Goal: Task Accomplishment & Management: Complete application form

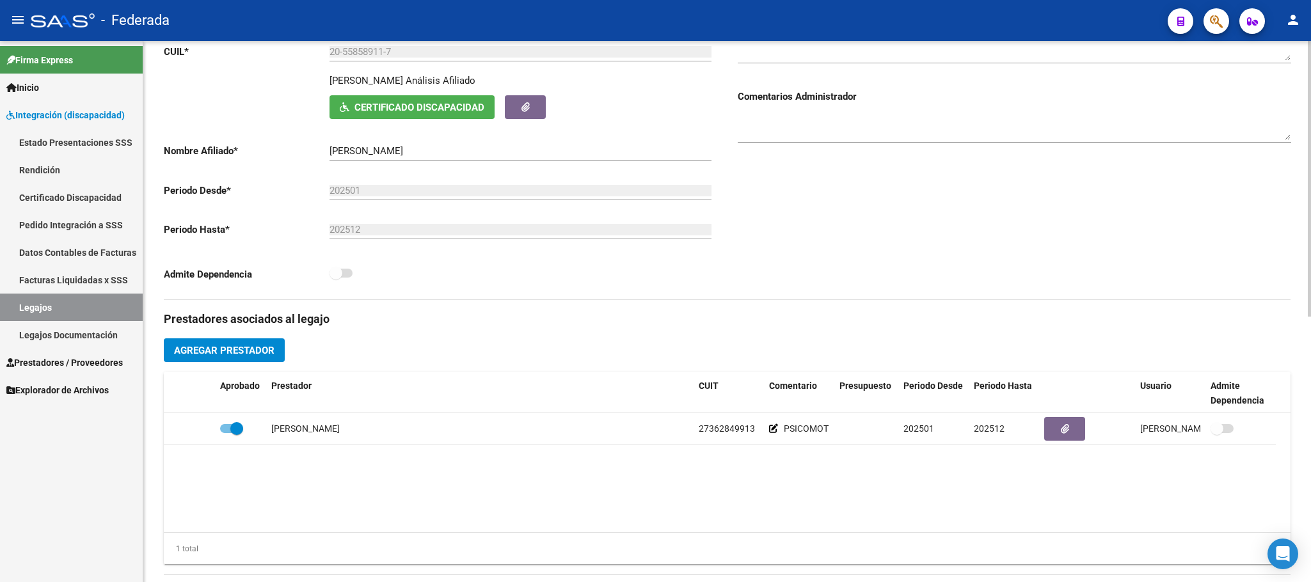
scroll to position [384, 0]
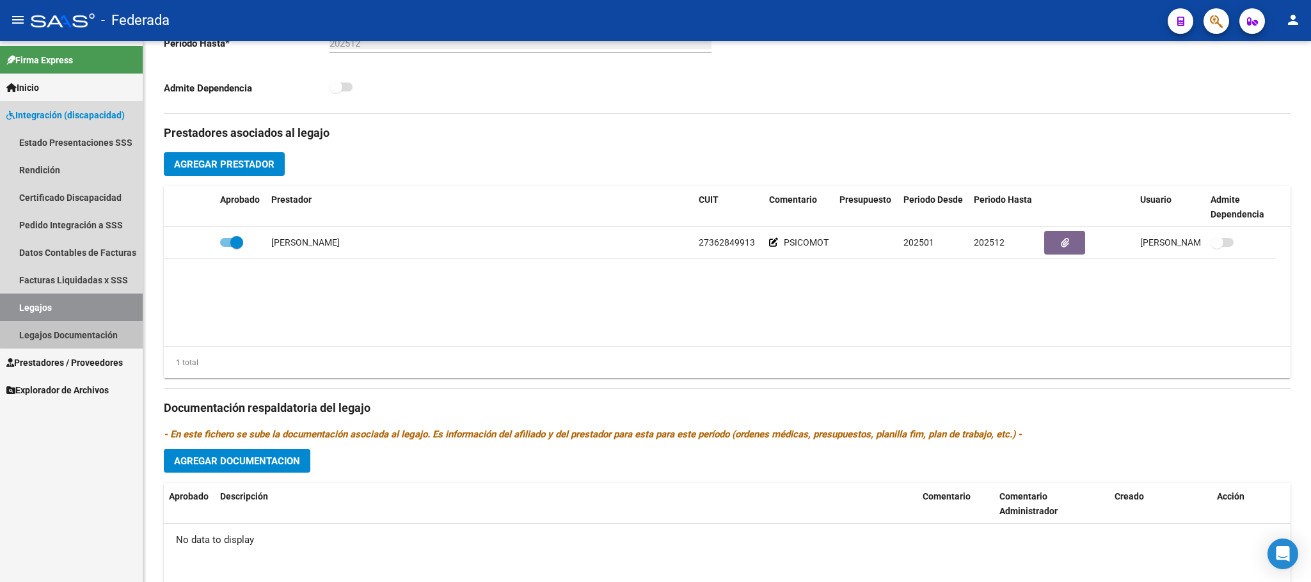
click at [113, 321] on link "Legajos Documentación" at bounding box center [71, 335] width 143 height 28
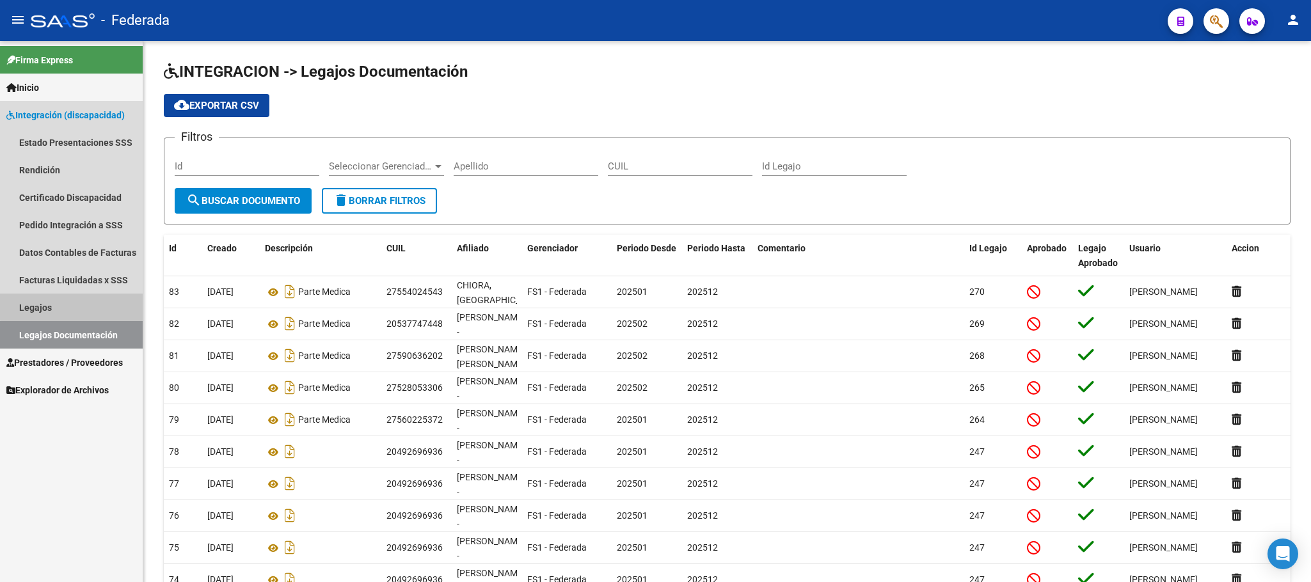
click at [110, 304] on link "Legajos" at bounding box center [71, 308] width 143 height 28
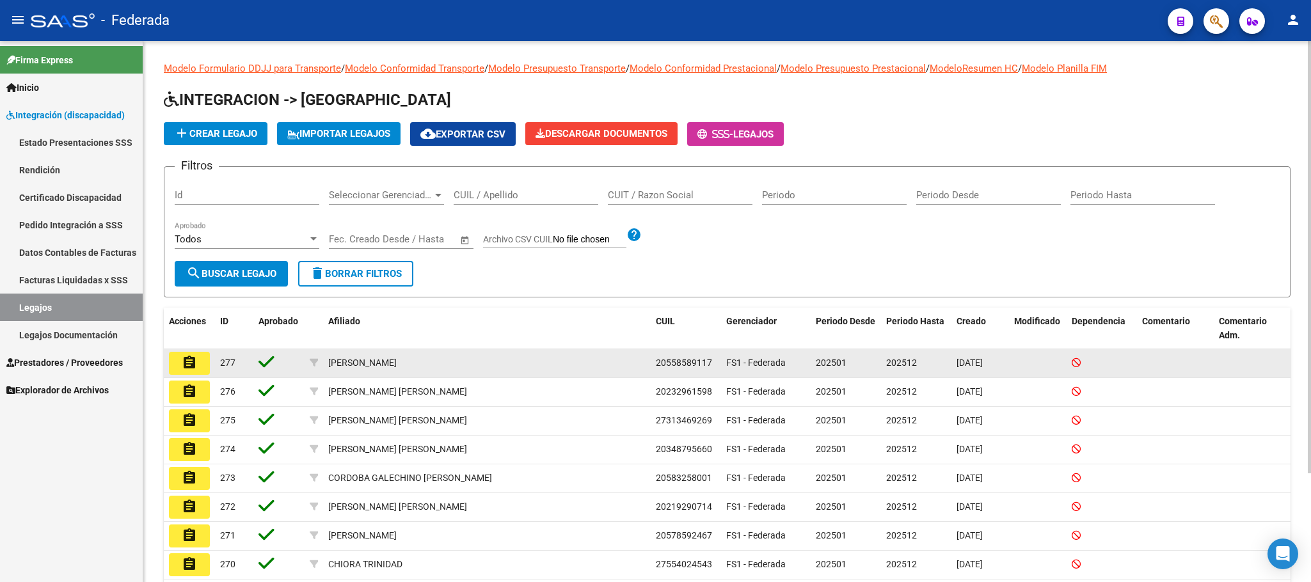
click at [684, 362] on span "20558589117" at bounding box center [684, 363] width 56 height 10
copy span "20558589117"
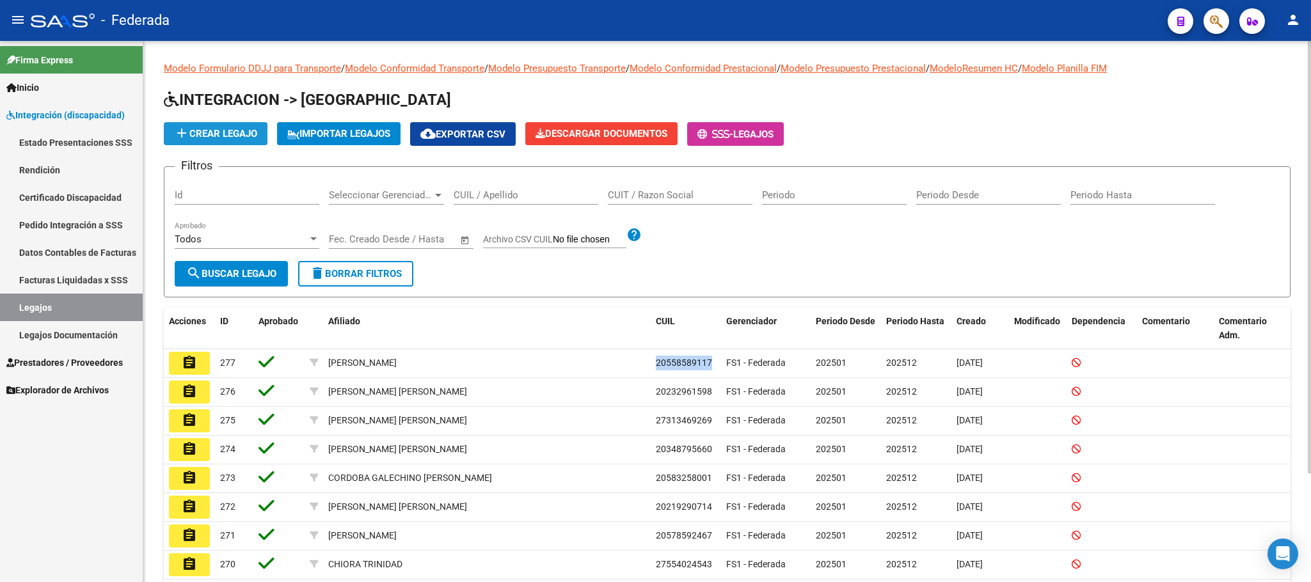
click at [239, 131] on span "add Crear Legajo" at bounding box center [215, 134] width 83 height 12
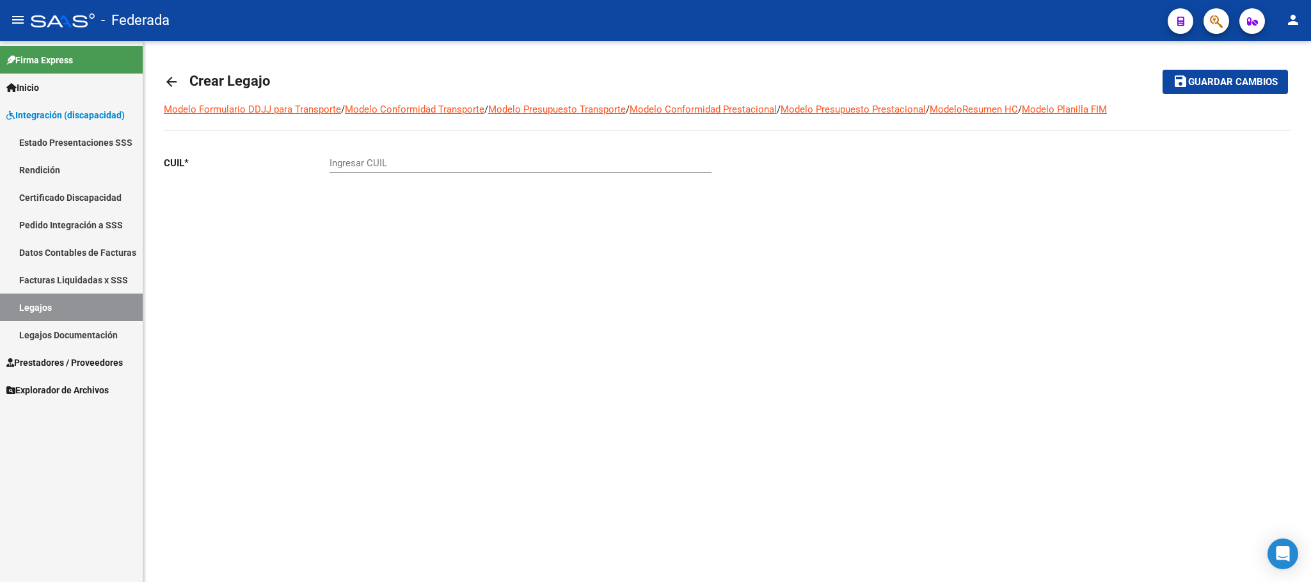
click at [398, 163] on input "Ingresar CUIL" at bounding box center [521, 163] width 382 height 12
paste input "20-56658297-0"
type input "20-56658297-0"
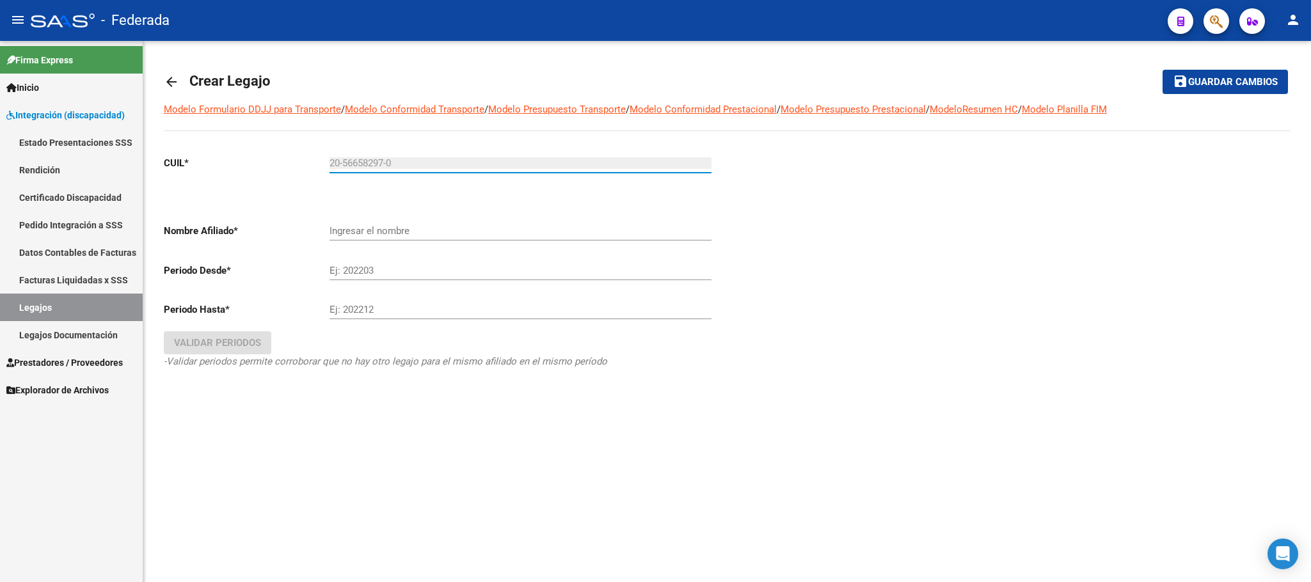
type input "[PERSON_NAME]"
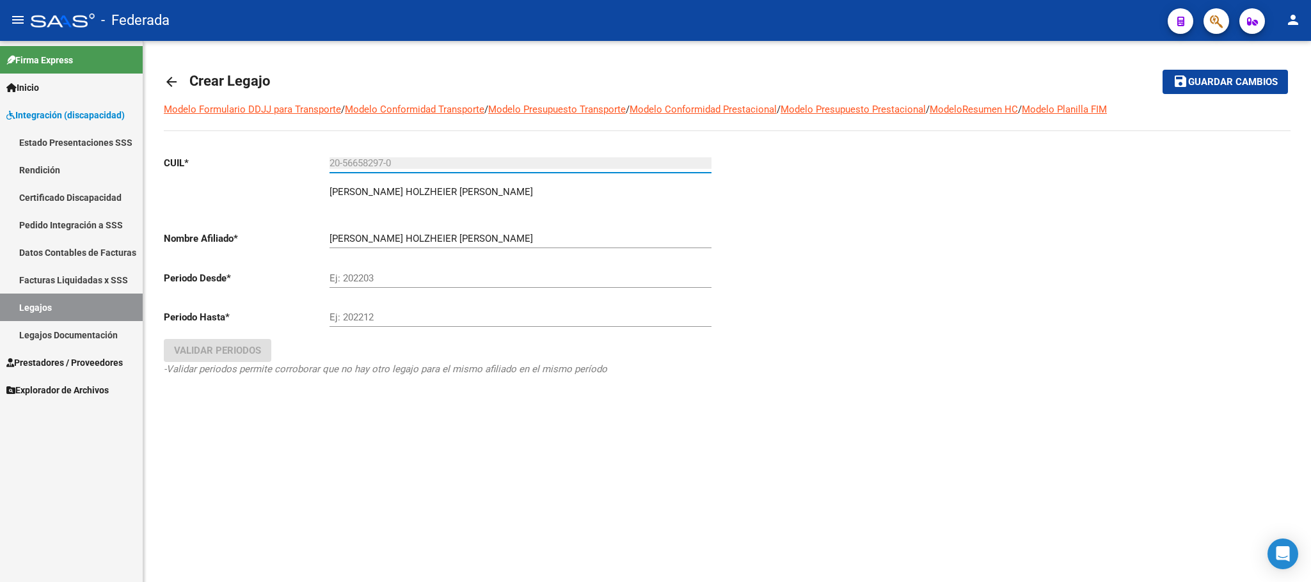
type input "20-56658297-0"
click at [369, 273] on input "Ej: 202203" at bounding box center [521, 279] width 382 height 12
type input "202502"
click at [360, 326] on div "Ej: 202212" at bounding box center [521, 314] width 382 height 28
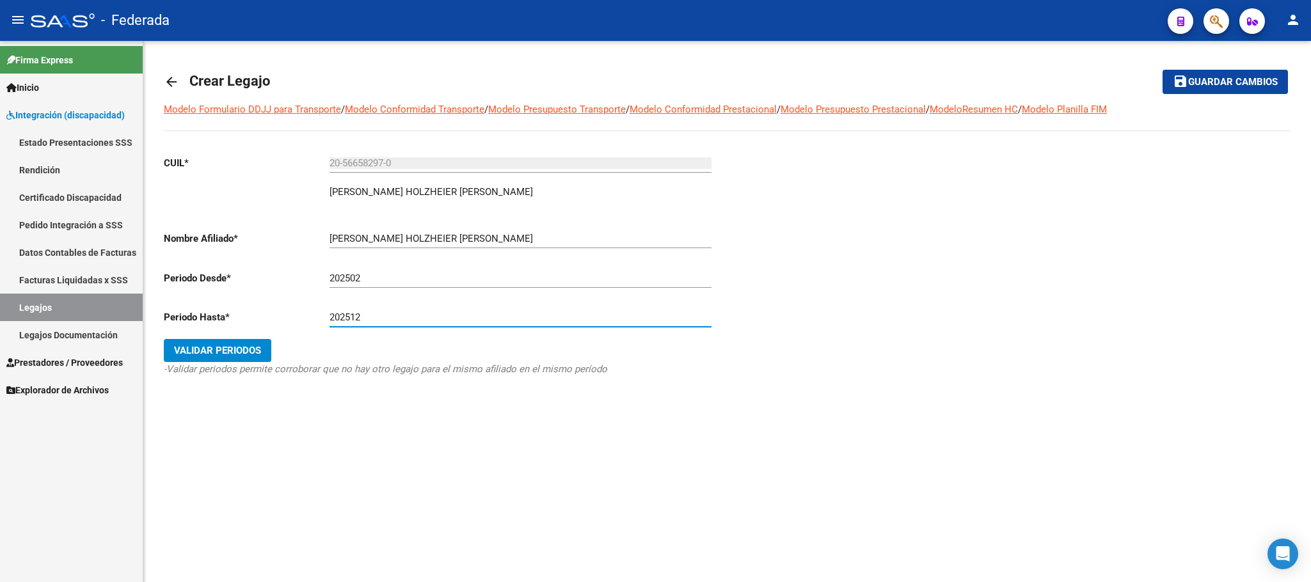
type input "202512"
click at [241, 354] on span "Validar Periodos" at bounding box center [217, 351] width 87 height 12
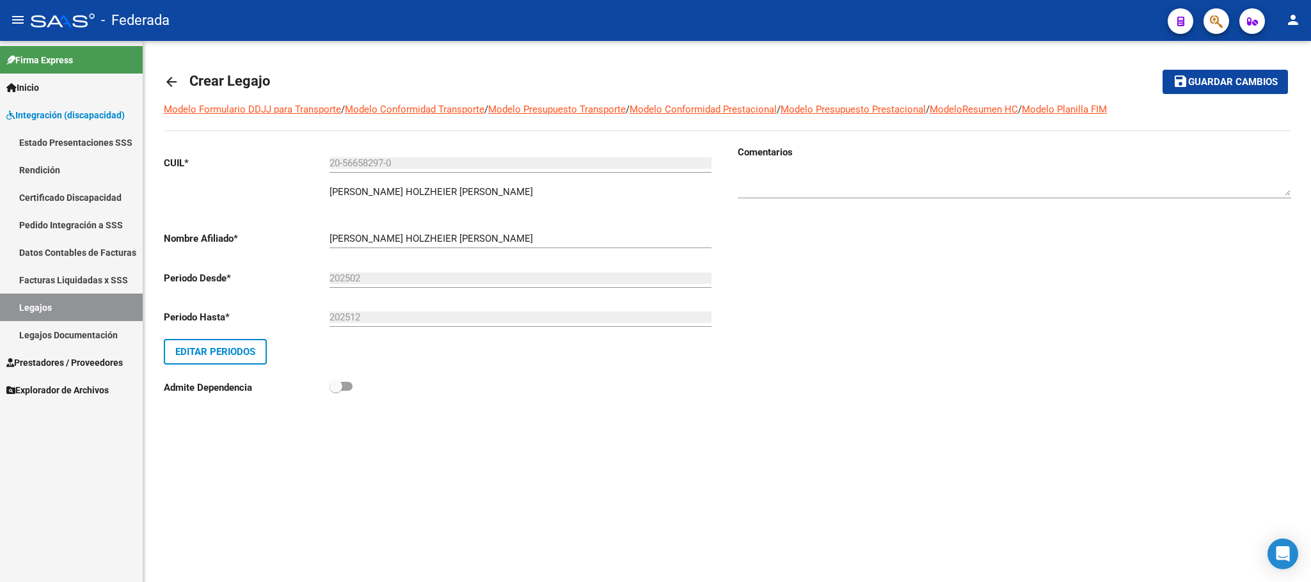
click at [1201, 84] on span "Guardar cambios" at bounding box center [1234, 83] width 90 height 12
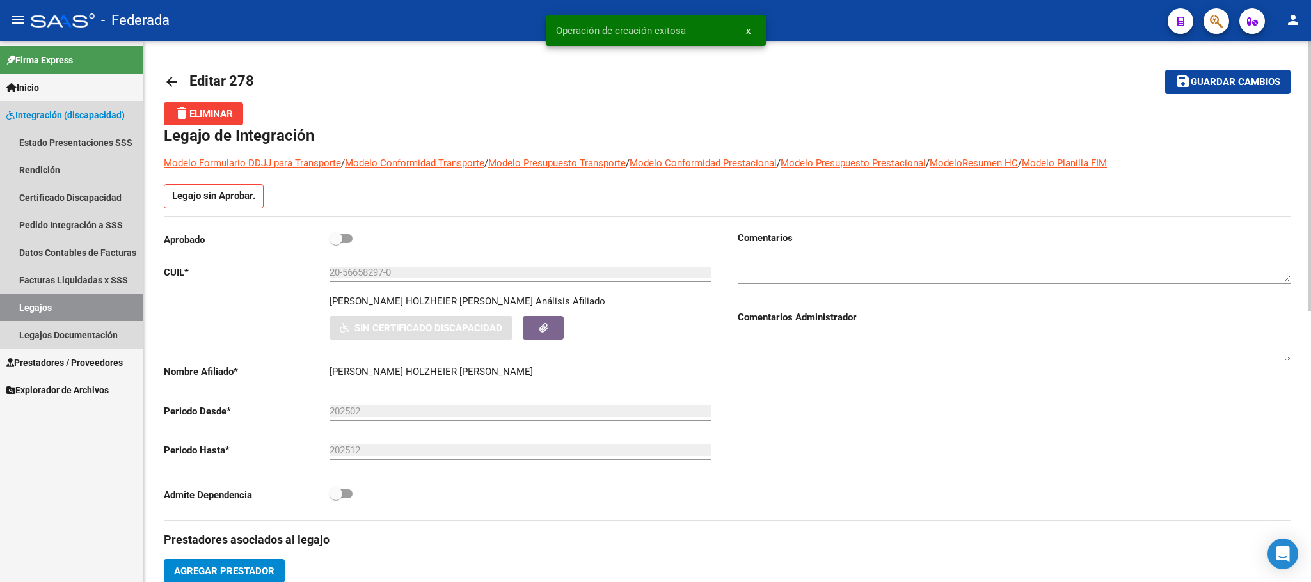
click at [77, 306] on link "Legajos" at bounding box center [71, 308] width 143 height 28
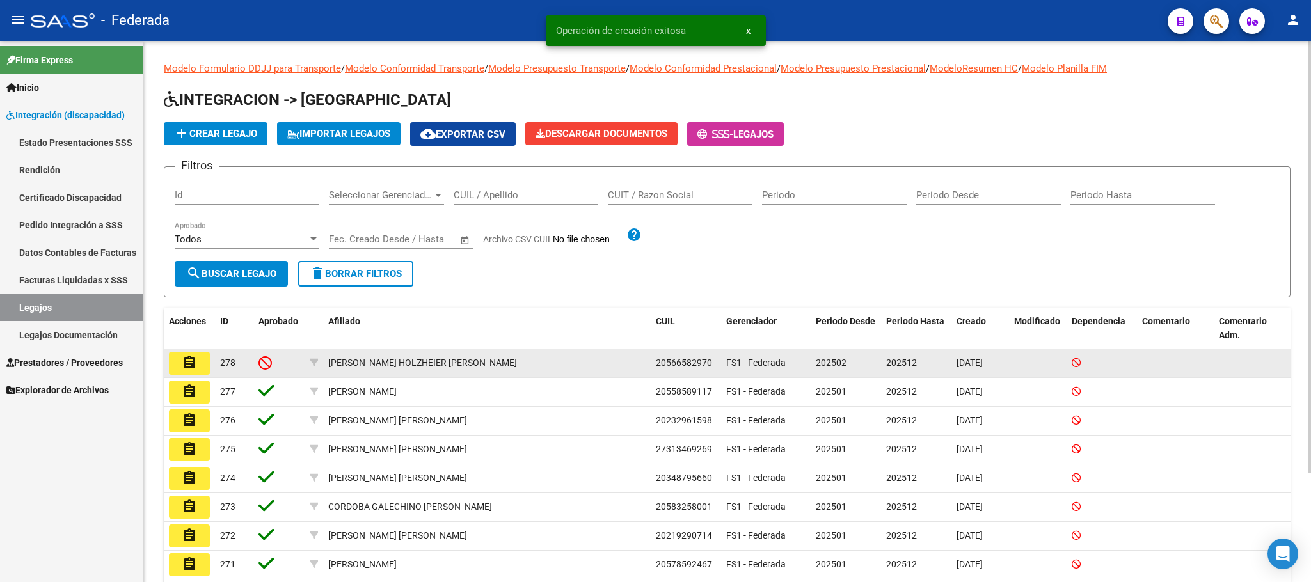
click at [692, 365] on span "20566582970" at bounding box center [684, 363] width 56 height 10
copy span "20566582970"
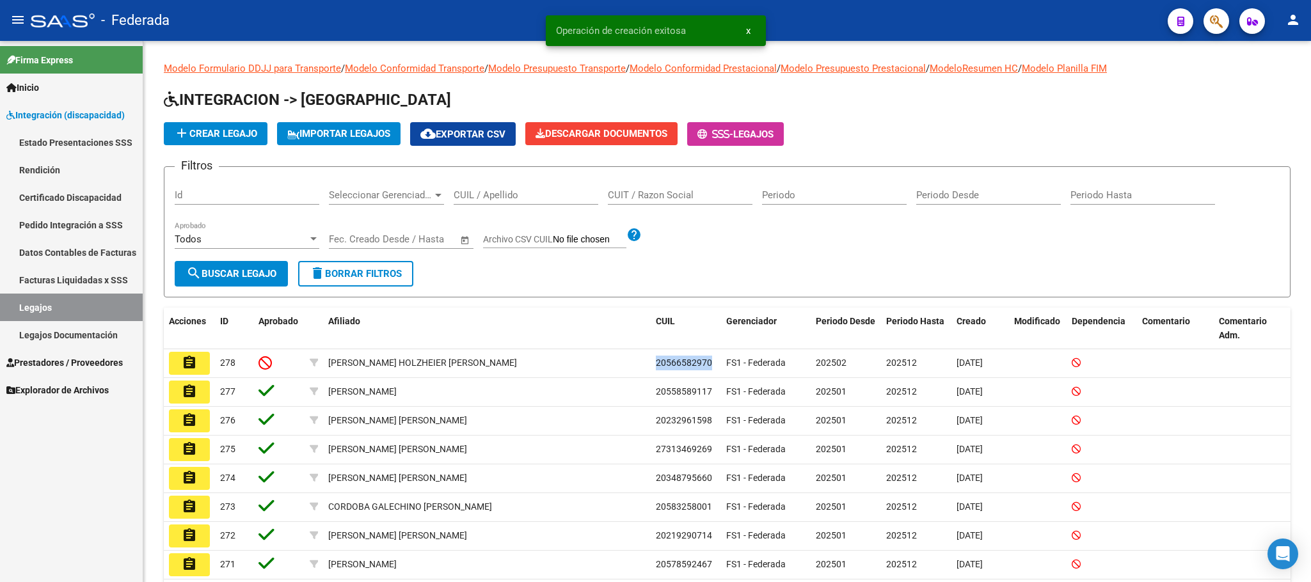
click at [77, 196] on link "Certificado Discapacidad" at bounding box center [71, 198] width 143 height 28
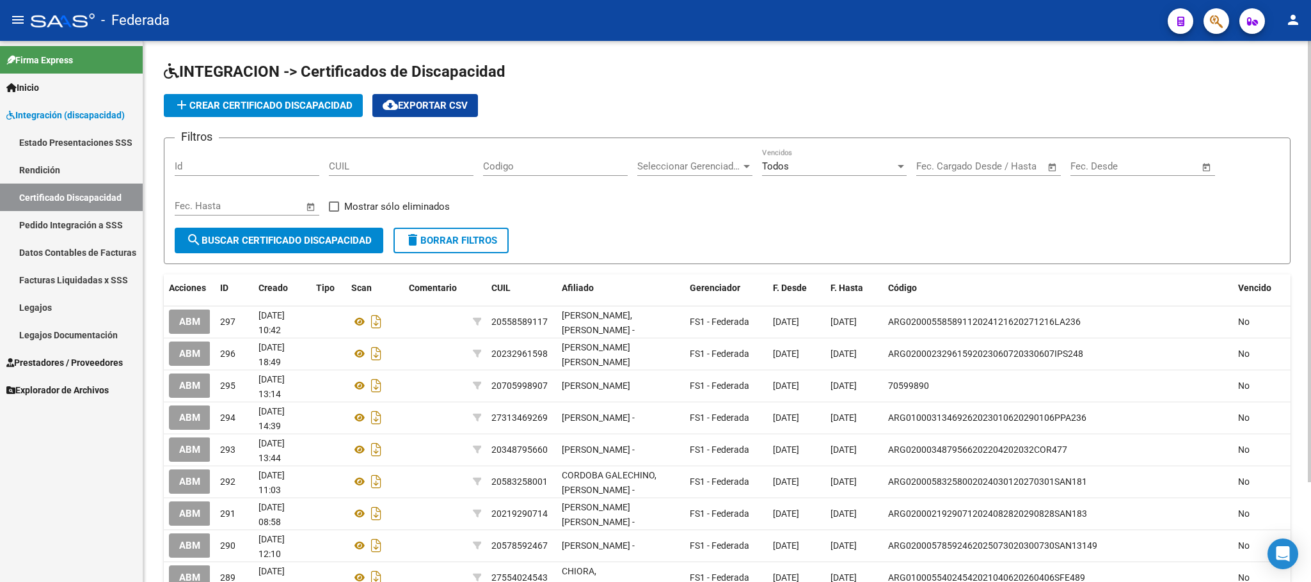
click at [317, 108] on span "add Crear Certificado Discapacidad" at bounding box center [263, 106] width 179 height 12
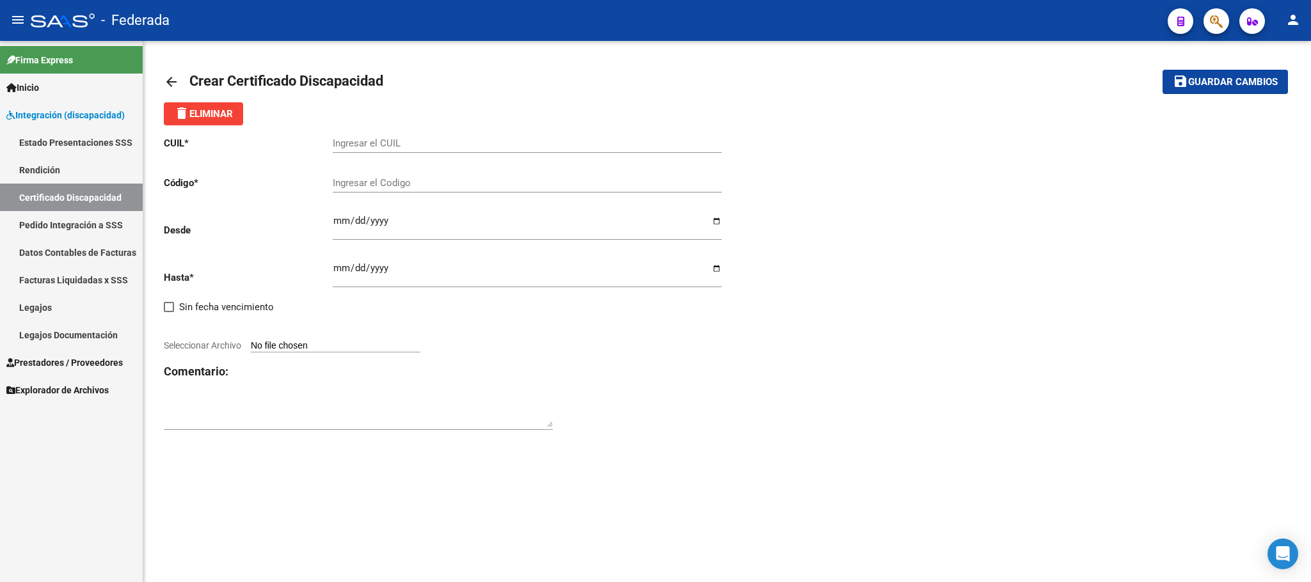
click at [434, 138] on input "Ingresar el CUIL" at bounding box center [527, 144] width 389 height 12
paste input "20-56658297-0"
type input "20-56658297-0"
click at [360, 179] on input "Ingresar el Codigo" at bounding box center [527, 183] width 389 height 12
click at [360, 139] on input "20-56658297-0" at bounding box center [527, 144] width 389 height 12
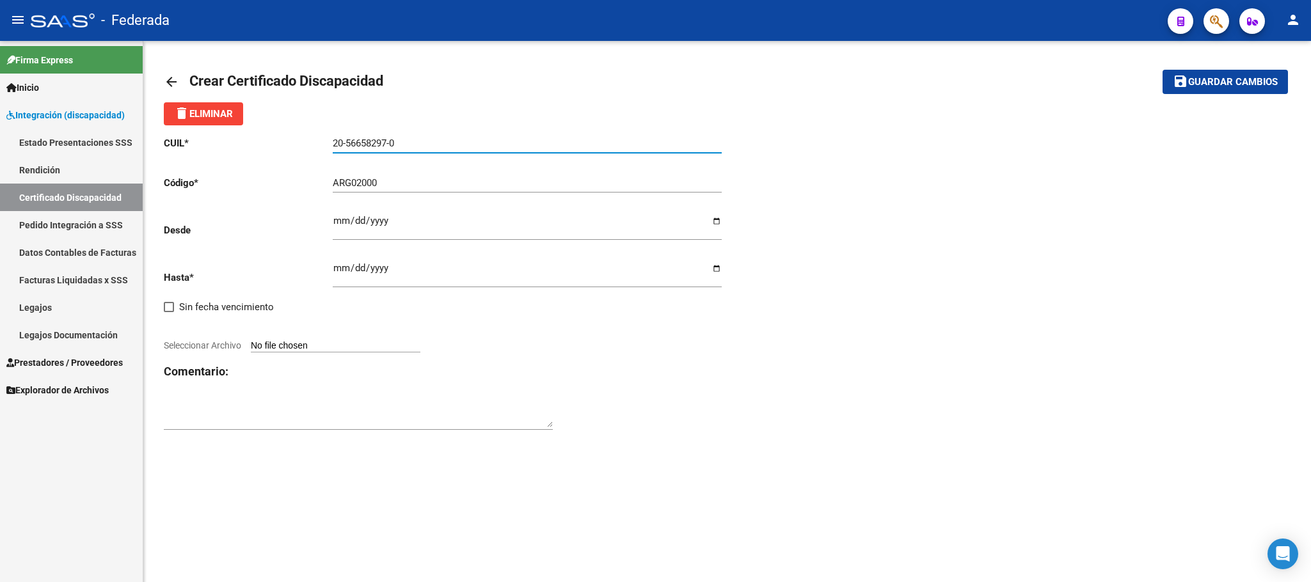
click at [360, 139] on input "20-56658297-0" at bounding box center [527, 144] width 389 height 12
click at [399, 190] on div "ARG02000 Ingresar el Codigo" at bounding box center [527, 179] width 389 height 28
paste input "56658297"
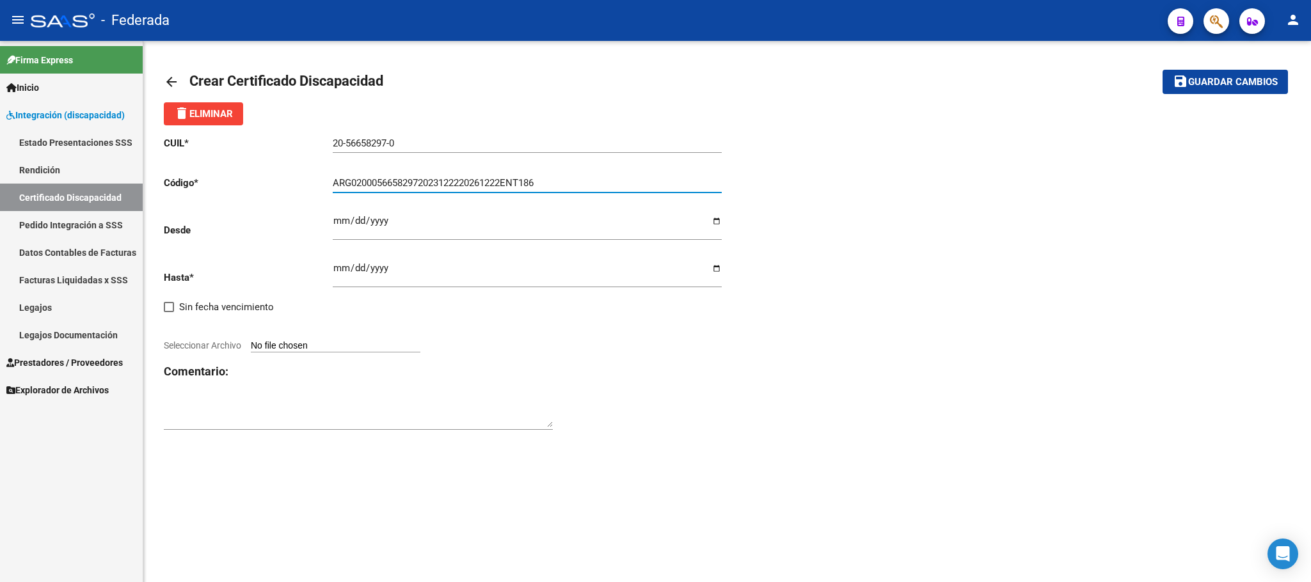
type input "ARG02000566582972023122220261222ENT186"
click at [333, 221] on input "Ingresar fec. Desde" at bounding box center [527, 226] width 389 height 20
type input "2024-01-02"
click at [331, 271] on div "CUIL * 20-56658297-0 Ingresar el CUIL Código * ARG02000566582972023122220261222…" at bounding box center [446, 283] width 564 height 317
click at [332, 271] on div "CUIL * 20-56658297-0 Ingresar el CUIL Código * ARG02000566582972023122220261222…" at bounding box center [446, 283] width 564 height 317
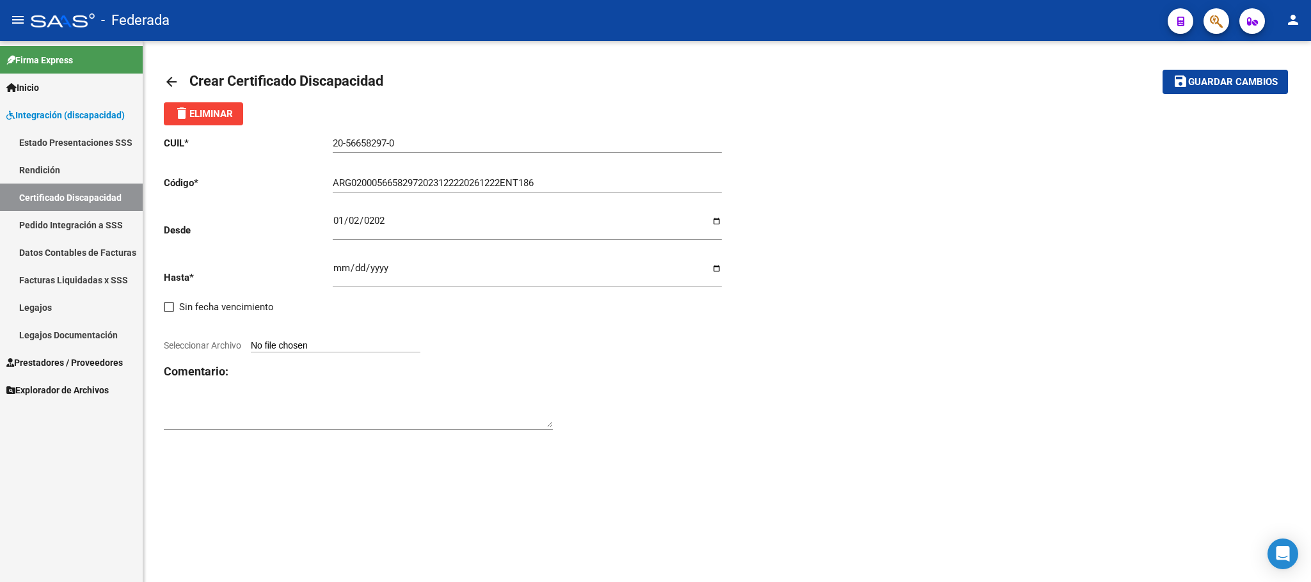
click at [335, 271] on input "Ingresar fec. Hasta" at bounding box center [527, 273] width 389 height 20
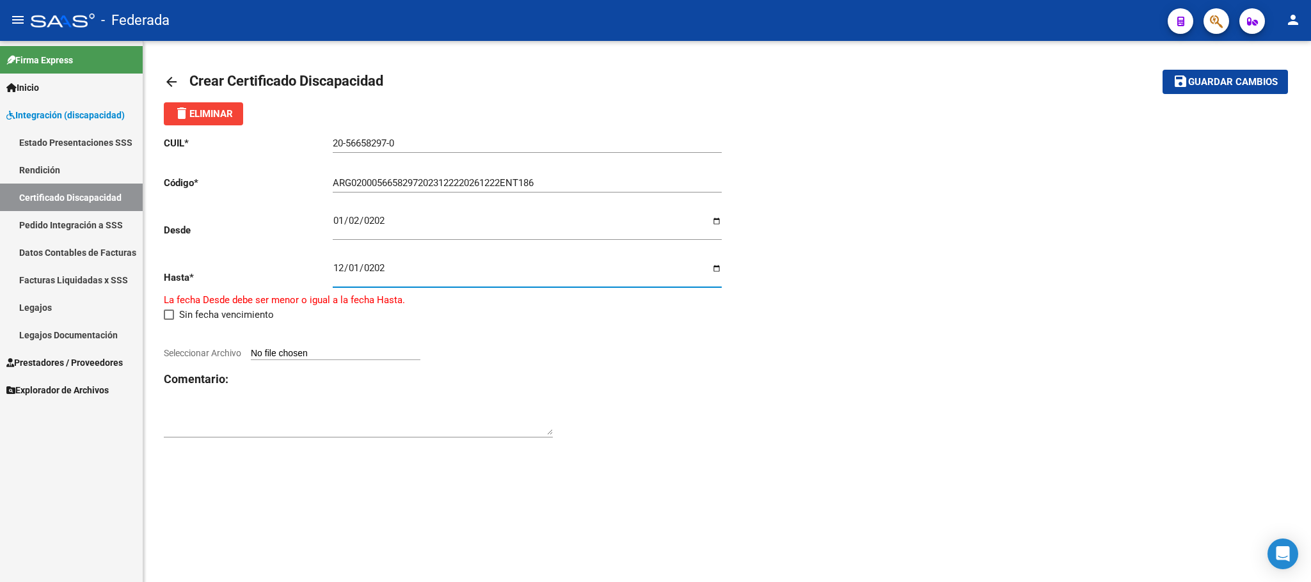
type input "[DATE]"
click at [344, 352] on input "Seleccionar Archivo" at bounding box center [336, 347] width 170 height 12
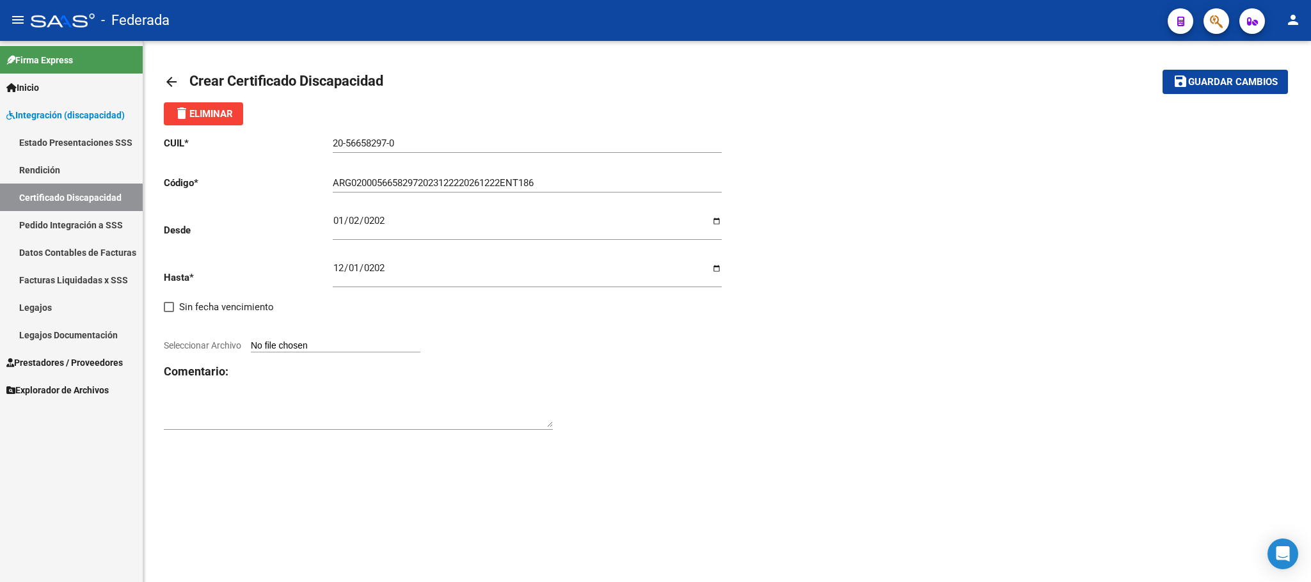
type input "C:\fakepath\CUD CANTERO.pdf"
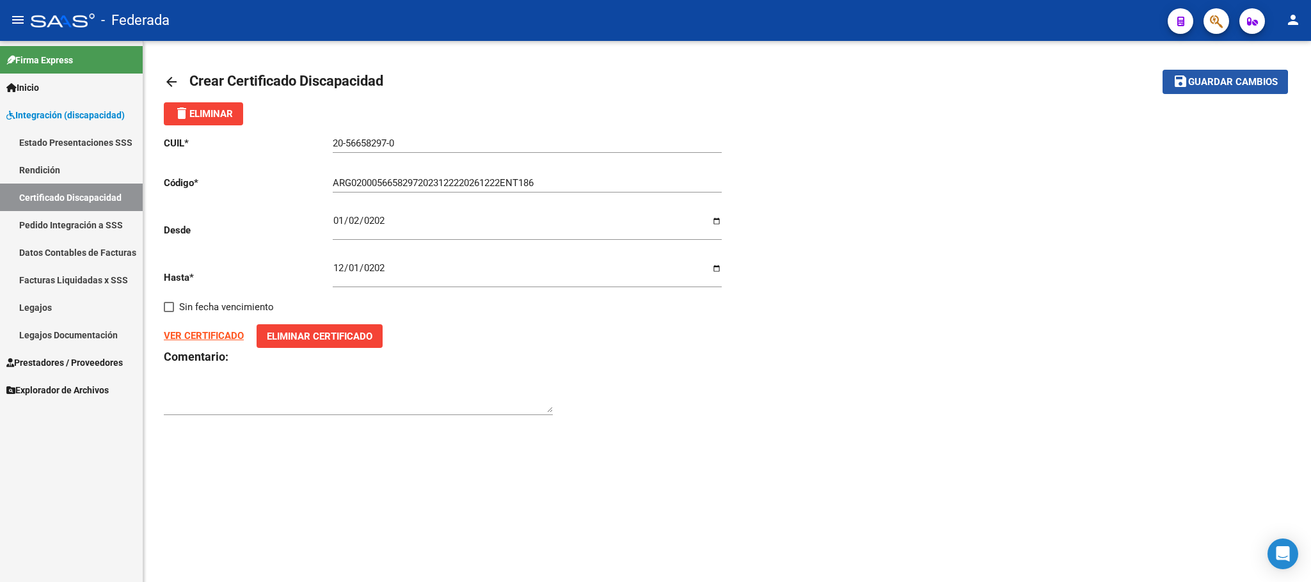
click at [1168, 84] on button "save Guardar cambios" at bounding box center [1225, 82] width 125 height 24
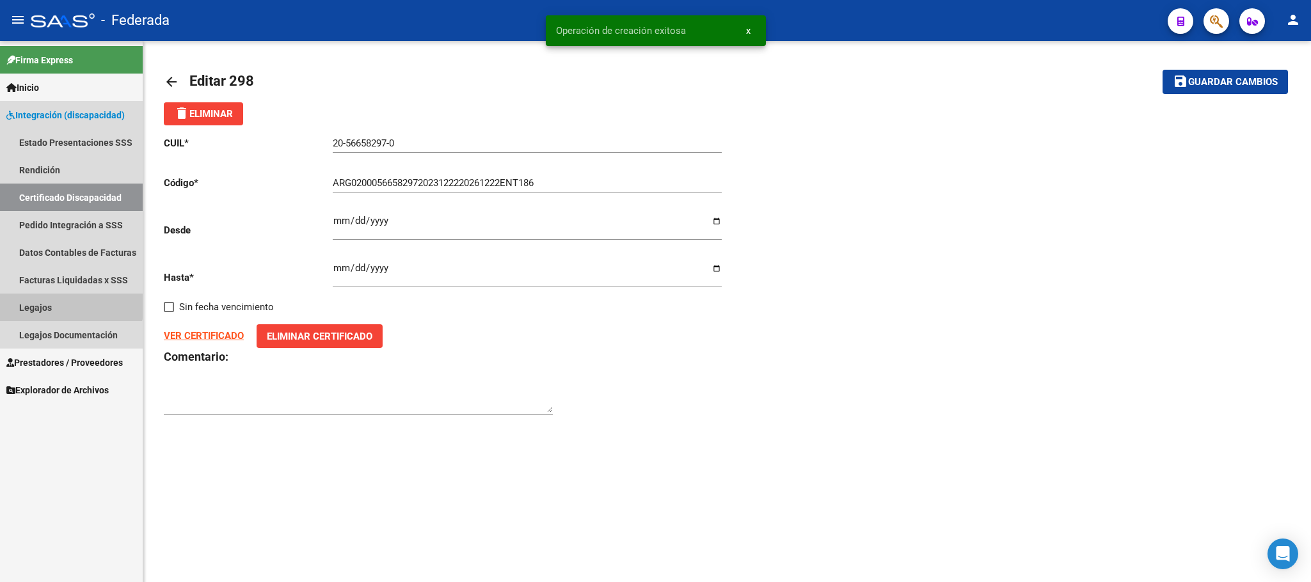
click at [71, 305] on link "Legajos" at bounding box center [71, 308] width 143 height 28
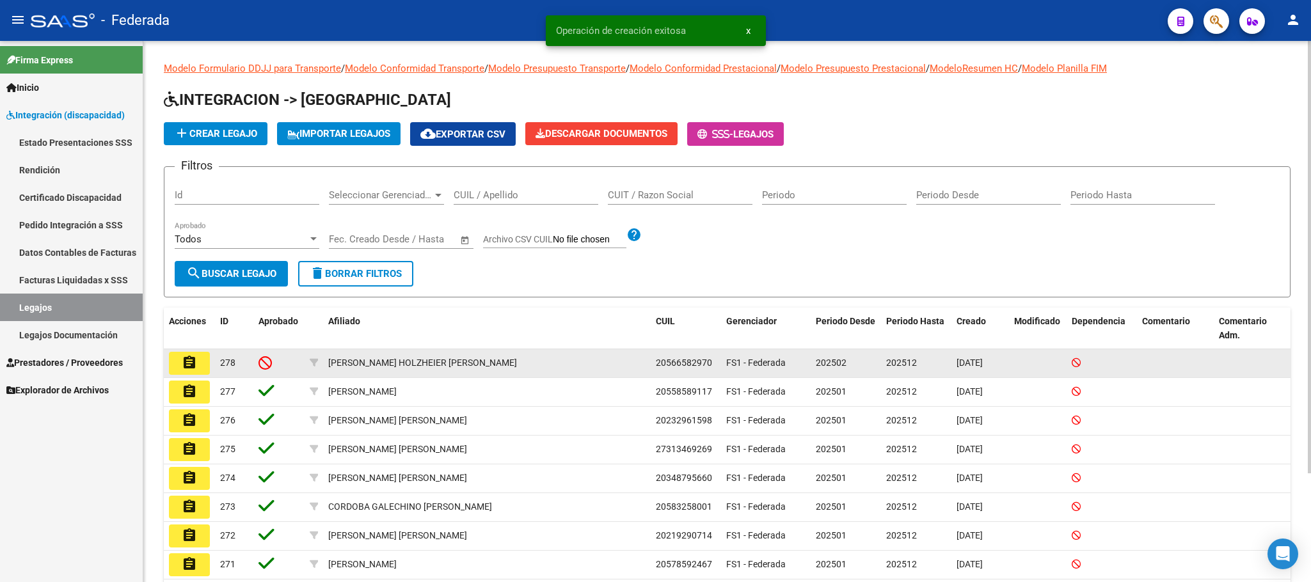
click at [193, 363] on mat-icon "assignment" at bounding box center [189, 362] width 15 height 15
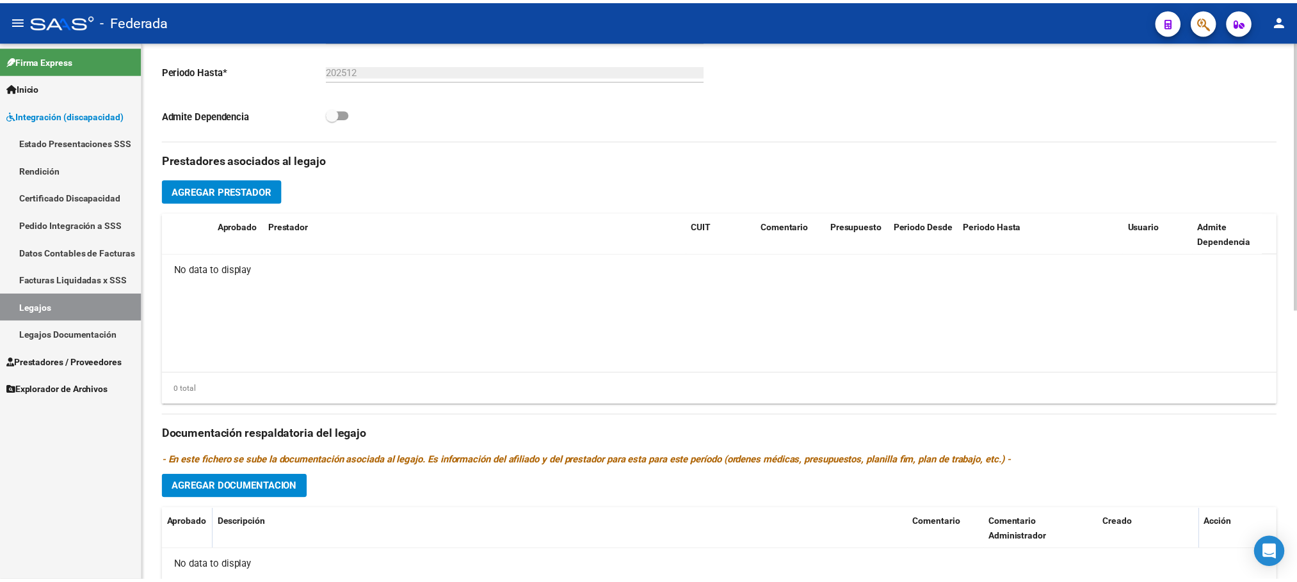
scroll to position [384, 0]
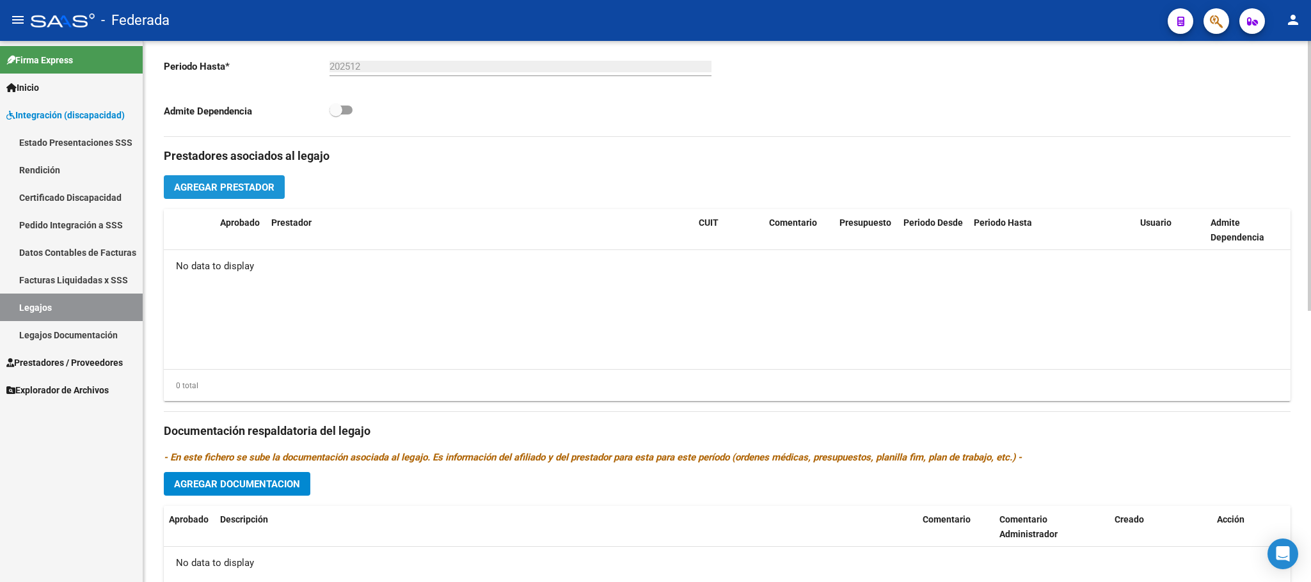
click at [268, 183] on span "Agregar Prestador" at bounding box center [224, 188] width 100 height 12
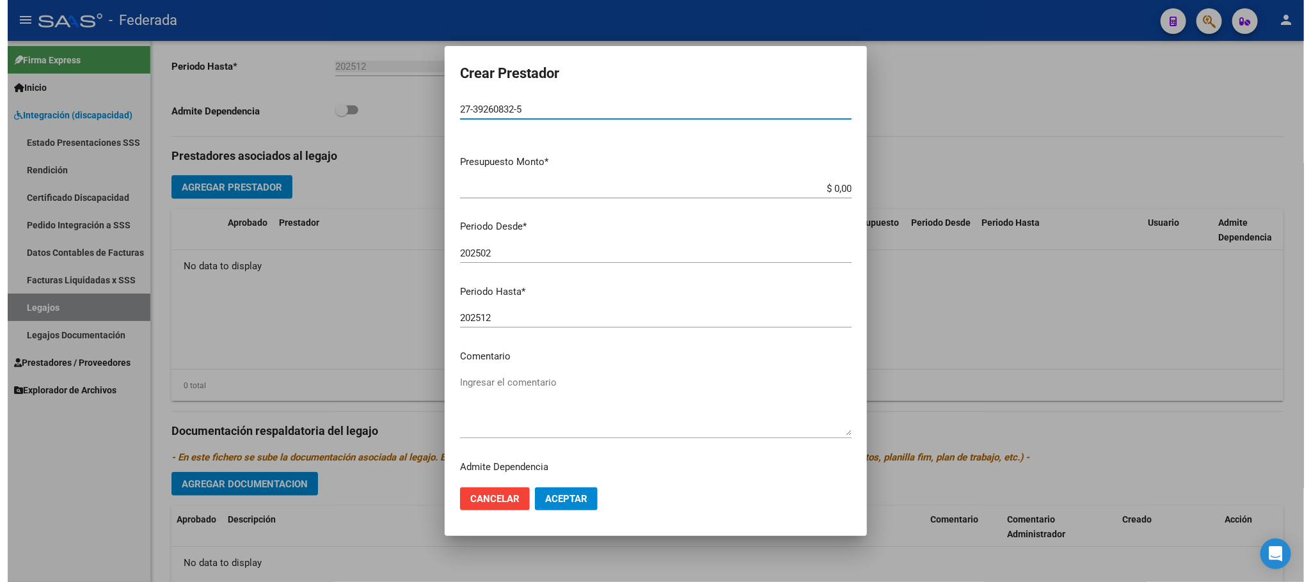
scroll to position [60, 0]
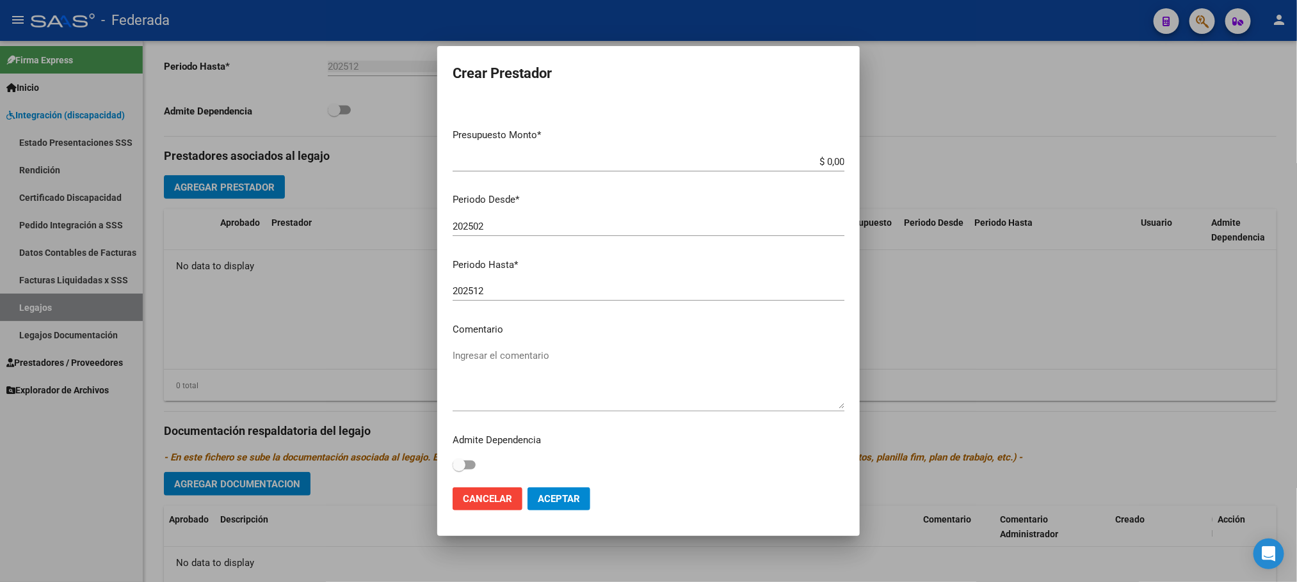
type input "27-39260832-5"
click at [505, 351] on textarea "Ingresar el comentario" at bounding box center [649, 379] width 392 height 60
type textarea "FONOAUDIOLOGIA"
click at [540, 497] on span "Aceptar" at bounding box center [559, 499] width 42 height 12
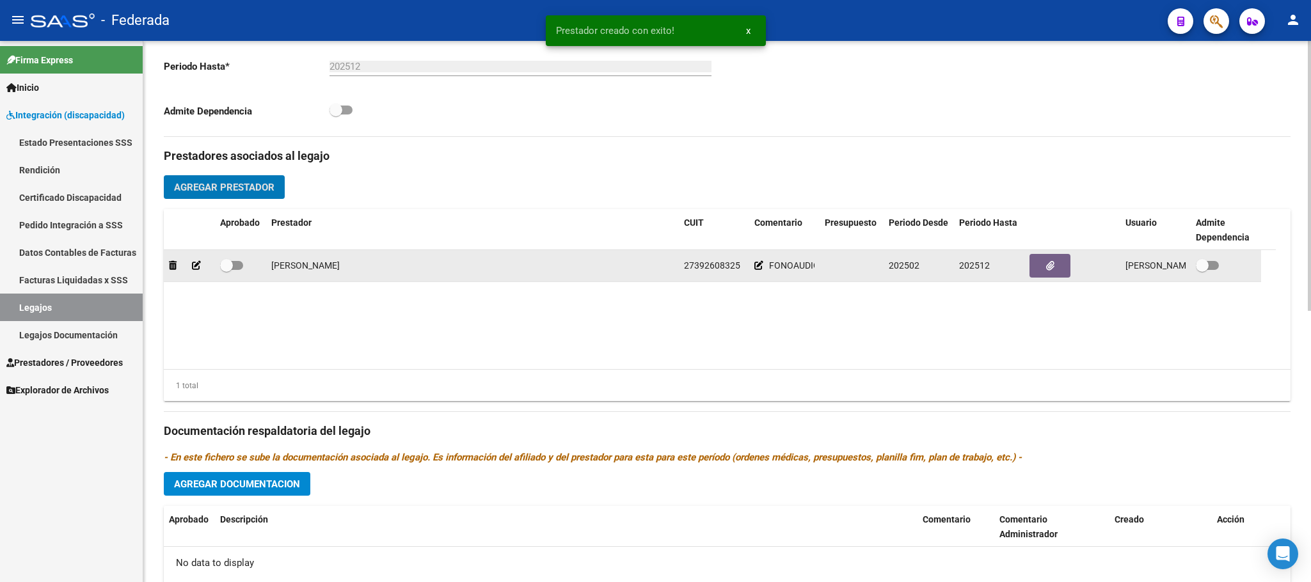
click at [218, 271] on datatable-body-cell at bounding box center [240, 265] width 51 height 31
click at [229, 272] on span at bounding box center [226, 265] width 13 height 13
click at [227, 271] on input "checkbox" at bounding box center [226, 270] width 1 height 1
checkbox input "true"
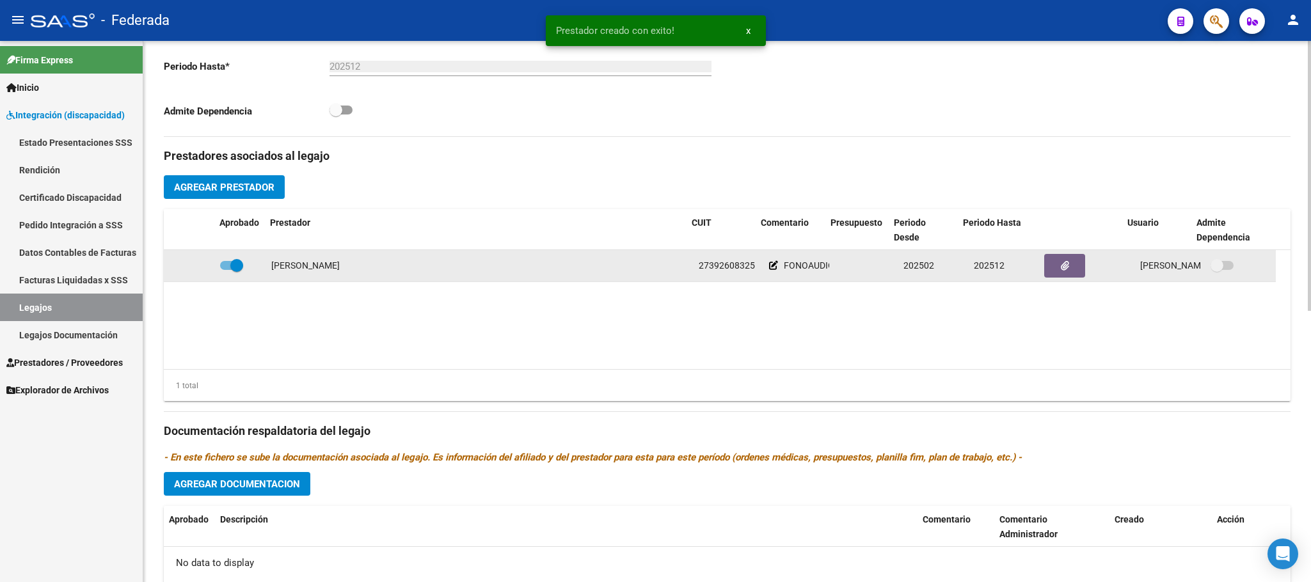
scroll to position [0, 0]
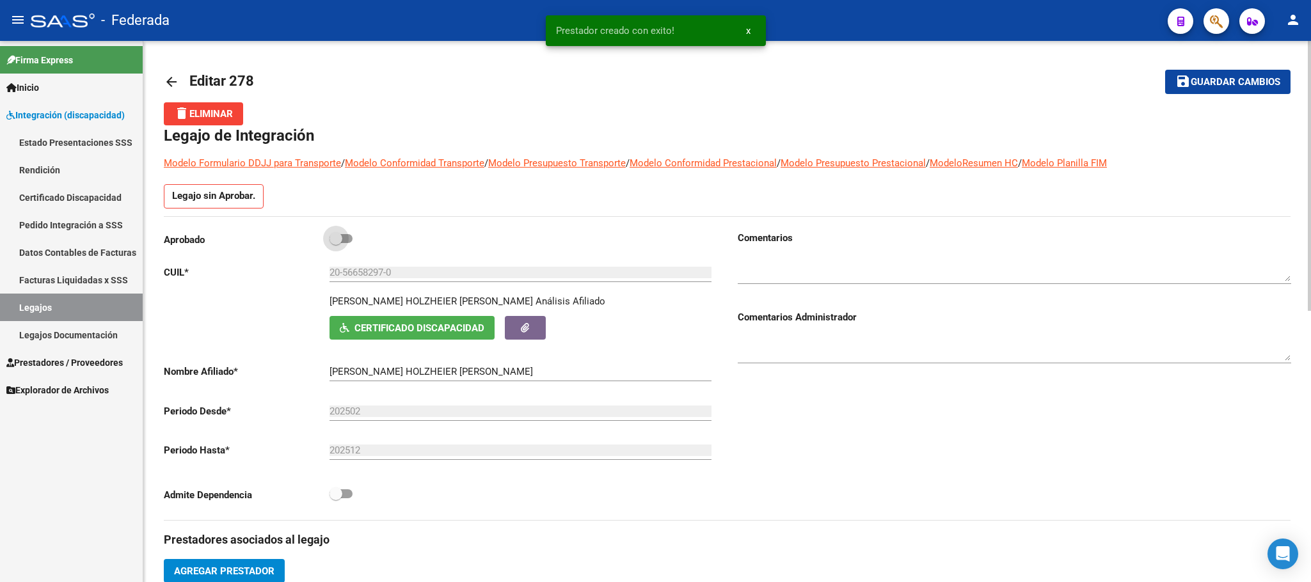
click at [337, 239] on span at bounding box center [336, 238] width 13 height 13
click at [336, 243] on input "checkbox" at bounding box center [335, 243] width 1 height 1
checkbox input "true"
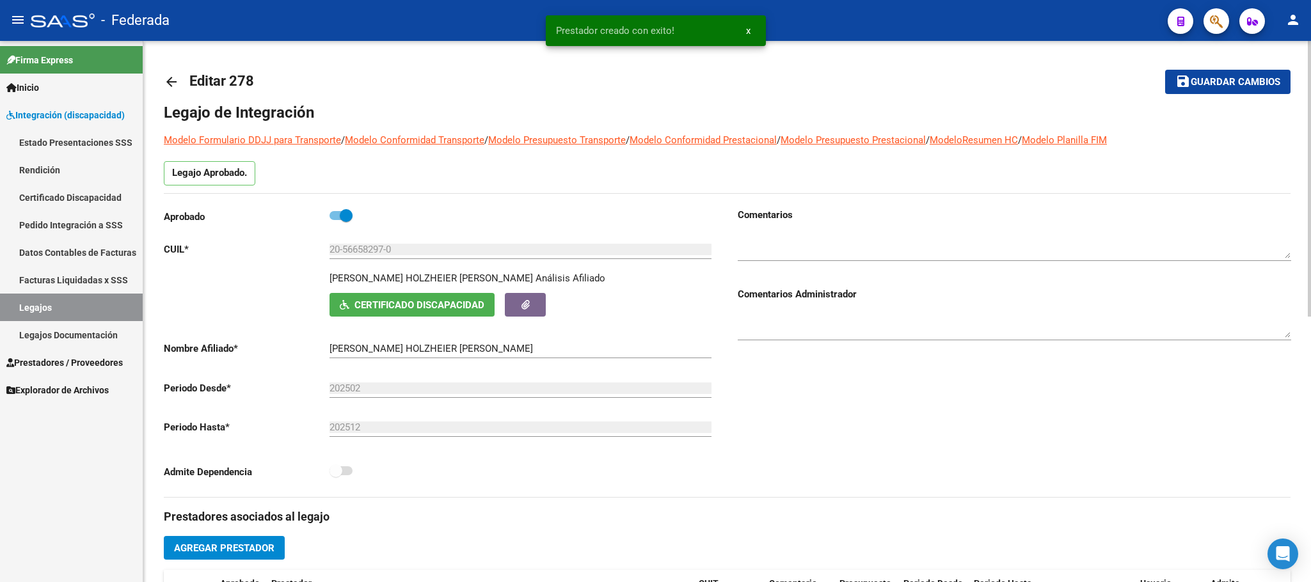
click at [1187, 84] on mat-icon "save" at bounding box center [1183, 81] width 15 height 15
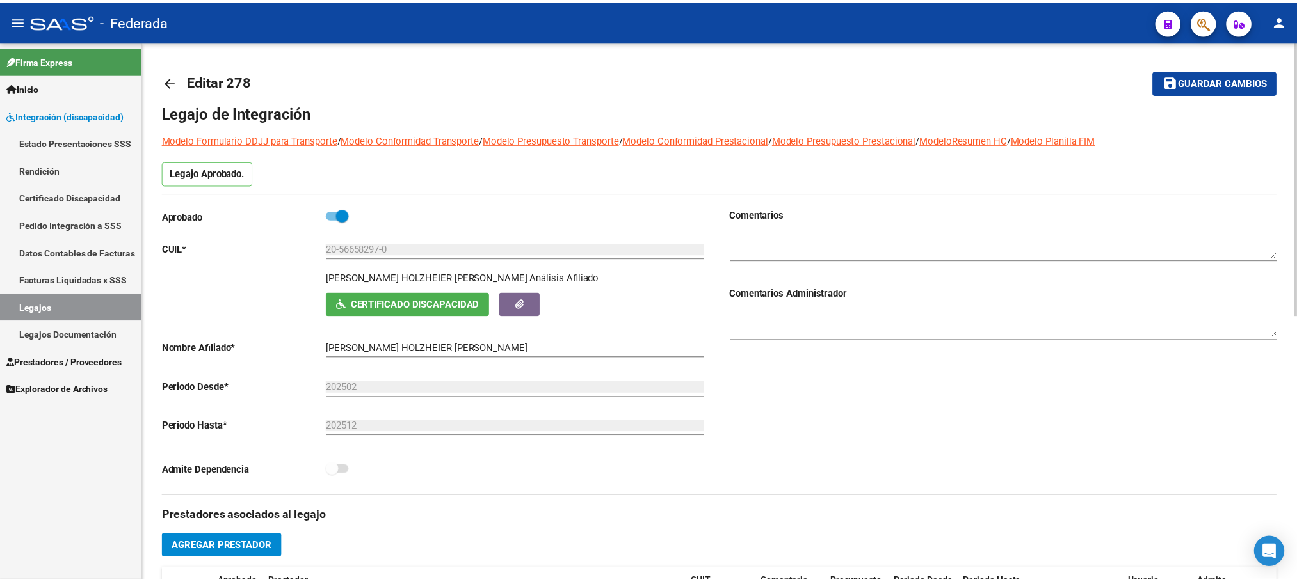
scroll to position [288, 0]
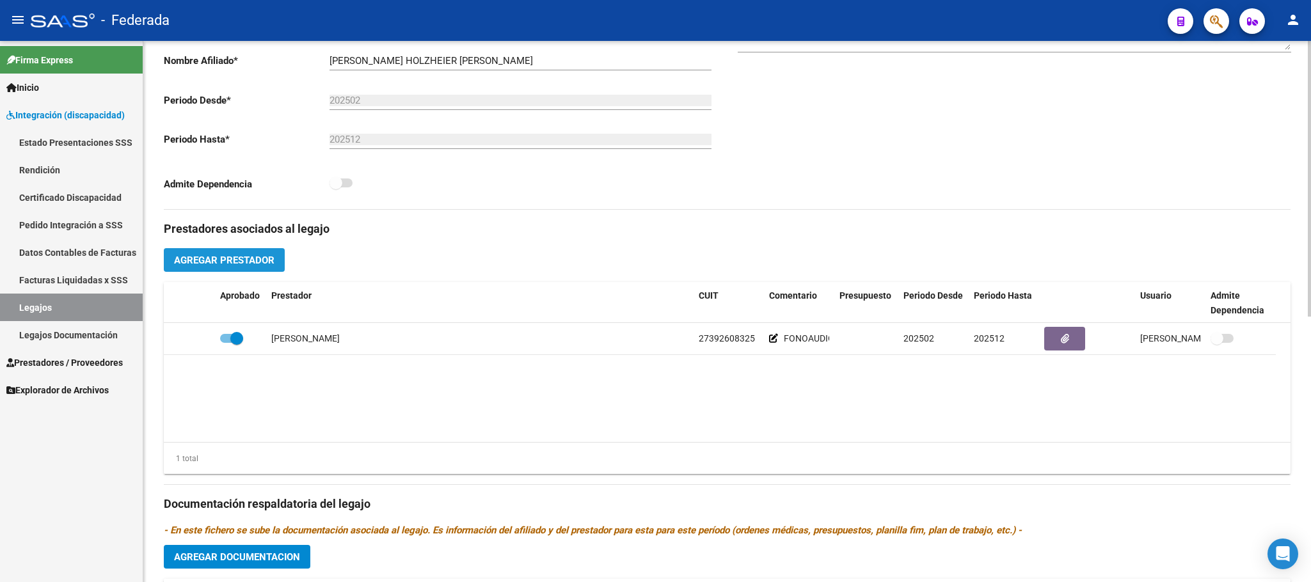
click at [259, 263] on span "Agregar Prestador" at bounding box center [224, 261] width 100 height 12
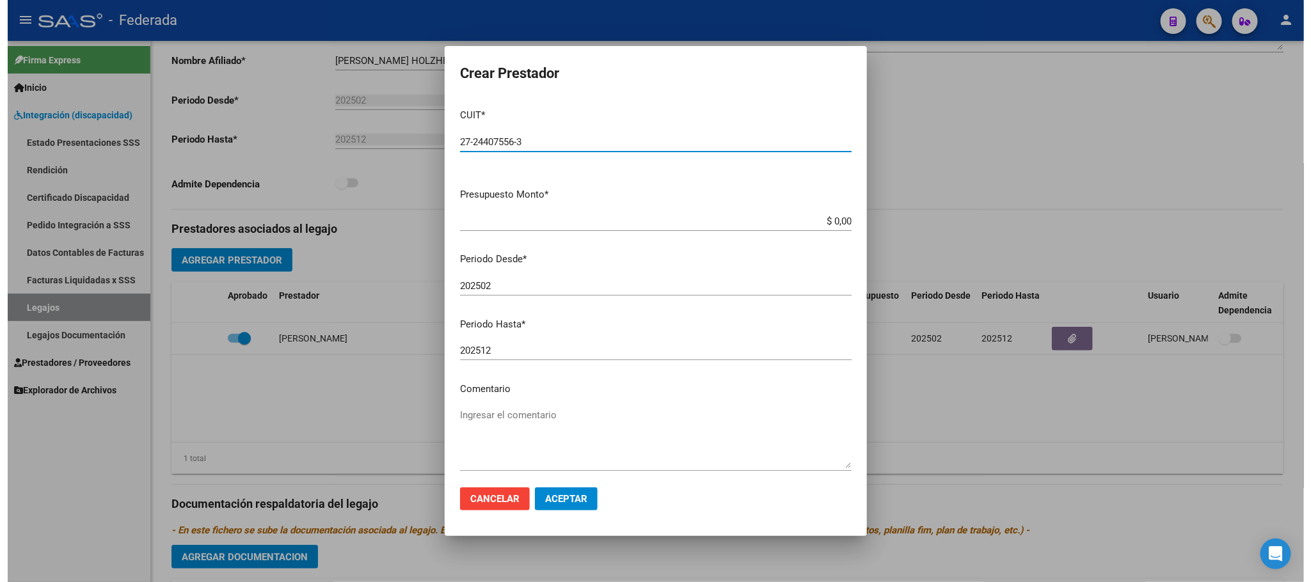
scroll to position [60, 0]
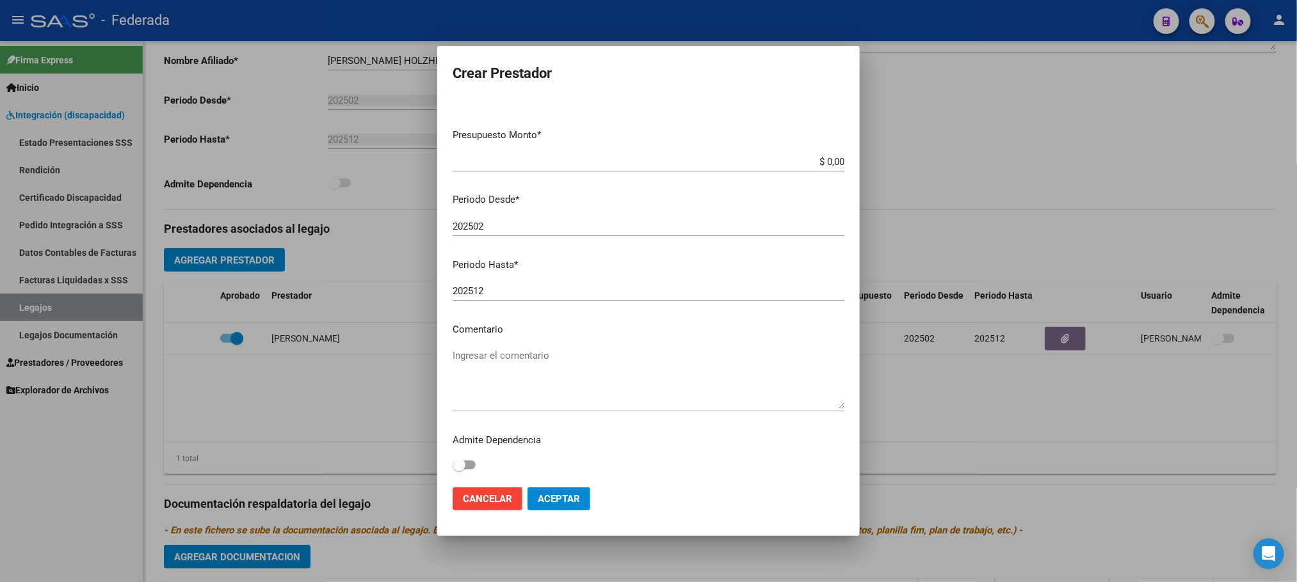
type input "27-24407556-3"
click at [494, 361] on textarea "Ingresar el comentario" at bounding box center [649, 379] width 392 height 60
type textarea "TERAPIA OCUPACIONAL"
click at [569, 497] on span "Aceptar" at bounding box center [559, 499] width 42 height 12
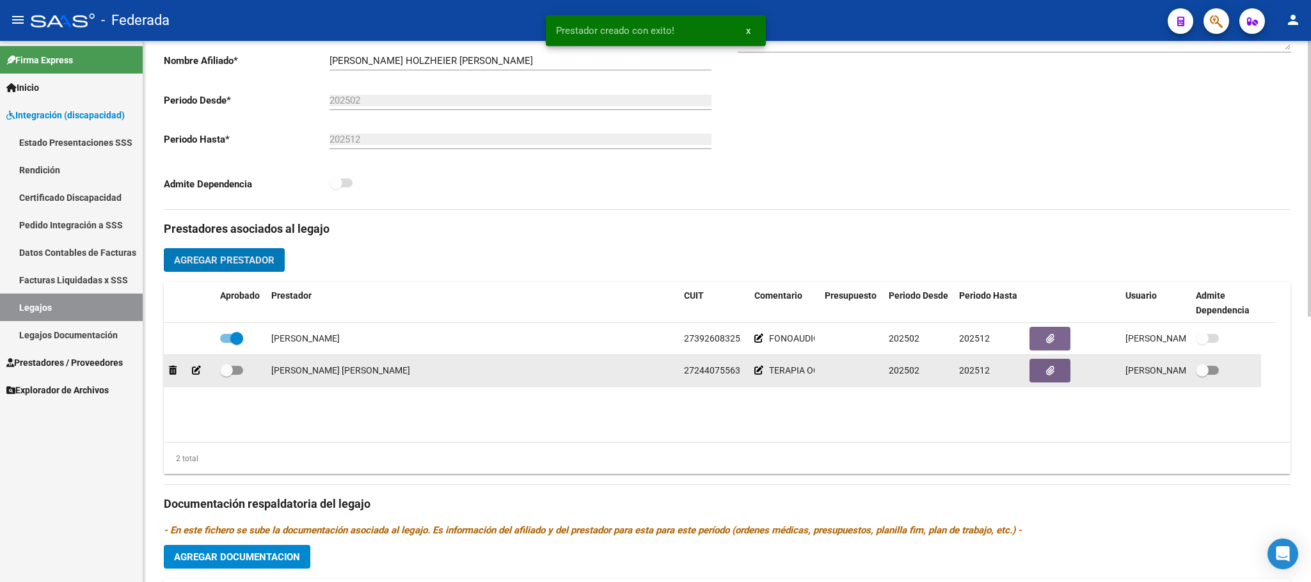
click at [225, 373] on span at bounding box center [226, 370] width 13 height 13
click at [226, 375] on input "checkbox" at bounding box center [226, 375] width 1 height 1
checkbox input "true"
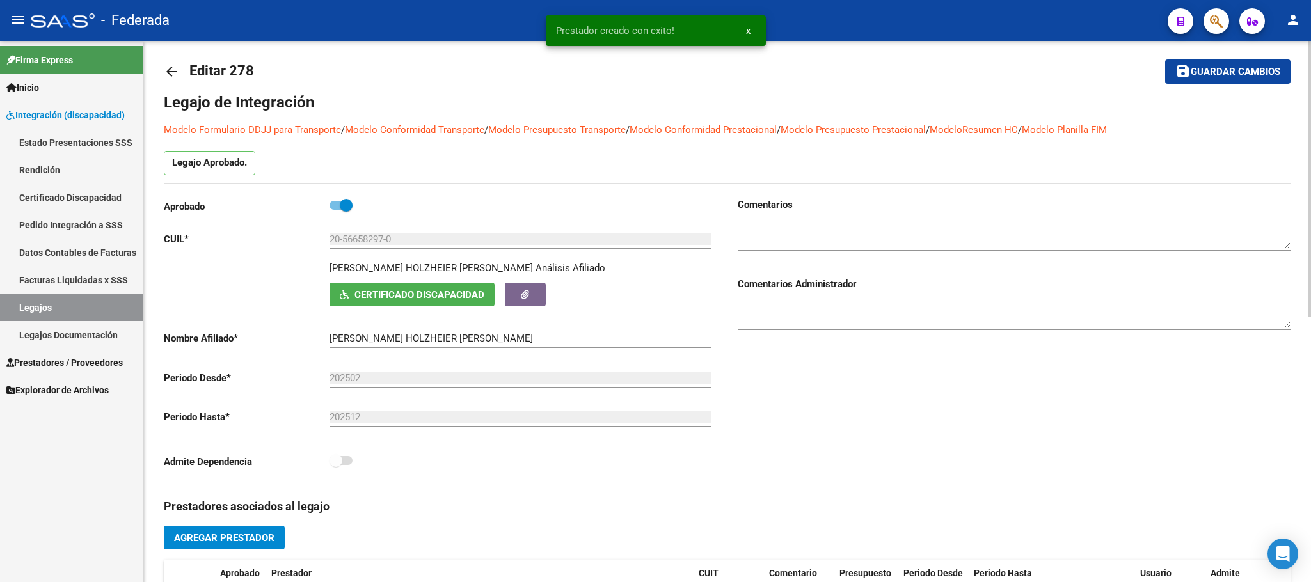
scroll to position [0, 0]
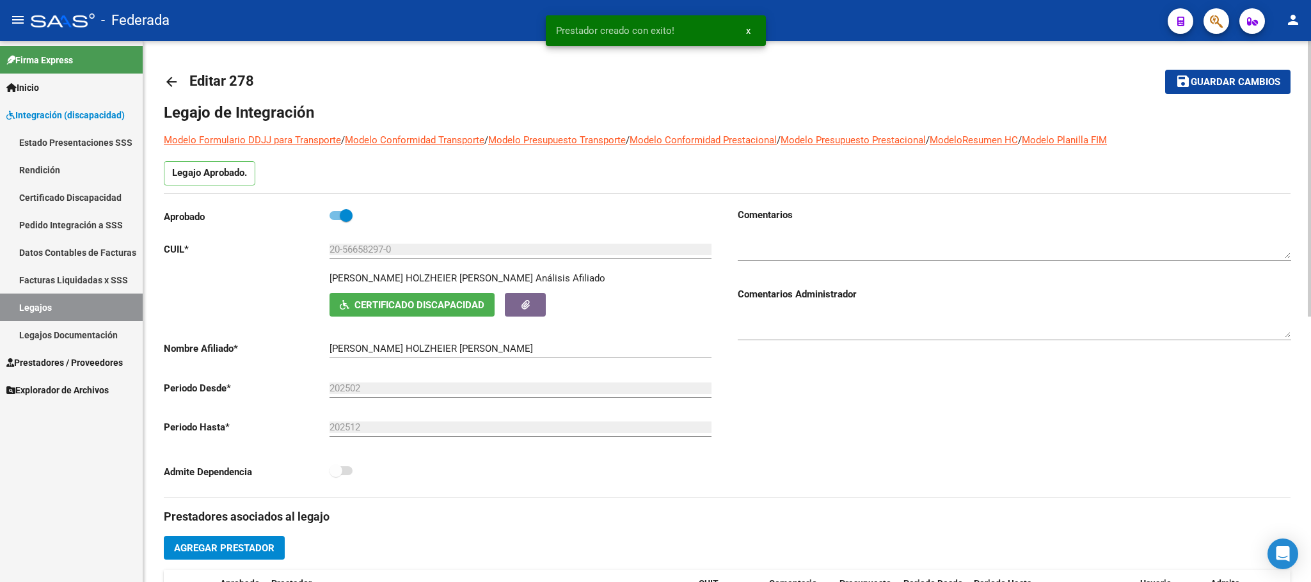
click at [1196, 77] on span "Guardar cambios" at bounding box center [1236, 83] width 90 height 12
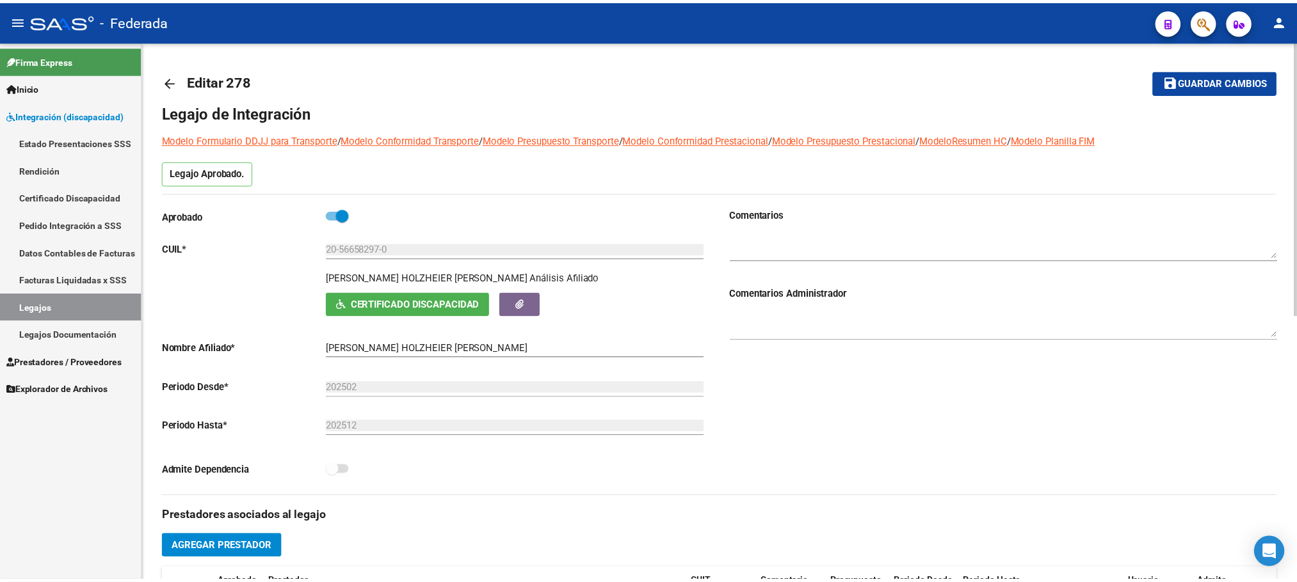
scroll to position [192, 0]
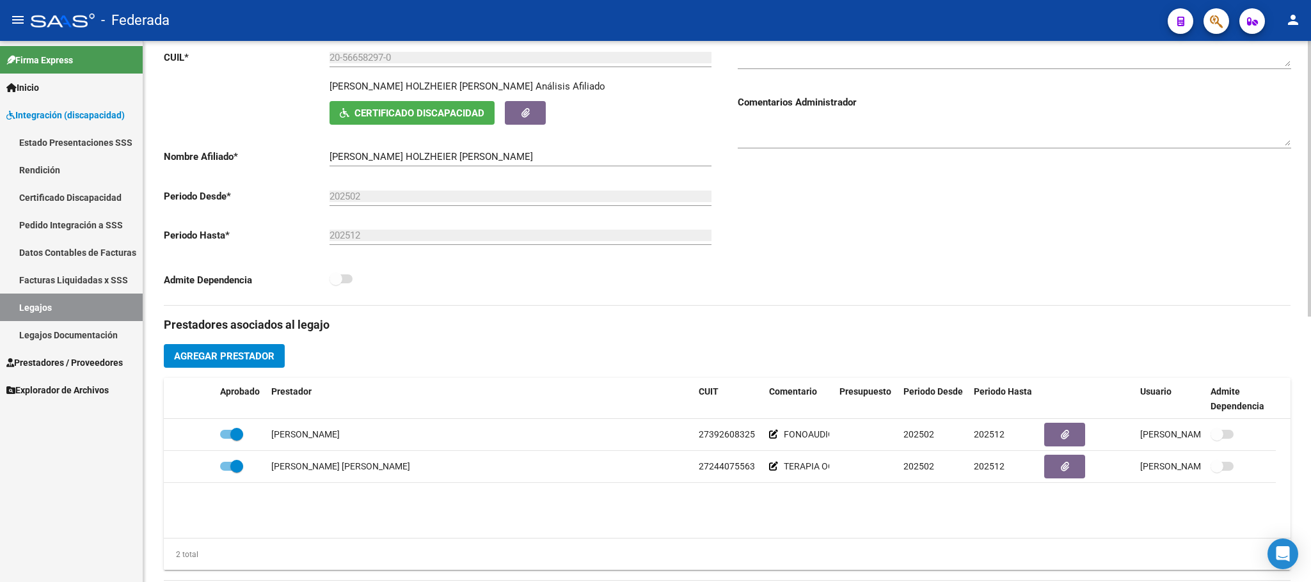
click at [264, 357] on span "Agregar Prestador" at bounding box center [224, 357] width 100 height 12
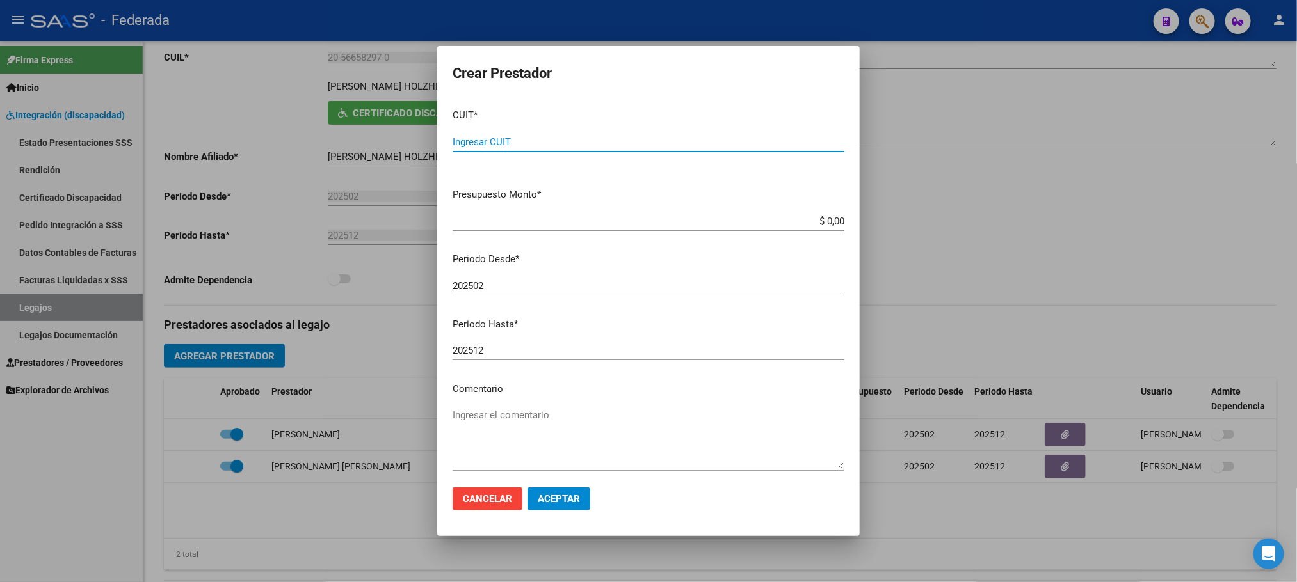
paste input "27-28723286-7"
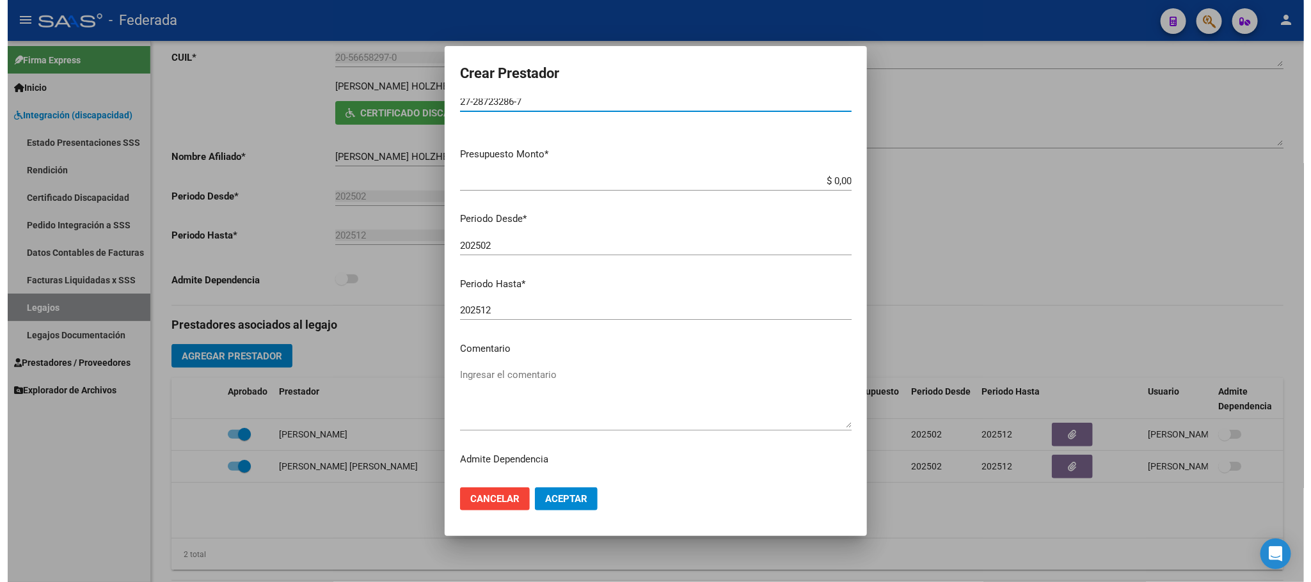
scroll to position [60, 0]
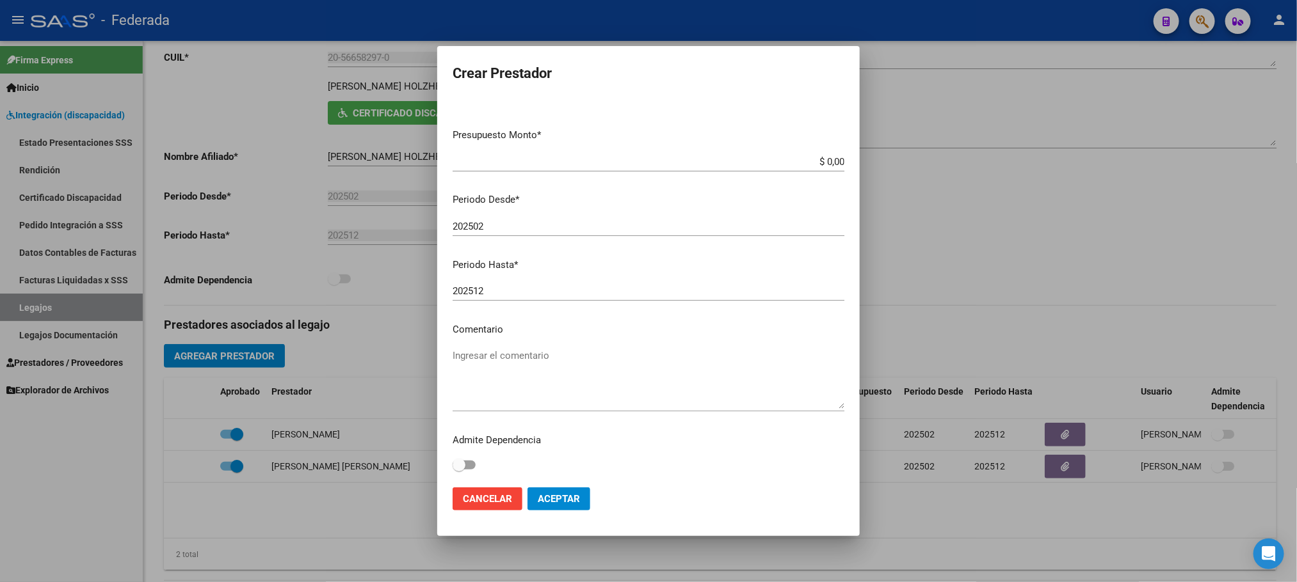
type input "27-28723286-7"
click at [486, 364] on textarea "Ingresar el comentario" at bounding box center [649, 379] width 392 height 60
type textarea "PSICOLOGIA"
click at [565, 499] on span "Aceptar" at bounding box center [559, 499] width 42 height 12
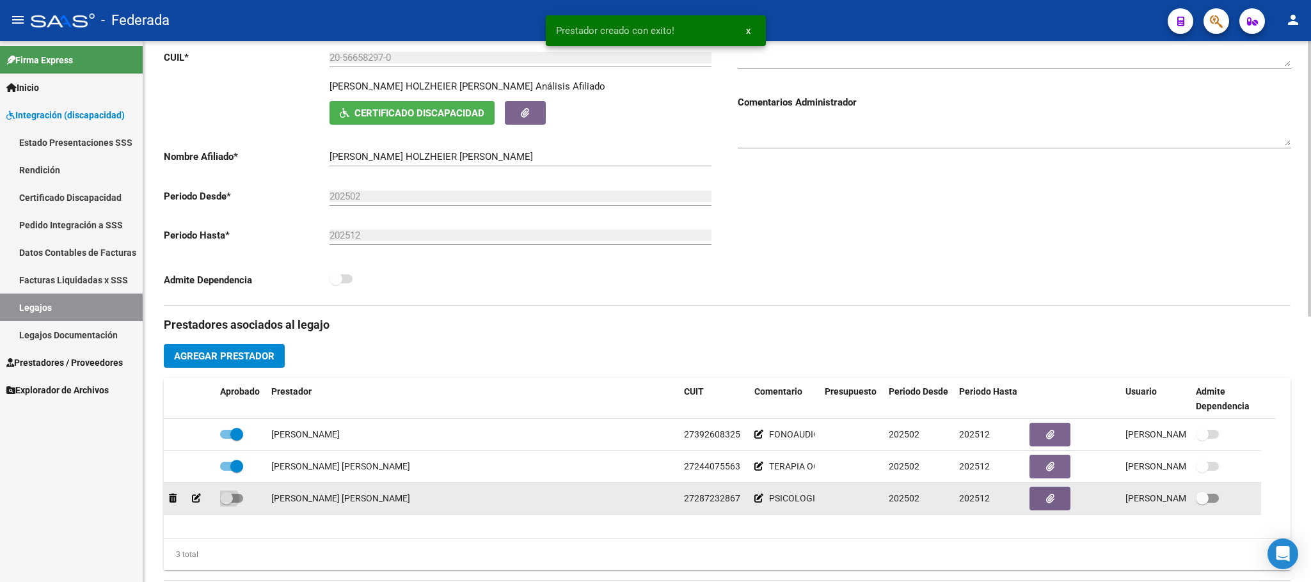
click at [228, 503] on span at bounding box center [226, 498] width 13 height 13
click at [227, 503] on input "checkbox" at bounding box center [226, 503] width 1 height 1
checkbox input "true"
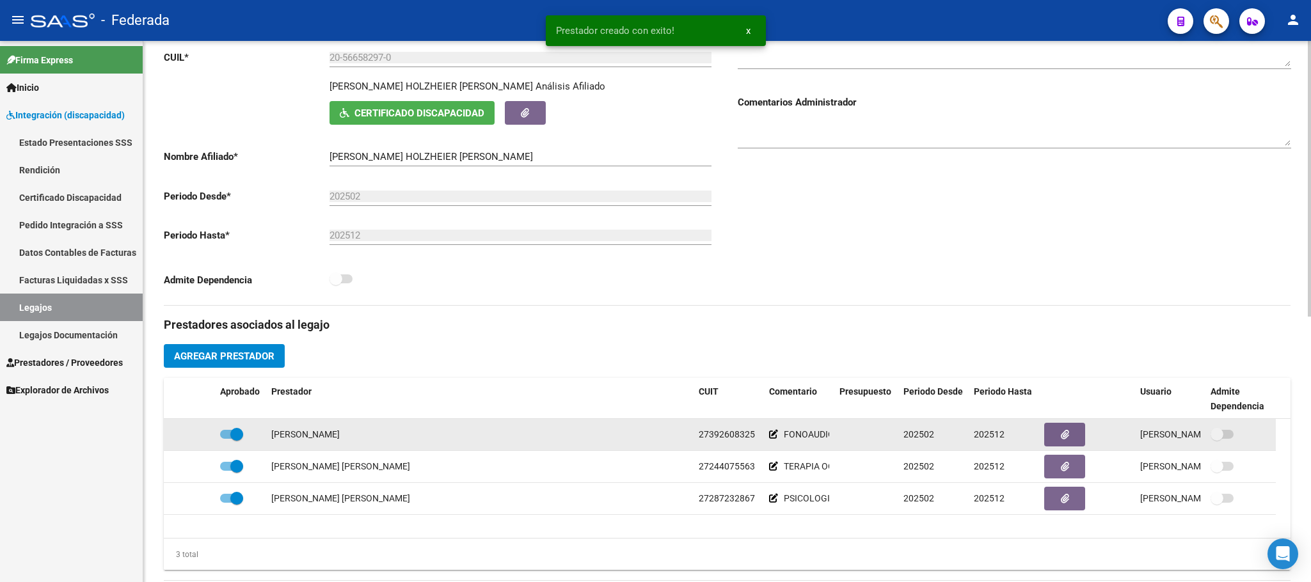
scroll to position [0, 0]
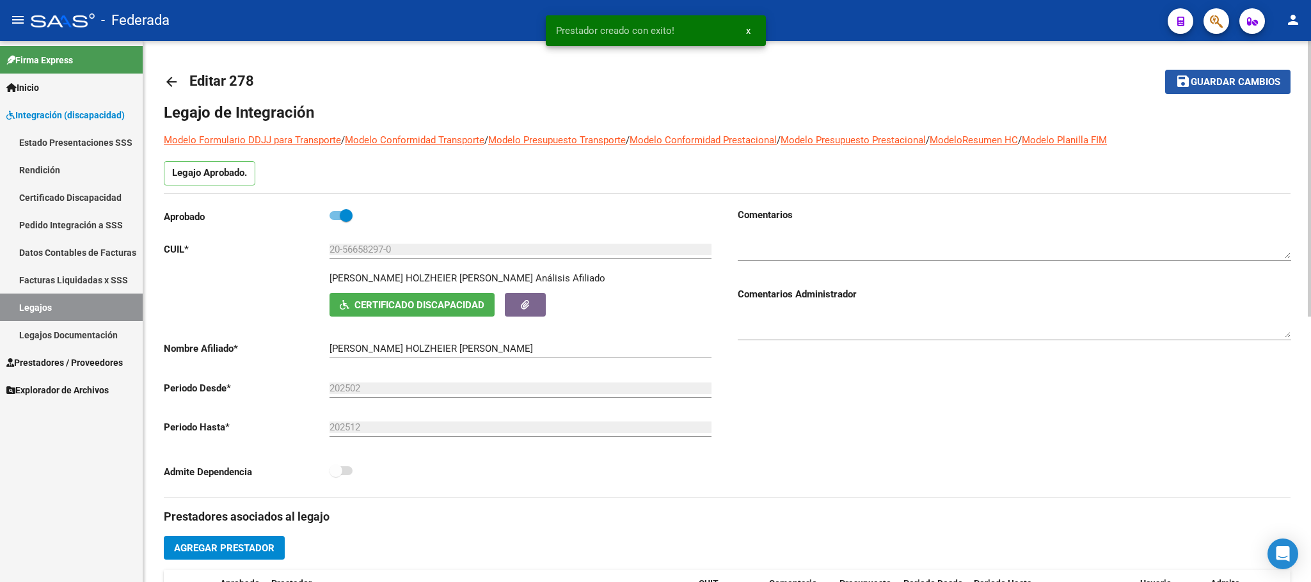
click at [1183, 88] on mat-icon "save" at bounding box center [1183, 81] width 15 height 15
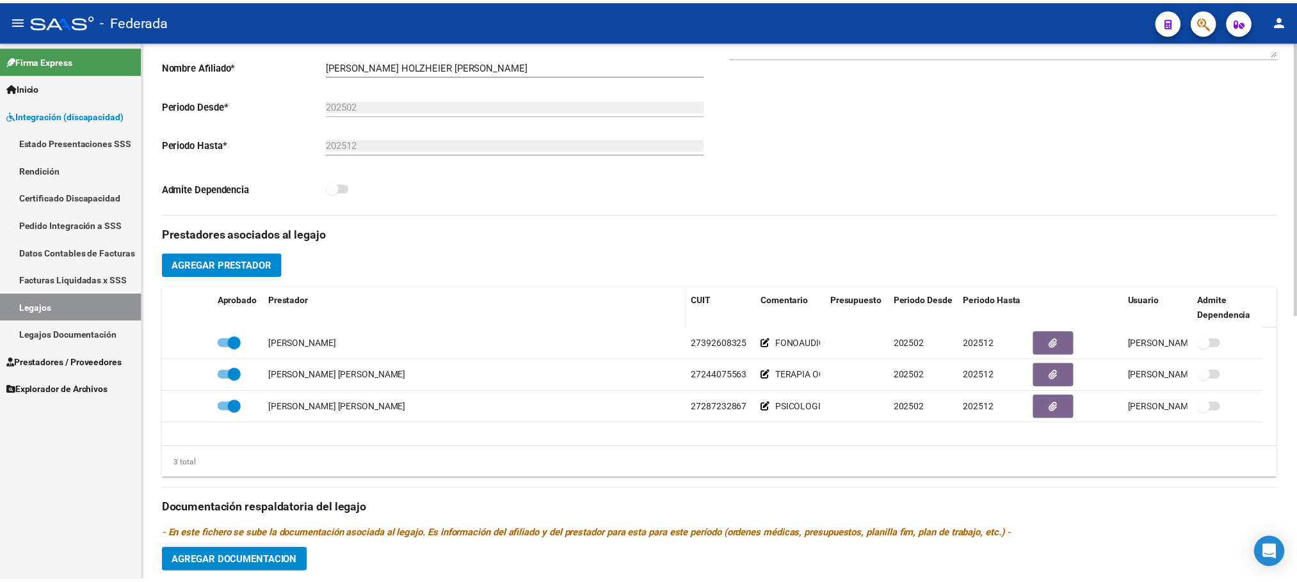
scroll to position [288, 0]
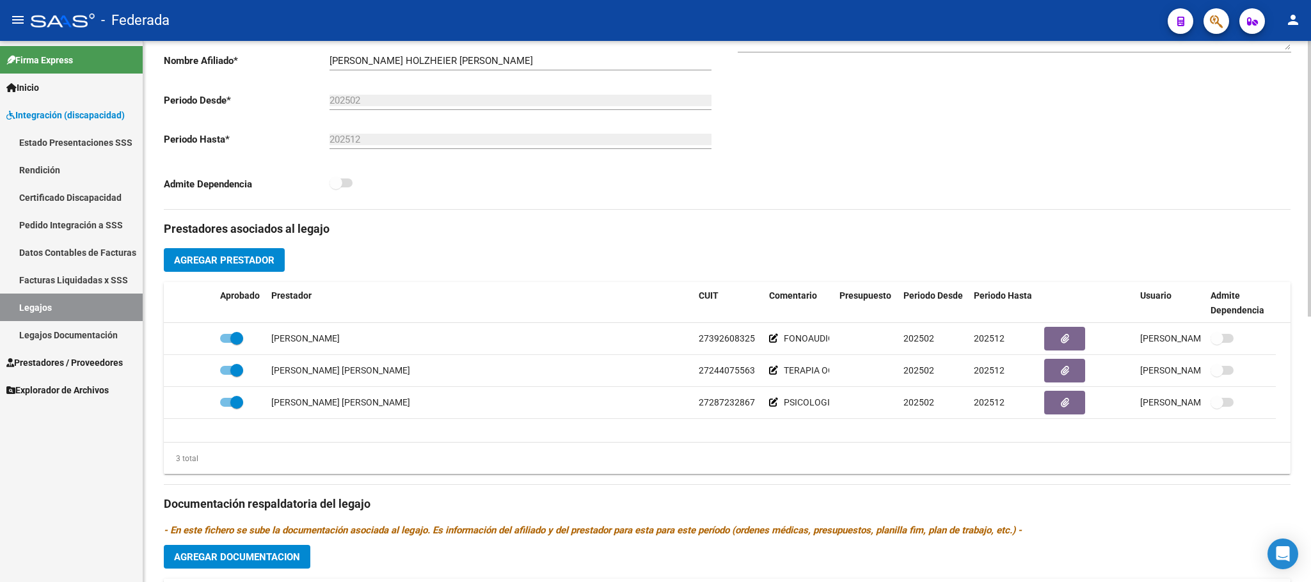
click at [273, 266] on span "Agregar Prestador" at bounding box center [224, 261] width 100 height 12
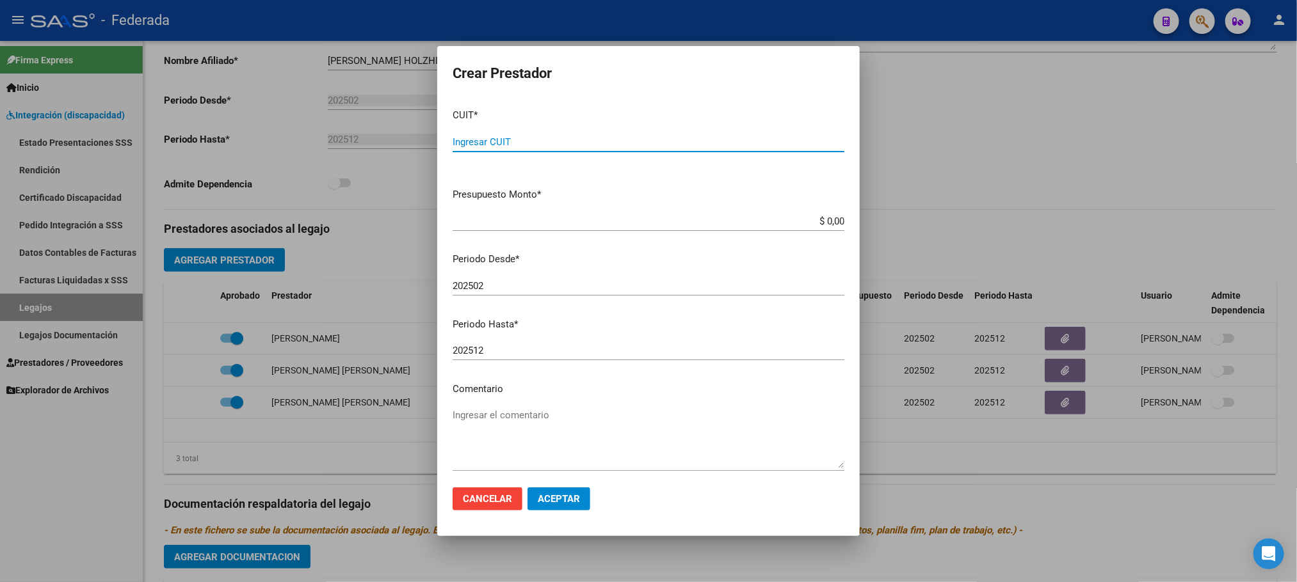
paste input "27-42071319-9"
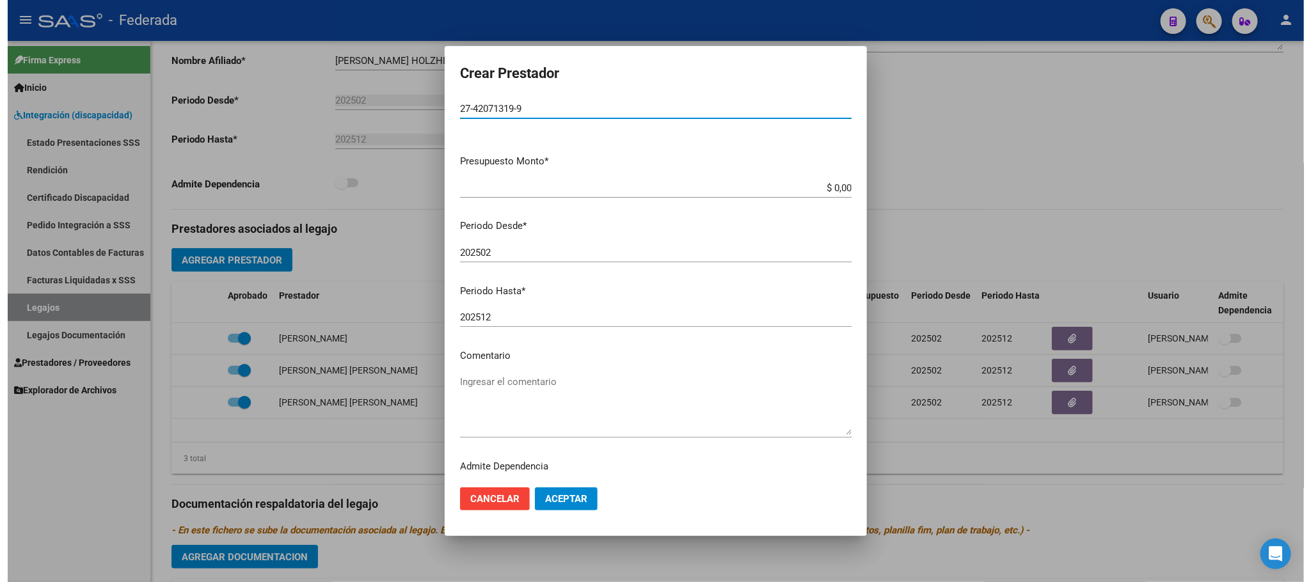
scroll to position [60, 0]
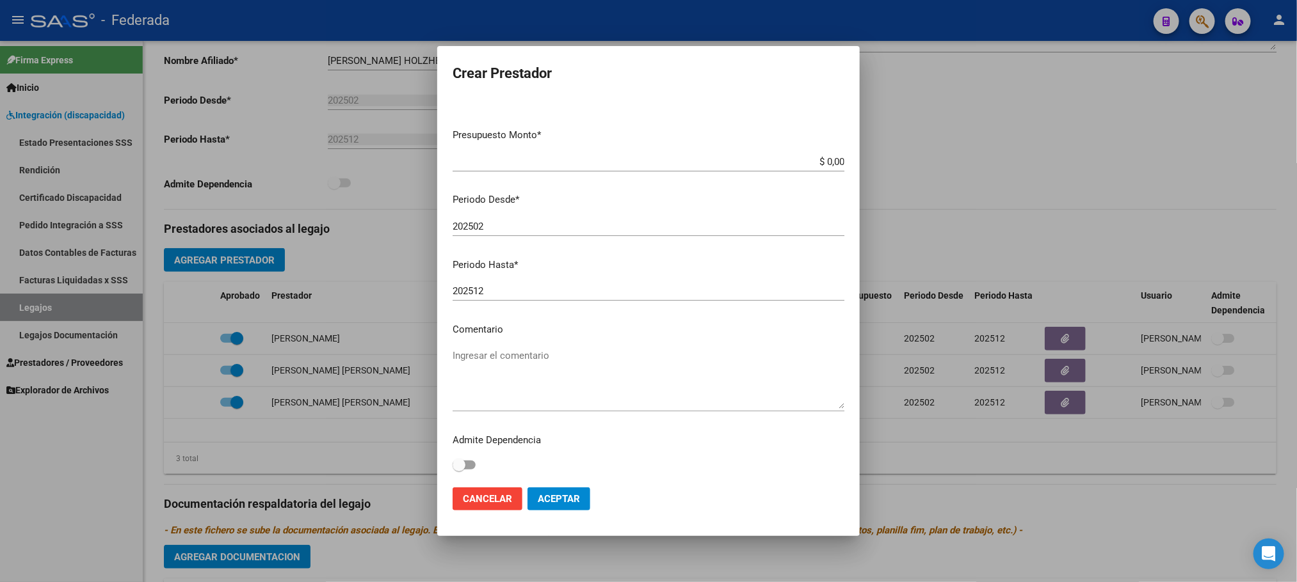
type input "27-42071319-9"
click at [502, 353] on textarea "Ingresar el comentario" at bounding box center [649, 379] width 392 height 60
type textarea "INTEGRACION ESCOLAR"
click at [548, 504] on span "Aceptar" at bounding box center [559, 499] width 42 height 12
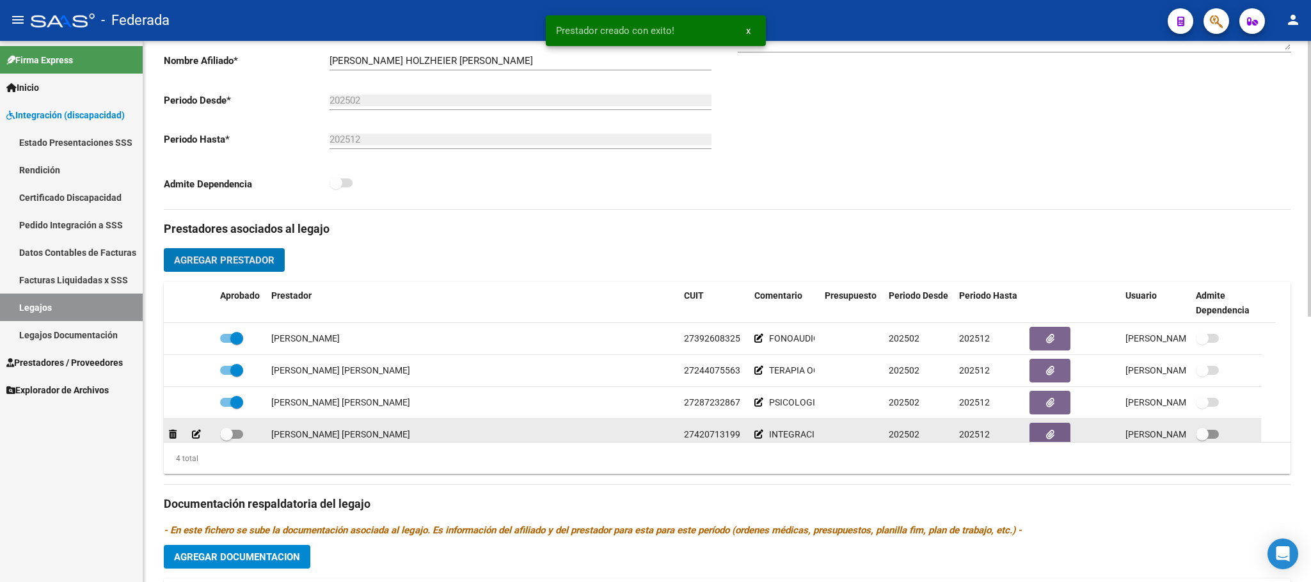
click at [234, 439] on span at bounding box center [231, 434] width 23 height 9
click at [227, 440] on input "checkbox" at bounding box center [226, 439] width 1 height 1
checkbox input "true"
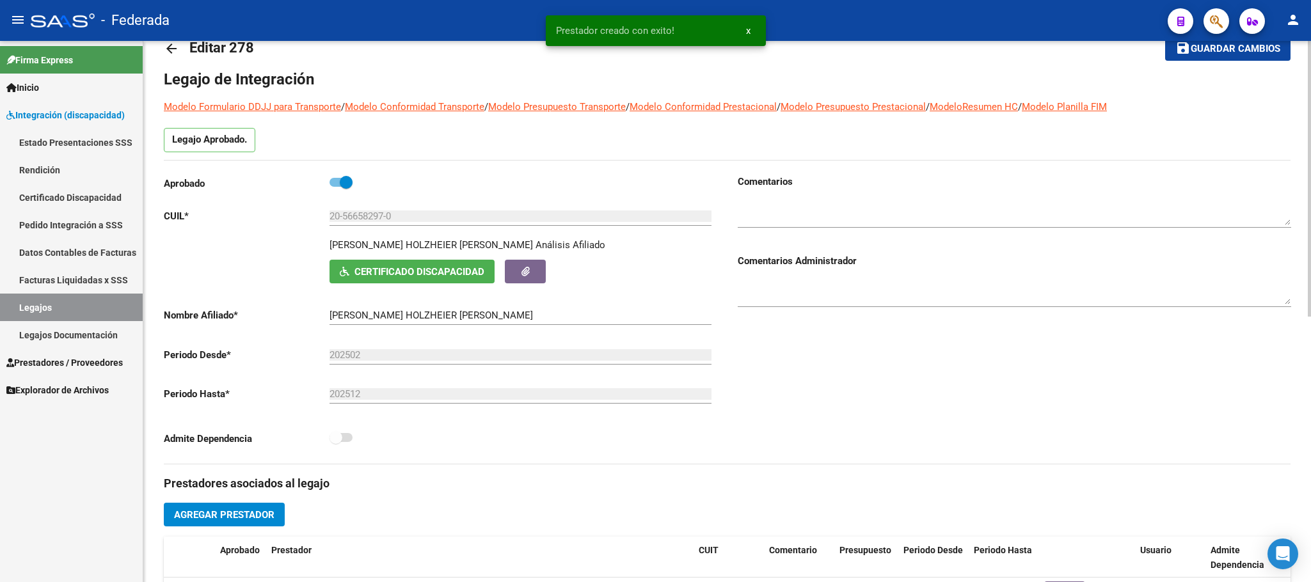
scroll to position [0, 0]
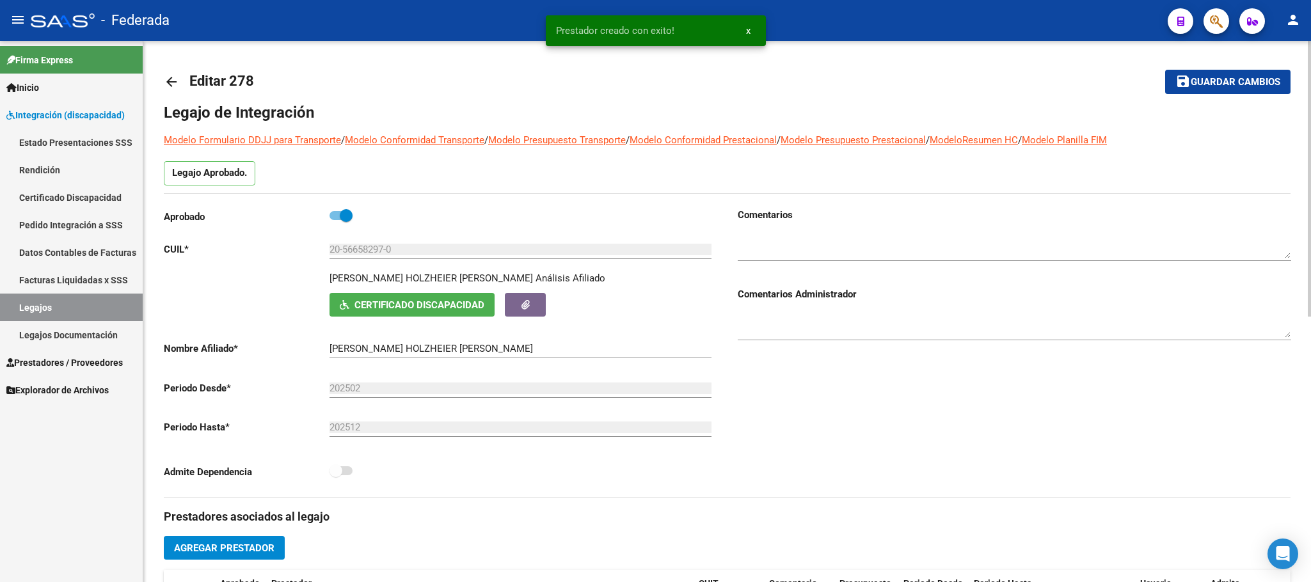
click at [1206, 77] on span "Guardar cambios" at bounding box center [1236, 83] width 90 height 12
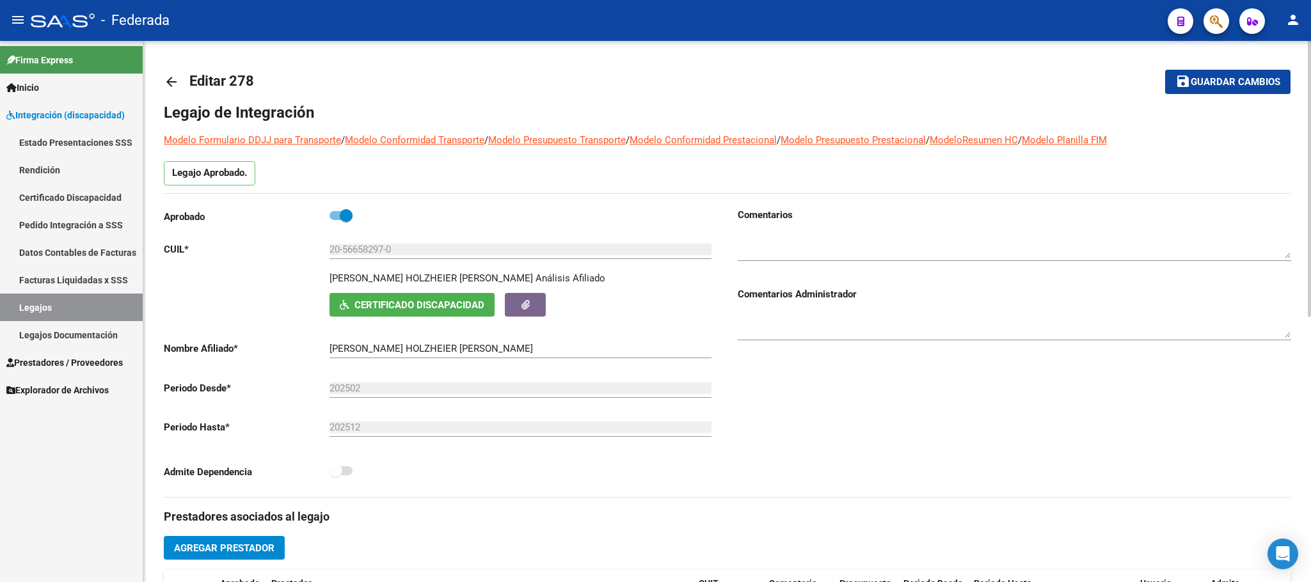
click at [362, 303] on span "Certificado Discapacidad" at bounding box center [420, 306] width 130 height 12
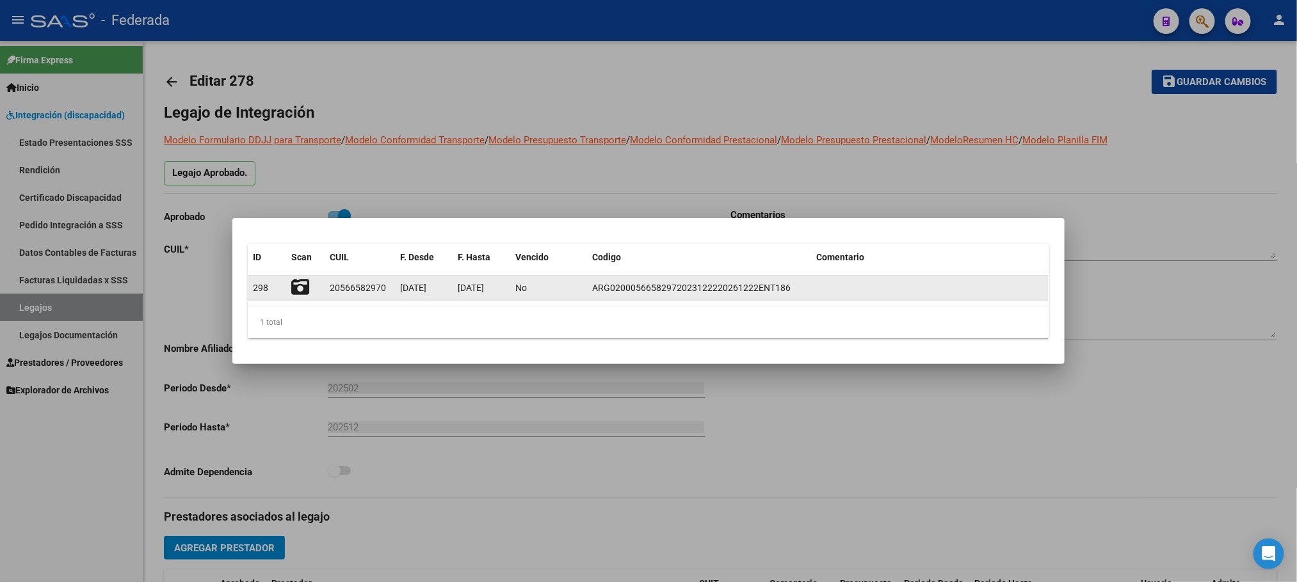
click at [304, 288] on icon at bounding box center [300, 287] width 18 height 18
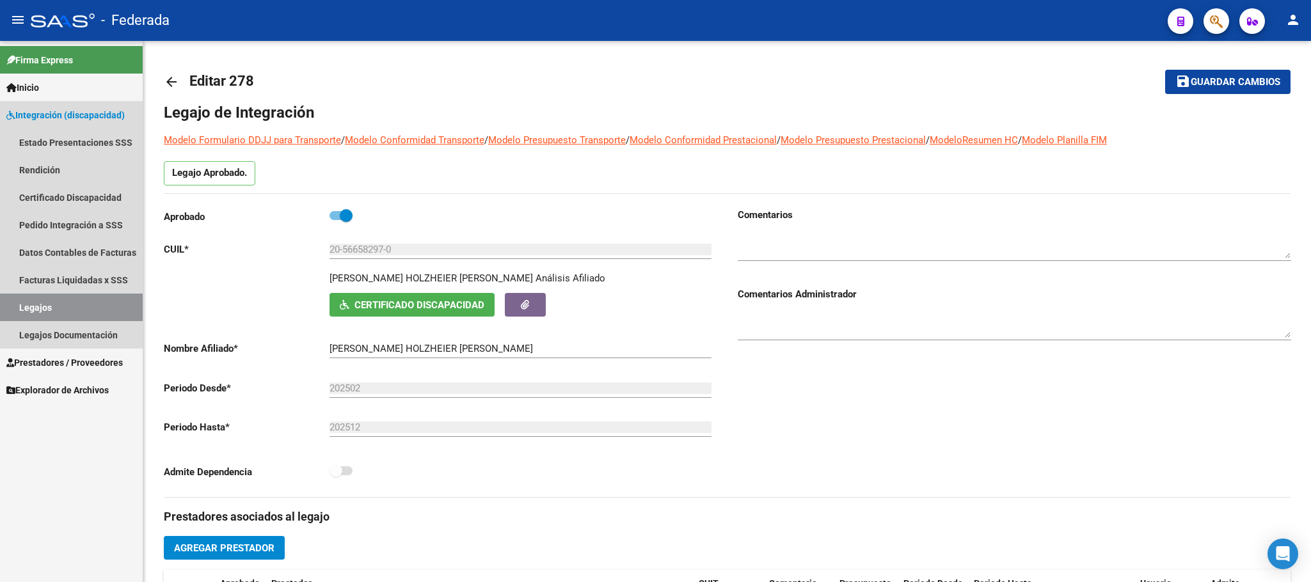
click at [100, 303] on link "Legajos" at bounding box center [71, 308] width 143 height 28
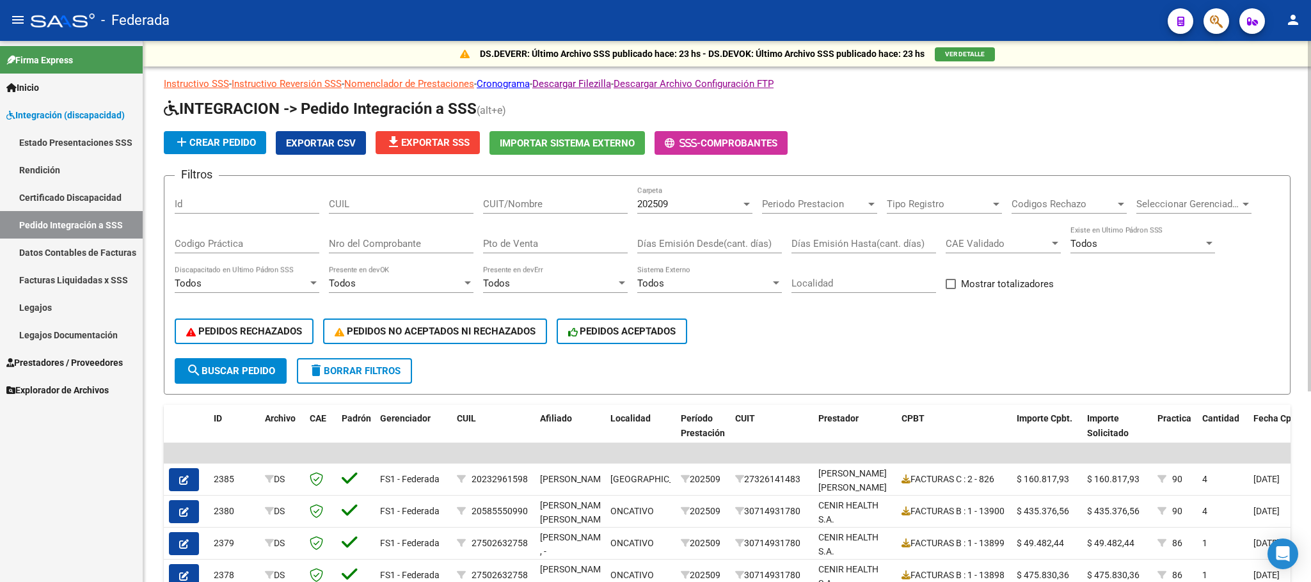
click at [403, 204] on input "CUIL" at bounding box center [401, 204] width 145 height 12
paste input "20558589117"
type input "20558589117"
click at [254, 371] on span "search Buscar Pedido" at bounding box center [230, 371] width 89 height 12
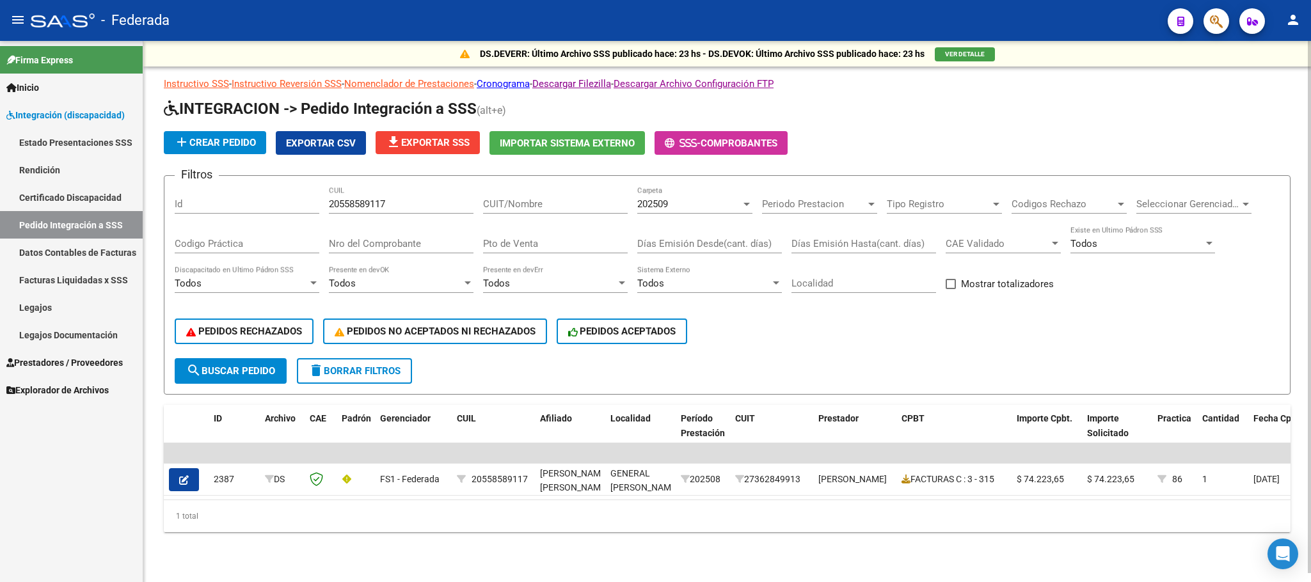
click at [335, 374] on span "delete Borrar Filtros" at bounding box center [354, 371] width 92 height 12
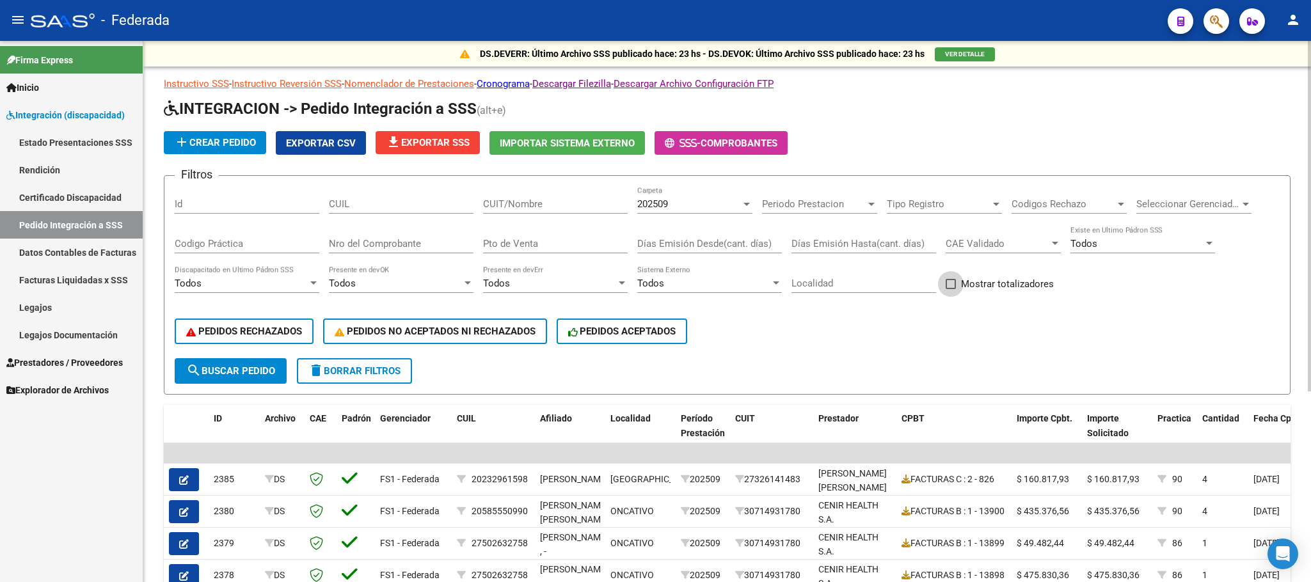
click at [951, 285] on span at bounding box center [951, 284] width 10 height 10
click at [951, 289] on input "Mostrar totalizadores" at bounding box center [950, 289] width 1 height 1
checkbox input "true"
click at [233, 374] on span "search Buscar Pedido" at bounding box center [230, 371] width 89 height 12
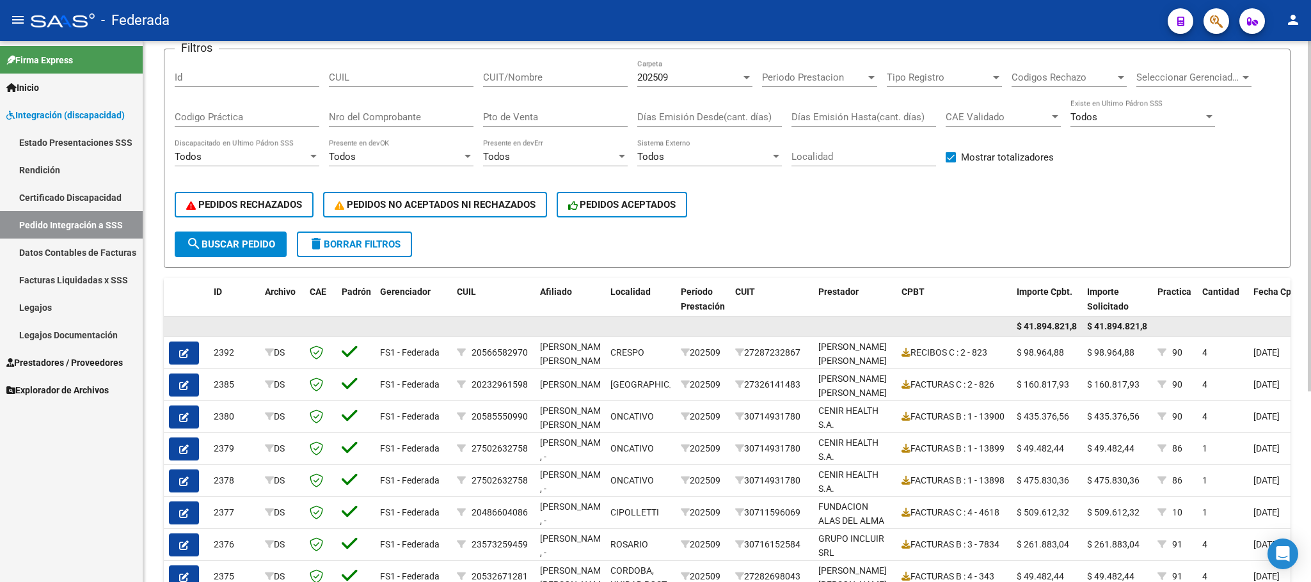
scroll to position [102, 0]
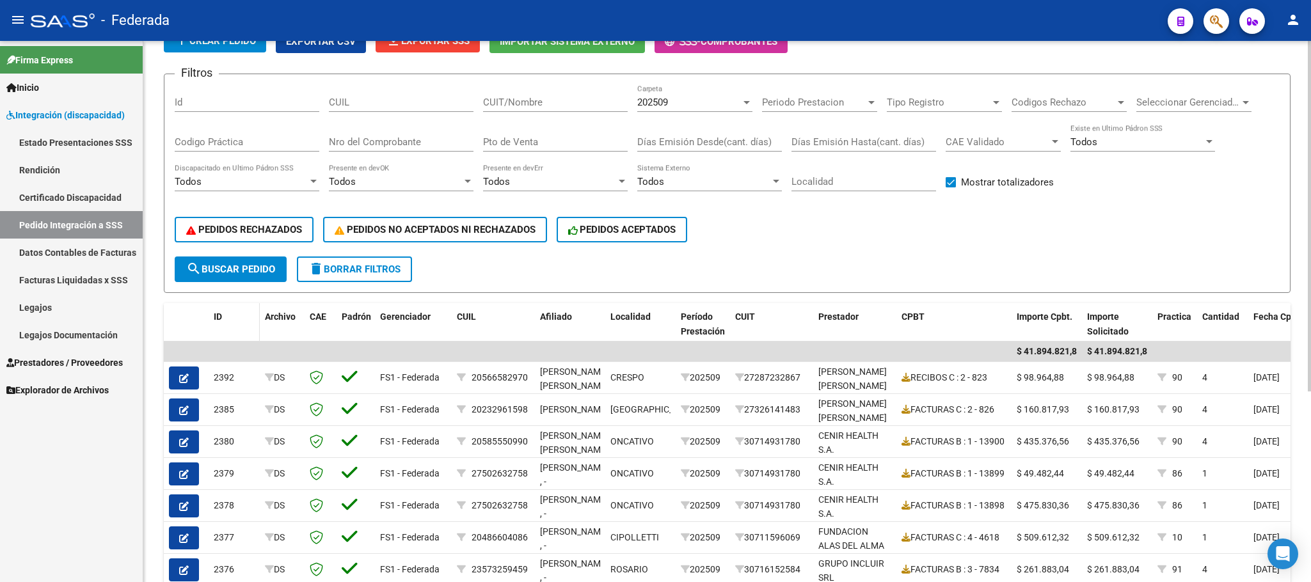
click at [219, 317] on span "ID" at bounding box center [218, 317] width 8 height 10
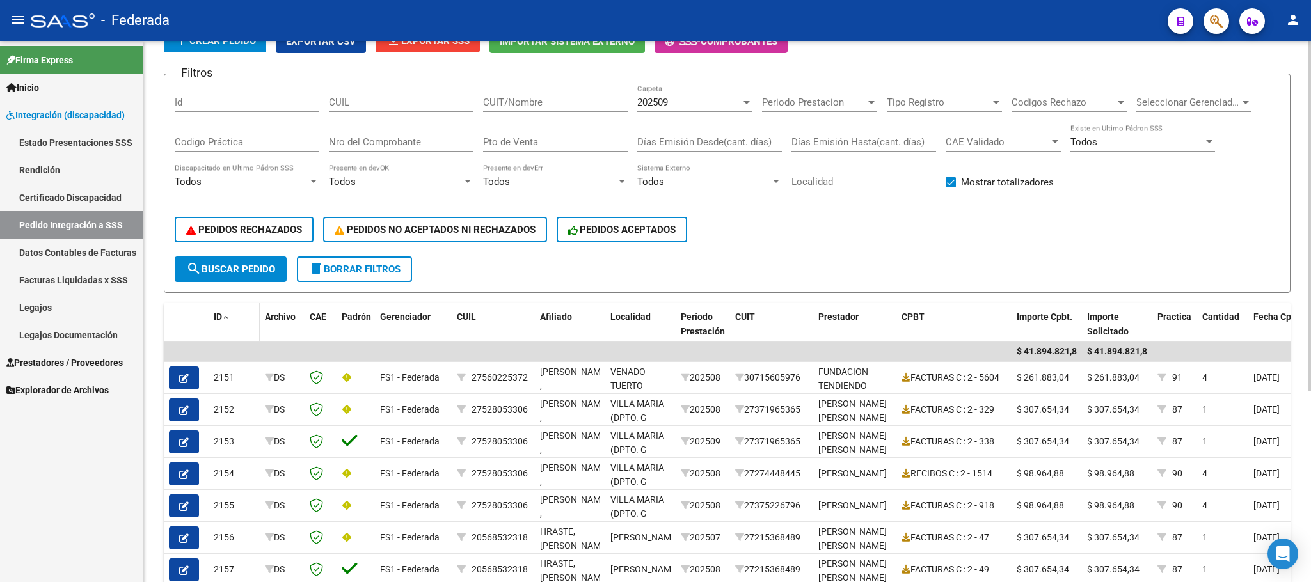
click at [219, 317] on span "ID" at bounding box center [218, 317] width 8 height 10
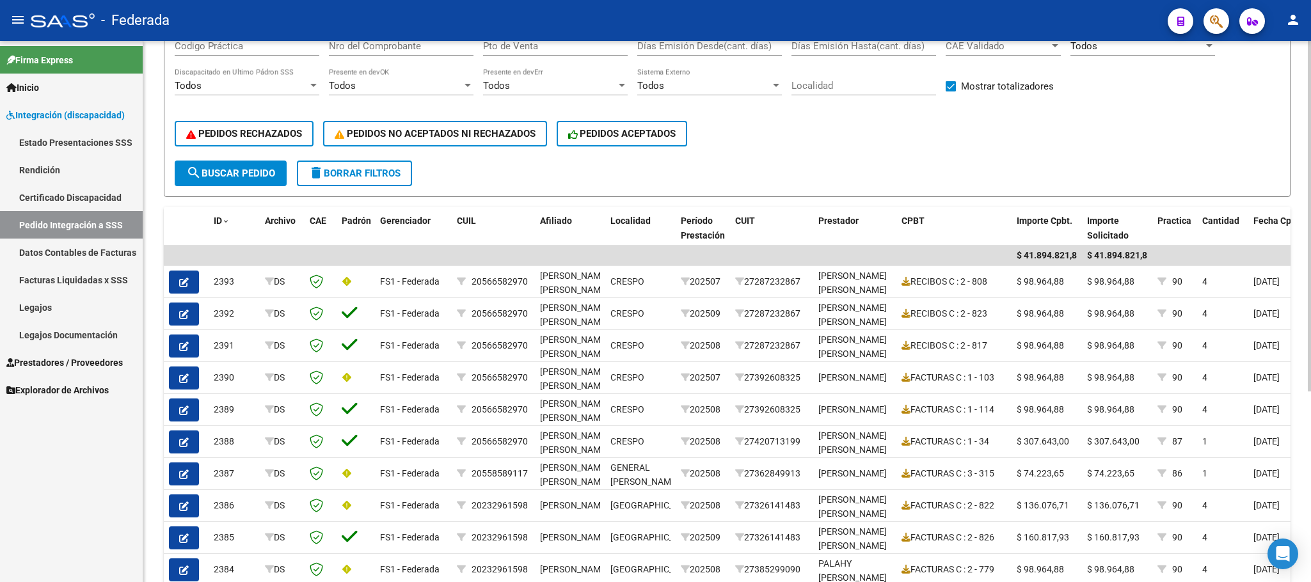
scroll to position [6, 0]
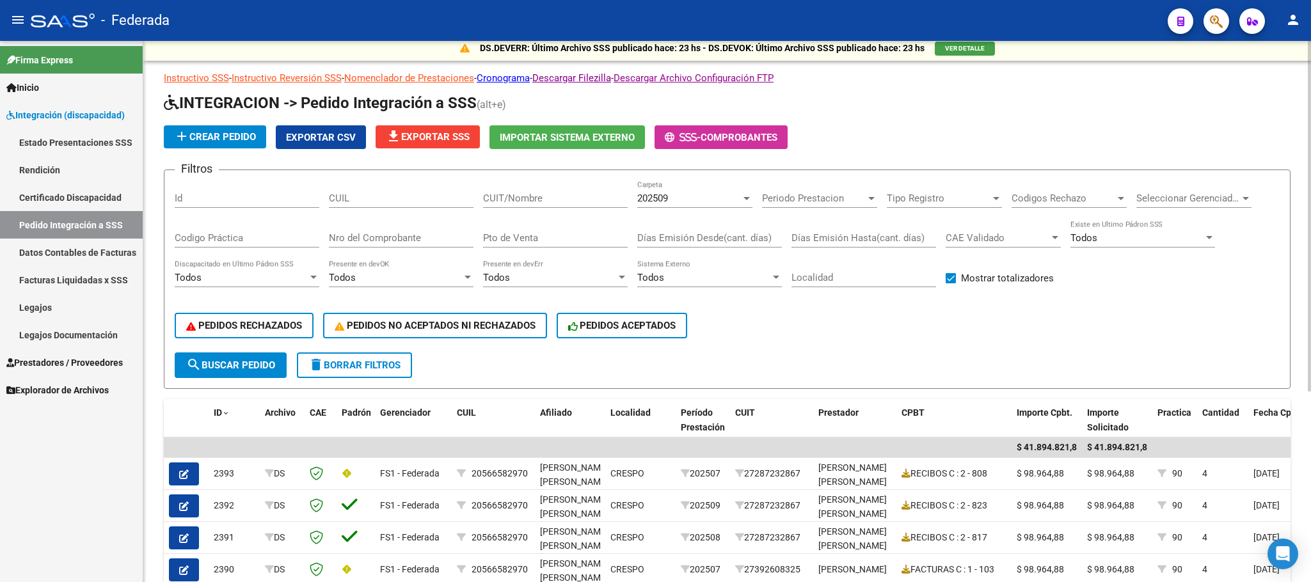
click at [496, 198] on input "CUIT/Nombre" at bounding box center [555, 199] width 145 height 12
paste input "30552847071_"
click at [269, 356] on button "search Buscar Pedido" at bounding box center [231, 366] width 112 height 26
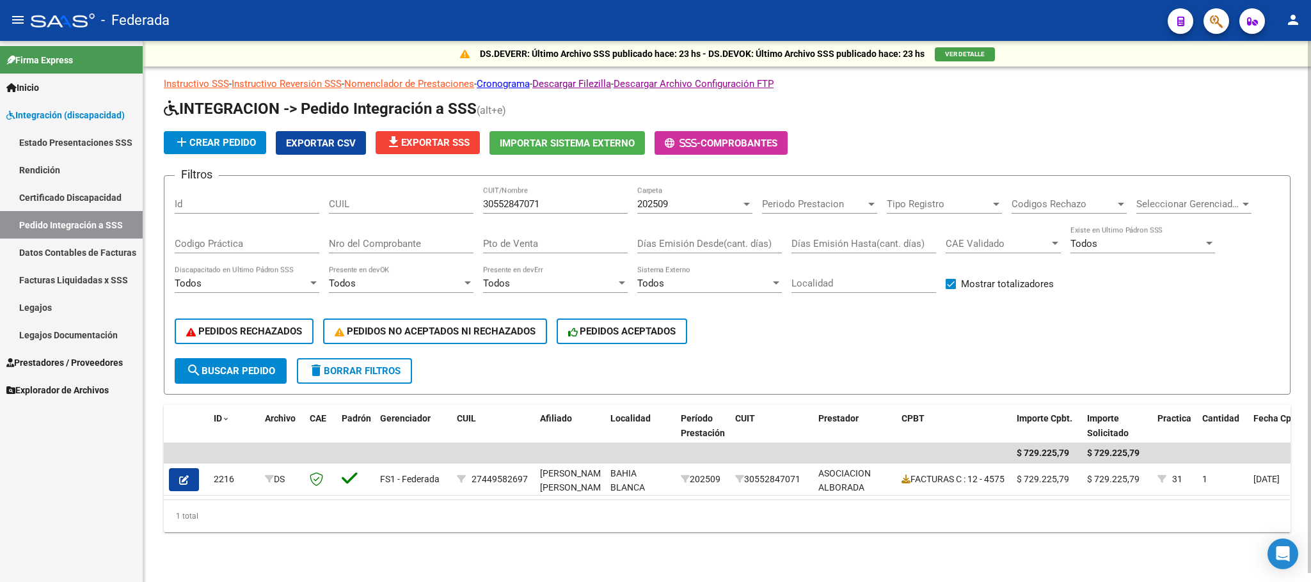
click at [515, 191] on div "30552847071 CUIT/Nombre" at bounding box center [555, 200] width 145 height 28
click at [515, 198] on input "30552847071" at bounding box center [555, 204] width 145 height 12
paste input "715507133"
type input "30715507133"
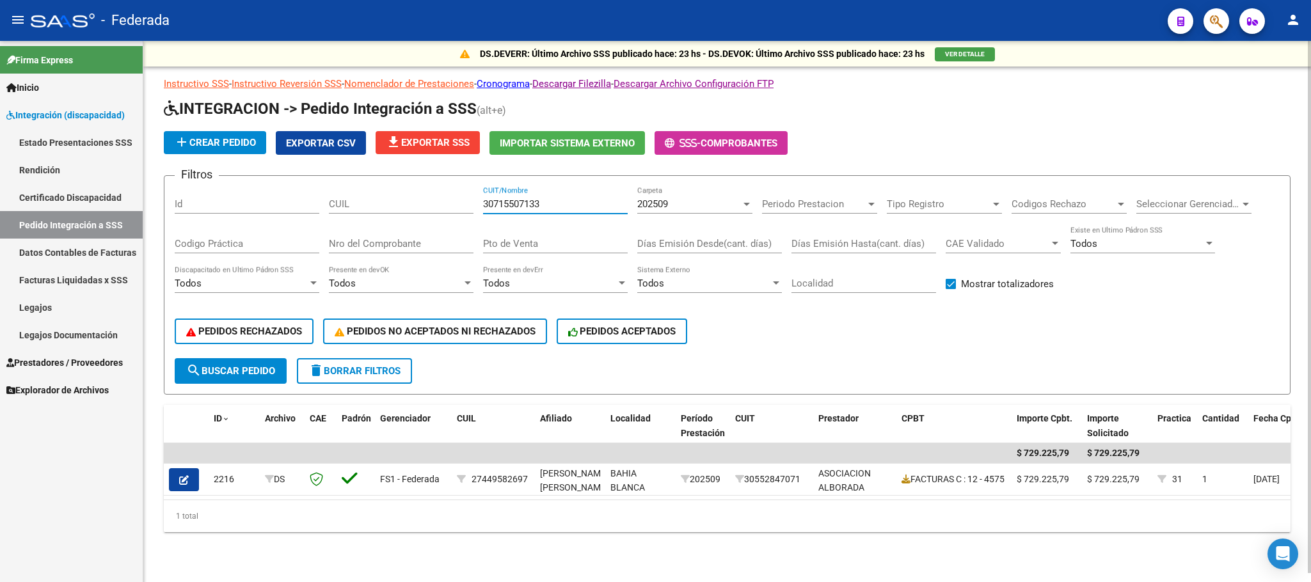
click at [265, 373] on button "search Buscar Pedido" at bounding box center [231, 371] width 112 height 26
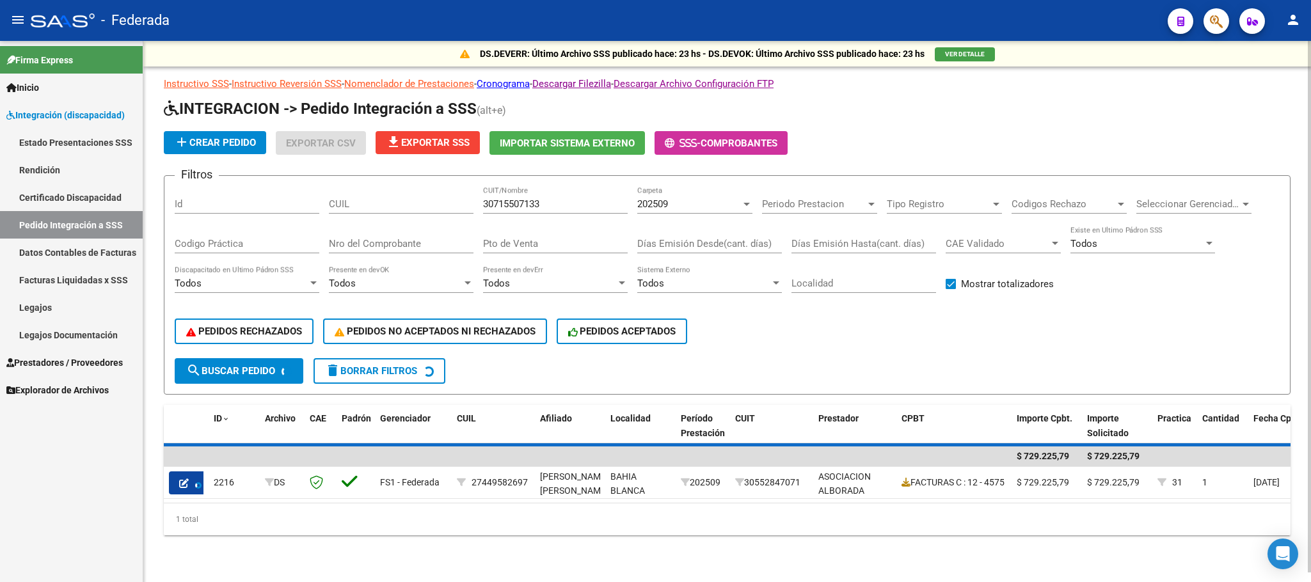
scroll to position [0, 0]
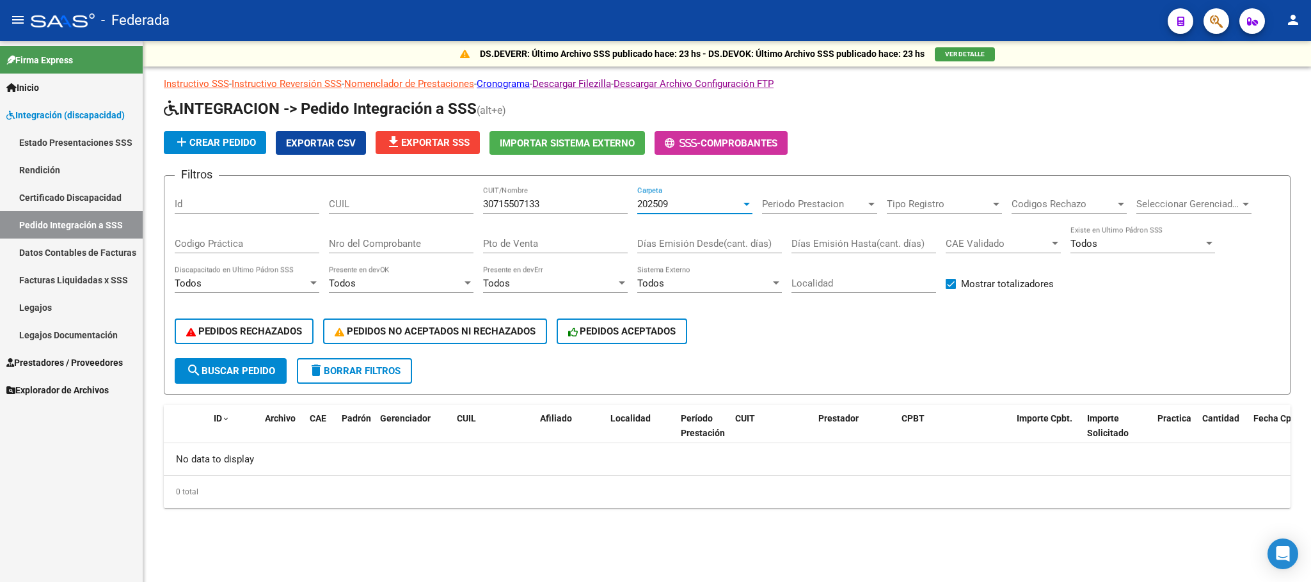
click at [675, 200] on div "202509" at bounding box center [689, 204] width 104 height 12
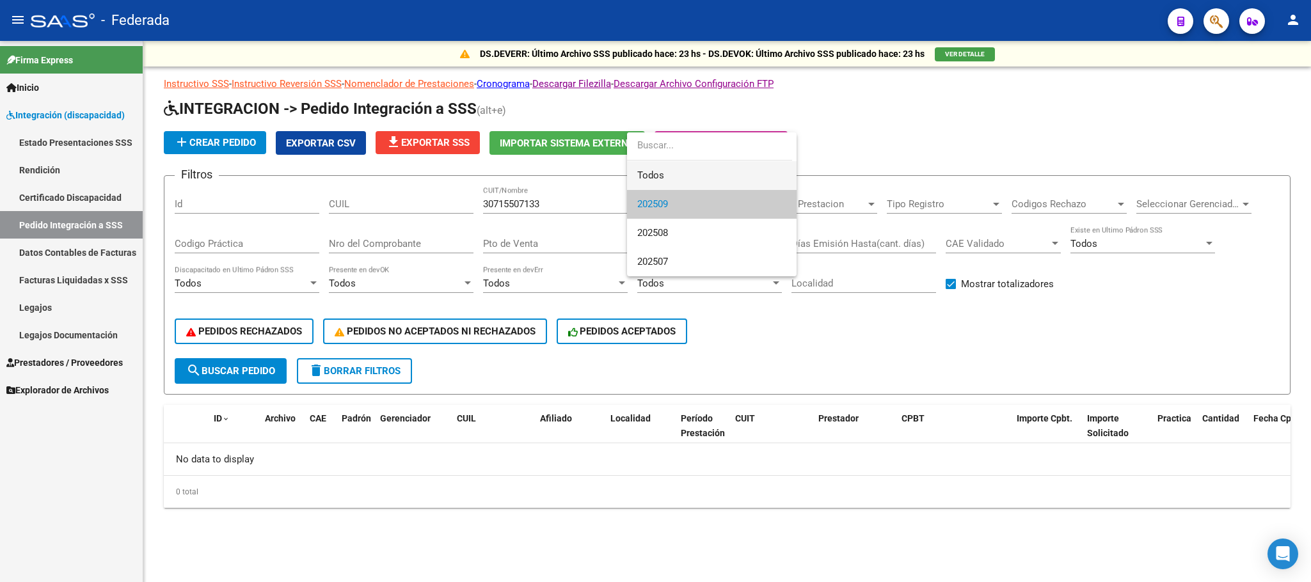
click at [661, 175] on span "Todos" at bounding box center [711, 175] width 149 height 29
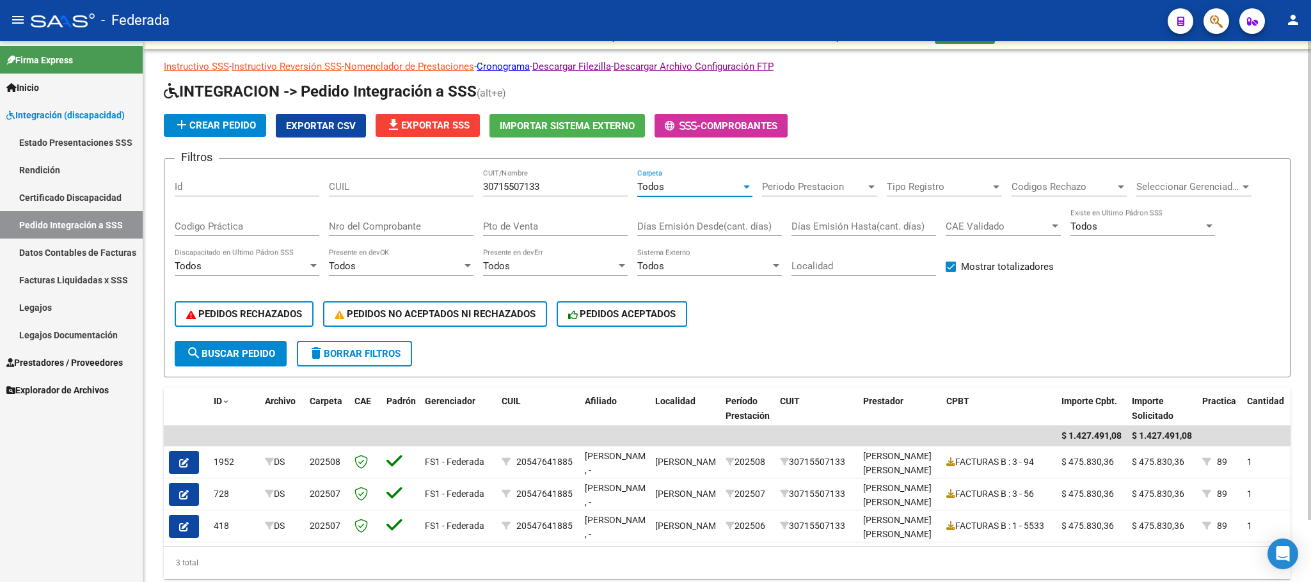
scroll to position [70, 0]
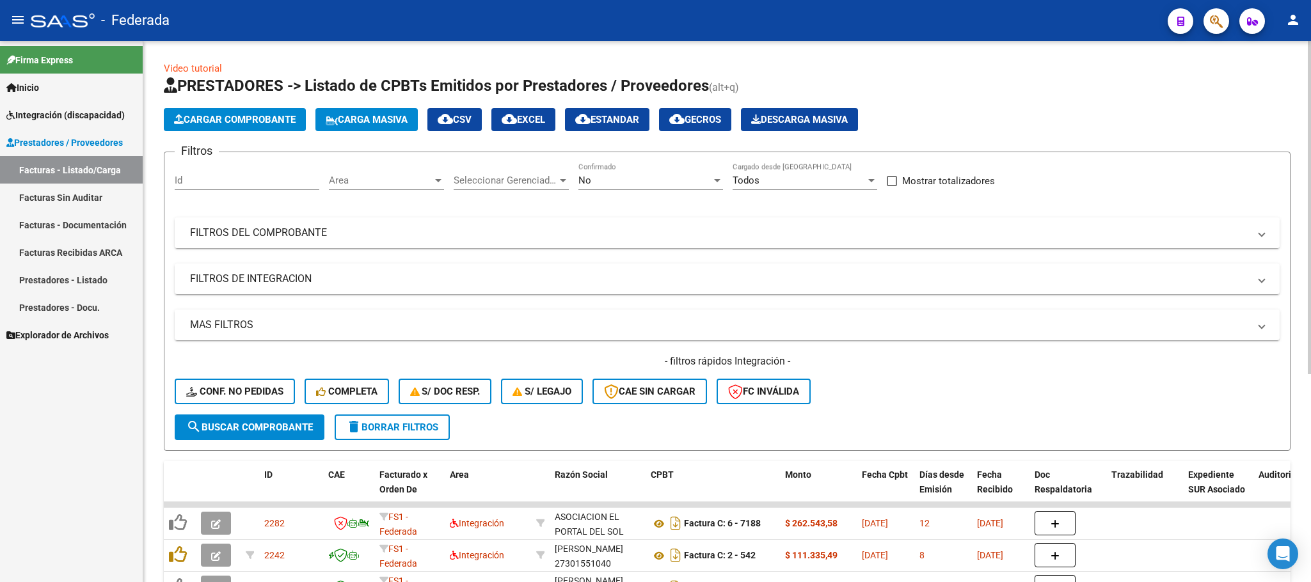
click at [531, 241] on mat-expansion-panel-header "FILTROS DEL COMPROBANTE" at bounding box center [727, 233] width 1105 height 31
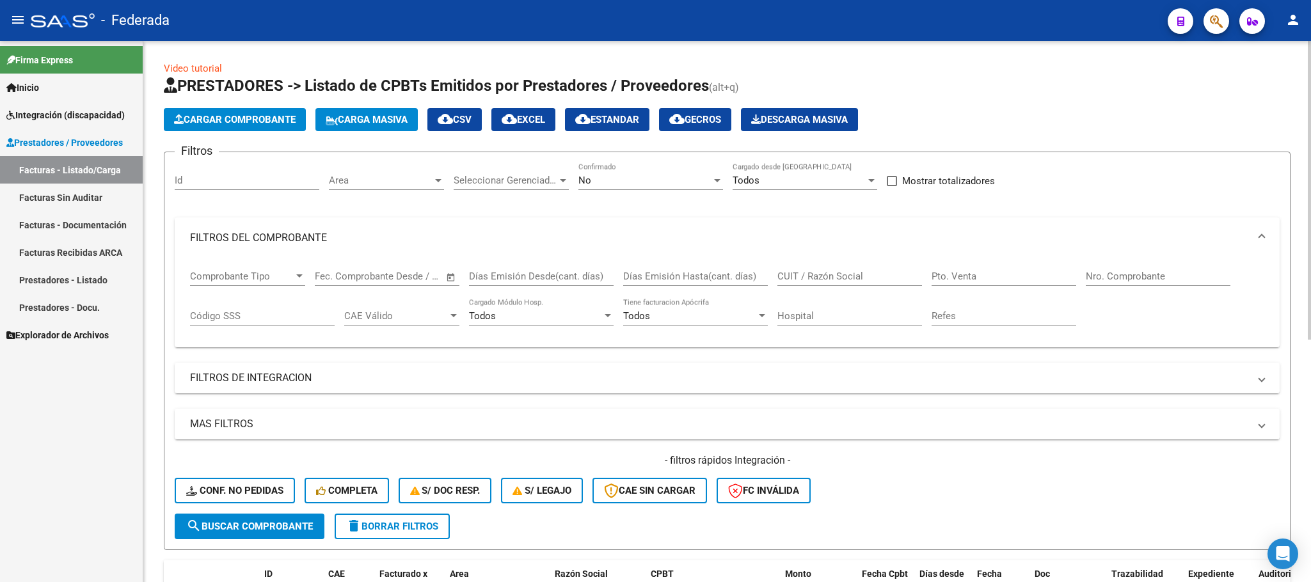
click at [814, 273] on input "CUIT / Razón Social" at bounding box center [850, 277] width 145 height 12
paste input "MULLER"
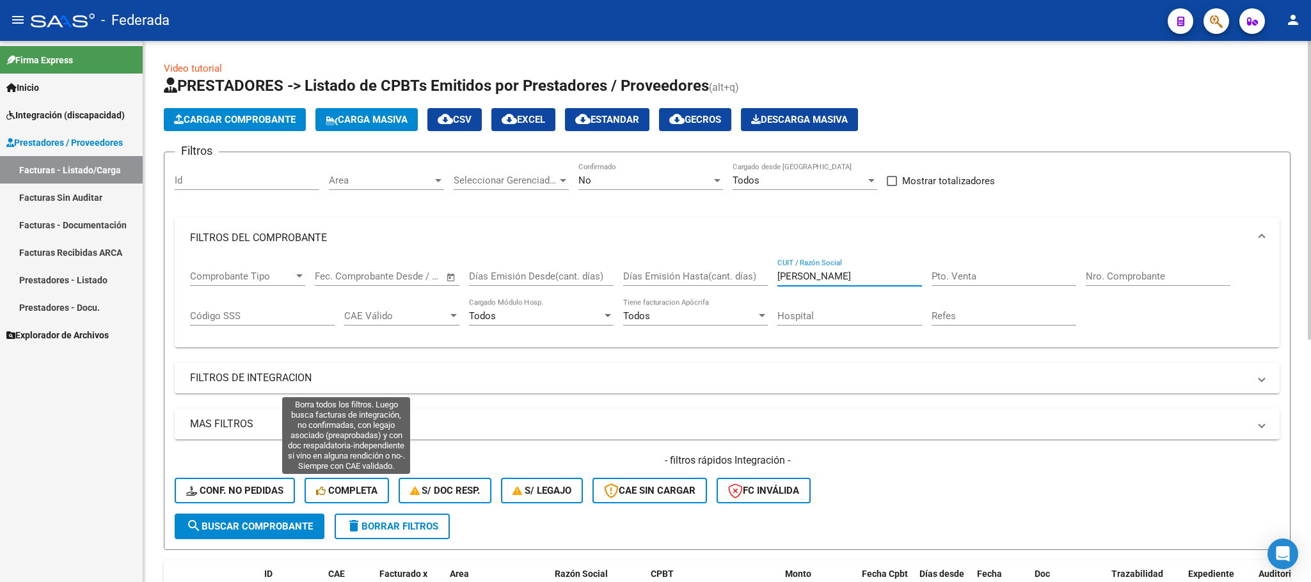
type input "MULLER"
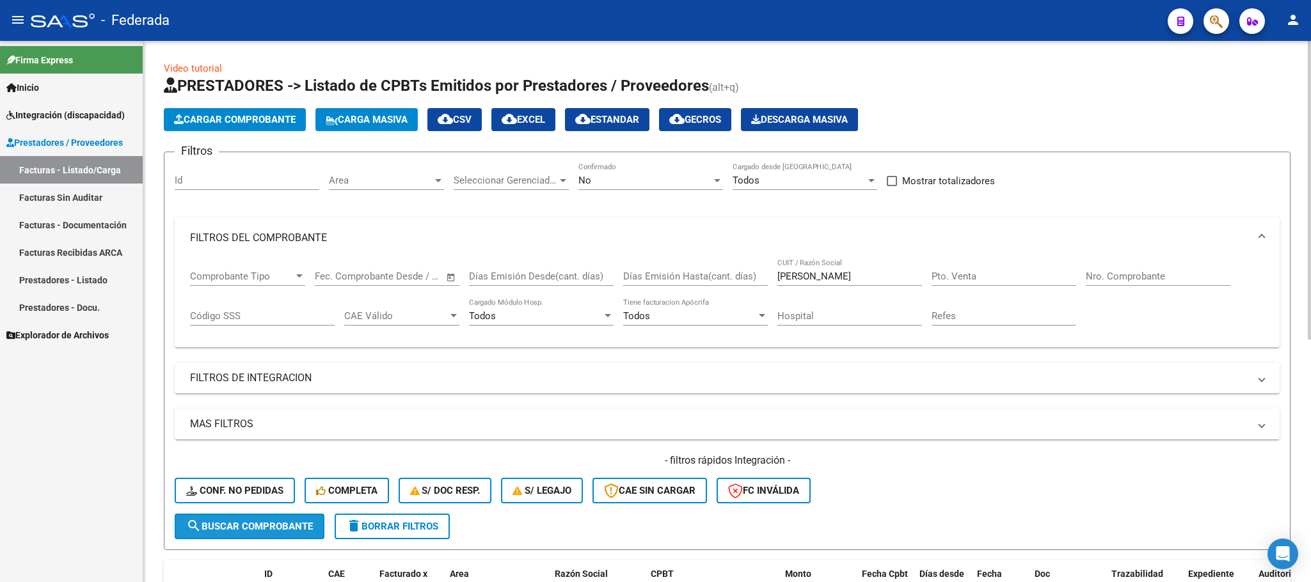
click at [275, 526] on span "search Buscar Comprobante" at bounding box center [249, 527] width 127 height 12
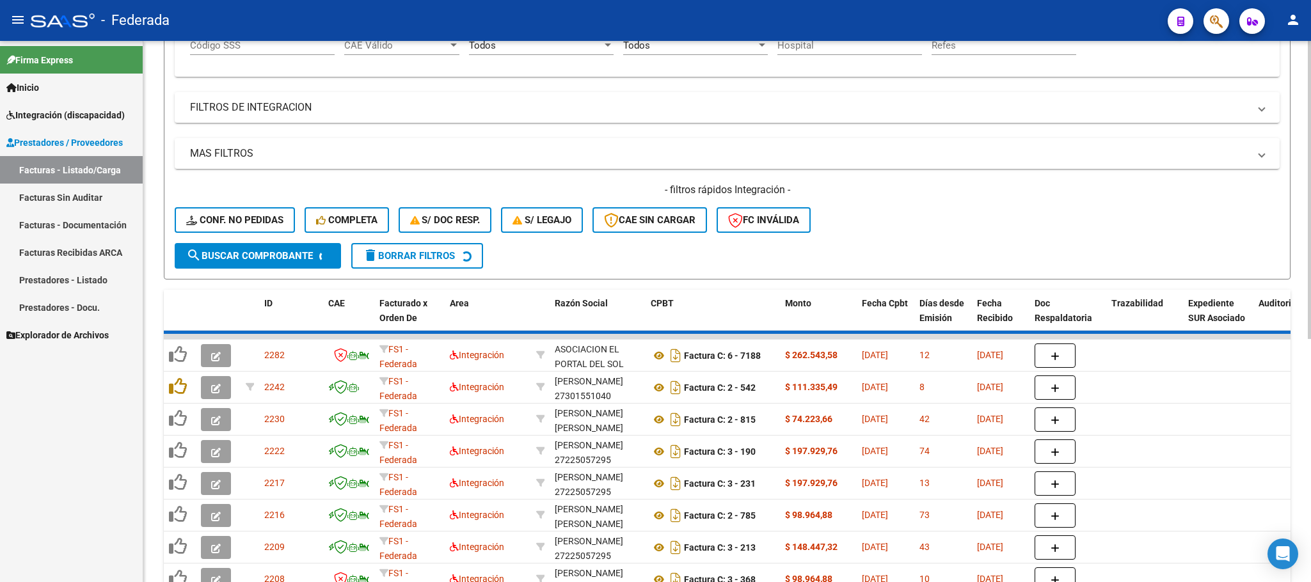
scroll to position [182, 0]
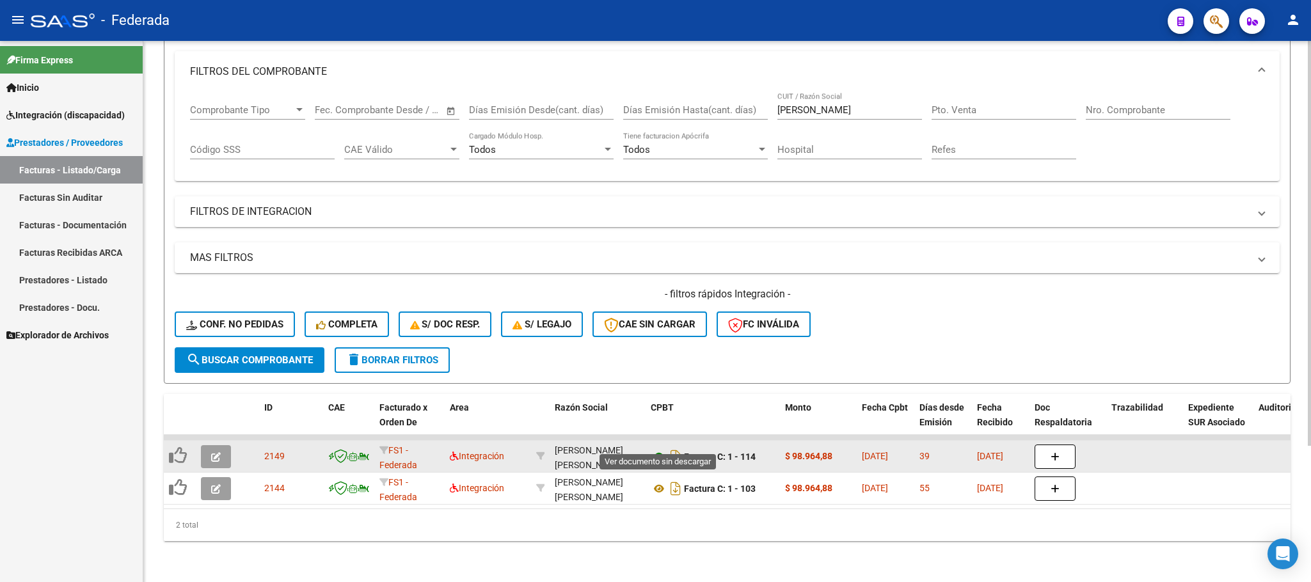
click at [655, 449] on icon at bounding box center [659, 456] width 17 height 15
click at [579, 444] on div "MULLER MARICEL NATALI 27392608325" at bounding box center [598, 457] width 86 height 27
copy div "27392608325"
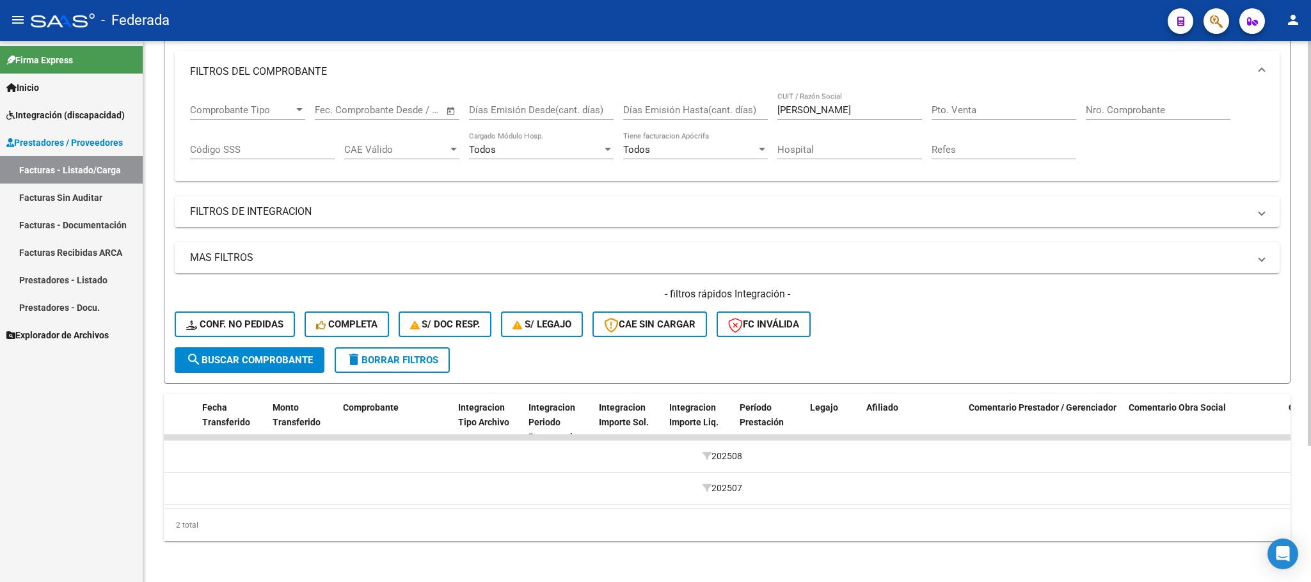
scroll to position [0, 0]
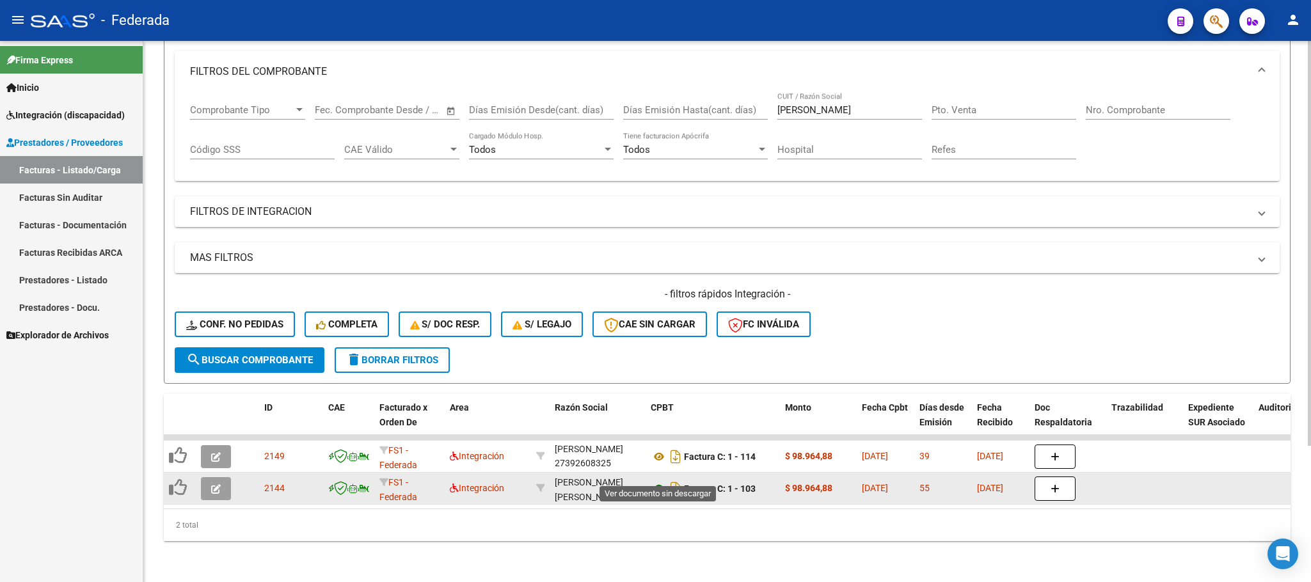
click at [659, 481] on icon at bounding box center [659, 488] width 17 height 15
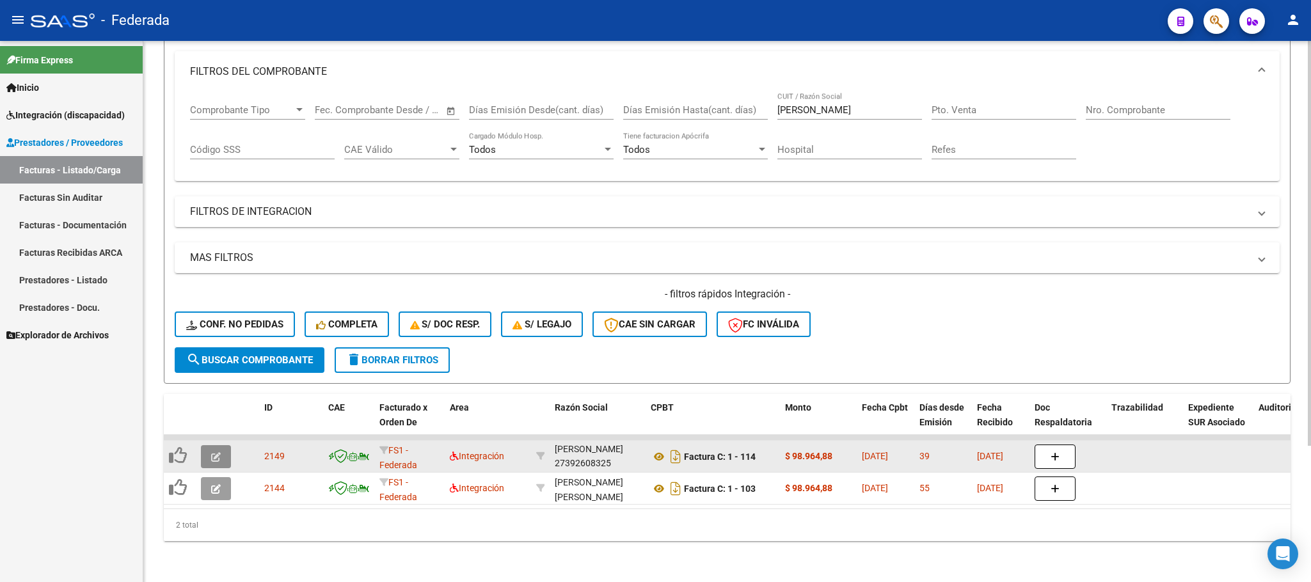
click at [221, 445] on button "button" at bounding box center [216, 456] width 30 height 23
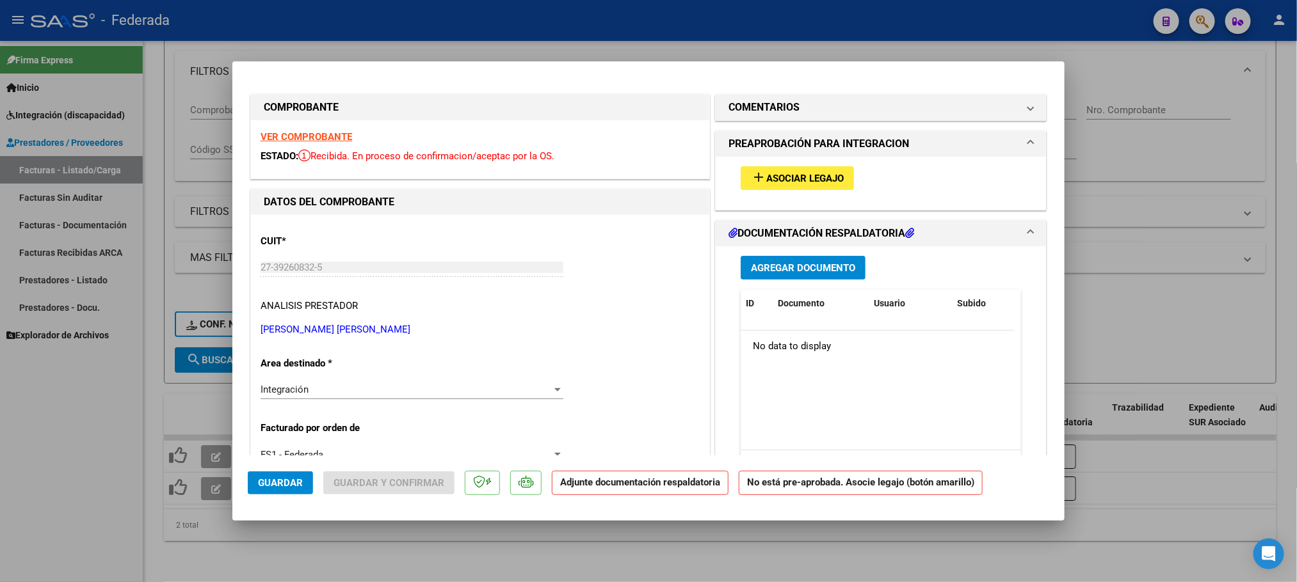
click at [778, 181] on span "Asociar Legajo" at bounding box center [804, 179] width 77 height 12
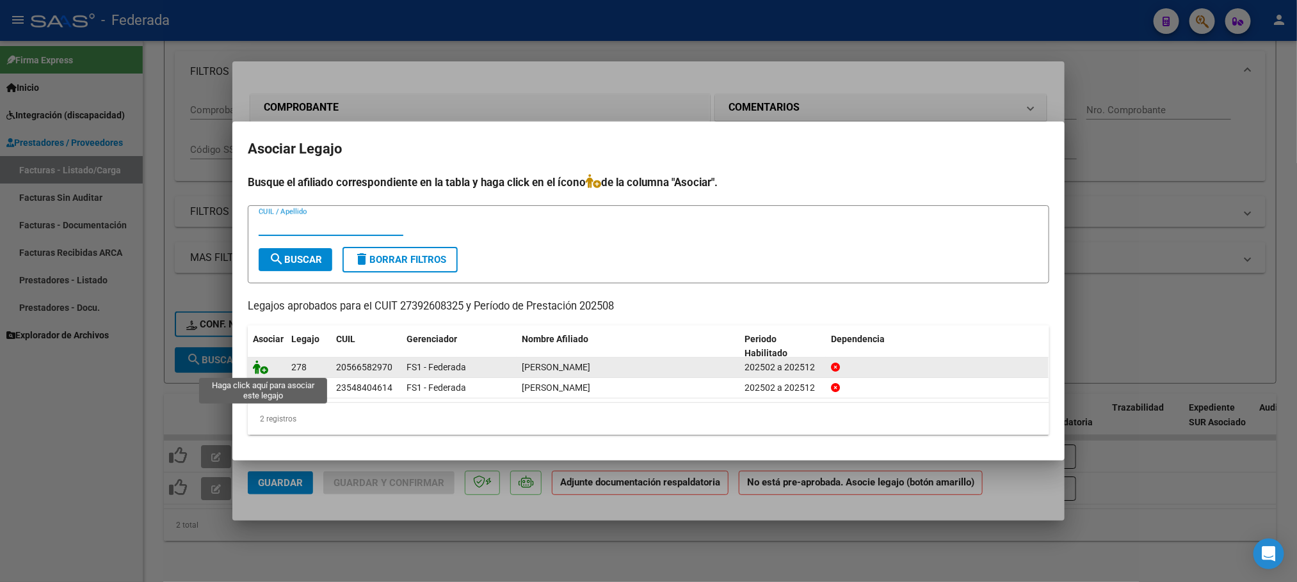
click at [255, 365] on icon at bounding box center [260, 367] width 15 height 14
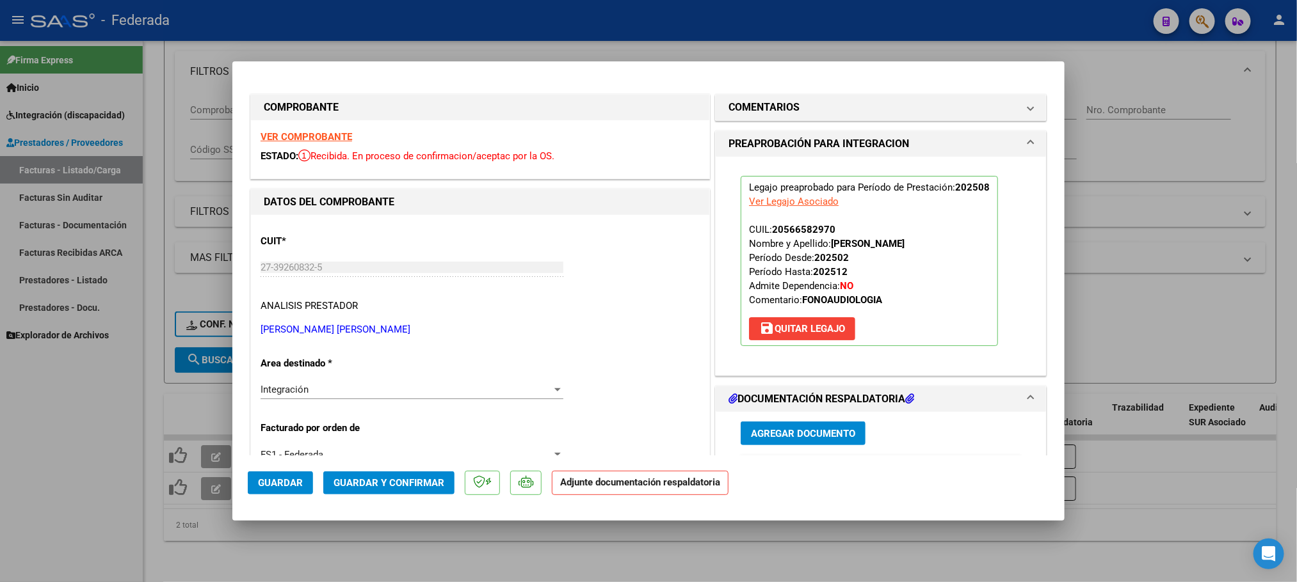
click at [410, 470] on mat-dialog-actions "Guardar Guardar y Confirmar Adjunte documentación respaldatoria" at bounding box center [648, 481] width 801 height 51
click at [407, 486] on span "Guardar y Confirmar" at bounding box center [388, 483] width 111 height 12
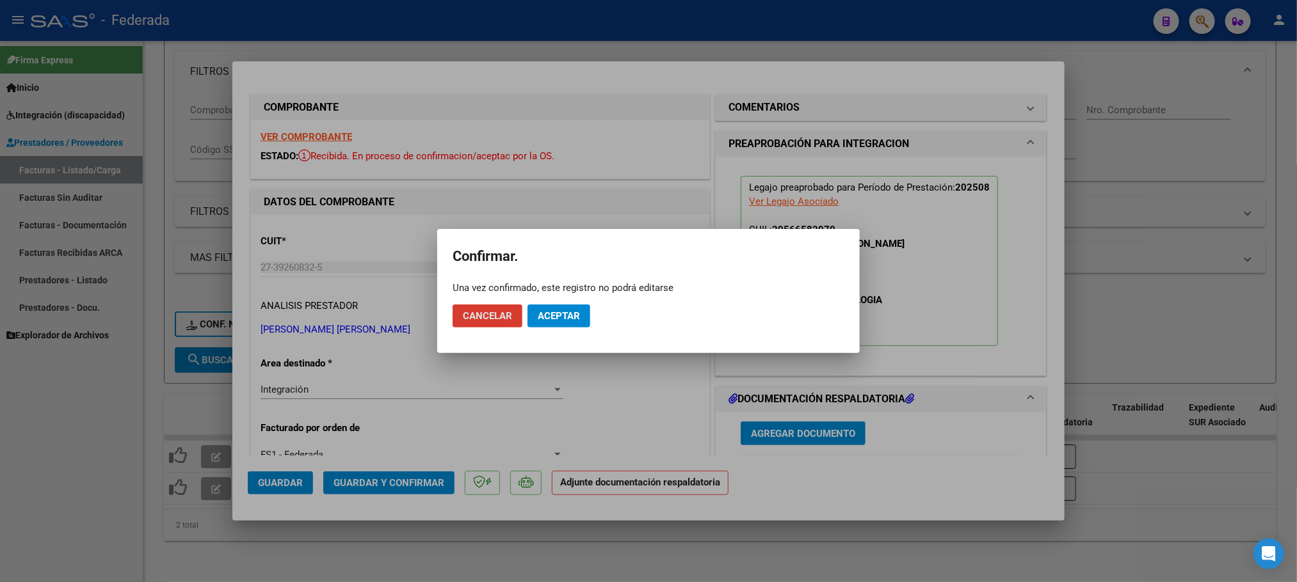
click at [557, 317] on span "Aceptar" at bounding box center [559, 316] width 42 height 12
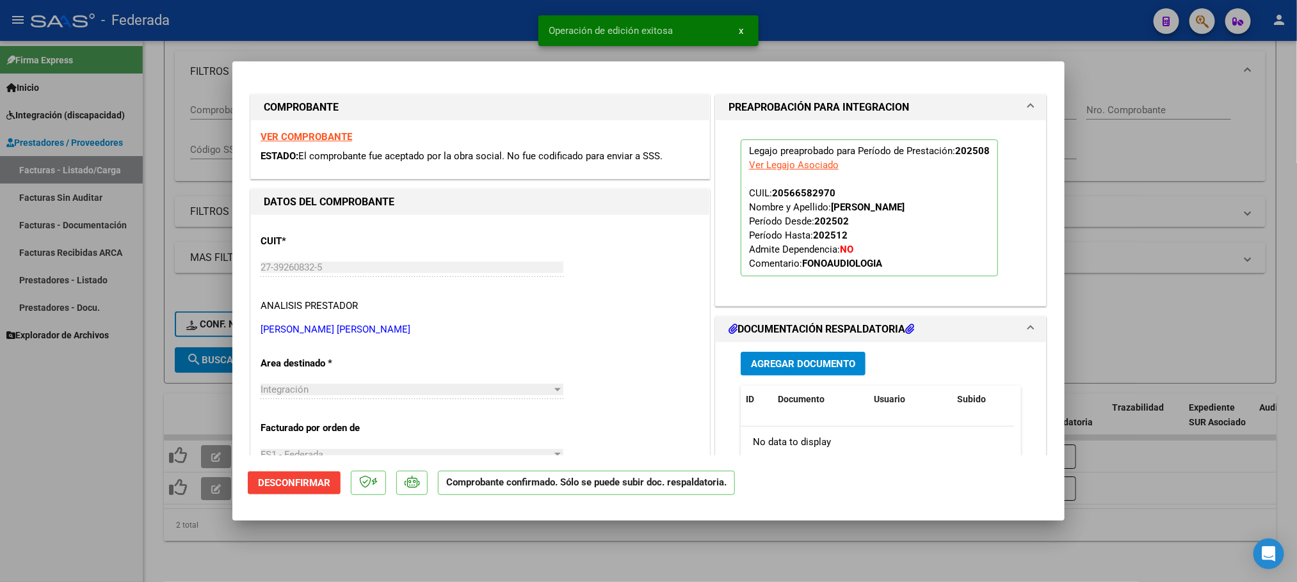
click at [214, 526] on div at bounding box center [648, 291] width 1297 height 582
type input "$ 0,00"
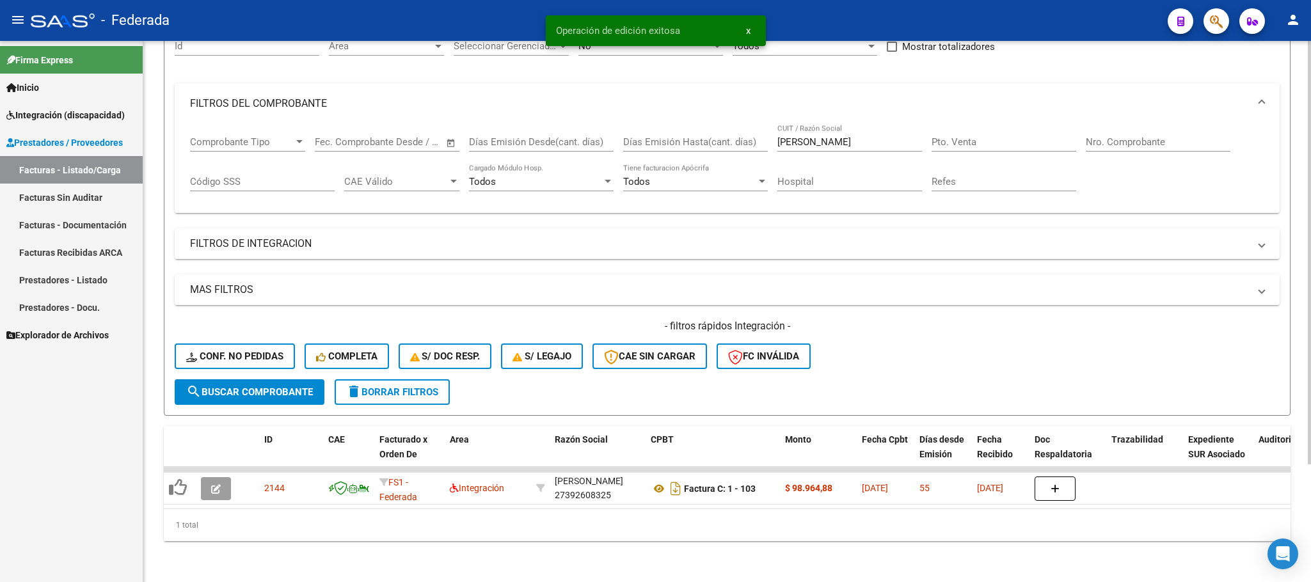
scroll to position [150, 0]
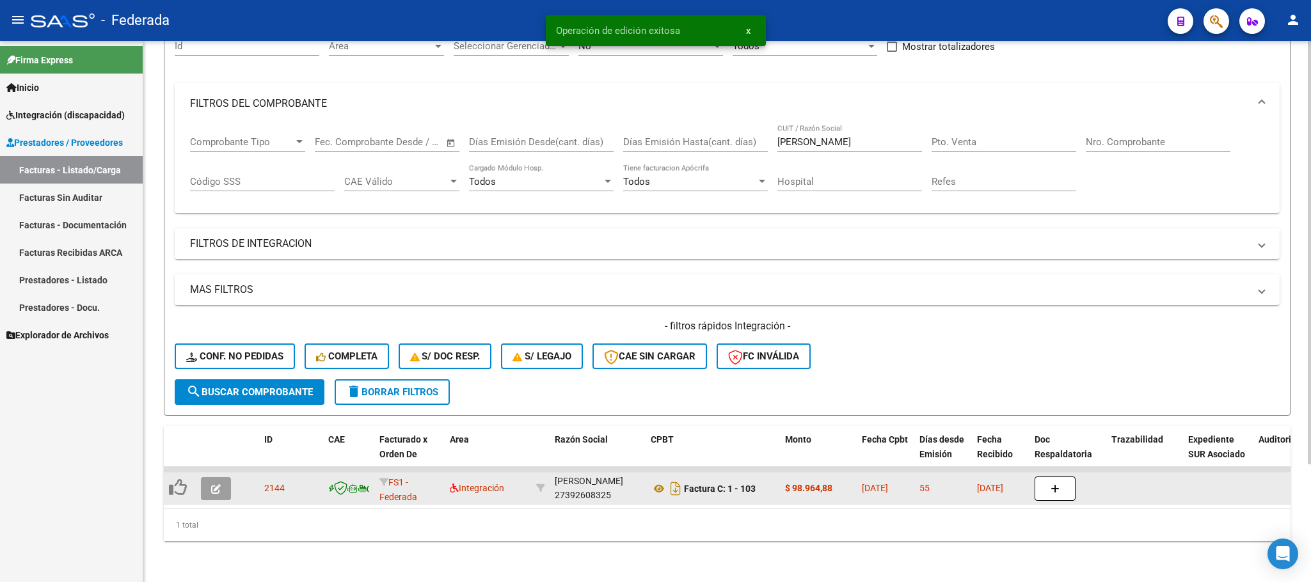
click at [218, 485] on icon "button" at bounding box center [216, 490] width 10 height 10
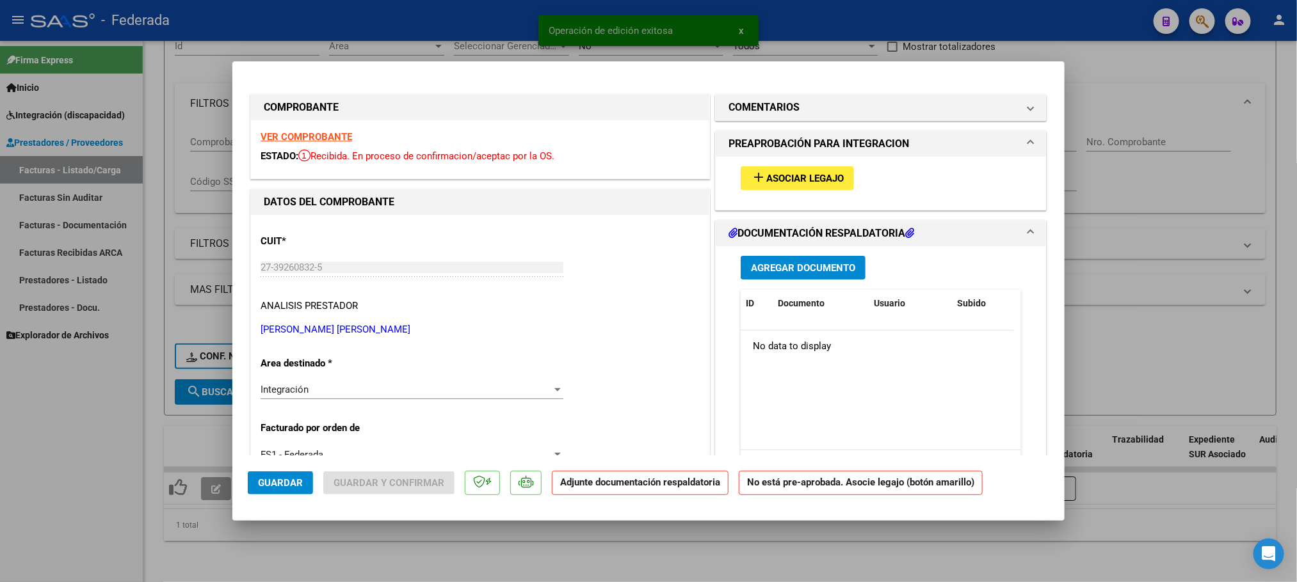
click at [757, 183] on mat-icon "add" at bounding box center [758, 177] width 15 height 15
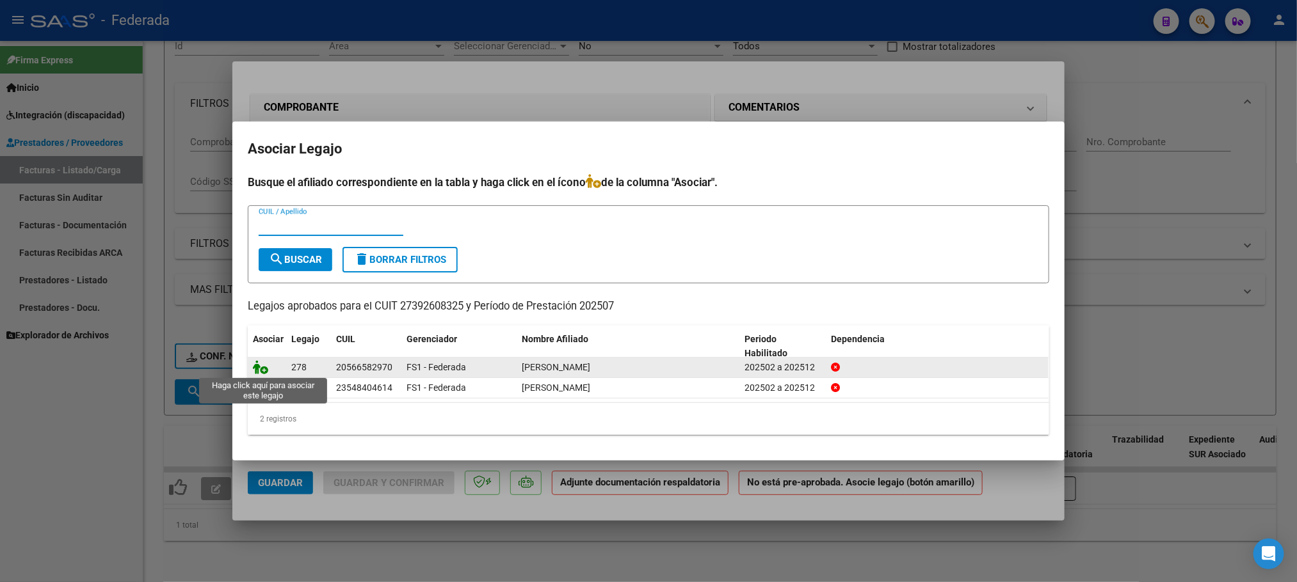
click at [260, 367] on icon at bounding box center [260, 367] width 15 height 14
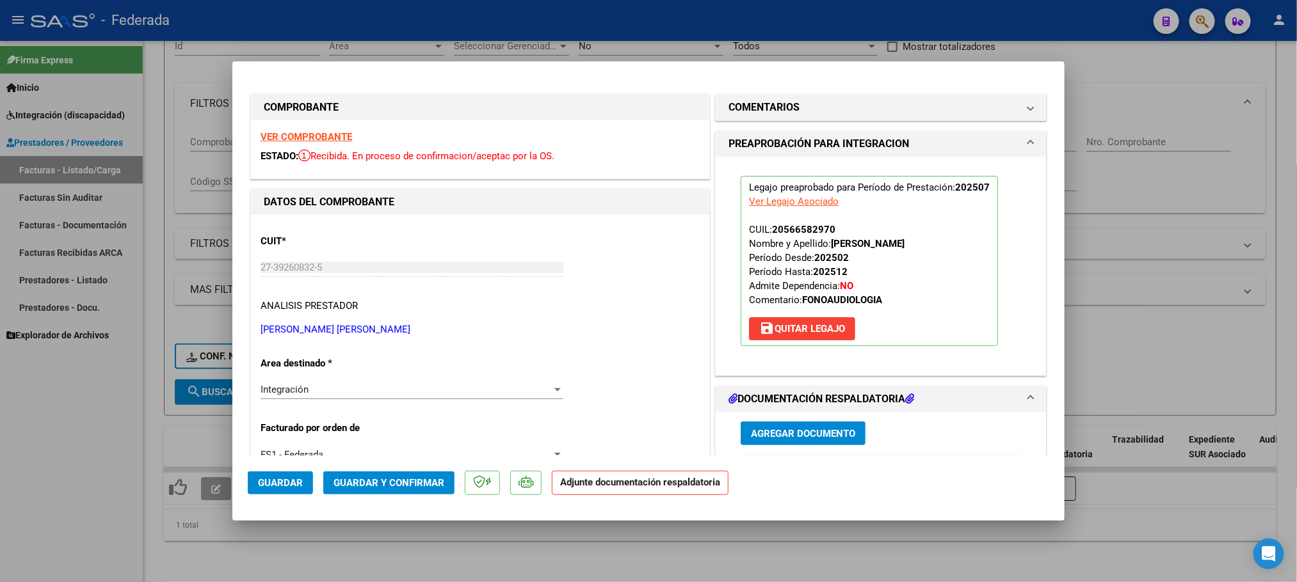
click at [399, 485] on span "Guardar y Confirmar" at bounding box center [388, 483] width 111 height 12
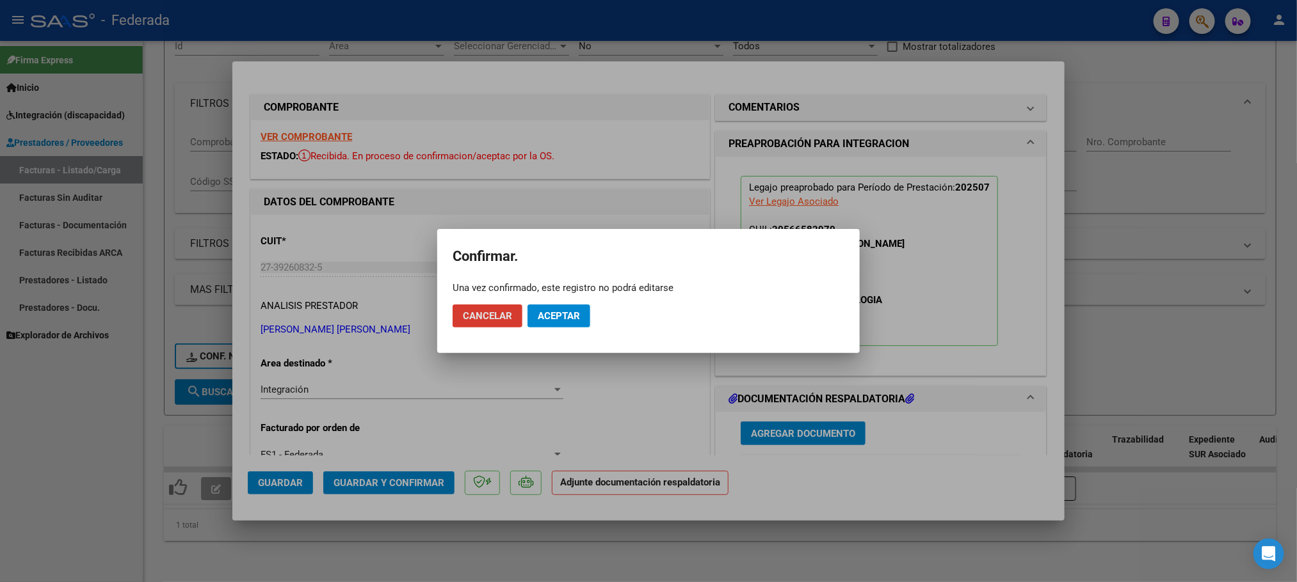
click at [582, 316] on button "Aceptar" at bounding box center [558, 316] width 63 height 23
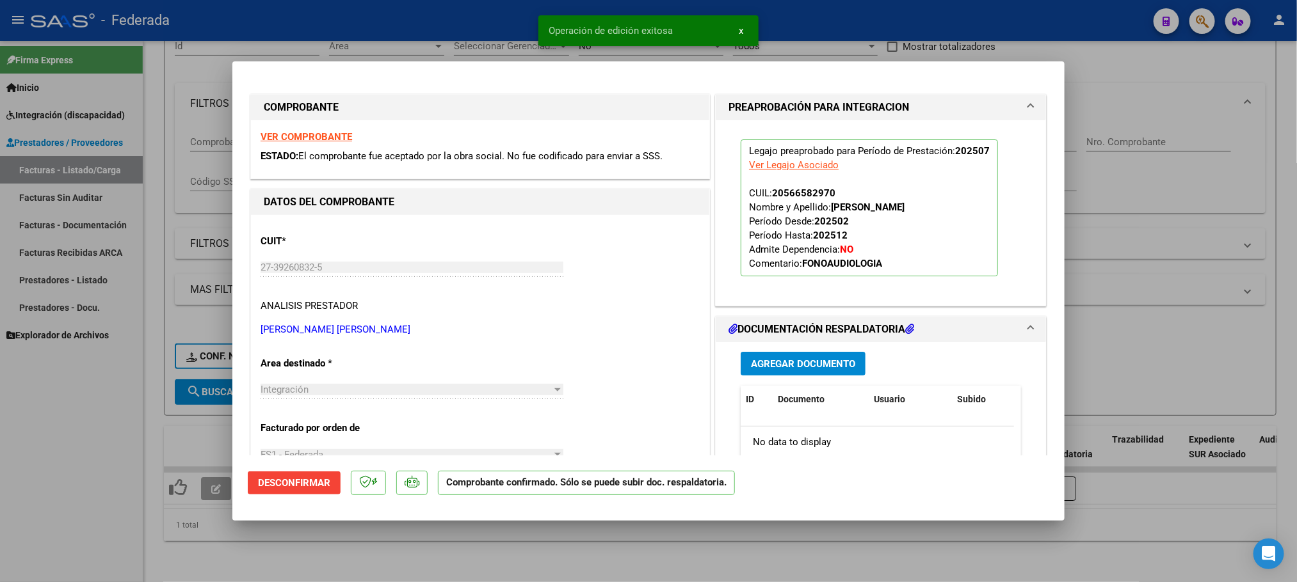
click at [524, 547] on div at bounding box center [648, 291] width 1297 height 582
type input "$ 0,00"
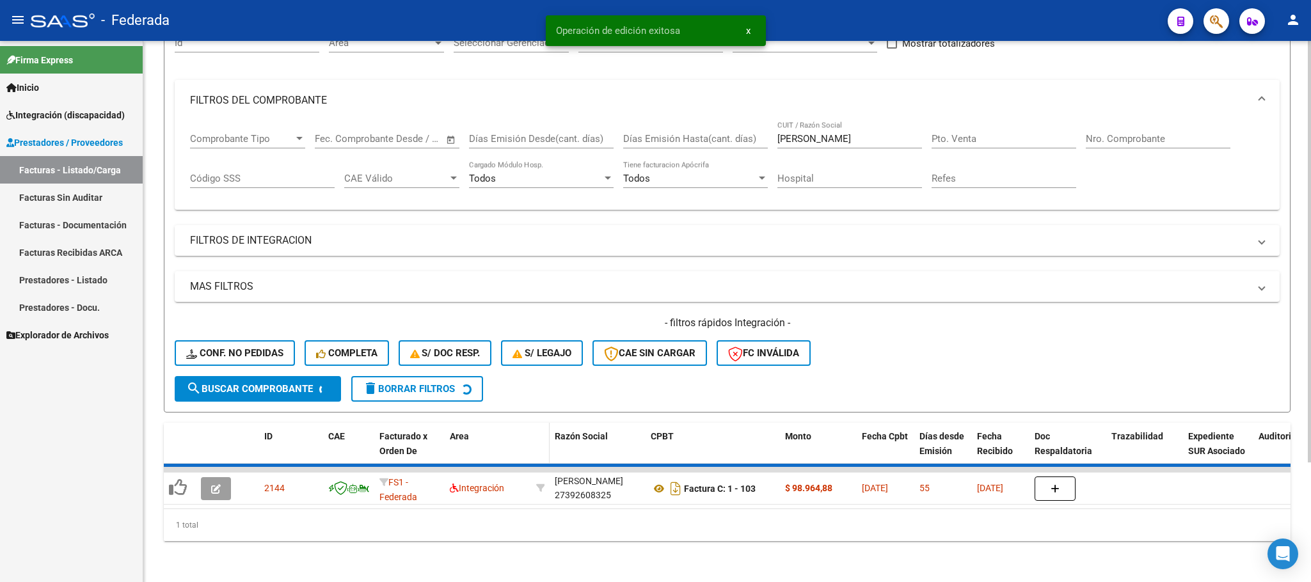
scroll to position [125, 0]
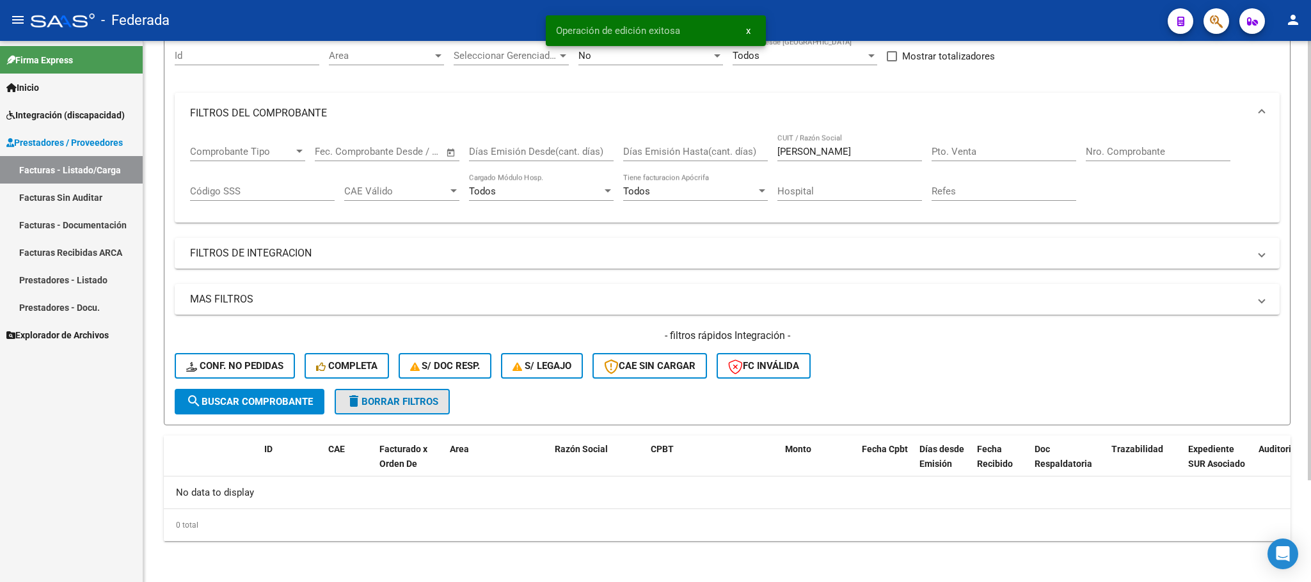
click at [437, 406] on span "delete Borrar Filtros" at bounding box center [392, 402] width 92 height 12
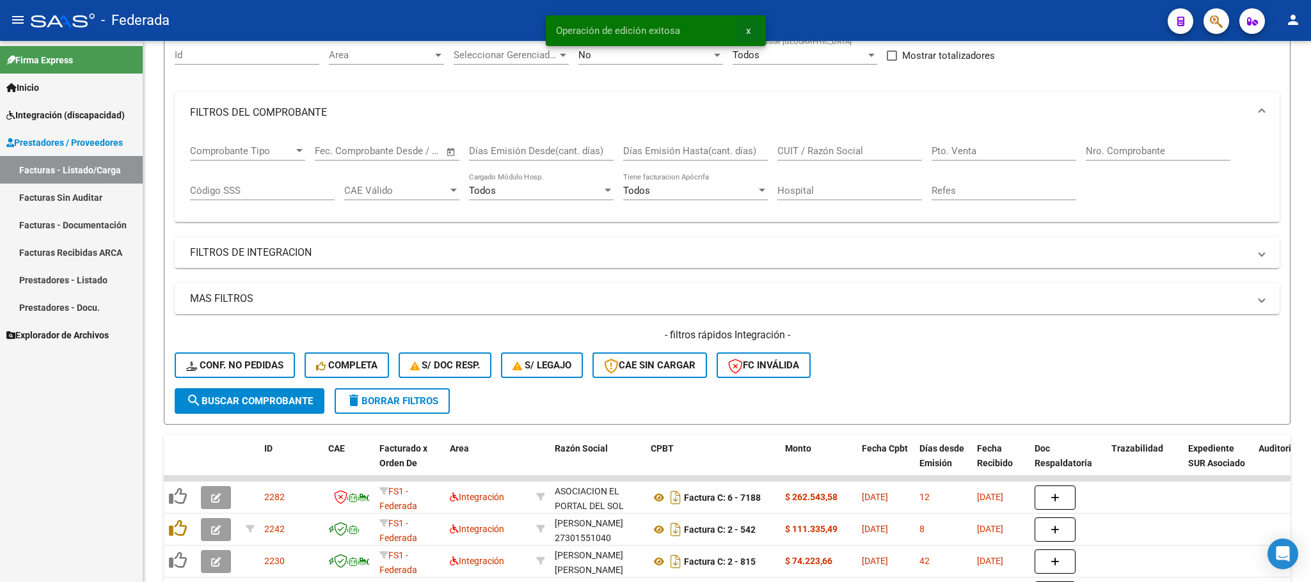
click at [746, 28] on span "x" at bounding box center [748, 31] width 4 height 12
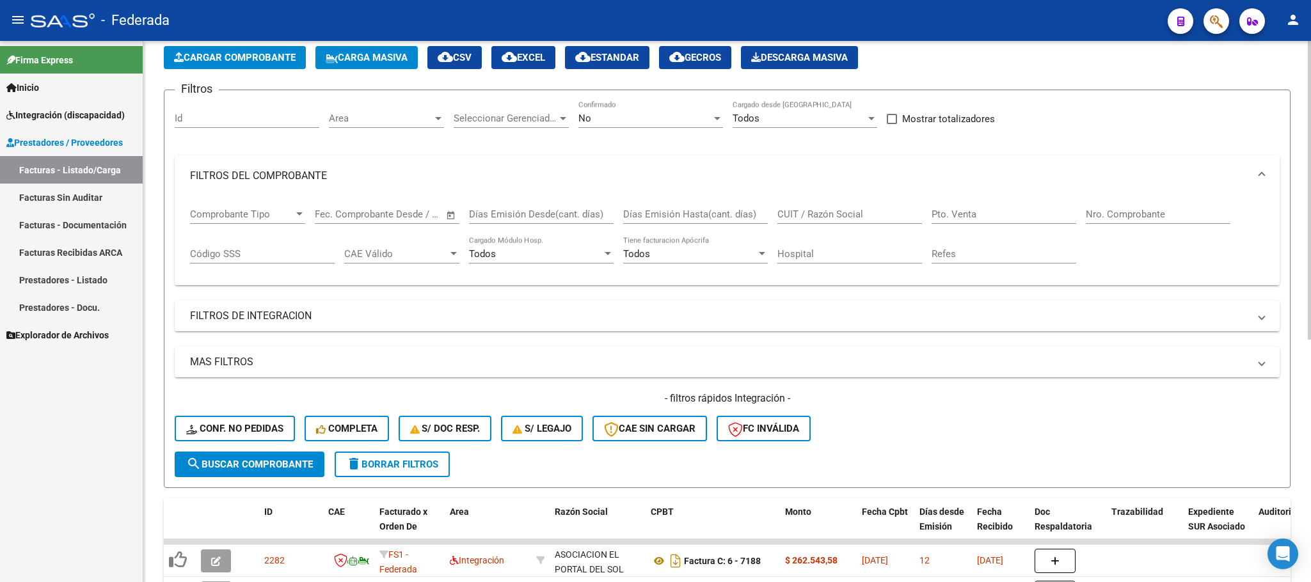
scroll to position [29, 0]
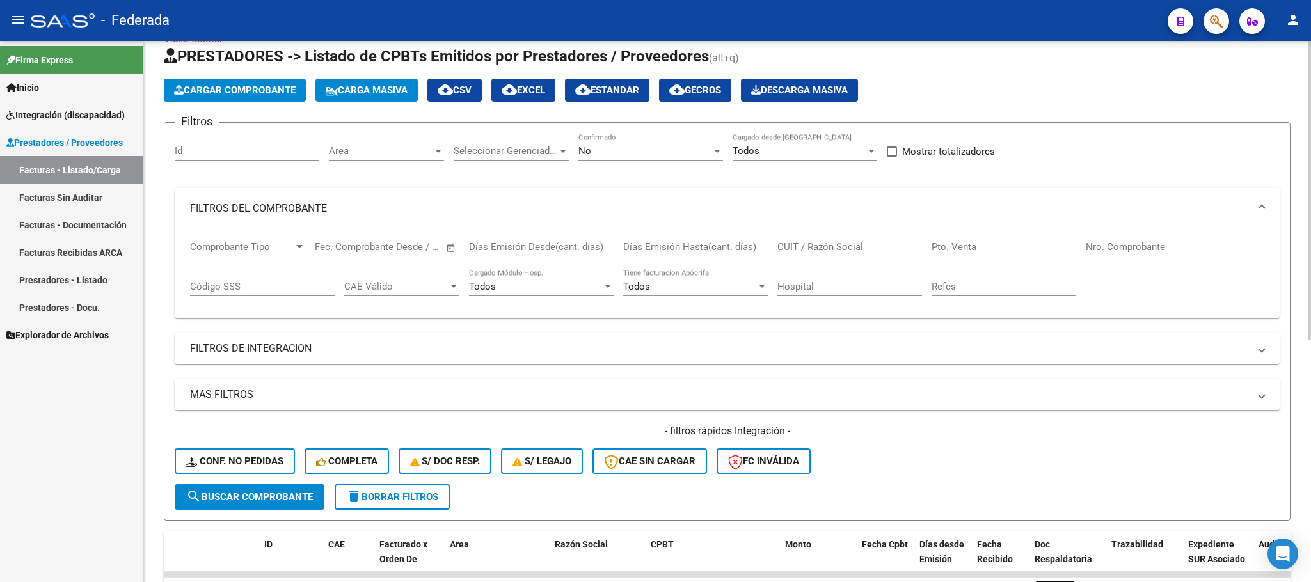
click at [797, 244] on input "CUIT / Razón Social" at bounding box center [850, 247] width 145 height 12
paste input "BASSI"
type input "BASSI"
click at [308, 492] on span "search Buscar Comprobante" at bounding box center [249, 498] width 127 height 12
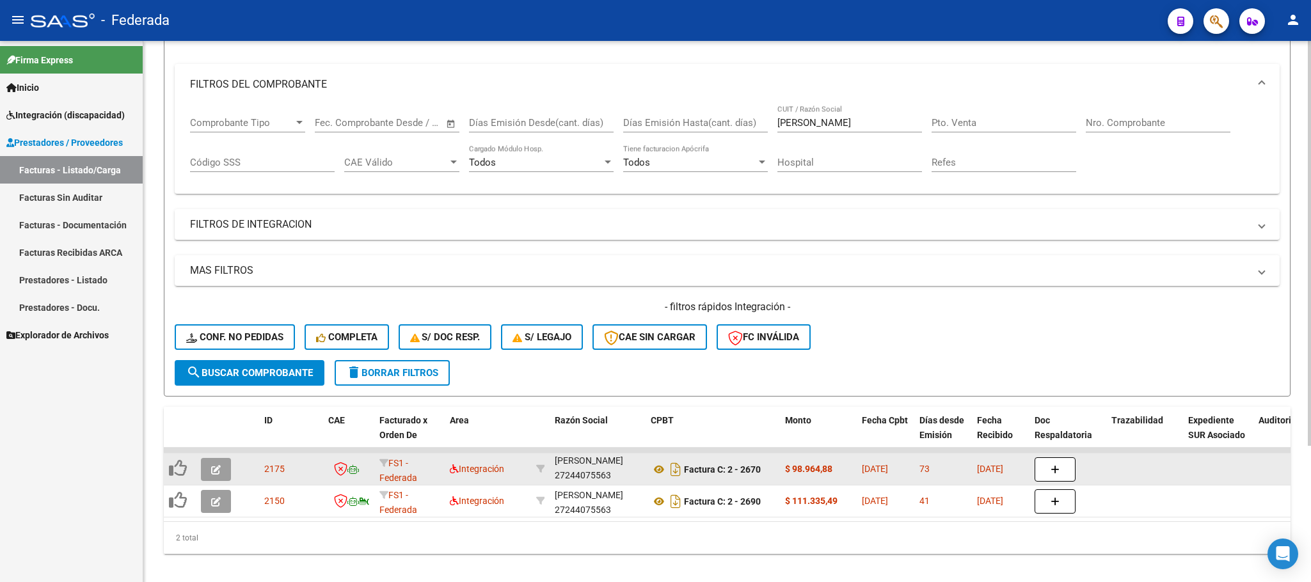
scroll to position [16, 0]
click at [659, 473] on icon at bounding box center [659, 469] width 17 height 15
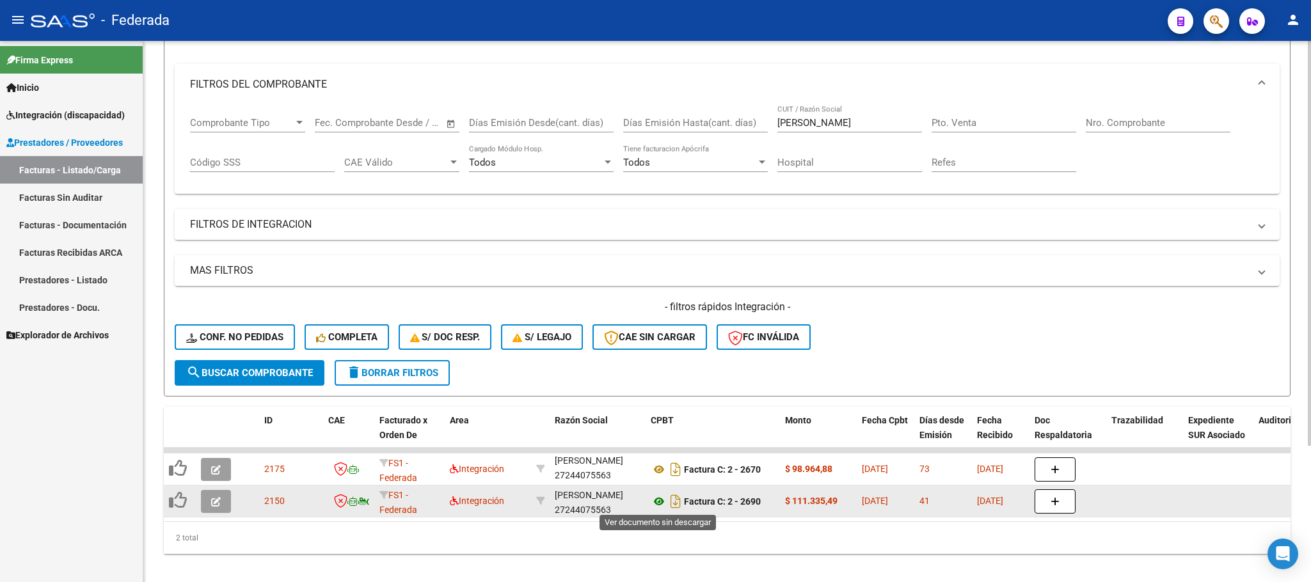
click at [657, 507] on icon at bounding box center [659, 501] width 17 height 15
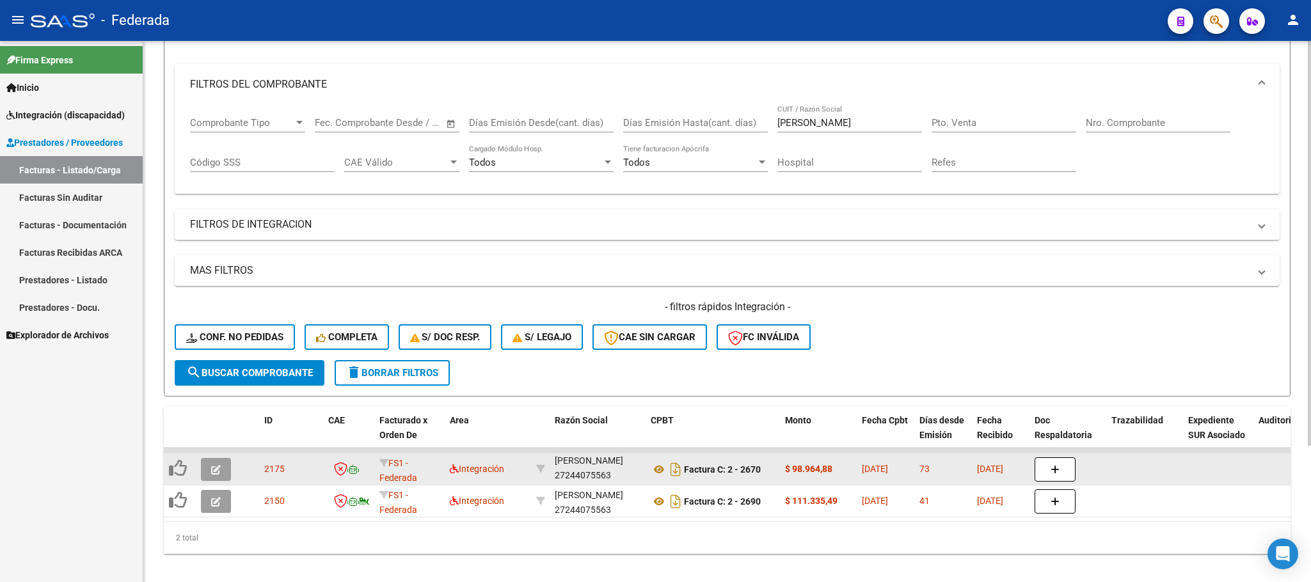
click at [574, 480] on div "BASSI YANINA TERESA 27244075563" at bounding box center [598, 469] width 86 height 27
copy div "27244075563"
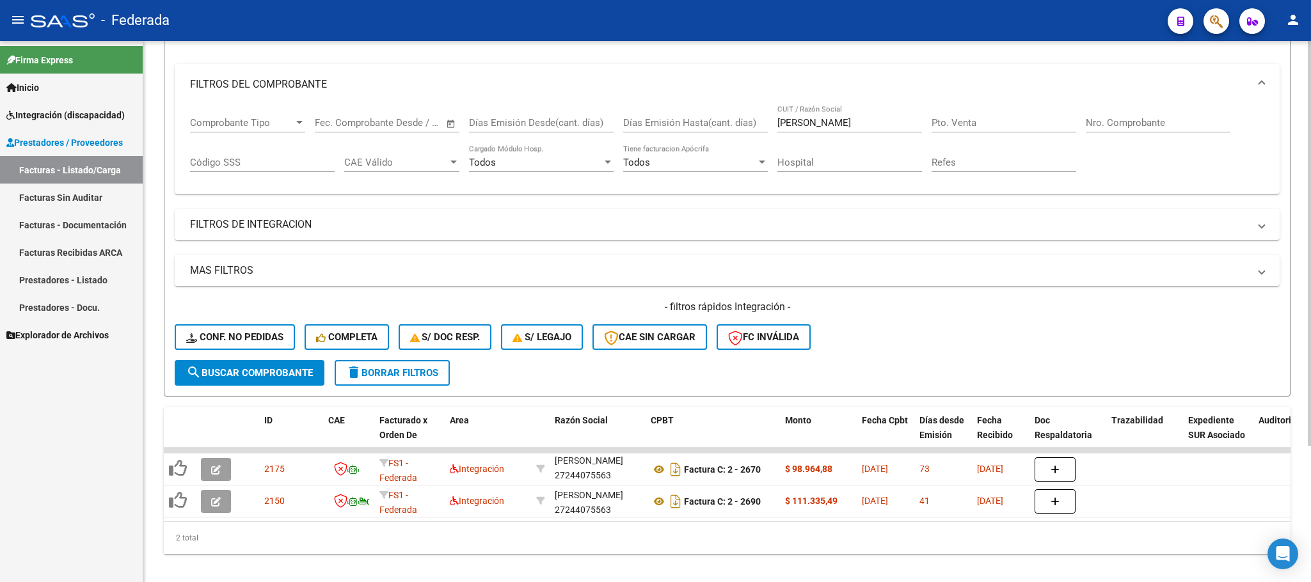
scroll to position [182, 0]
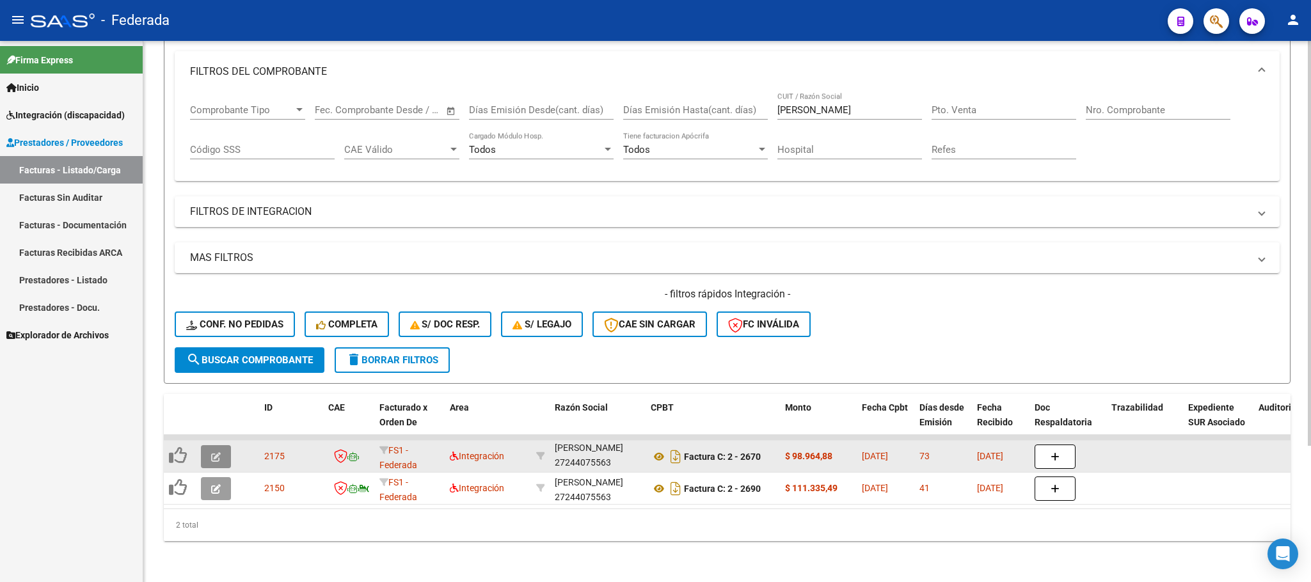
click at [220, 453] on icon "button" at bounding box center [216, 458] width 10 height 10
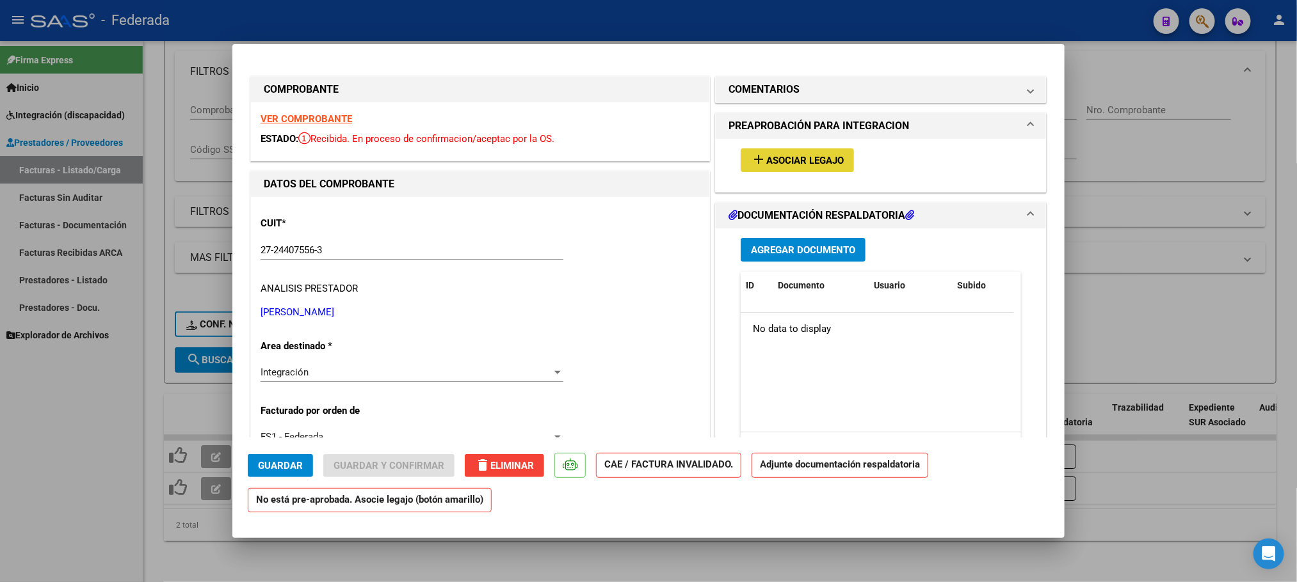
click at [774, 158] on span "Asociar Legajo" at bounding box center [804, 161] width 77 height 12
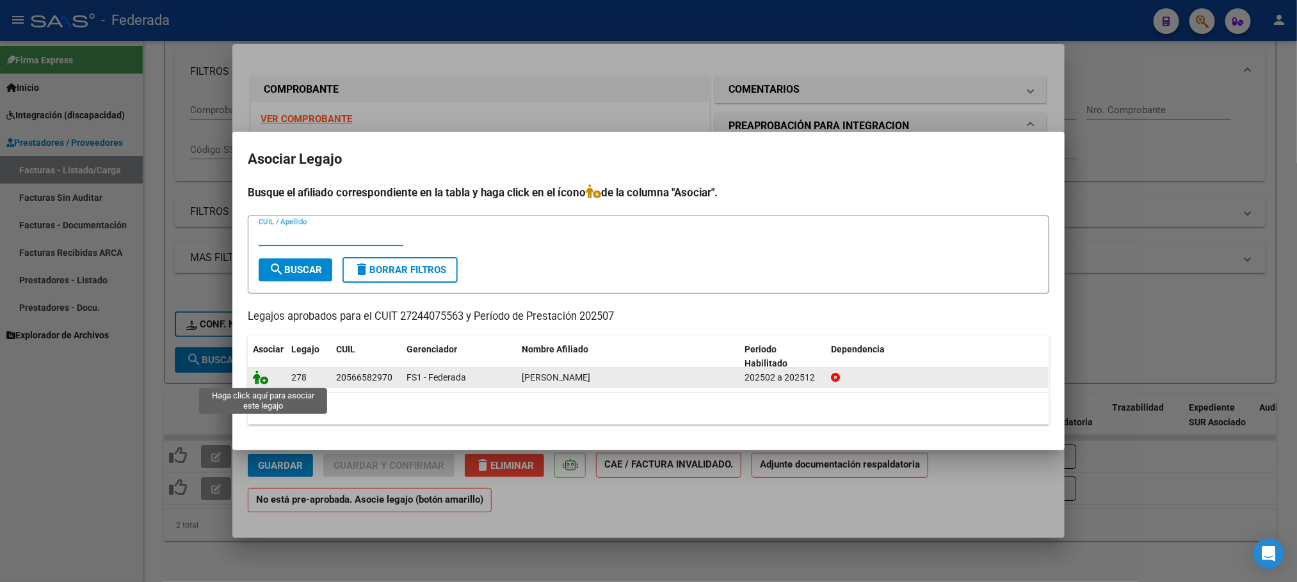
click at [261, 374] on icon at bounding box center [260, 378] width 15 height 14
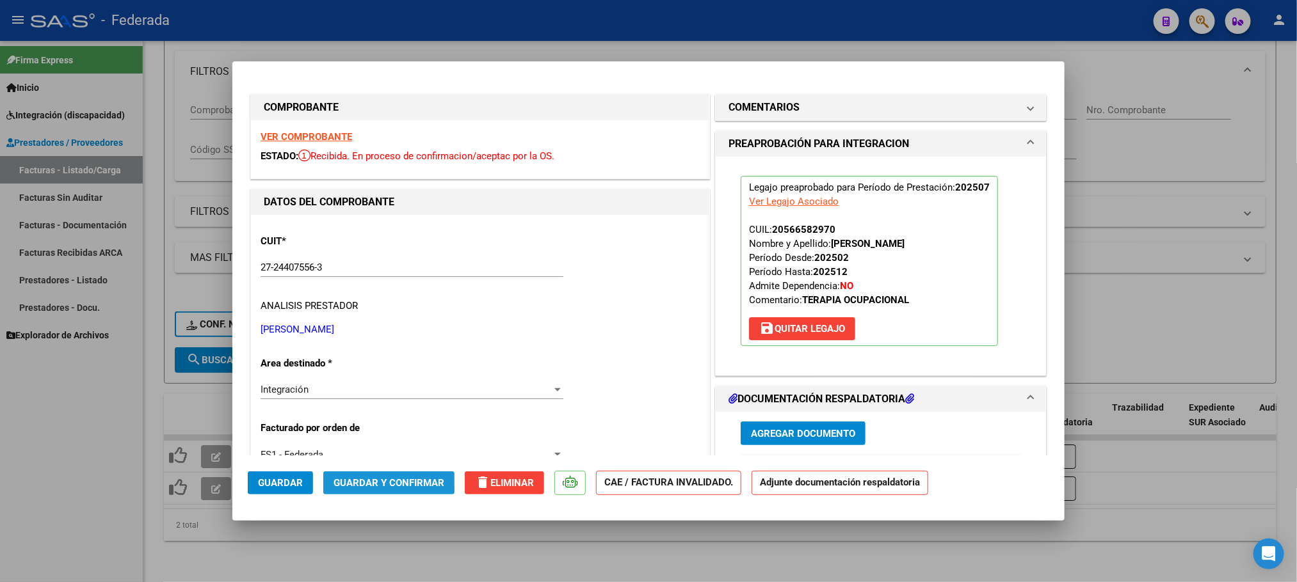
click at [373, 481] on span "Guardar y Confirmar" at bounding box center [388, 483] width 111 height 12
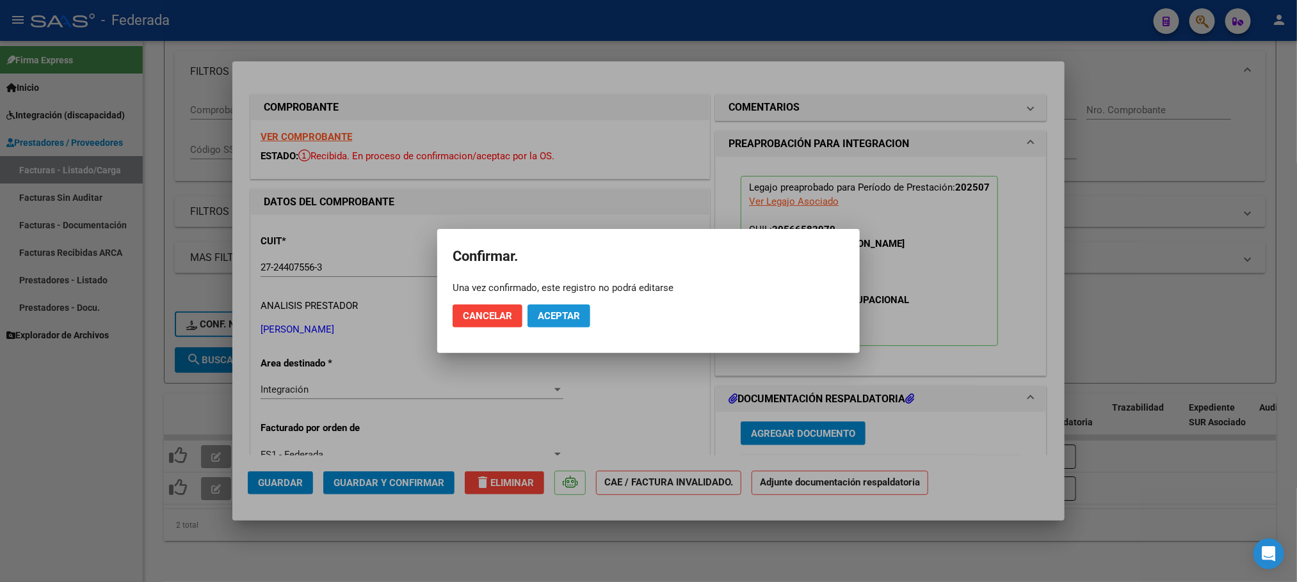
click at [556, 317] on span "Aceptar" at bounding box center [559, 316] width 42 height 12
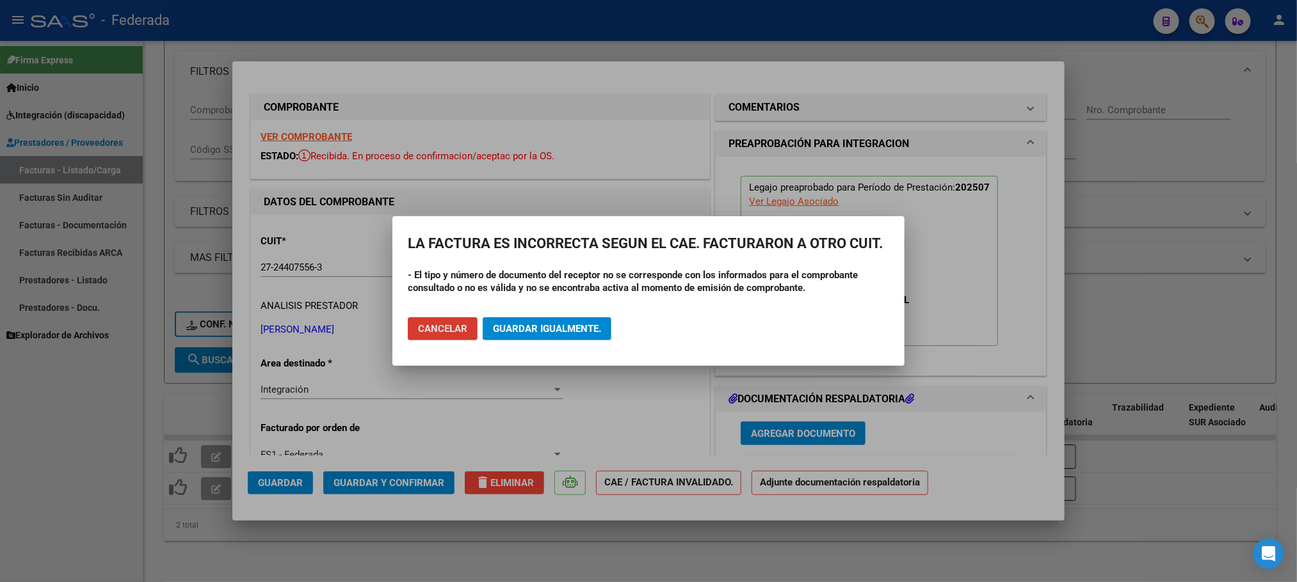
click at [457, 331] on span "Cancelar" at bounding box center [442, 329] width 49 height 12
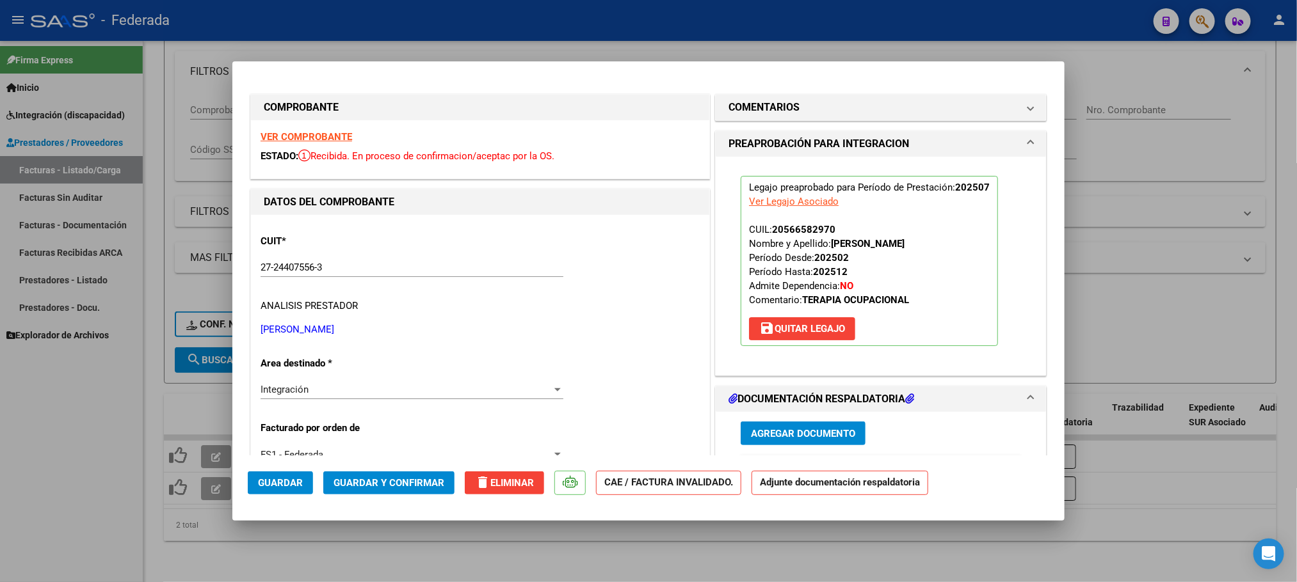
click at [330, 528] on div at bounding box center [648, 291] width 1297 height 582
type input "$ 0,00"
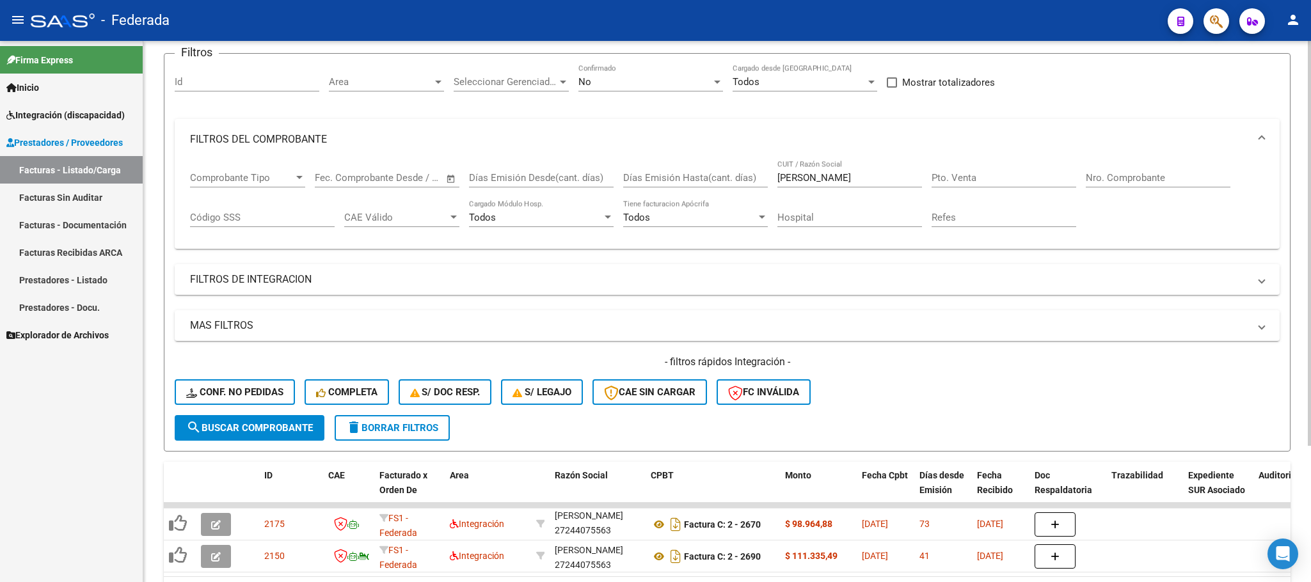
scroll to position [0, 0]
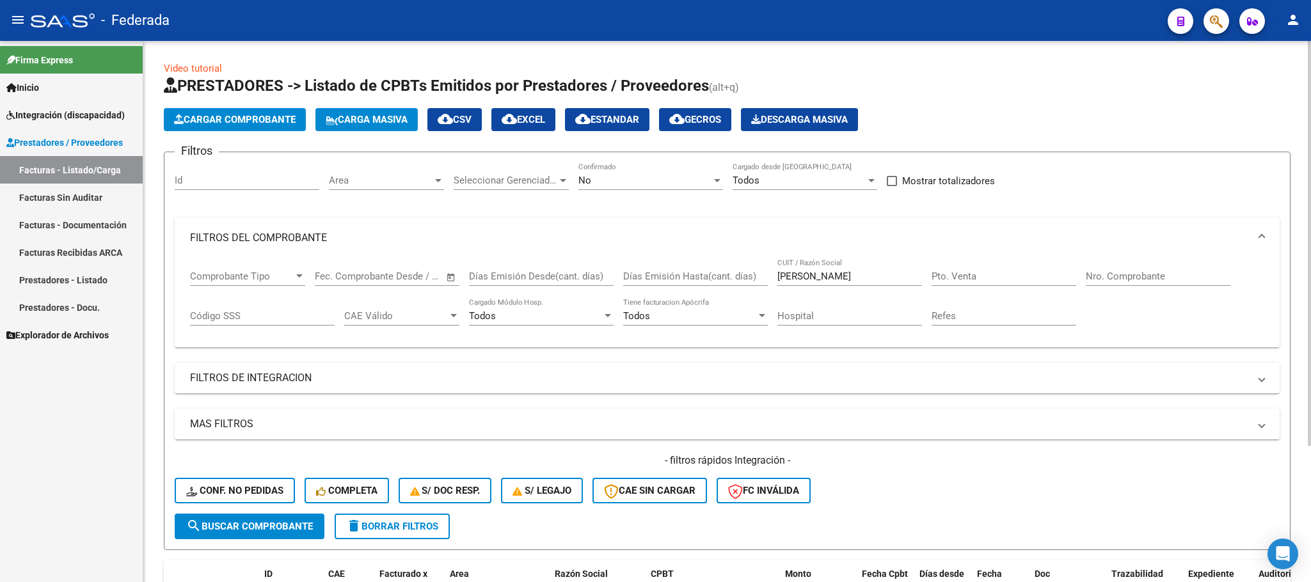
click at [799, 278] on input "BASSI" at bounding box center [850, 277] width 145 height 12
paste input "JACOB"
type input "JACOB"
click at [277, 522] on span "search Buscar Comprobante" at bounding box center [249, 527] width 127 height 12
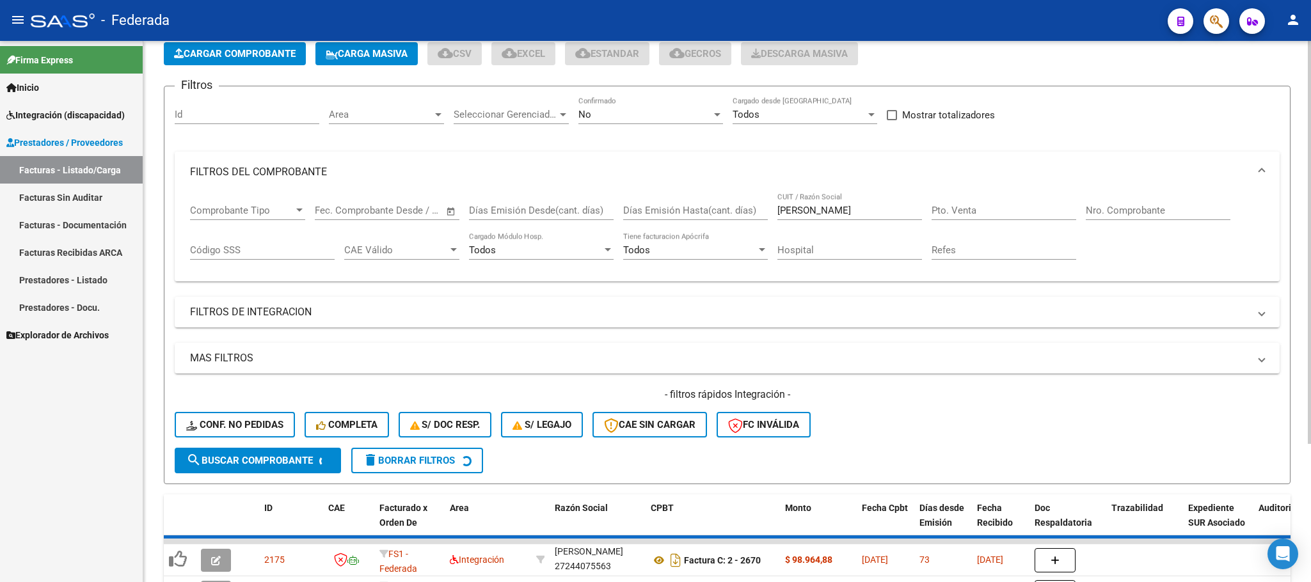
scroll to position [185, 0]
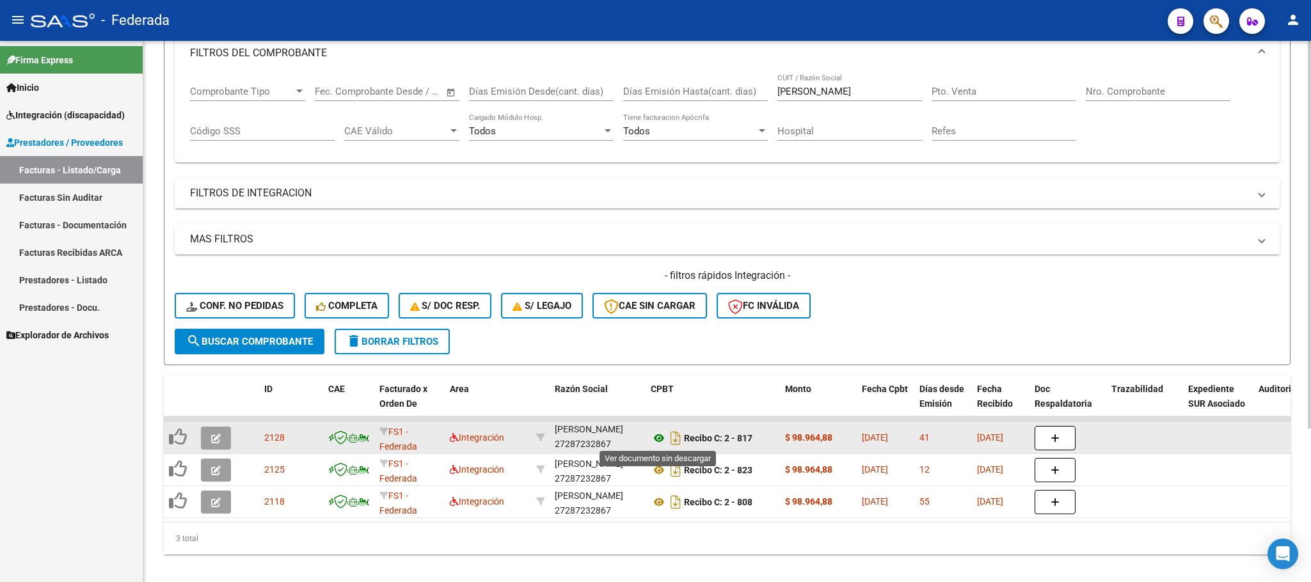
click at [661, 440] on icon at bounding box center [659, 438] width 17 height 15
click at [593, 445] on div "JACOB GABRIELA MARIA 27287232867" at bounding box center [598, 438] width 86 height 27
copy div "27287232867"
click at [659, 436] on icon at bounding box center [659, 438] width 17 height 15
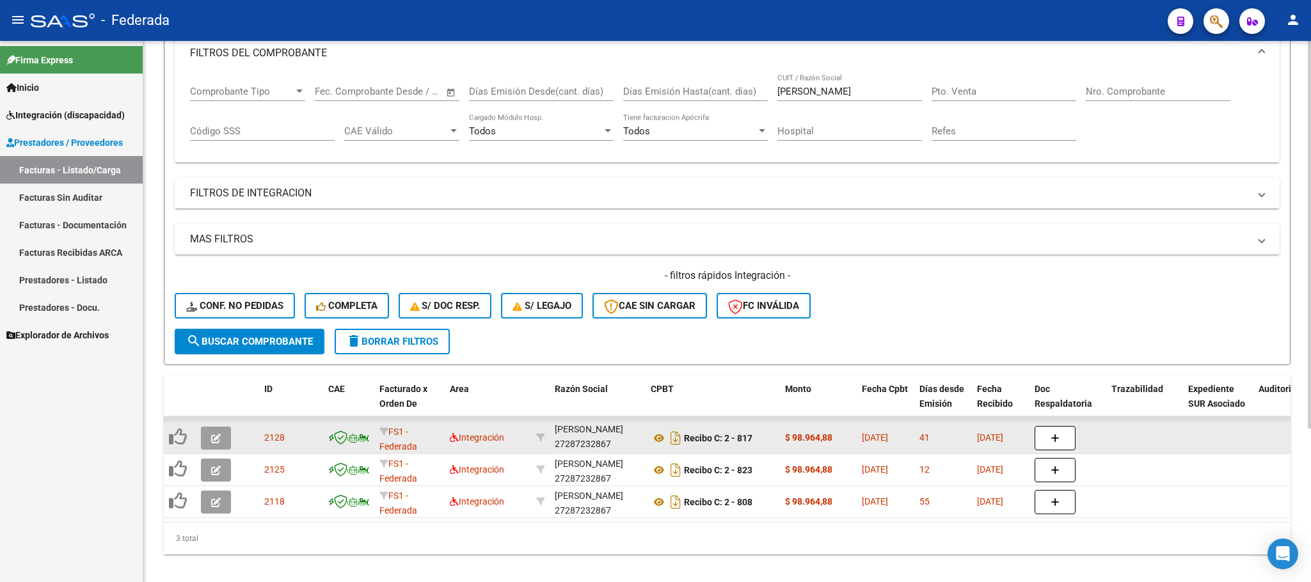
click at [584, 438] on div "JACOB GABRIELA MARIA 27287232867" at bounding box center [598, 438] width 86 height 27
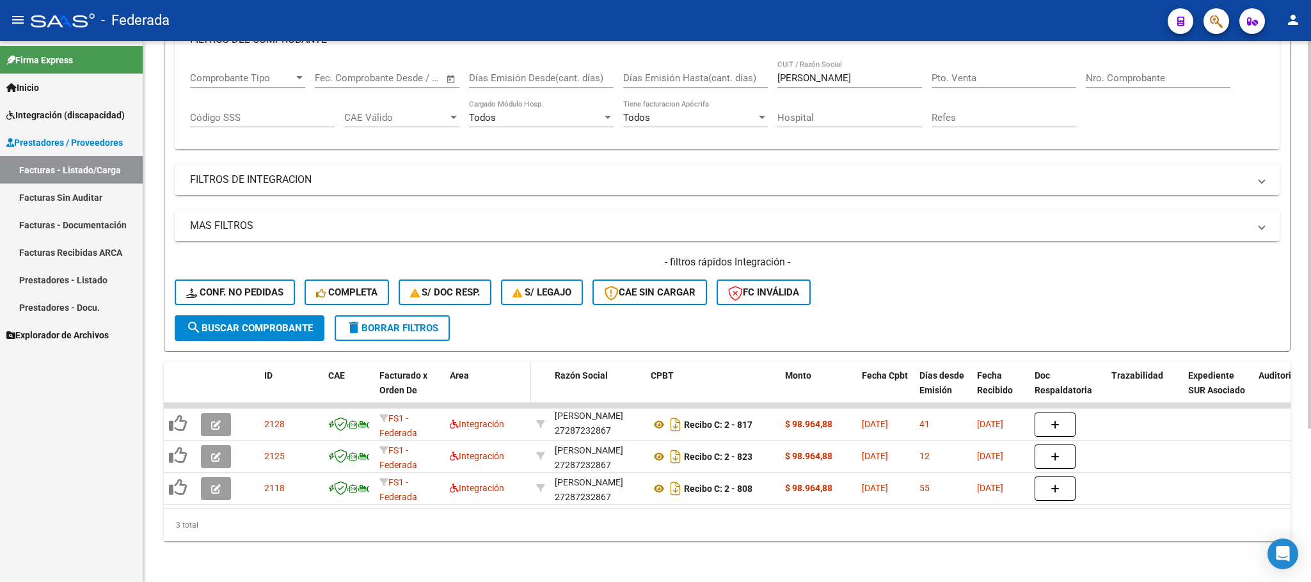
scroll to position [214, 0]
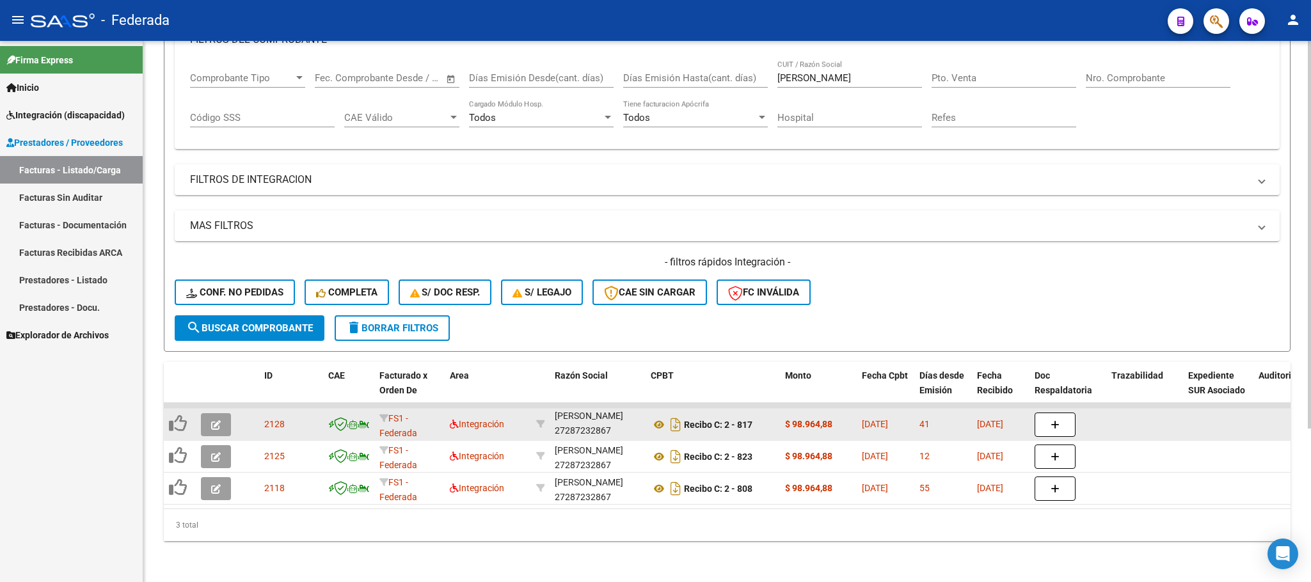
click at [213, 421] on icon "button" at bounding box center [216, 426] width 10 height 10
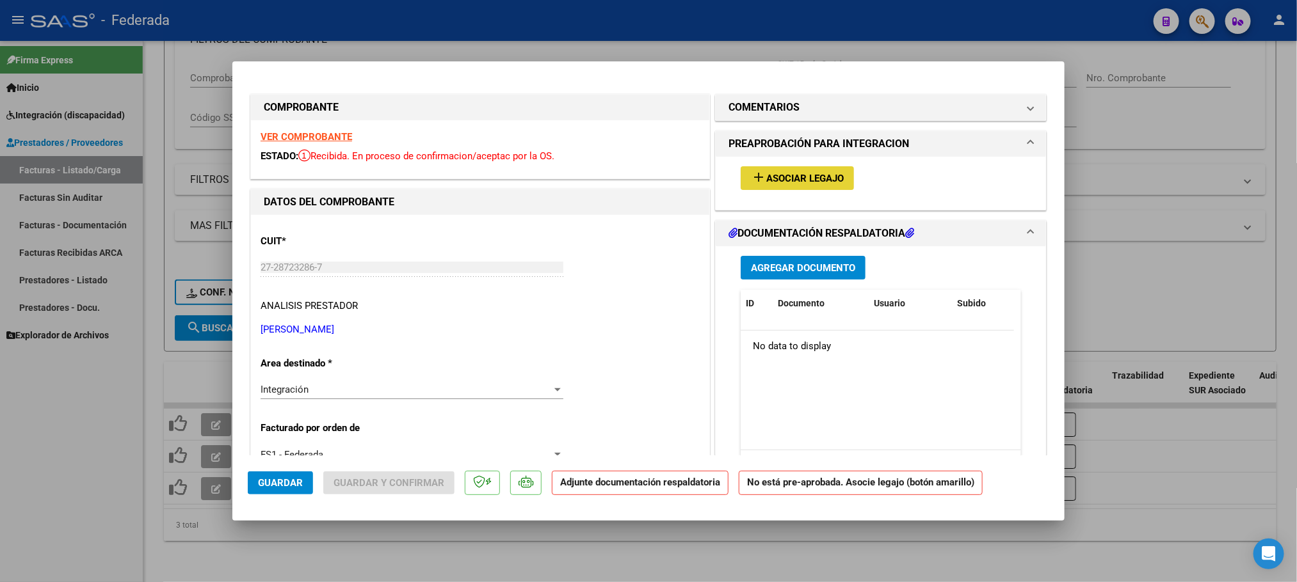
click at [774, 189] on button "add Asociar Legajo" at bounding box center [797, 178] width 113 height 24
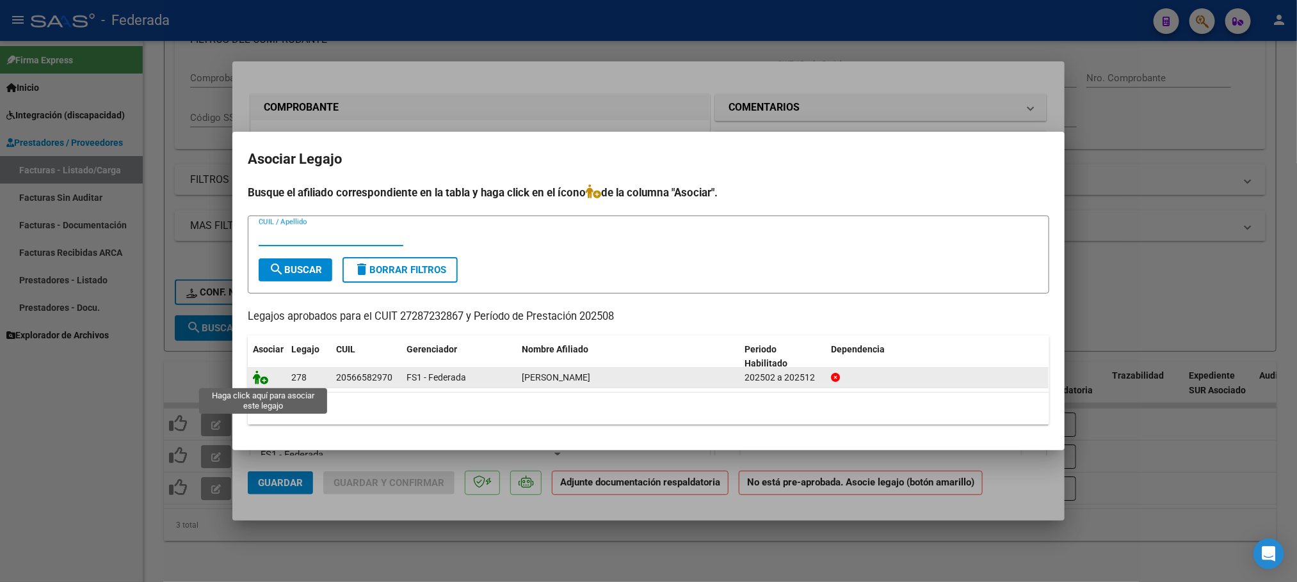
click at [256, 375] on icon at bounding box center [260, 378] width 15 height 14
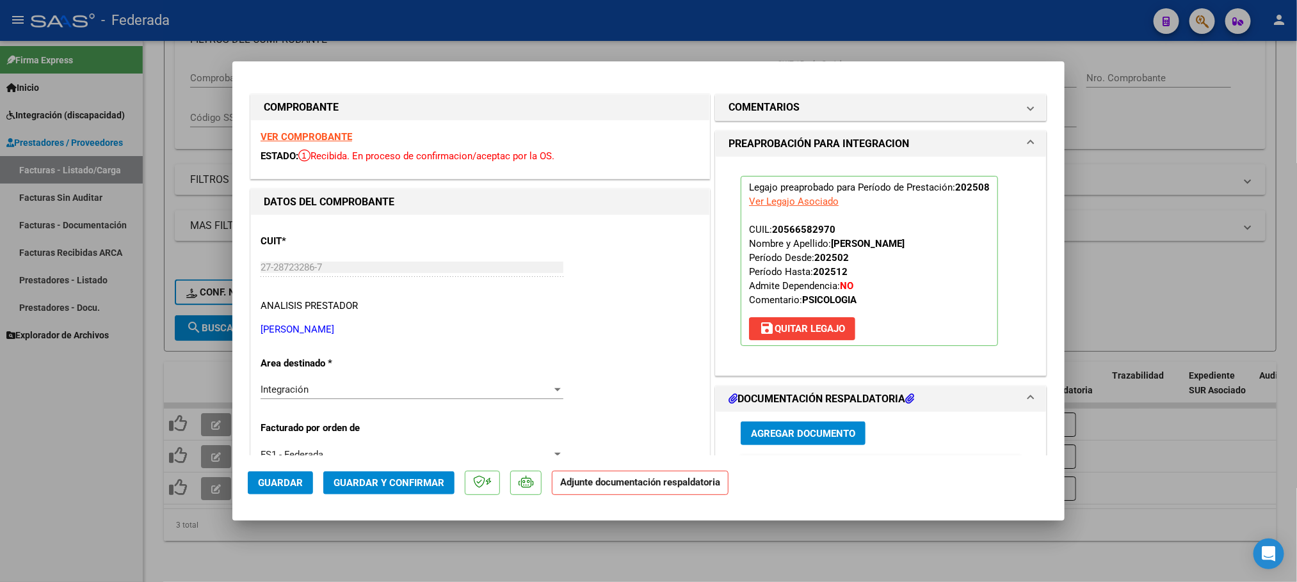
click at [364, 481] on span "Guardar y Confirmar" at bounding box center [388, 483] width 111 height 12
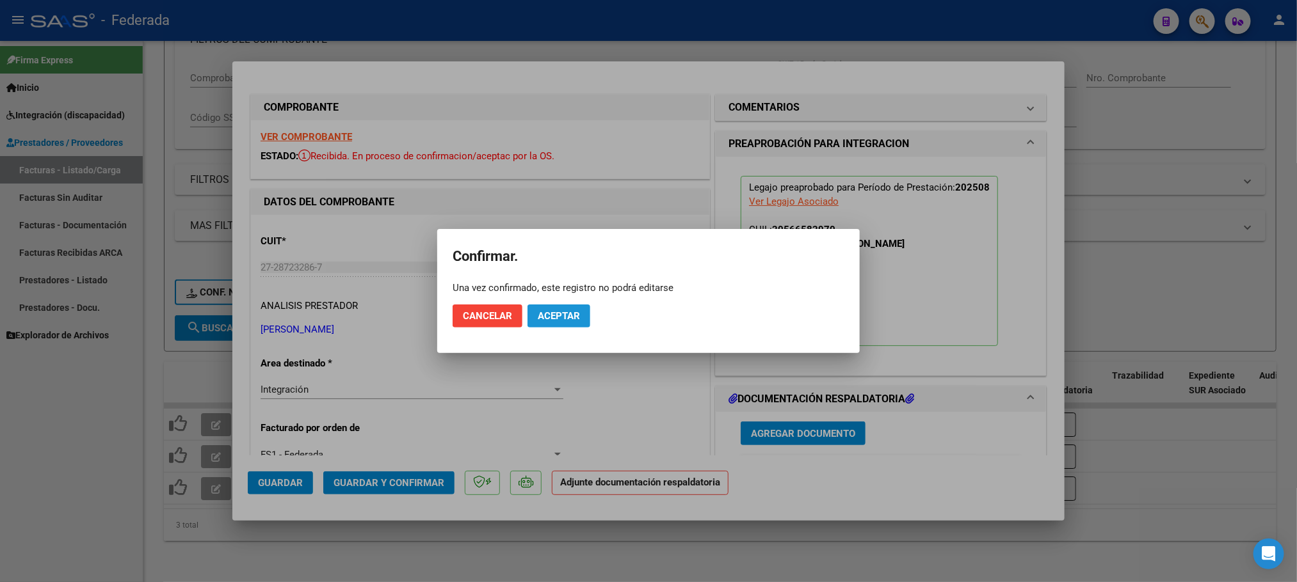
click at [549, 323] on button "Aceptar" at bounding box center [558, 316] width 63 height 23
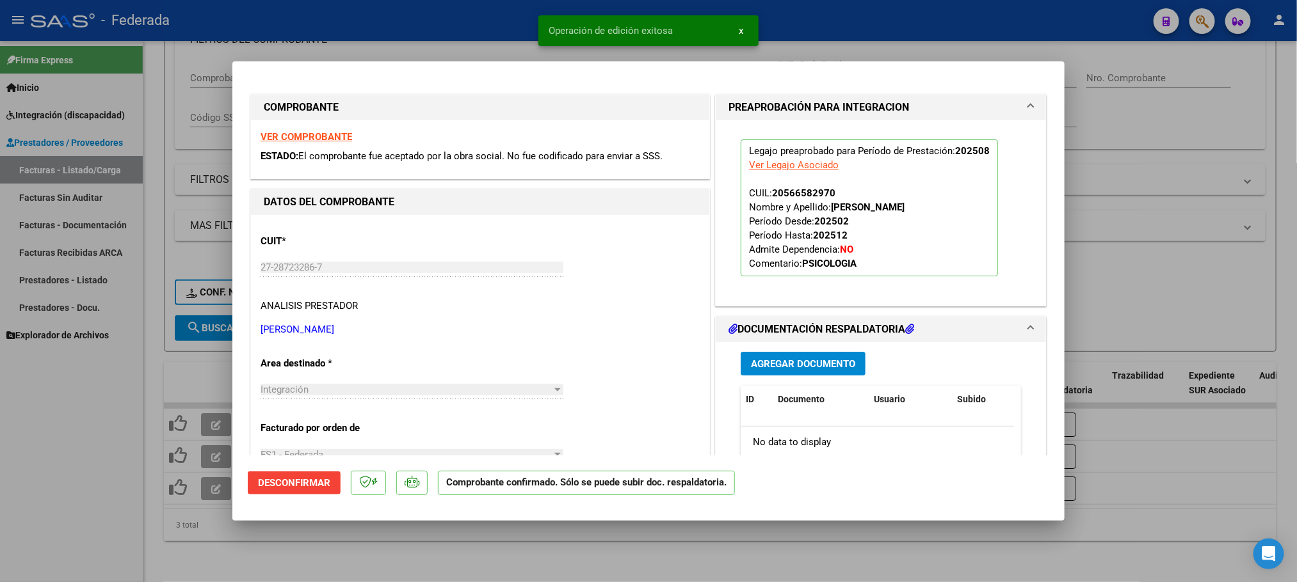
click at [448, 549] on div at bounding box center [648, 291] width 1297 height 582
type input "$ 0,00"
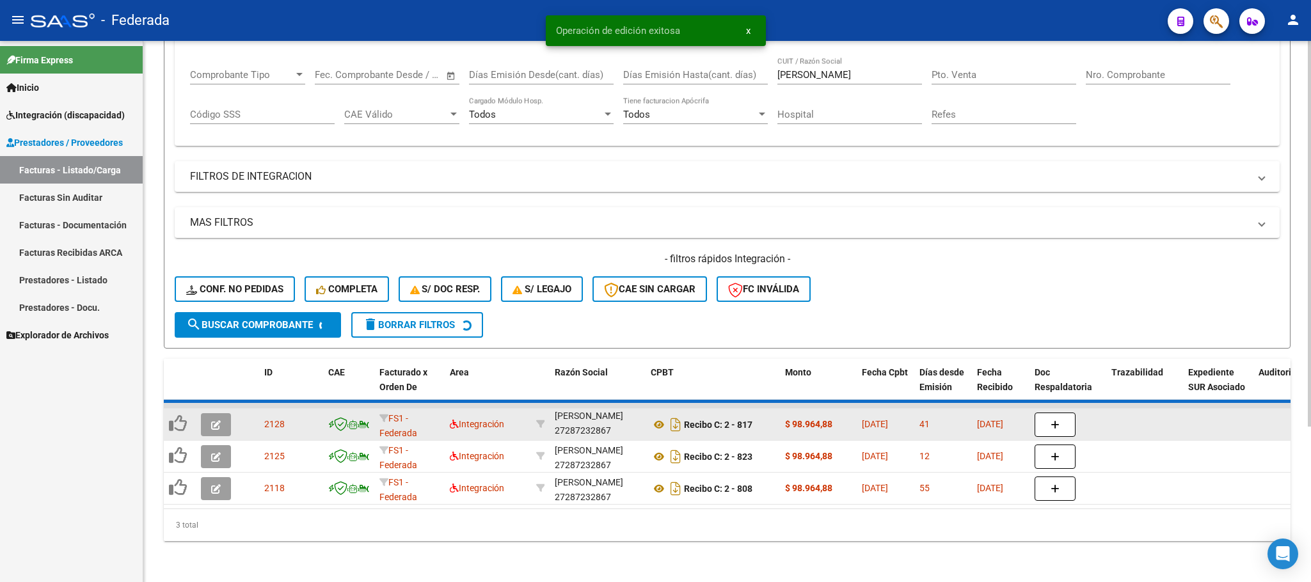
scroll to position [182, 0]
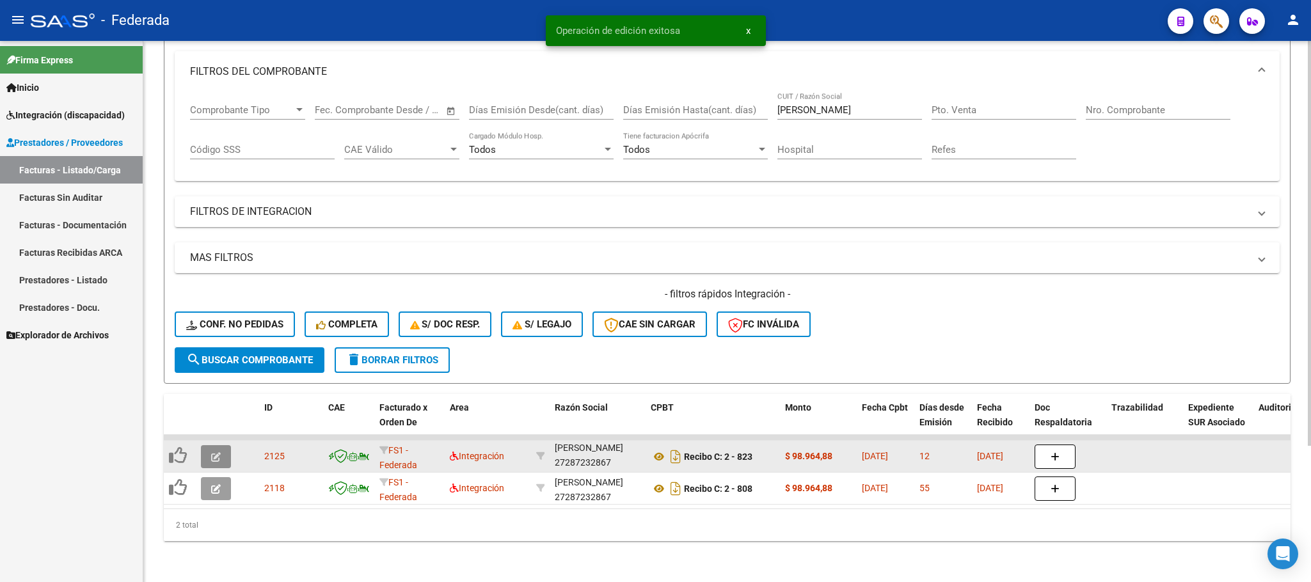
click at [218, 453] on icon "button" at bounding box center [216, 458] width 10 height 10
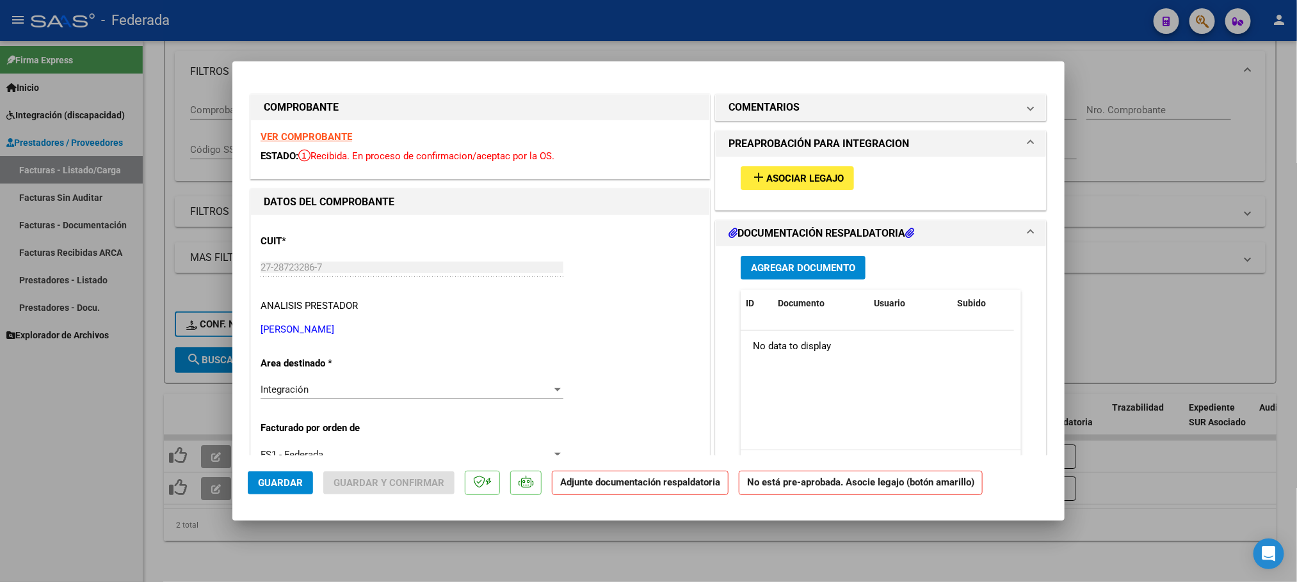
click at [741, 183] on button "add Asociar Legajo" at bounding box center [797, 178] width 113 height 24
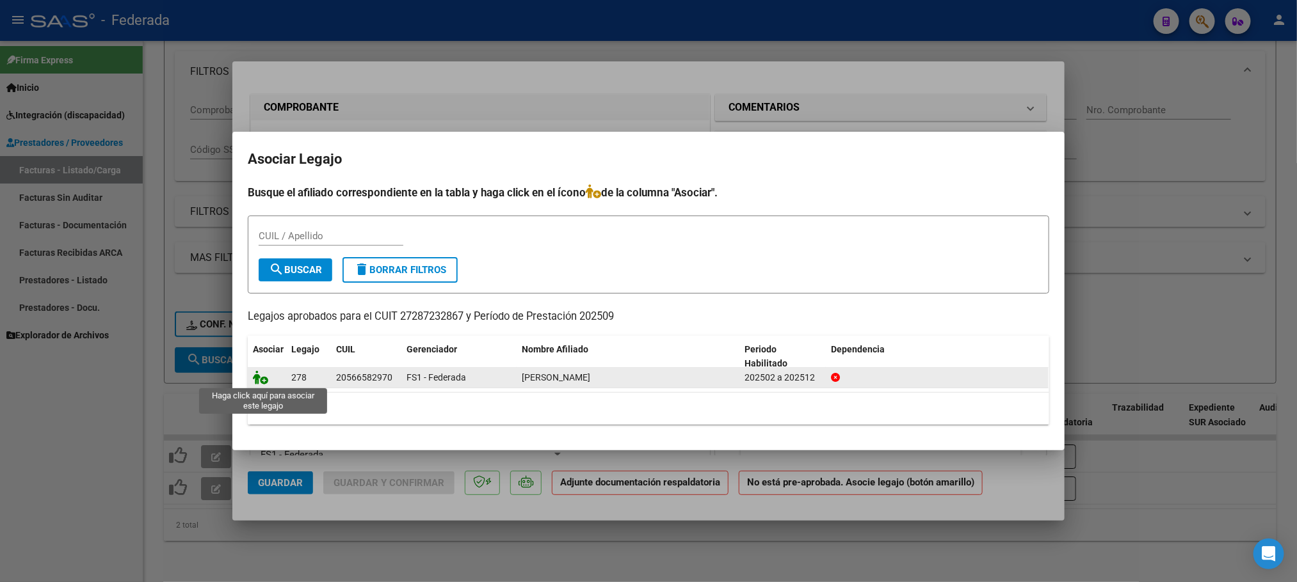
click at [259, 379] on icon at bounding box center [260, 378] width 15 height 14
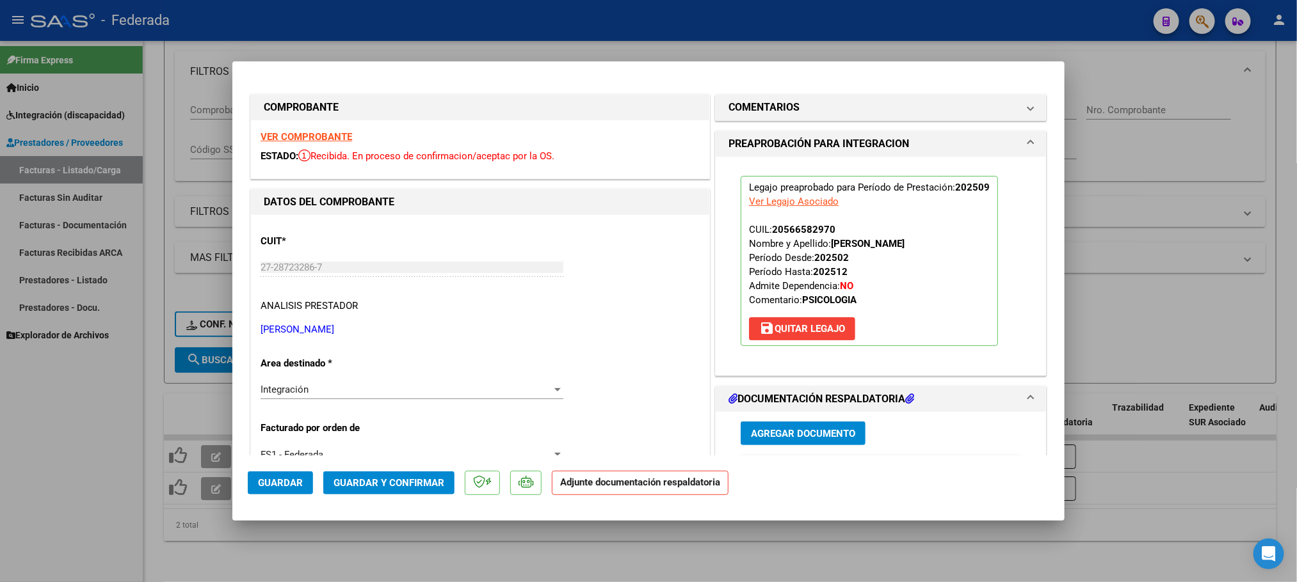
click at [422, 482] on span "Guardar y Confirmar" at bounding box center [388, 483] width 111 height 12
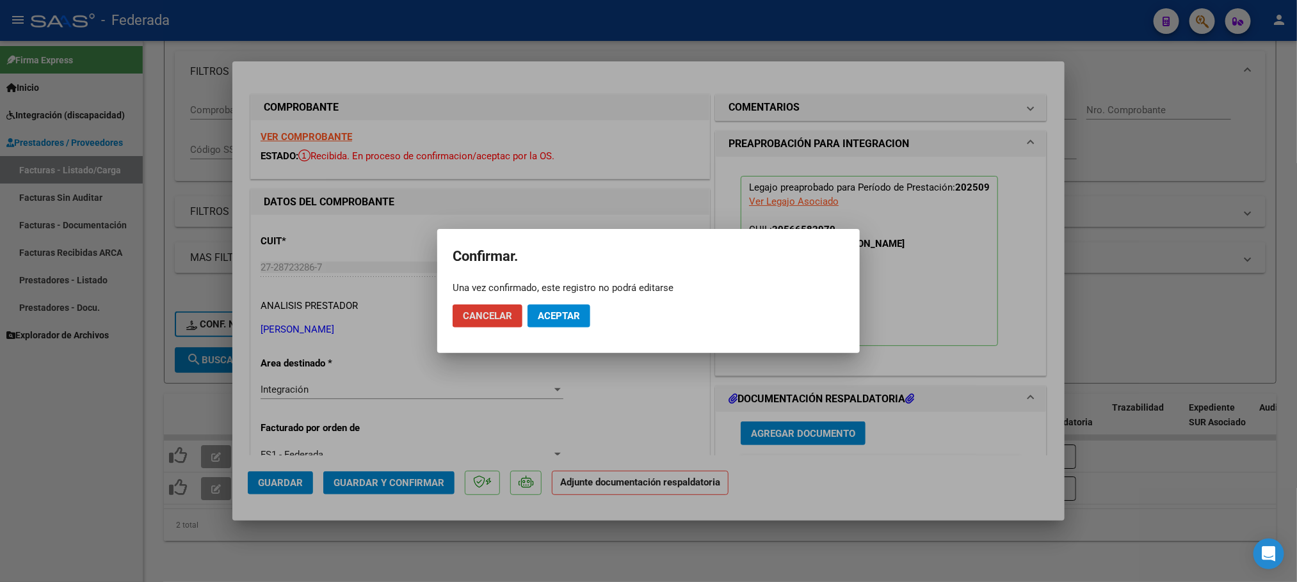
click at [561, 307] on button "Aceptar" at bounding box center [558, 316] width 63 height 23
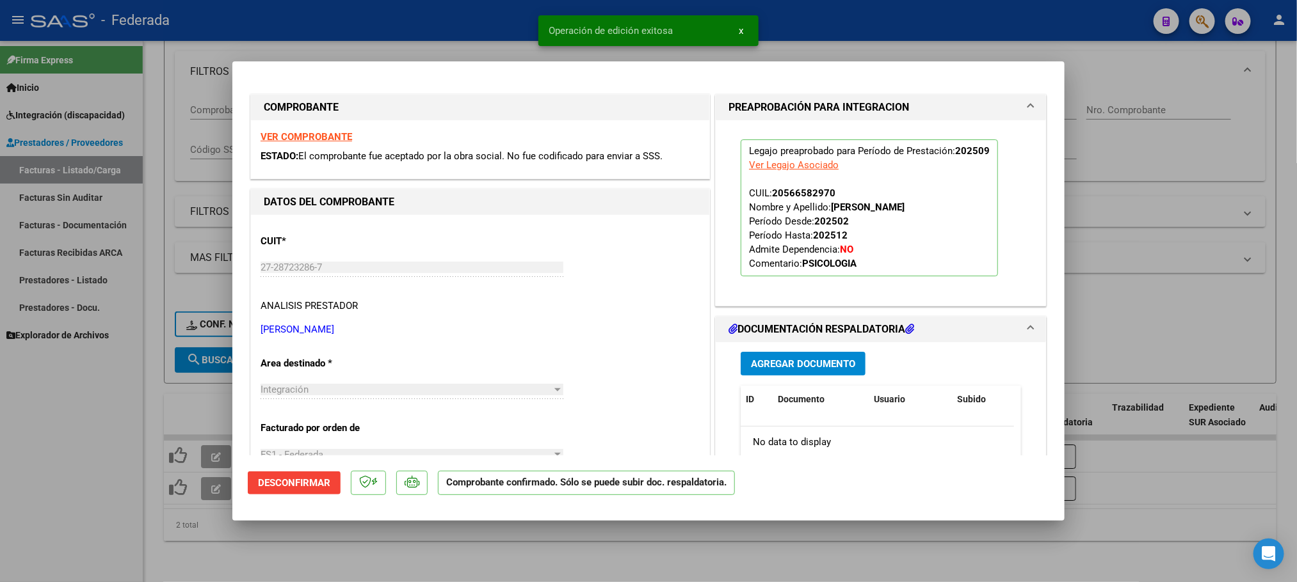
click at [296, 548] on div at bounding box center [648, 291] width 1297 height 582
type input "$ 0,00"
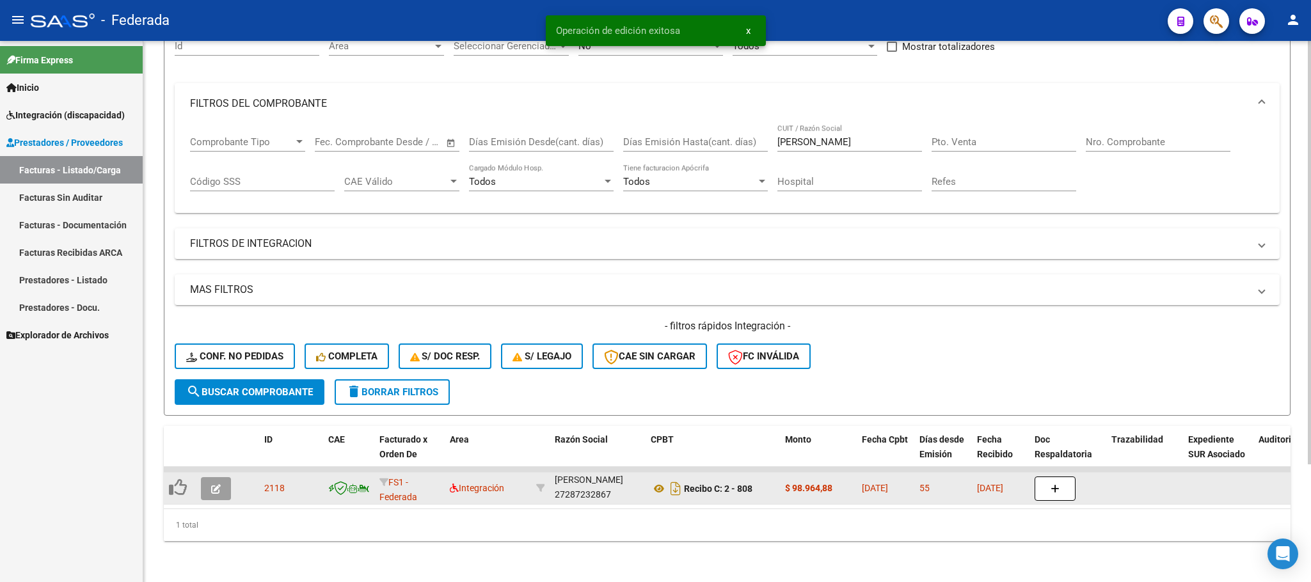
scroll to position [150, 0]
click at [214, 485] on icon "button" at bounding box center [216, 490] width 10 height 10
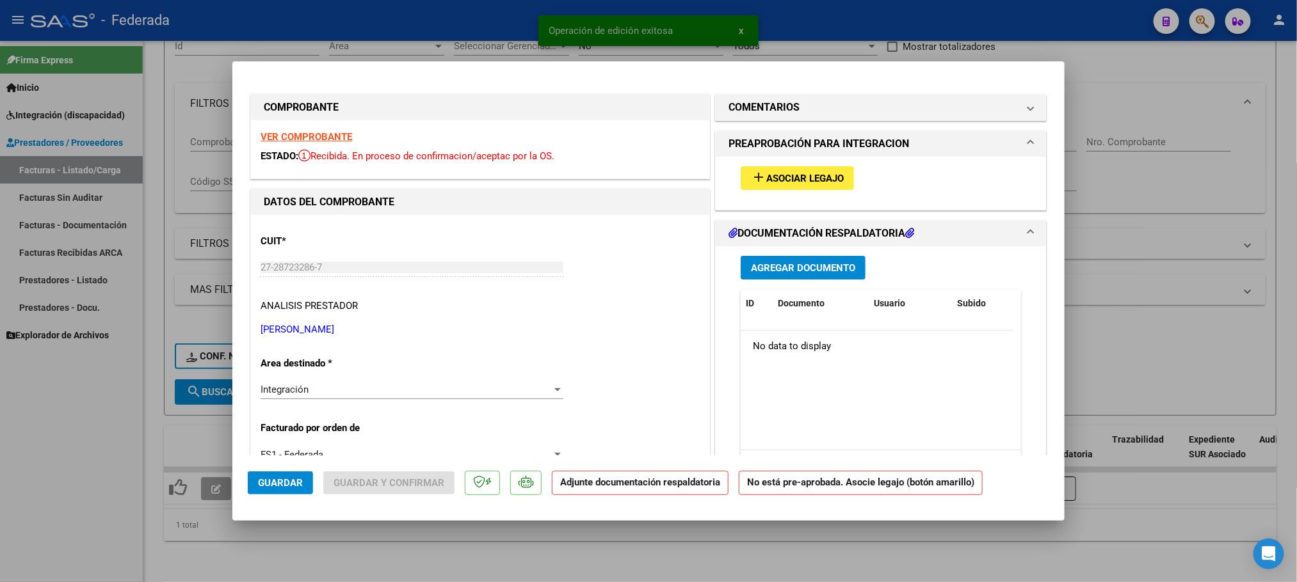
click at [770, 173] on span "Asociar Legajo" at bounding box center [804, 179] width 77 height 12
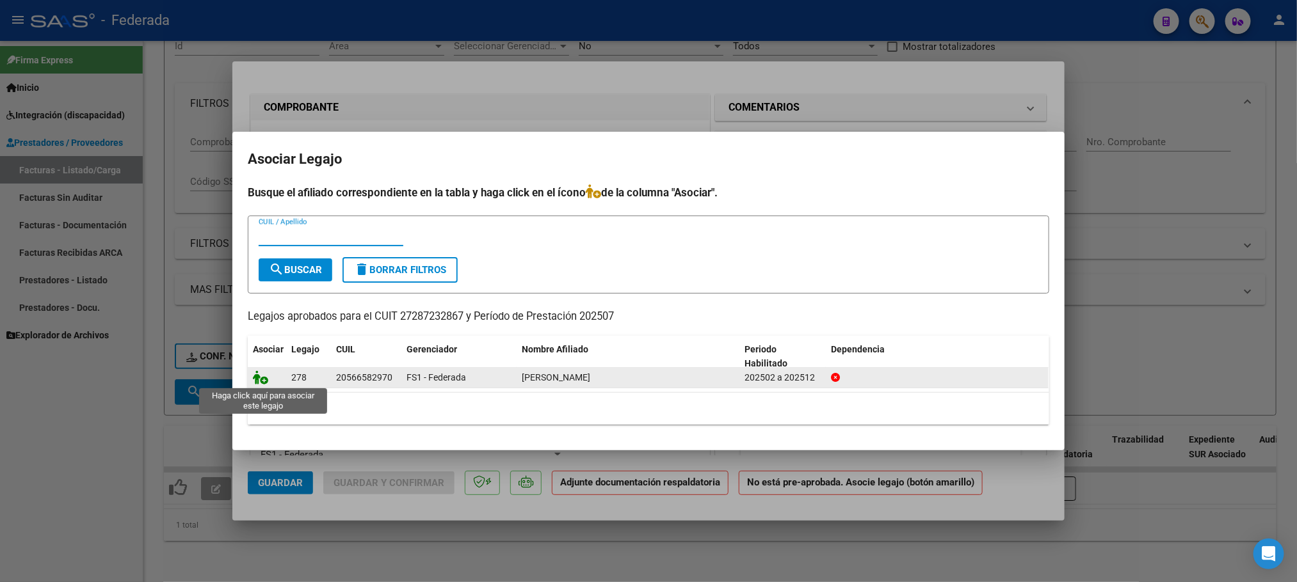
click at [258, 379] on icon at bounding box center [260, 378] width 15 height 14
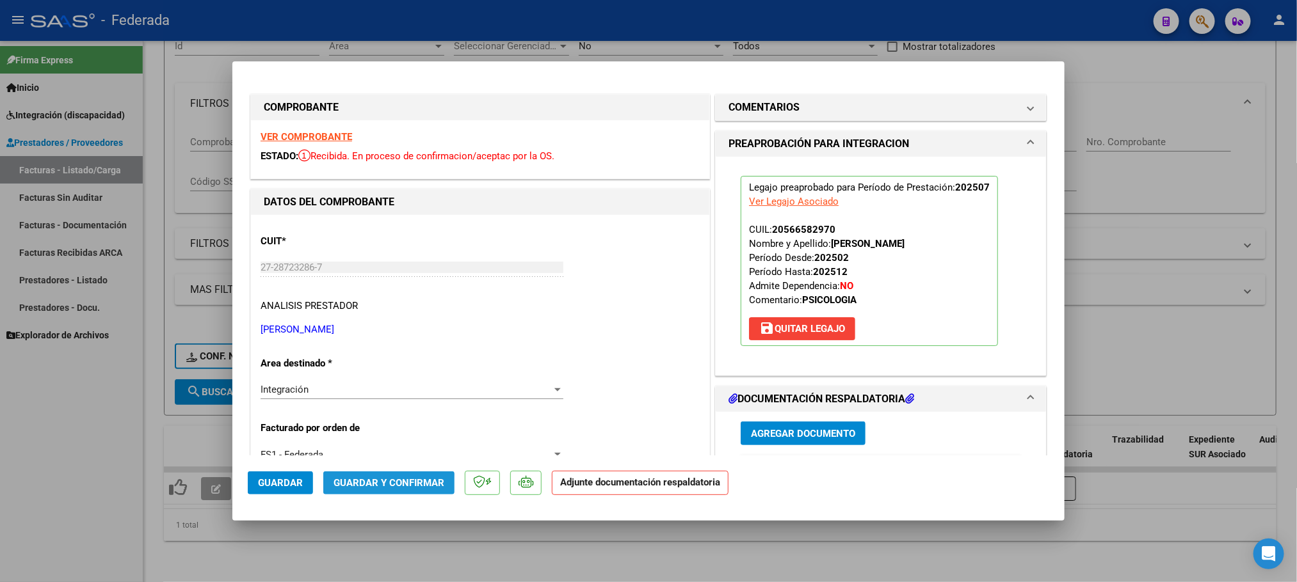
click at [382, 488] on span "Guardar y Confirmar" at bounding box center [388, 483] width 111 height 12
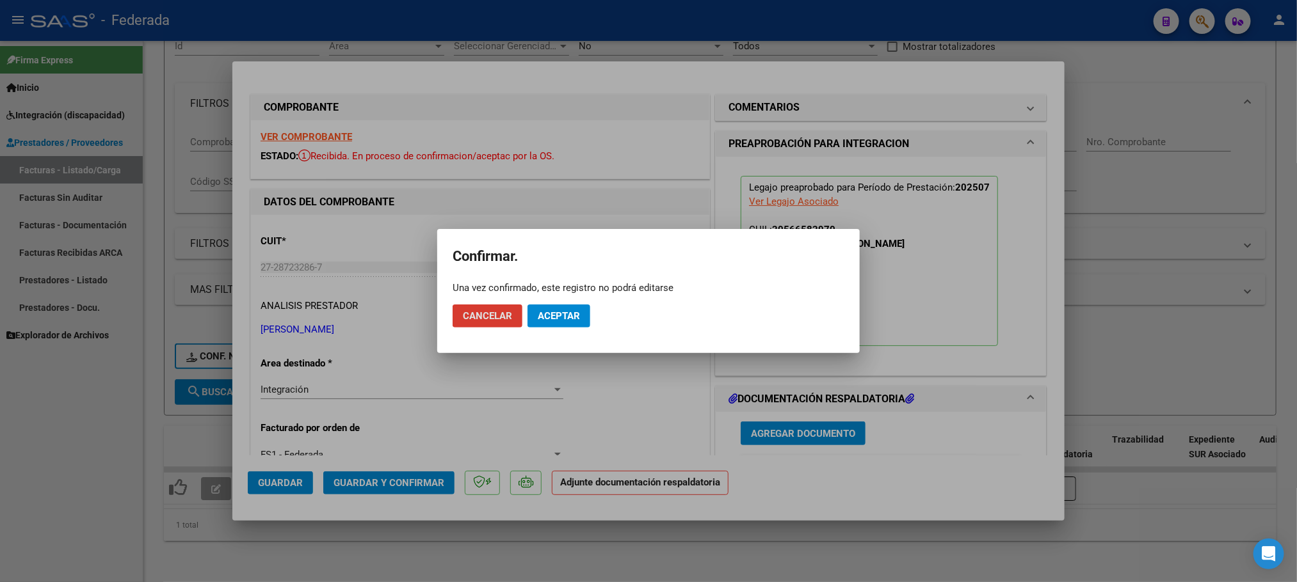
click at [570, 307] on button "Aceptar" at bounding box center [558, 316] width 63 height 23
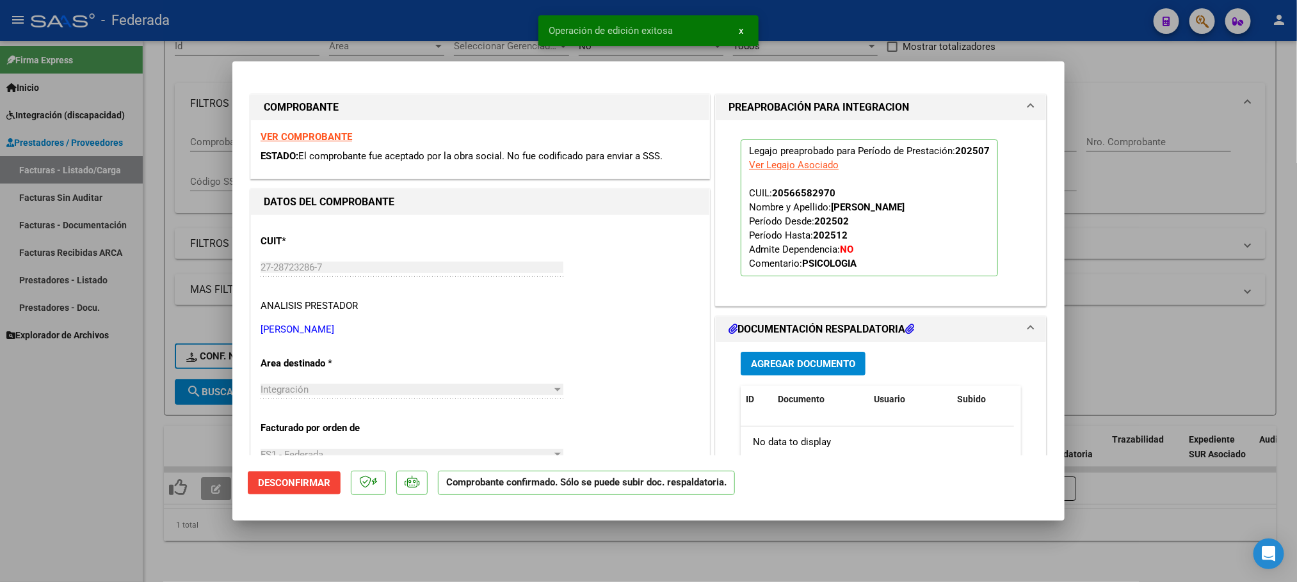
click at [496, 549] on div at bounding box center [648, 291] width 1297 height 582
type input "$ 0,00"
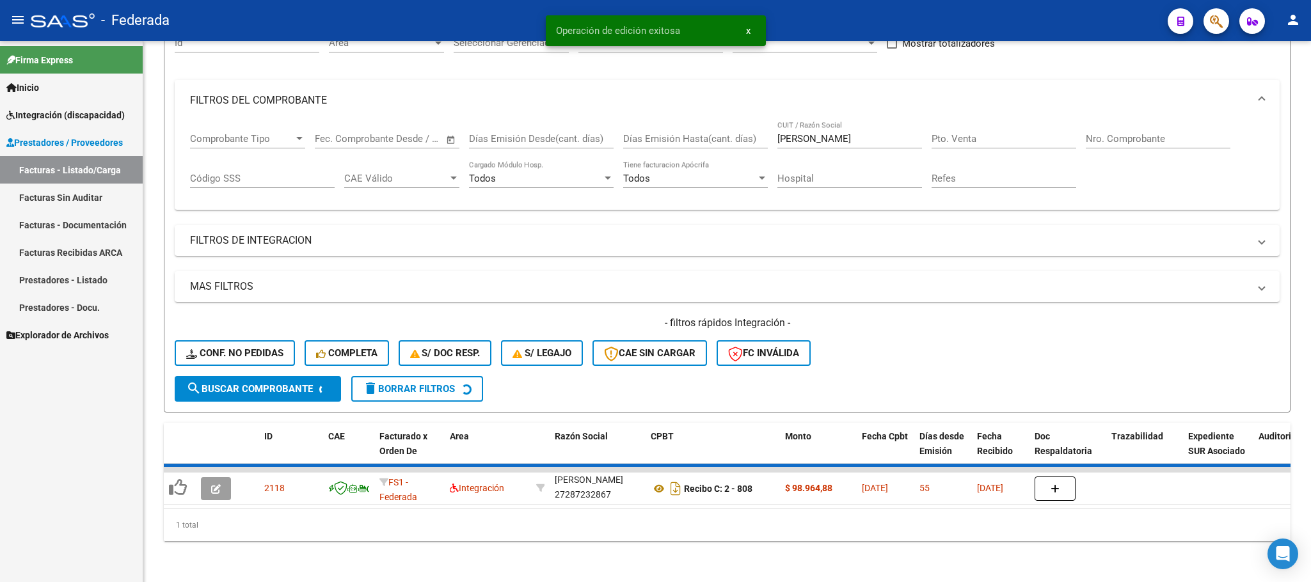
scroll to position [125, 0]
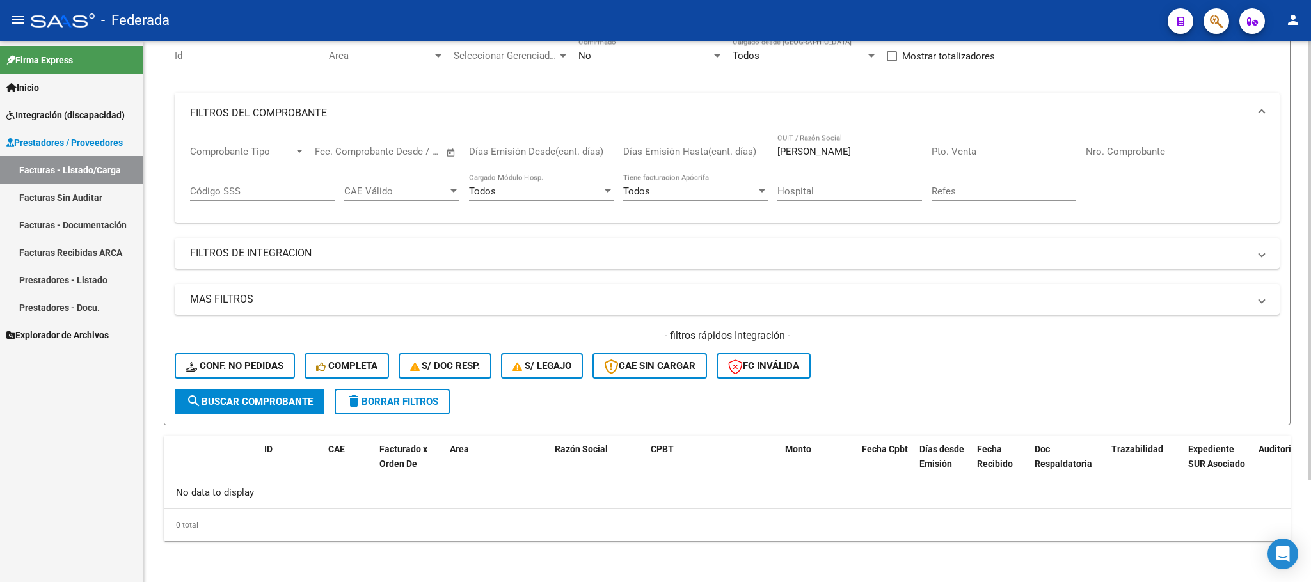
click at [785, 147] on input "JACOB" at bounding box center [850, 152] width 145 height 12
paste input "GASSMANN"
type input "GASSMANN"
click at [271, 406] on span "search Buscar Comprobante" at bounding box center [249, 402] width 127 height 12
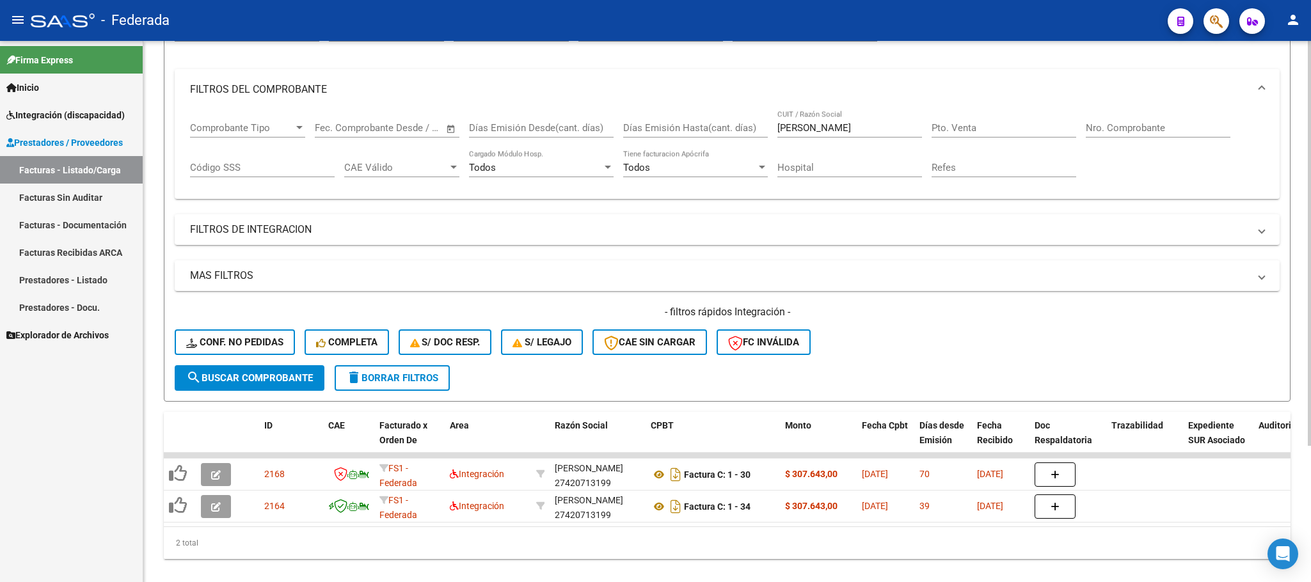
scroll to position [182, 0]
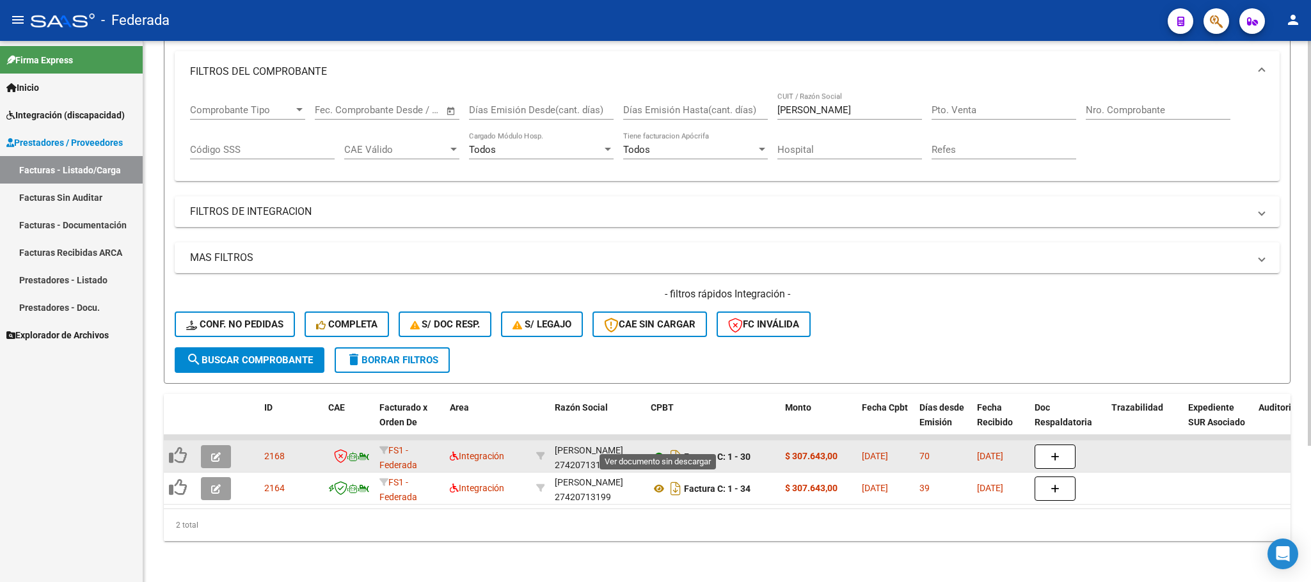
click at [659, 449] on icon at bounding box center [659, 456] width 17 height 15
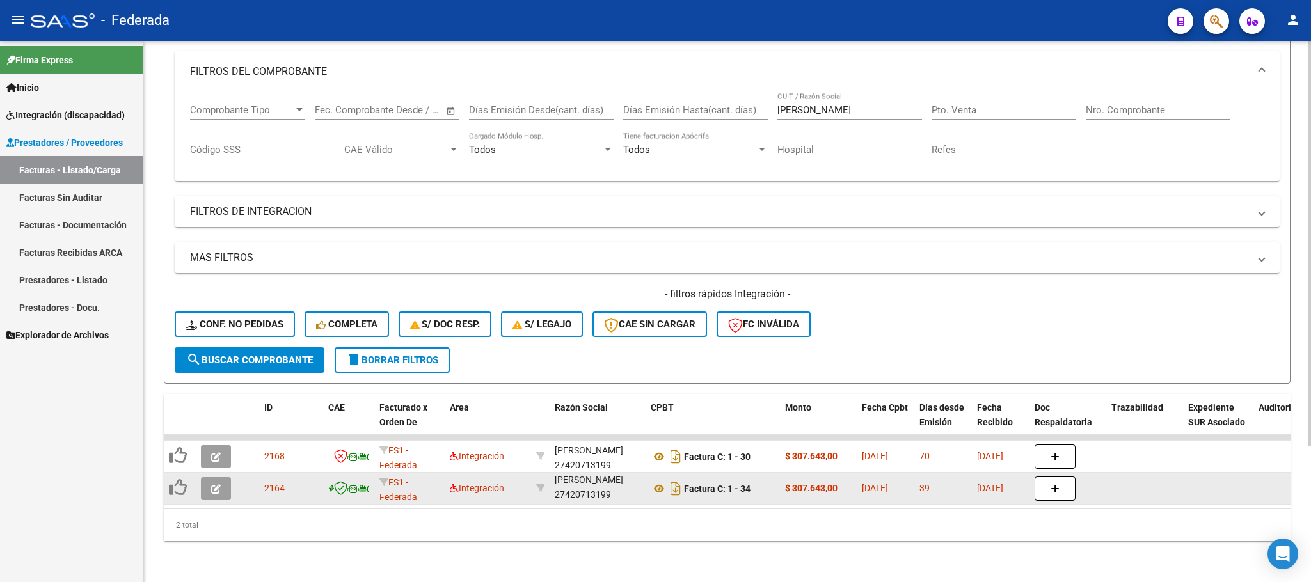
scroll to position [16, 0]
click at [591, 483] on div "GASSMANN MILAGROS MARTINA 27420713199" at bounding box center [598, 489] width 86 height 27
copy div "27420713199"
click at [655, 481] on icon at bounding box center [659, 488] width 17 height 15
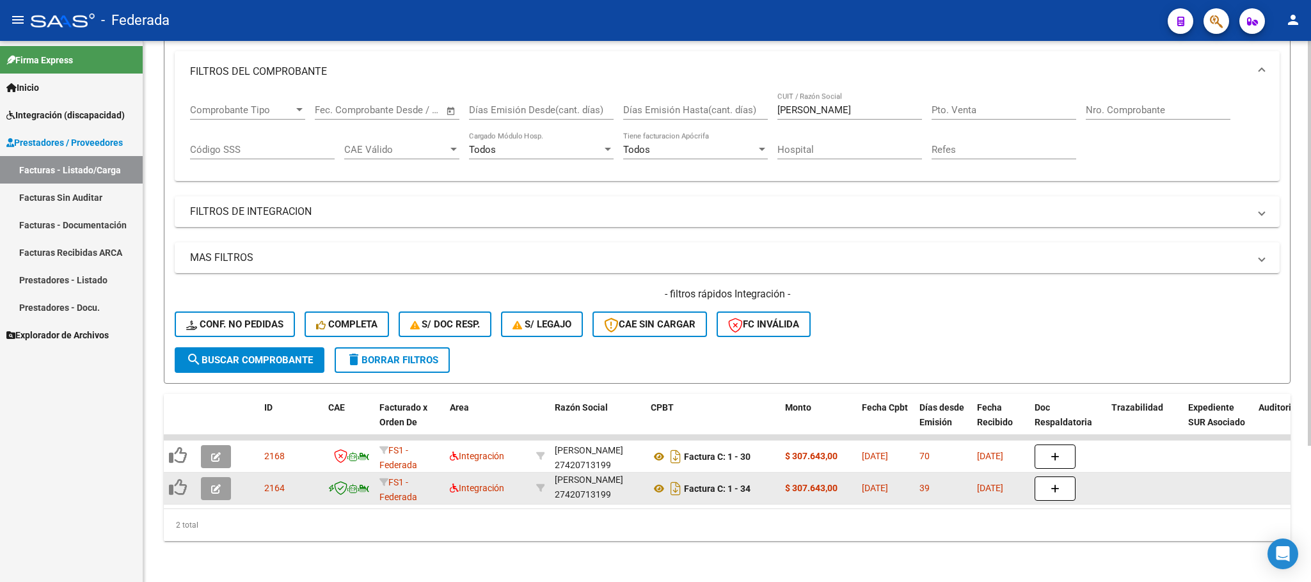
click at [207, 477] on button "button" at bounding box center [216, 488] width 30 height 23
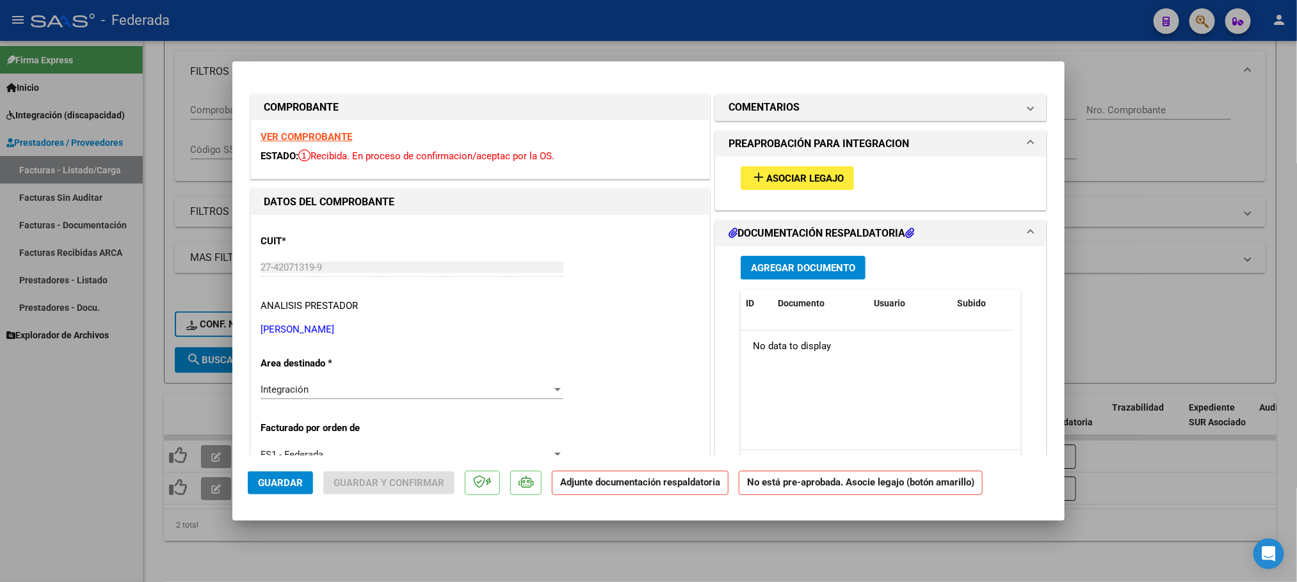
type input "$ 0,00"
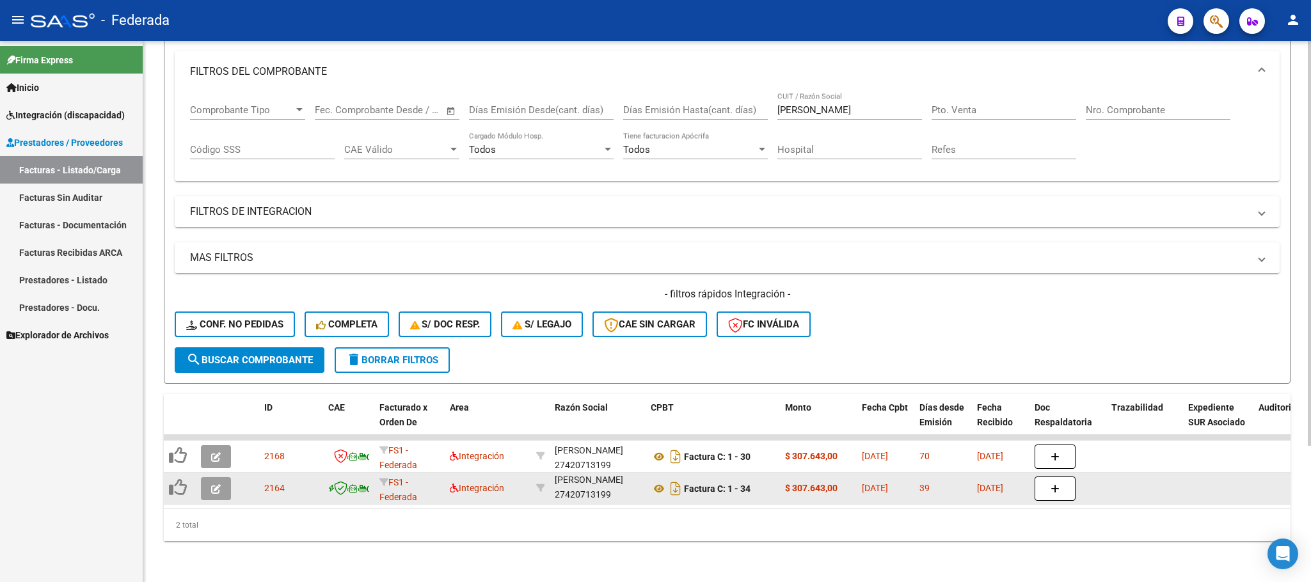
click at [207, 477] on button "button" at bounding box center [216, 488] width 30 height 23
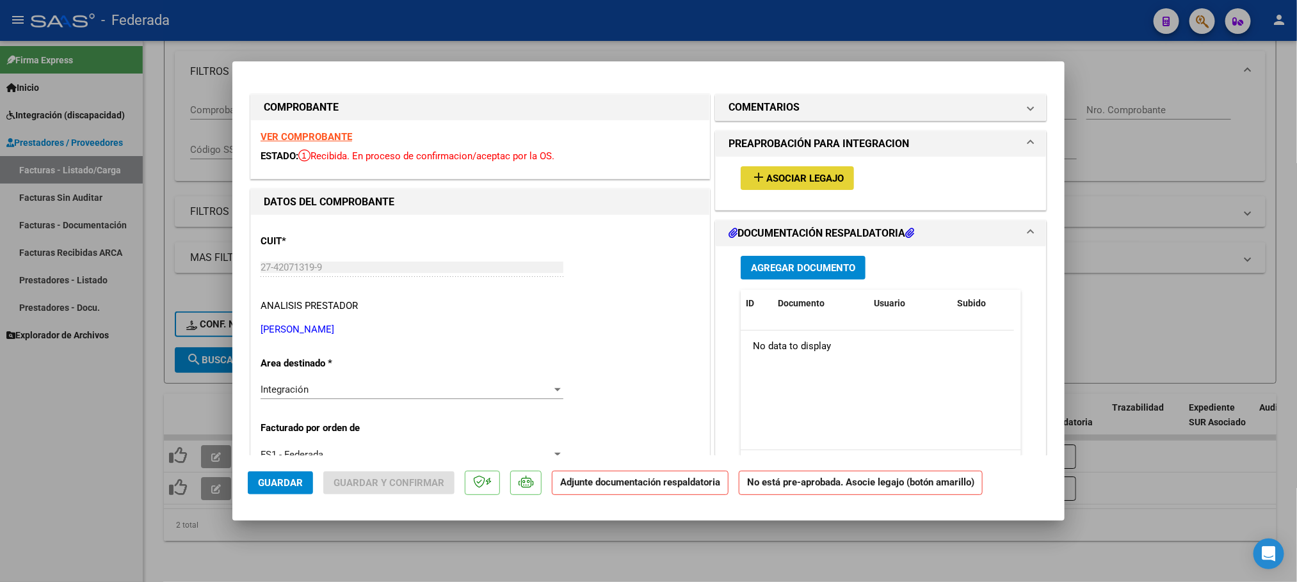
click at [755, 184] on mat-icon "add" at bounding box center [758, 177] width 15 height 15
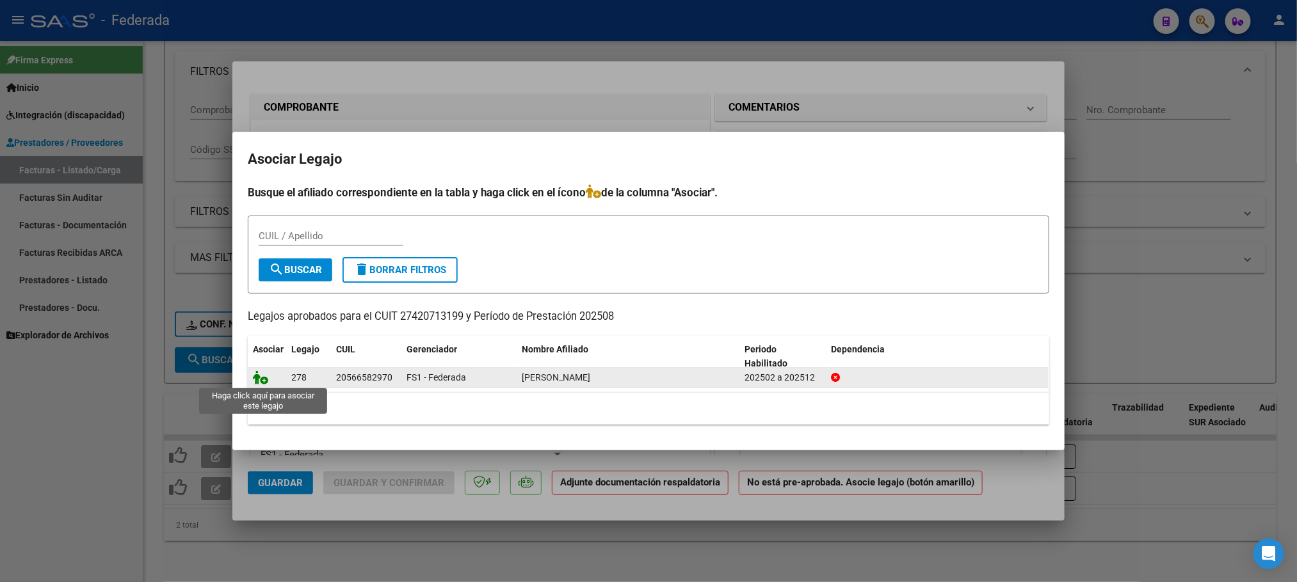
click at [261, 380] on icon at bounding box center [260, 378] width 15 height 14
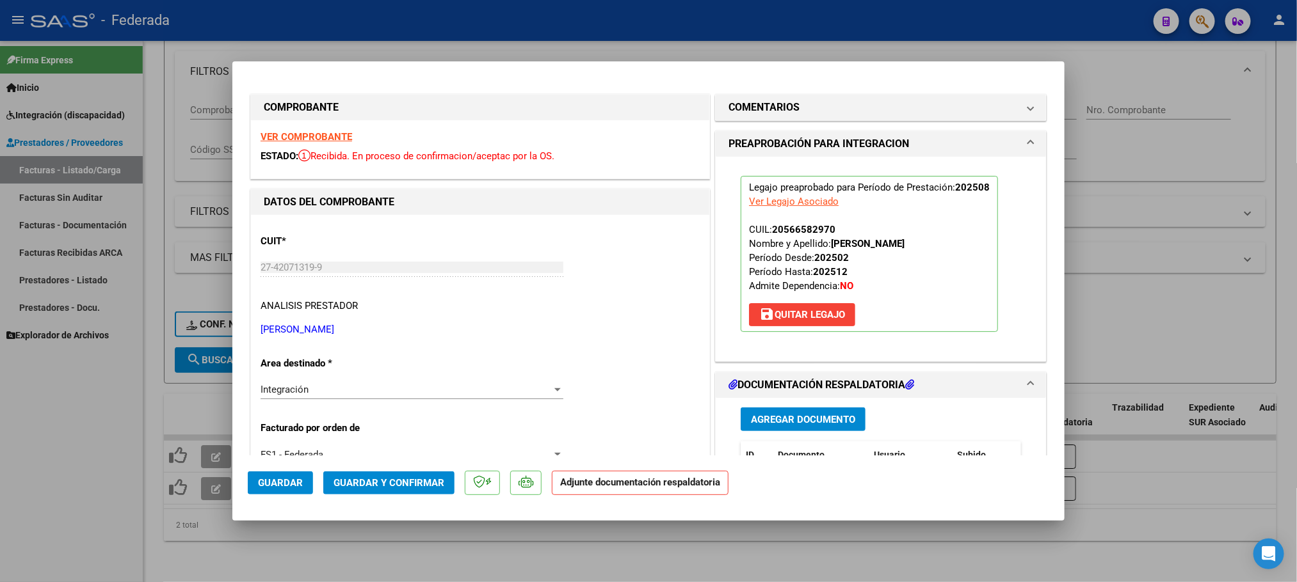
click at [375, 482] on span "Guardar y Confirmar" at bounding box center [388, 483] width 111 height 12
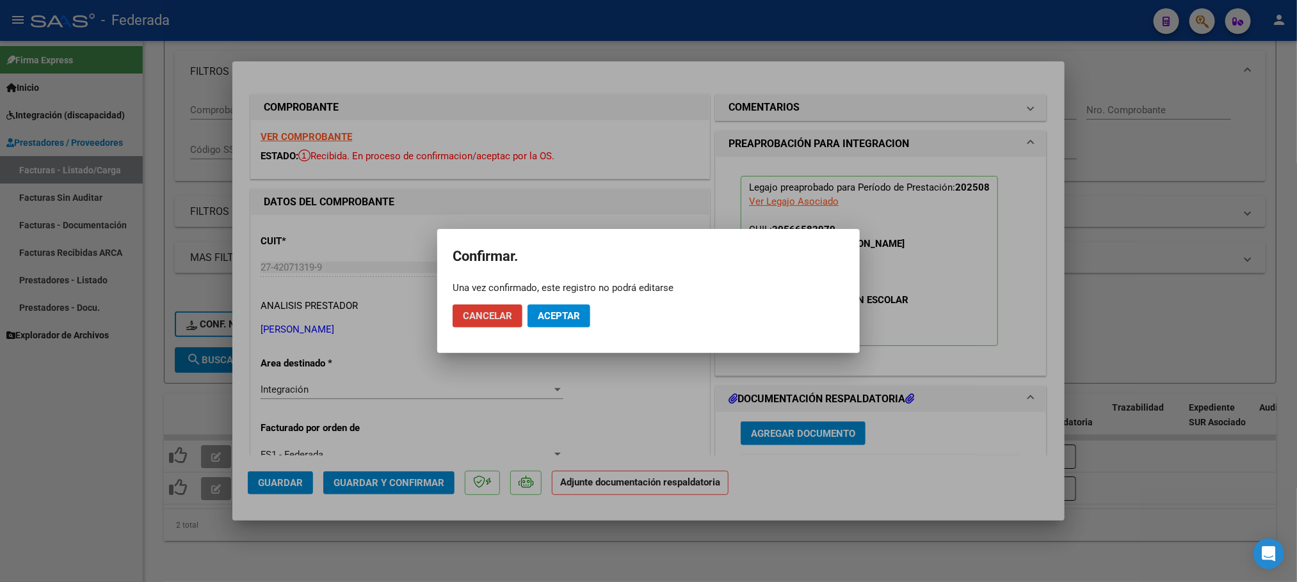
click at [566, 319] on span "Aceptar" at bounding box center [559, 316] width 42 height 12
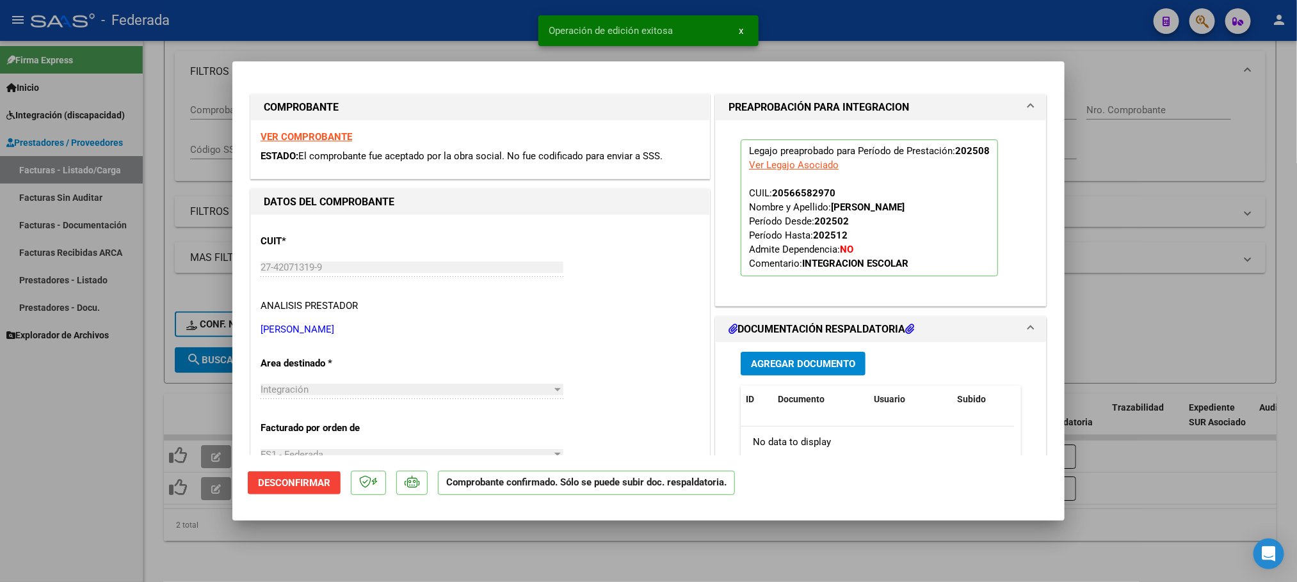
click at [506, 543] on div at bounding box center [648, 291] width 1297 height 582
type input "$ 0,00"
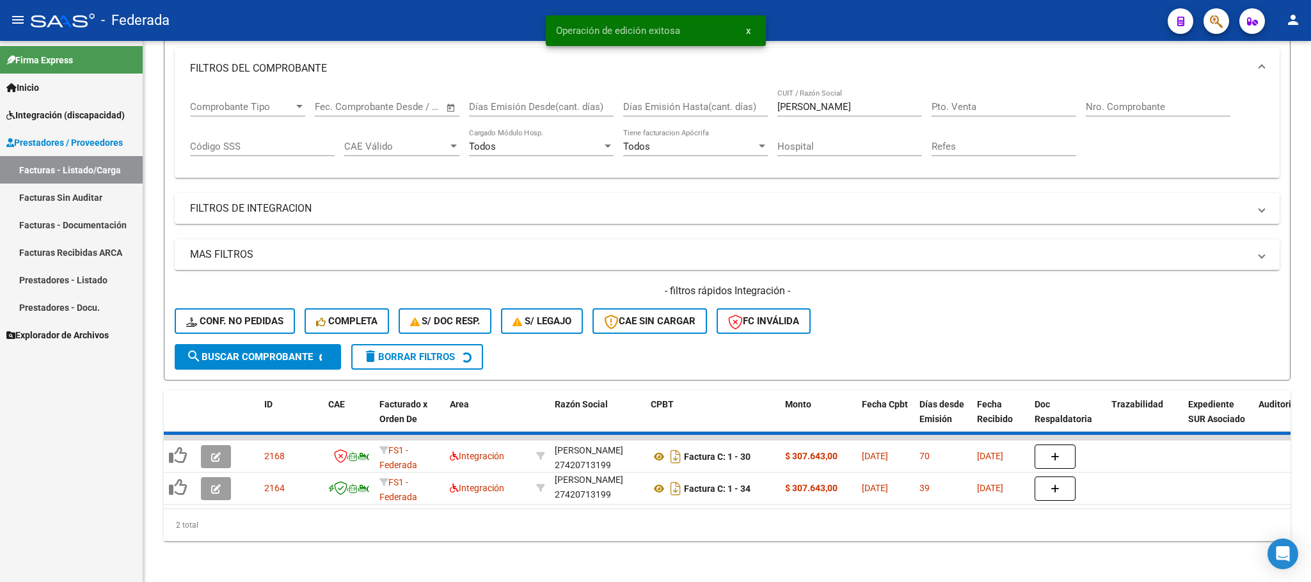
scroll to position [150, 0]
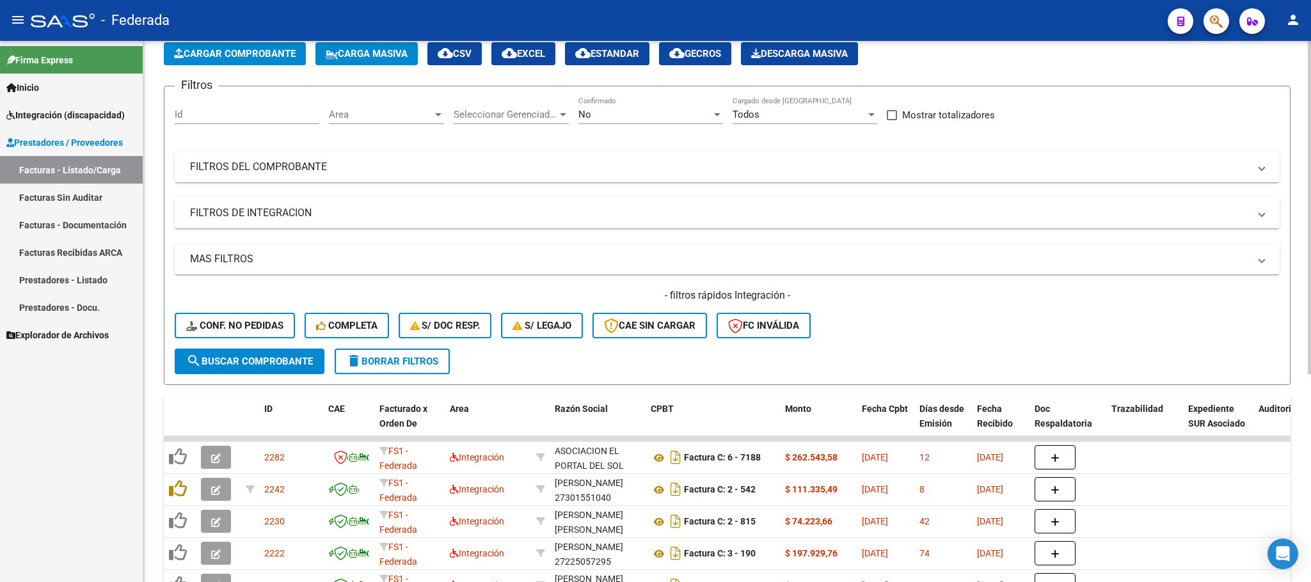
scroll to position [96, 0]
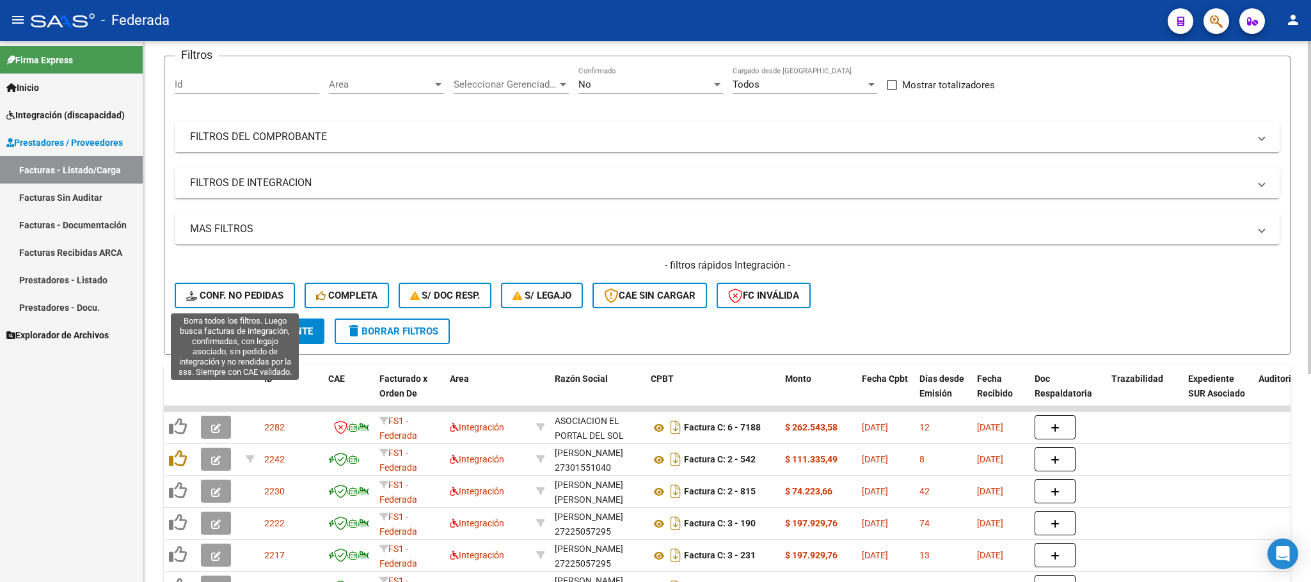
click at [276, 291] on span "Conf. no pedidas" at bounding box center [234, 296] width 97 height 12
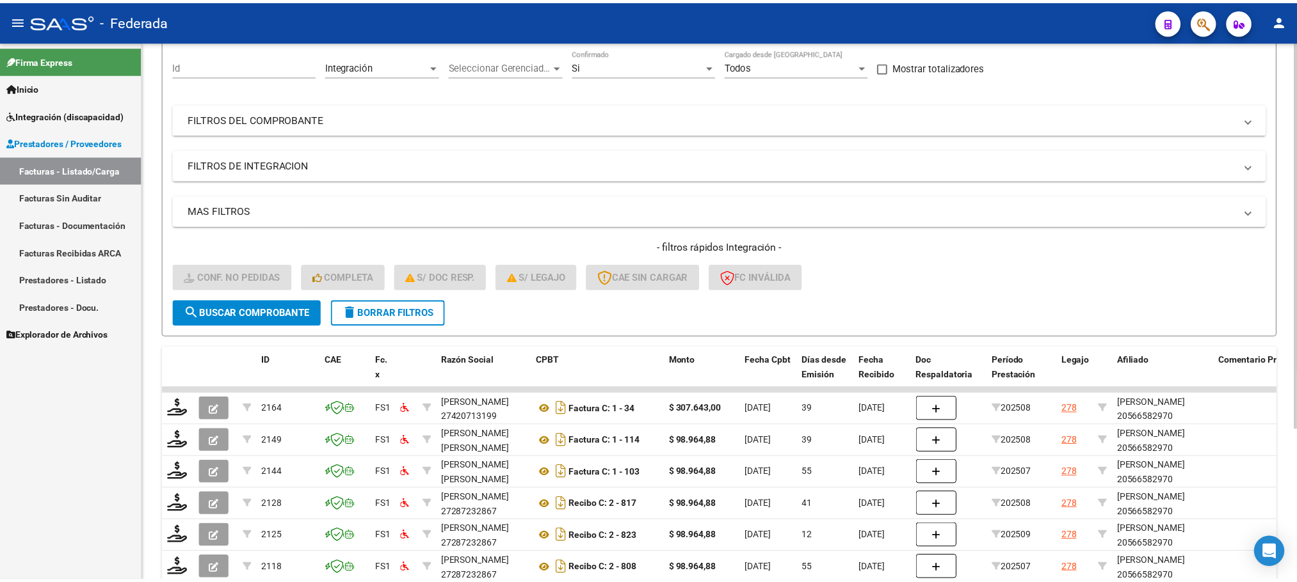
scroll to position [210, 0]
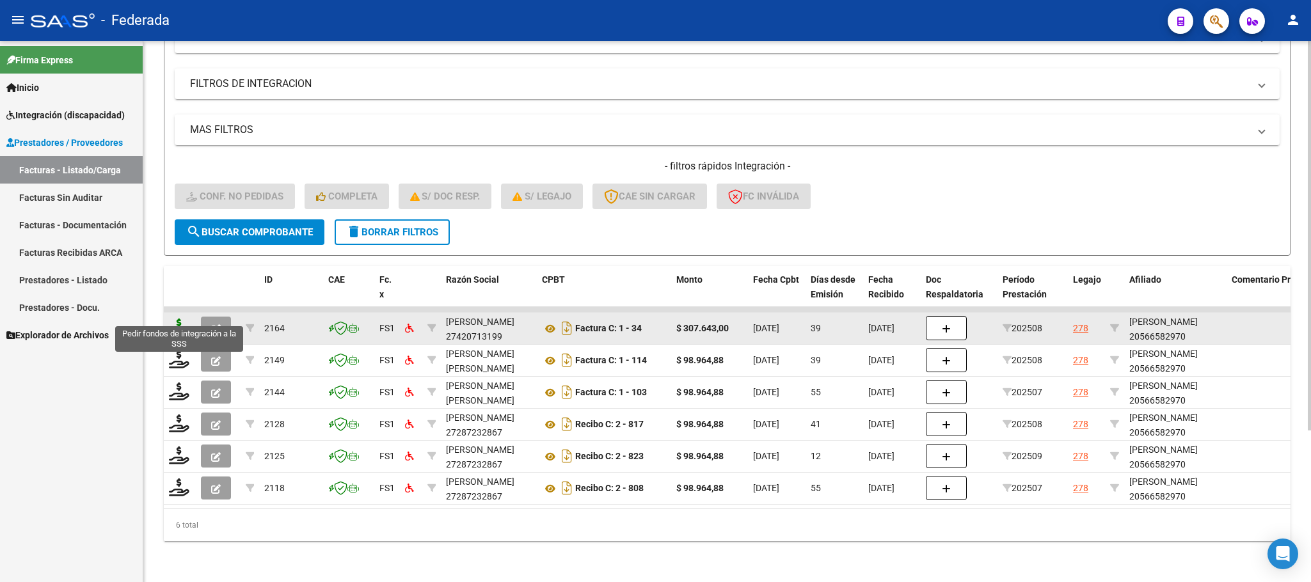
click at [181, 319] on icon at bounding box center [179, 328] width 20 height 18
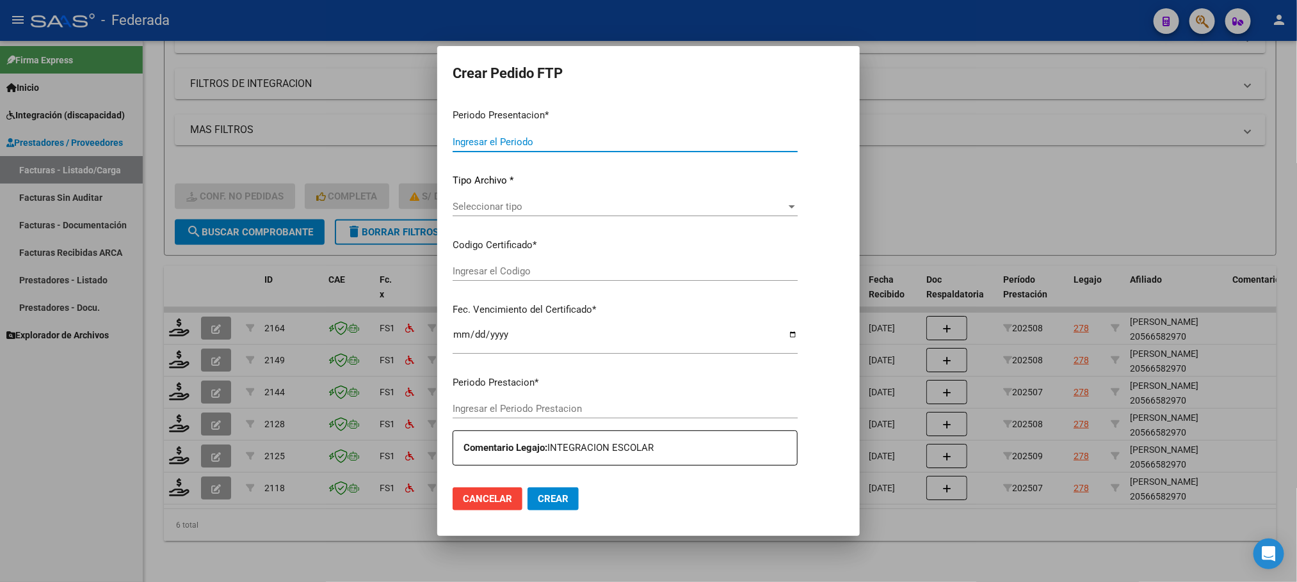
type input "202509"
type input "202508"
type input "$ 307.643,00"
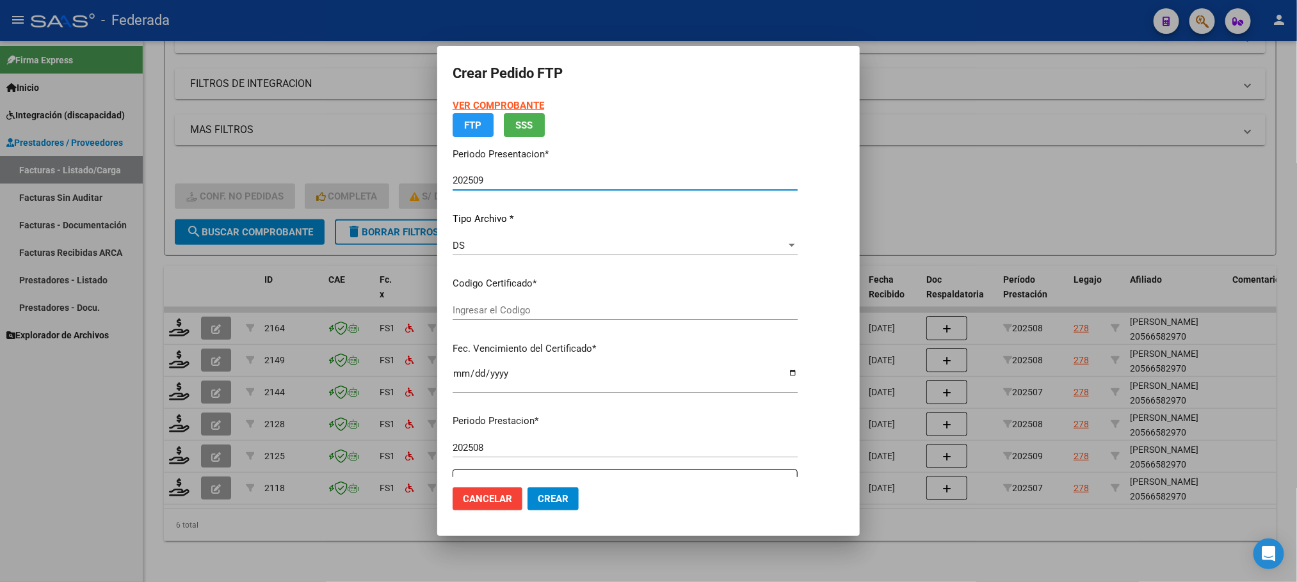
type input "ARG02000566582972023122220261222ENT186"
type input "[DATE]"
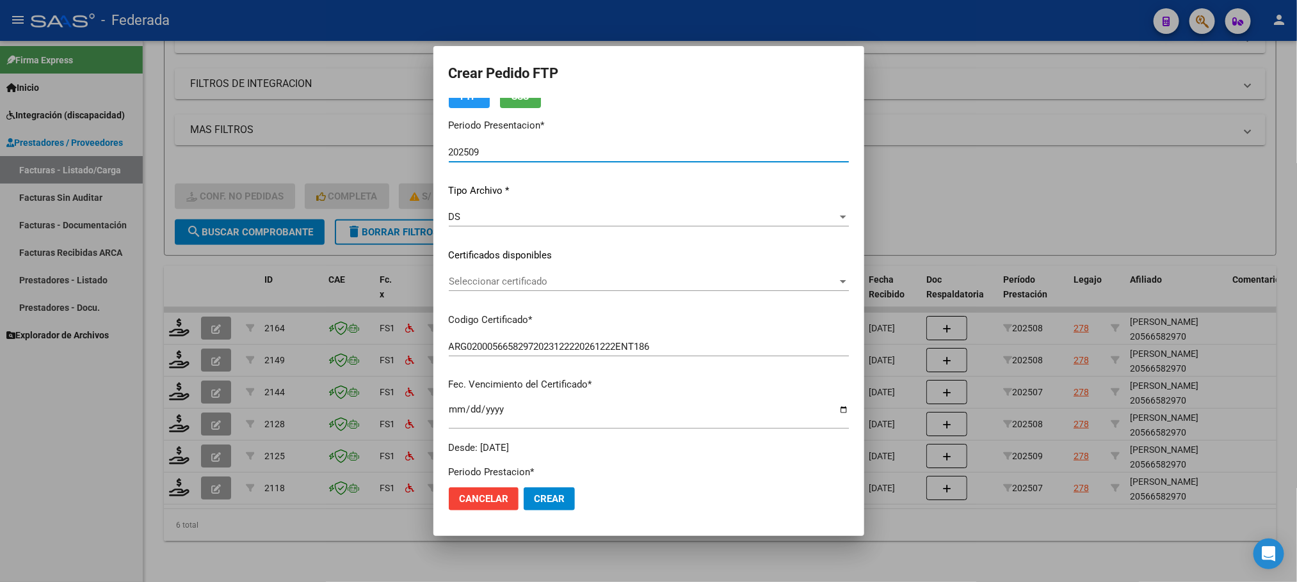
scroll to position [96, 0]
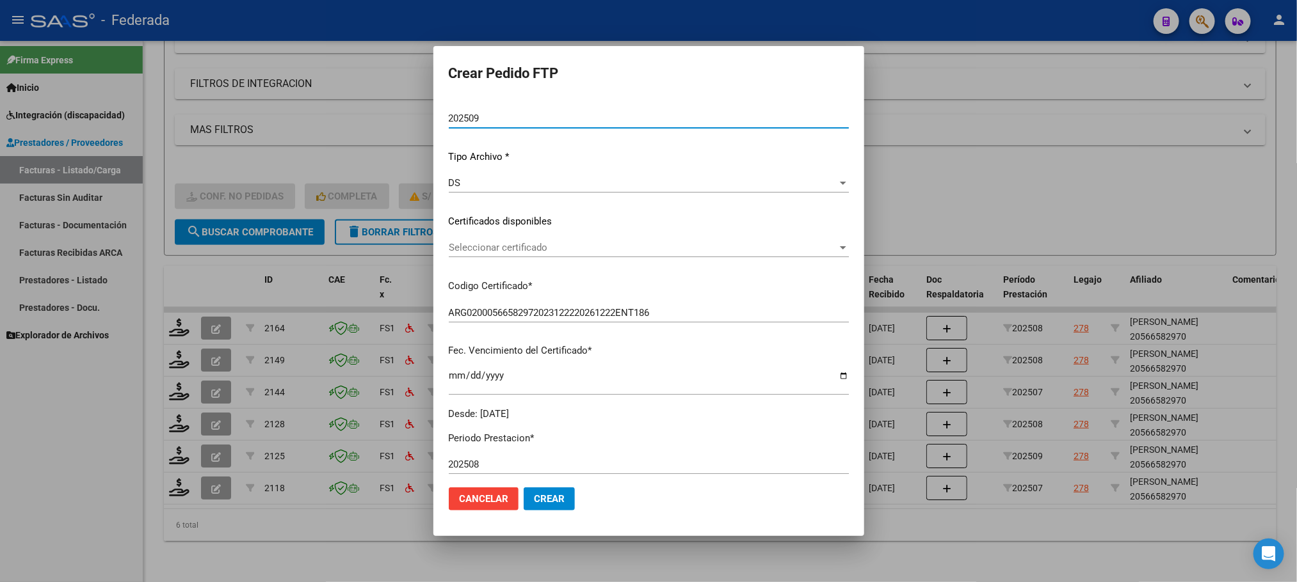
click at [480, 252] on span "Seleccionar certificado" at bounding box center [643, 248] width 389 height 12
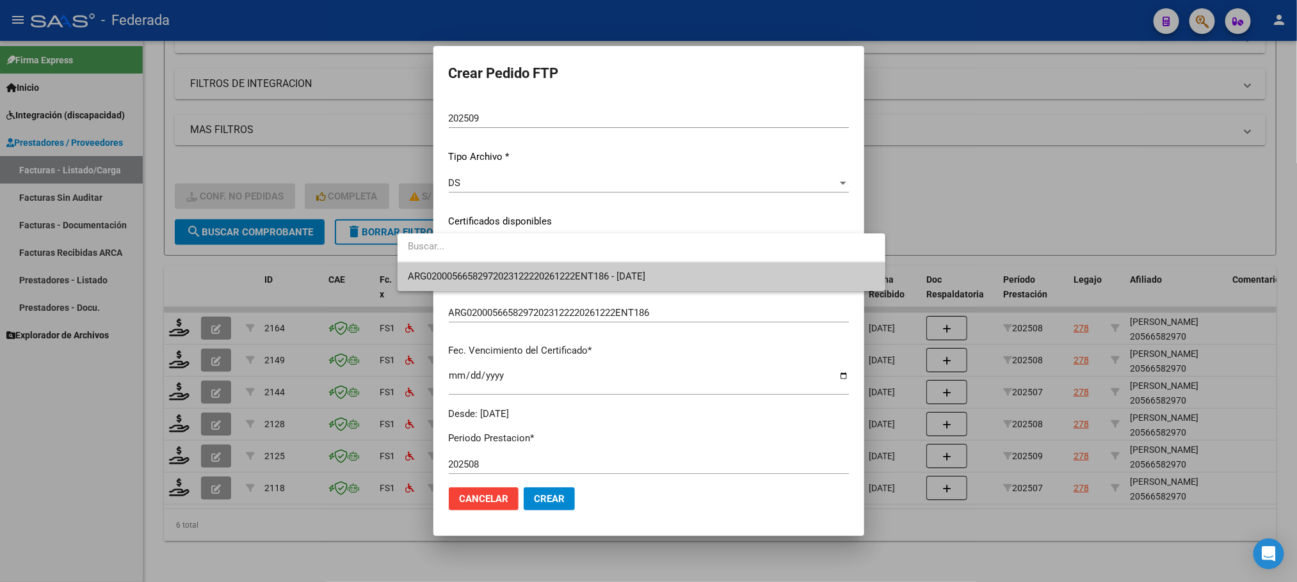
click at [483, 267] on span "ARG02000566582972023122220261222ENT186 - [DATE]" at bounding box center [641, 276] width 467 height 29
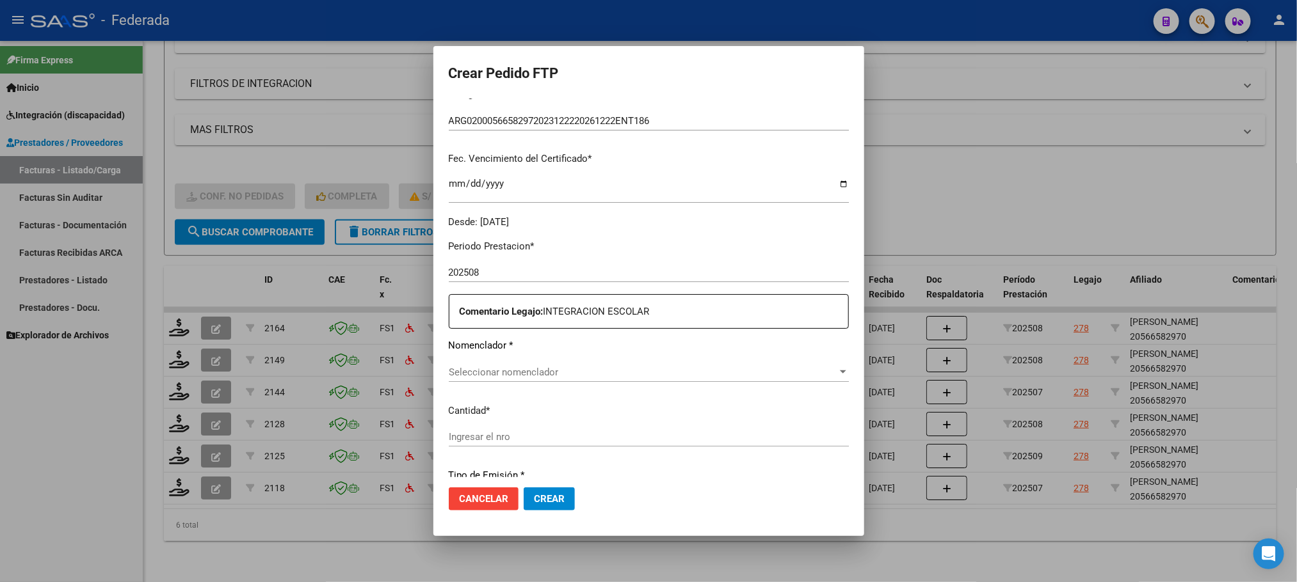
scroll to position [384, 0]
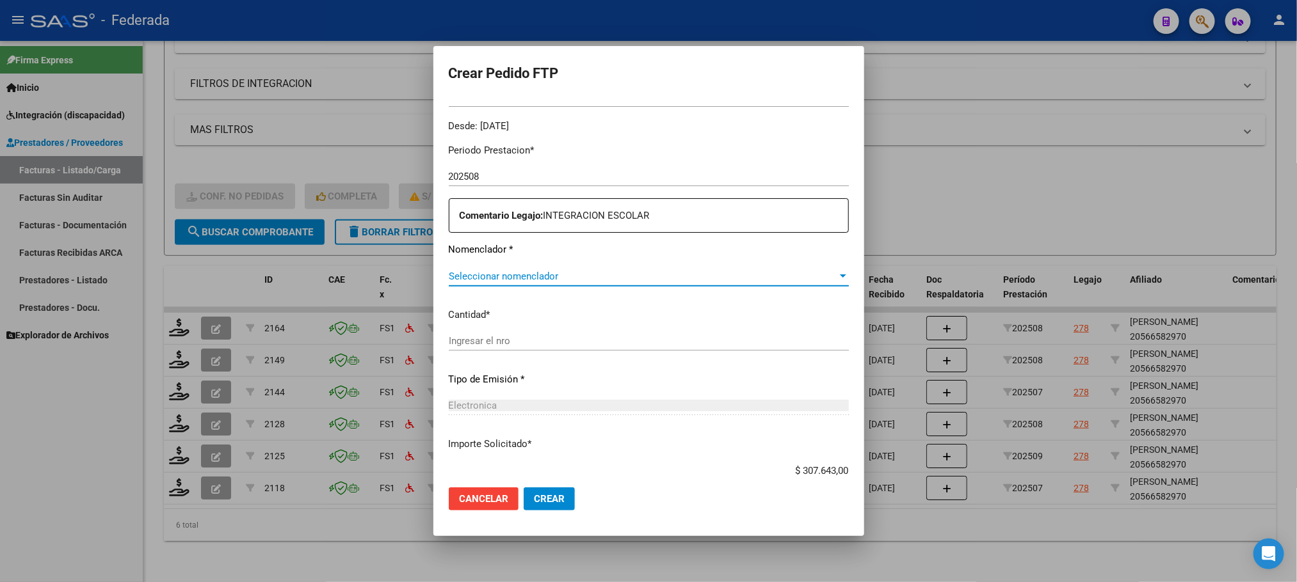
click at [470, 275] on span "Seleccionar nomenclador" at bounding box center [643, 277] width 389 height 12
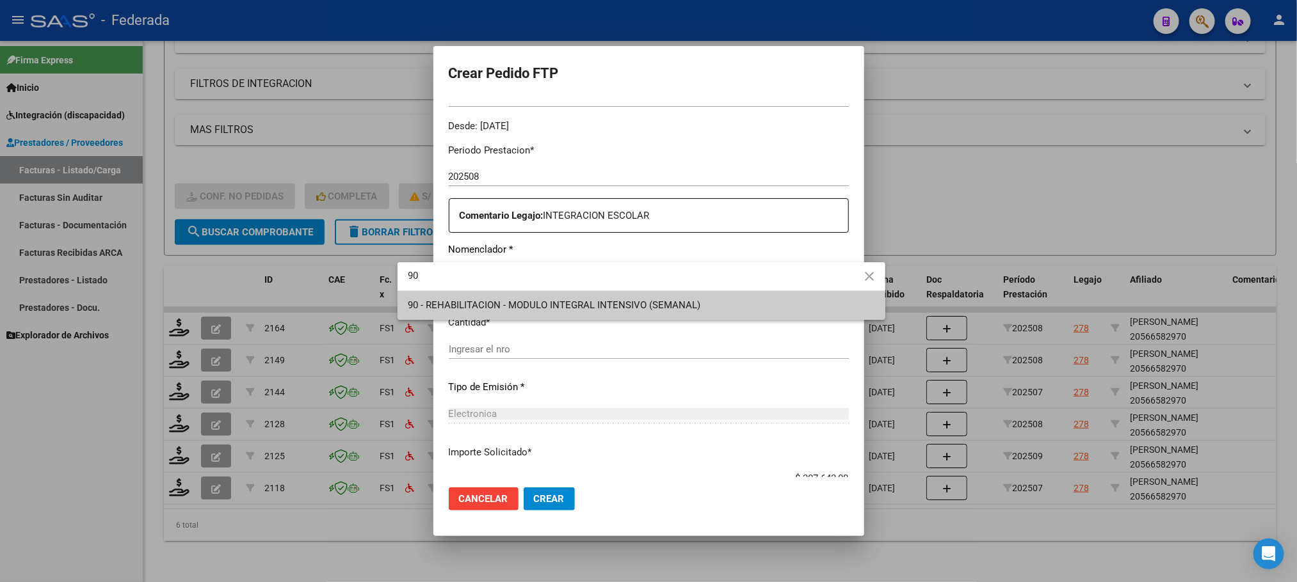
type input "9"
type input "87"
click at [469, 306] on span "87 - MODULO MAESTRO DE APOYO (MENSUAL)" at bounding box center [510, 306] width 205 height 12
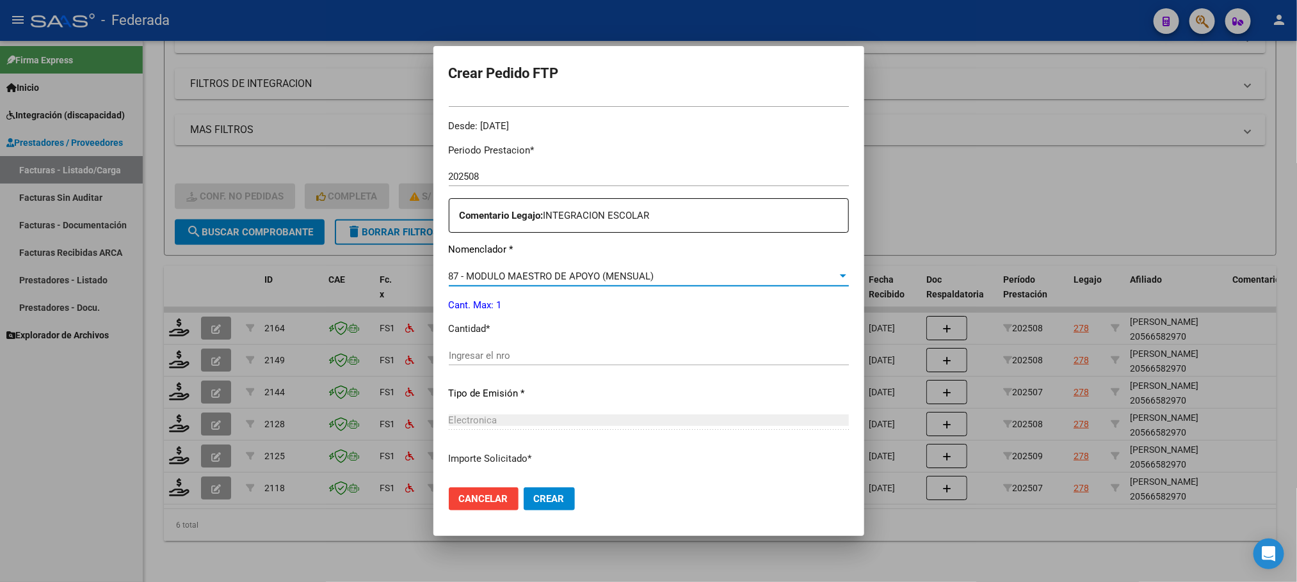
click at [463, 355] on input "Ingresar el nro" at bounding box center [649, 356] width 400 height 12
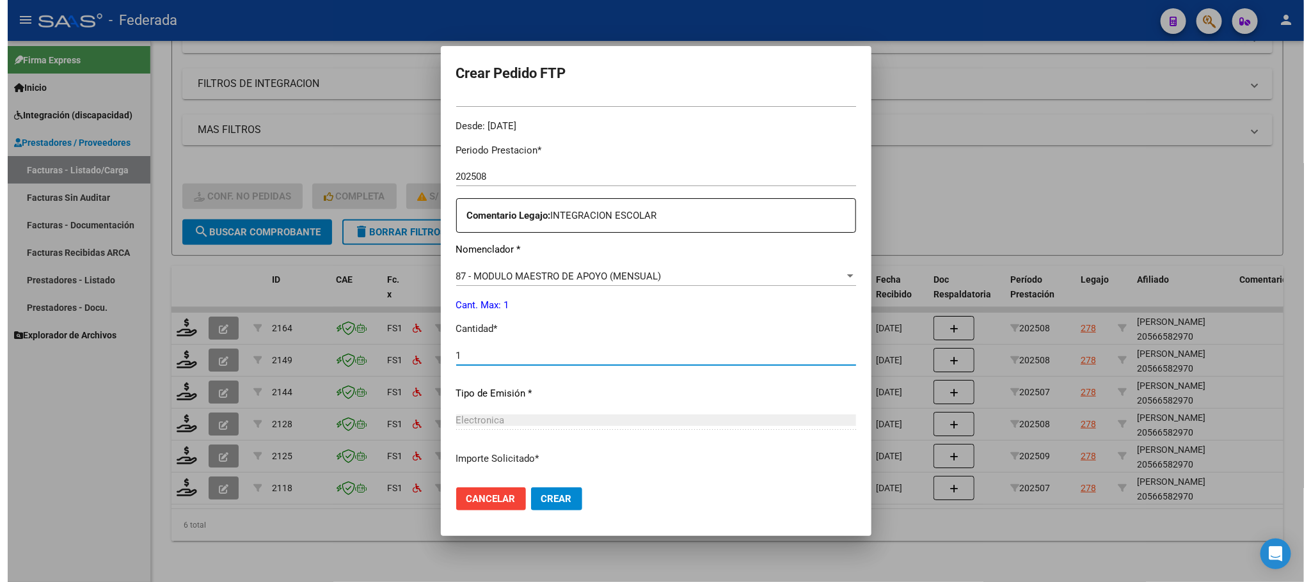
scroll to position [478, 0]
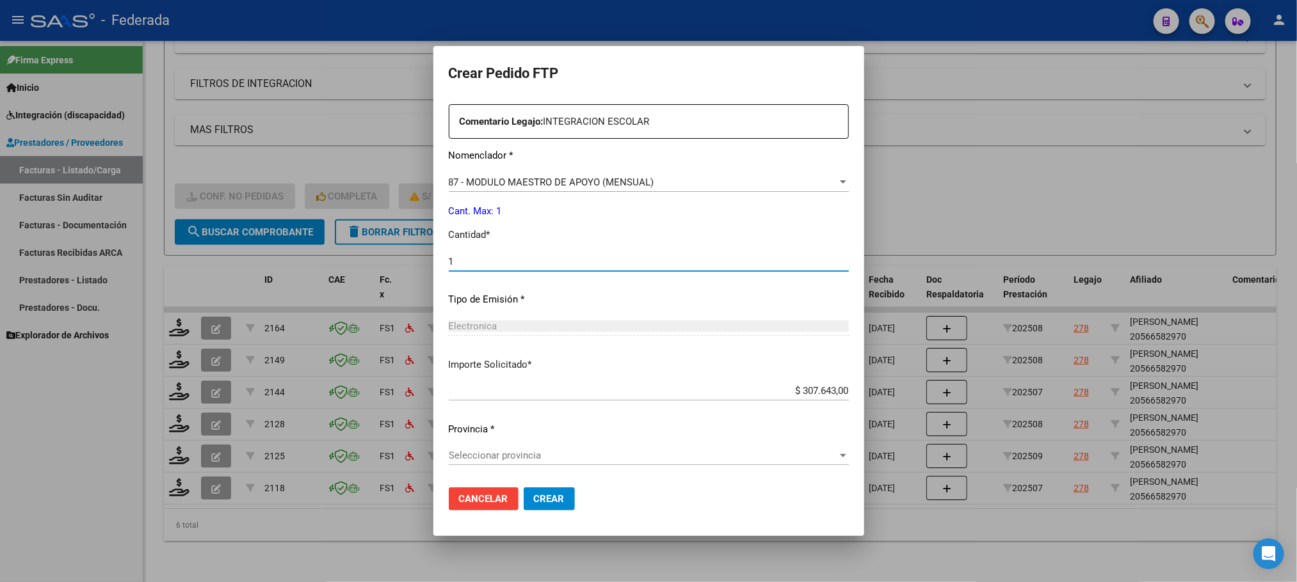
type input "1"
click at [536, 453] on span "Seleccionar provincia" at bounding box center [643, 456] width 389 height 12
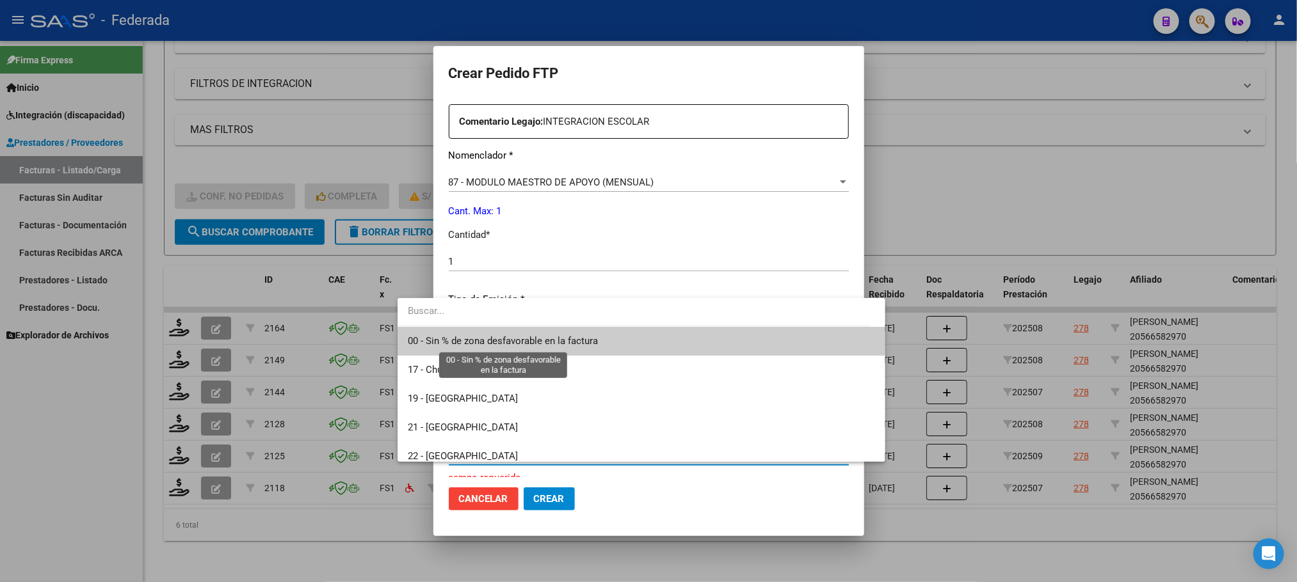
click at [481, 335] on span "00 - Sin % de zona desfavorable en la factura" at bounding box center [503, 341] width 190 height 12
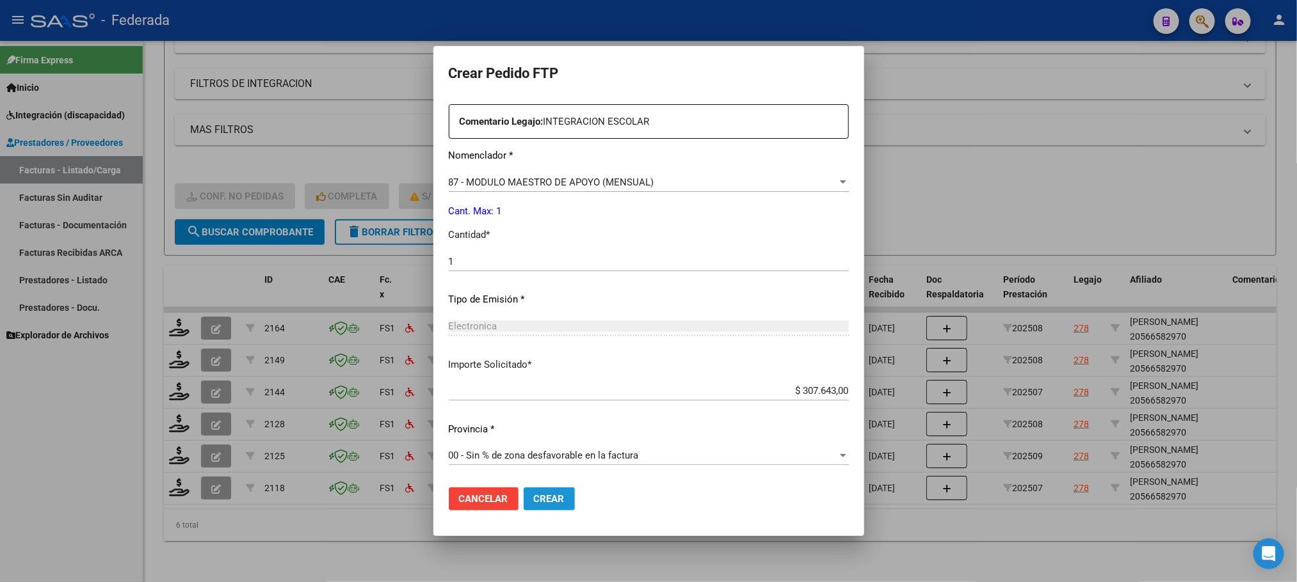
click at [534, 494] on span "Crear" at bounding box center [549, 499] width 31 height 12
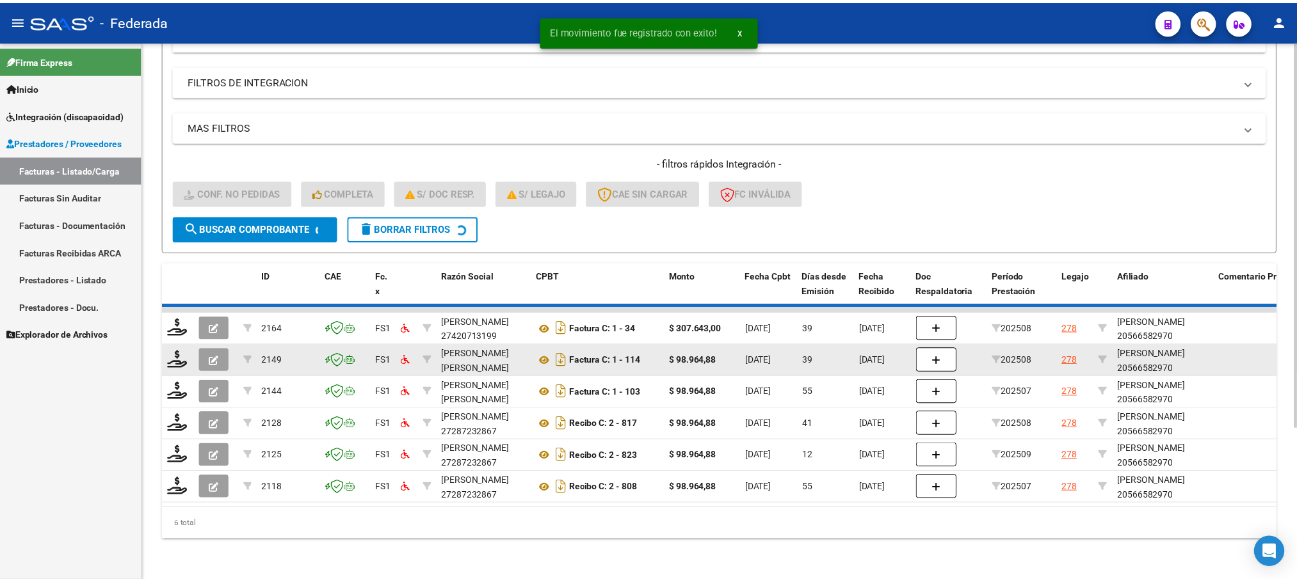
scroll to position [179, 0]
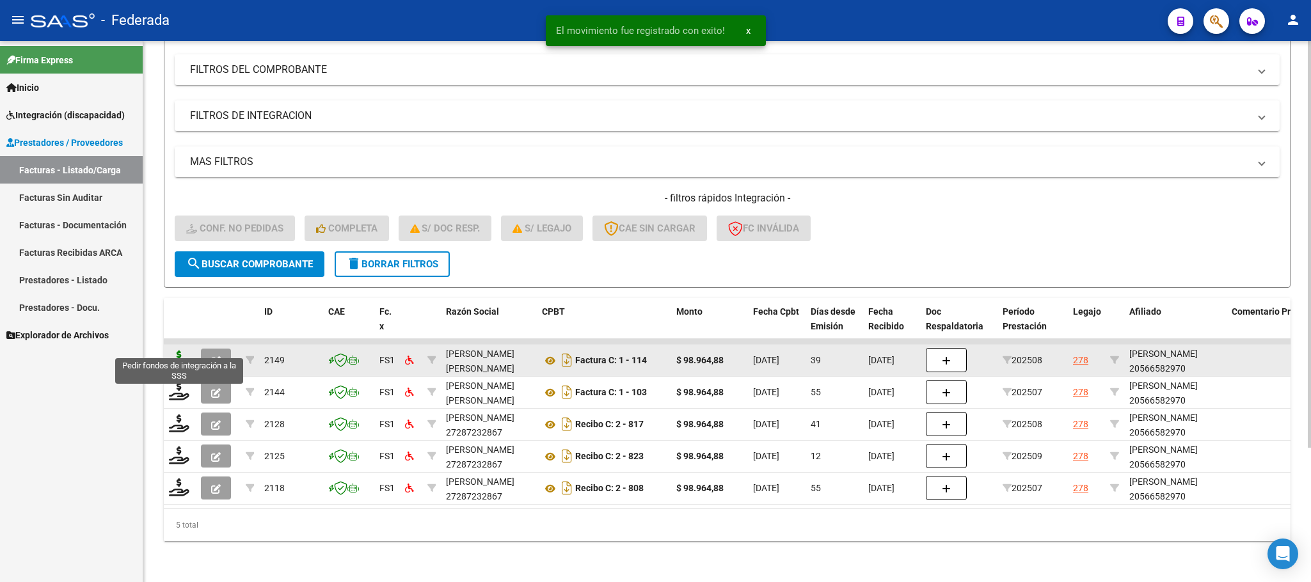
click at [177, 351] on icon at bounding box center [179, 360] width 20 height 18
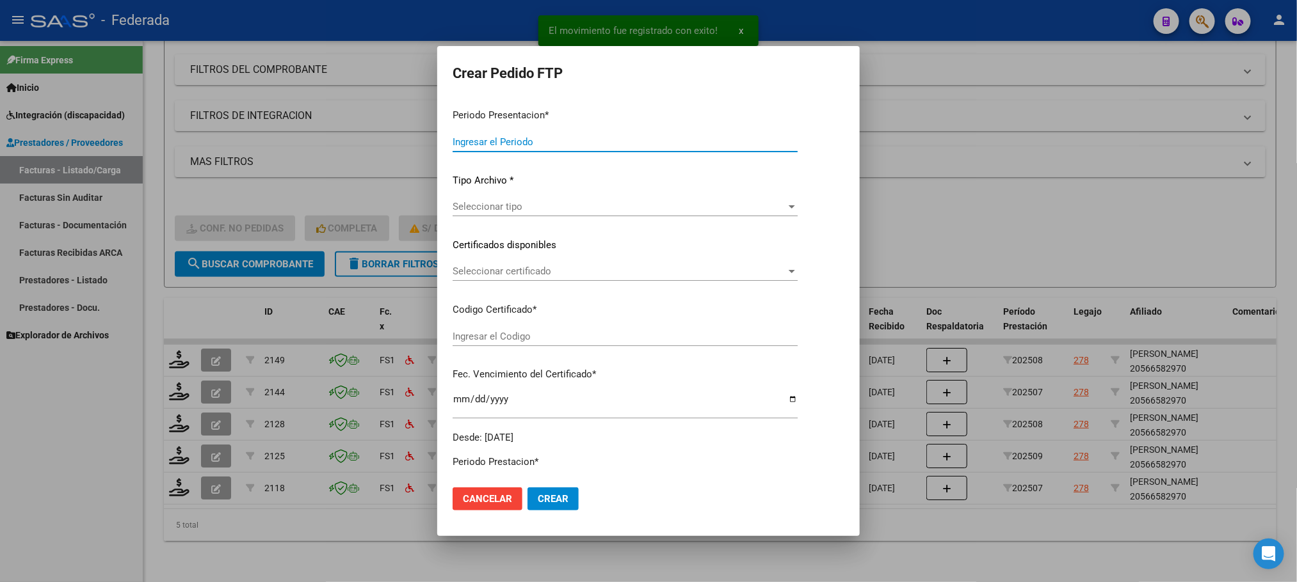
type input "202509"
type input "202508"
type input "$ 98.964,88"
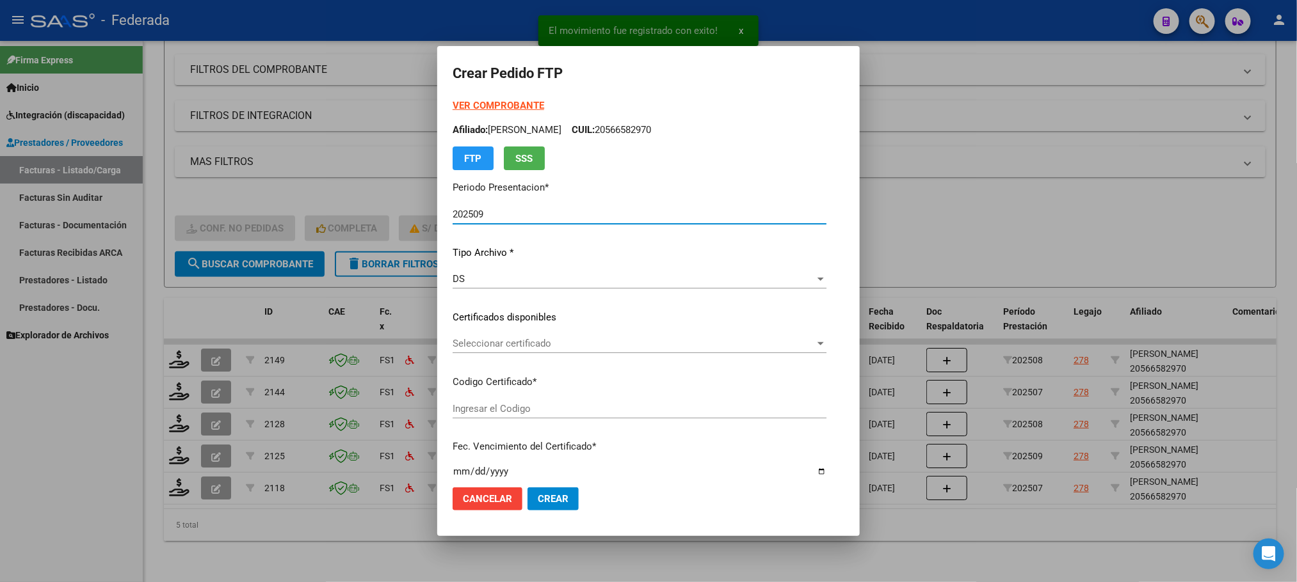
type input "ARG02000566582972023122220261222ENT186"
type input "[DATE]"
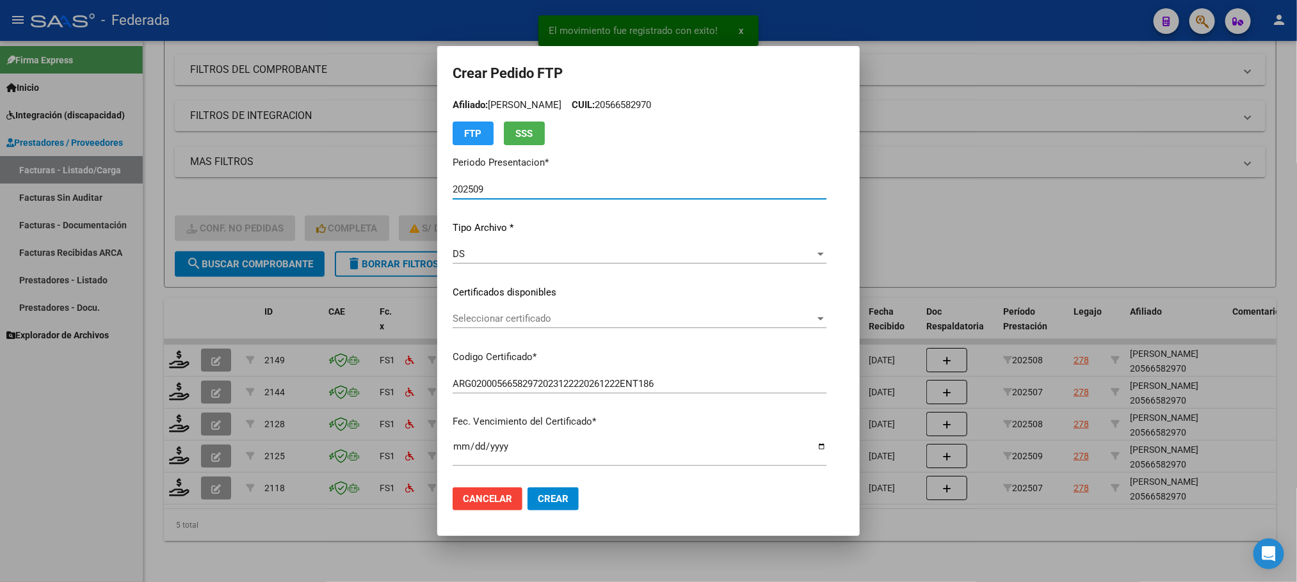
scroll to position [96, 0]
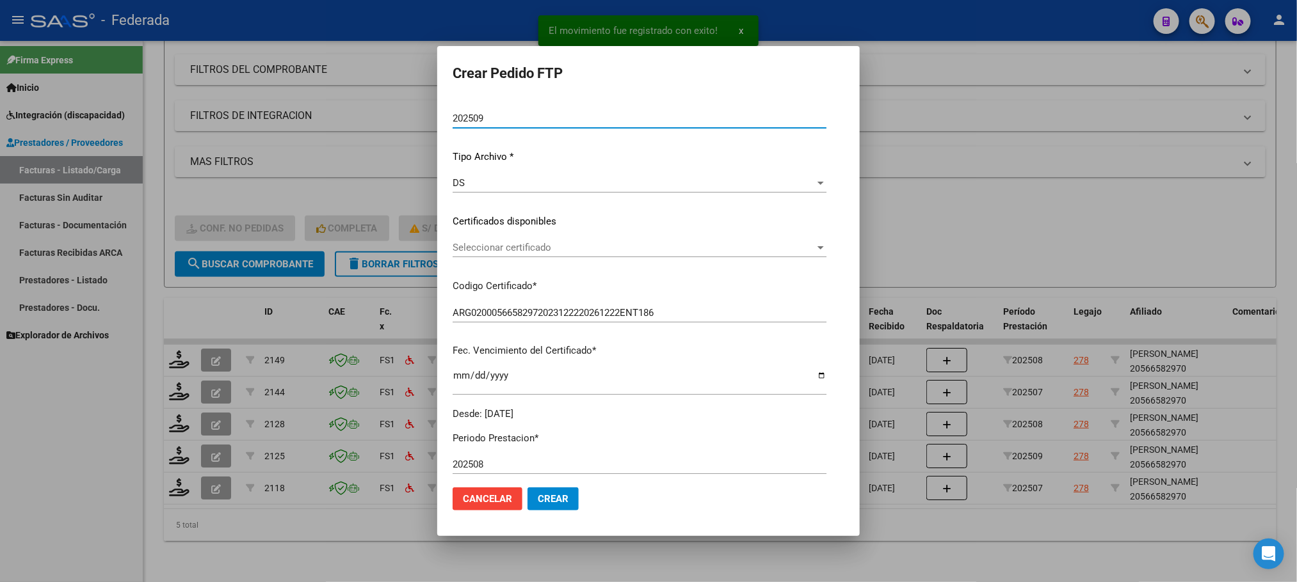
click at [472, 244] on span "Seleccionar certificado" at bounding box center [634, 248] width 362 height 12
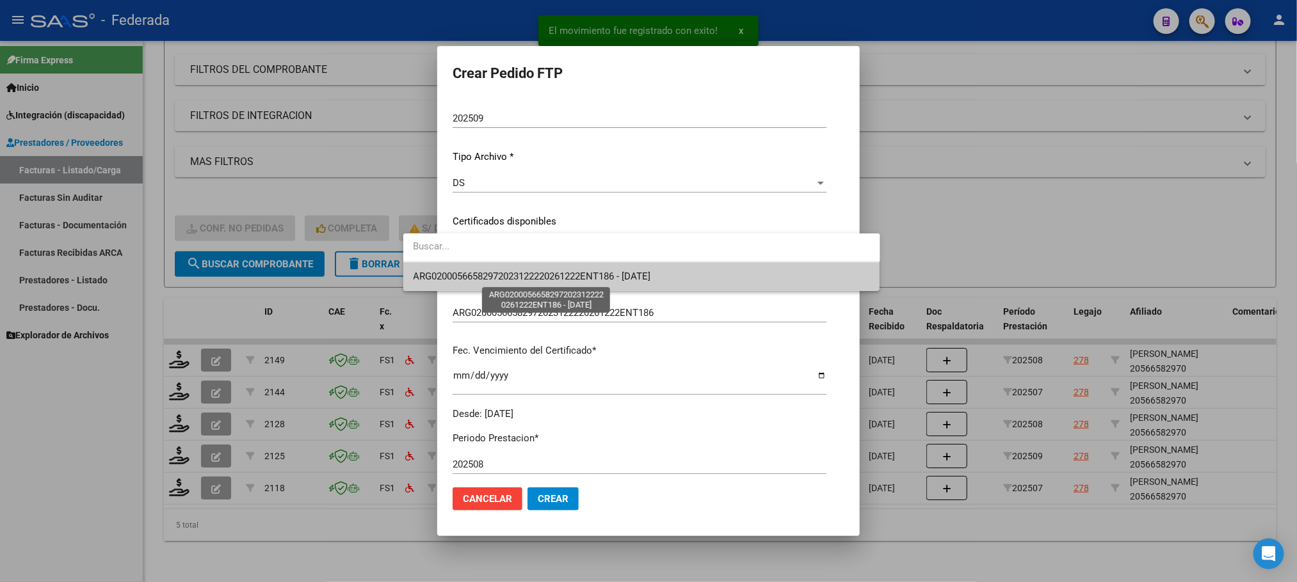
click at [473, 277] on span "ARG02000566582972023122220261222ENT186 - [DATE]" at bounding box center [531, 277] width 237 height 12
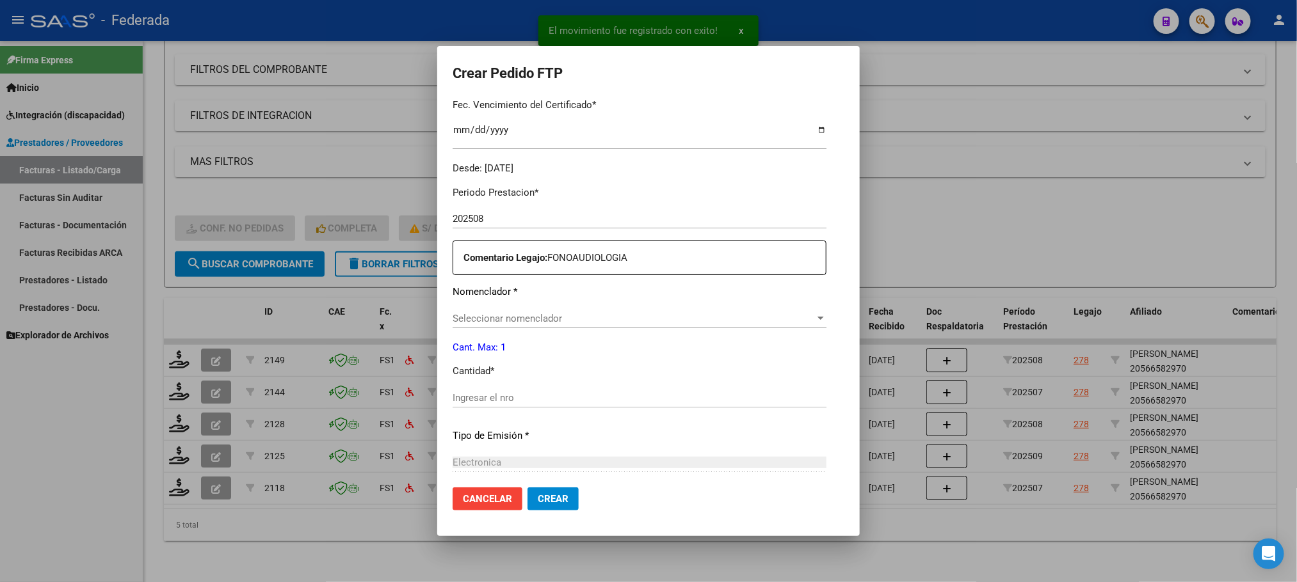
scroll to position [384, 0]
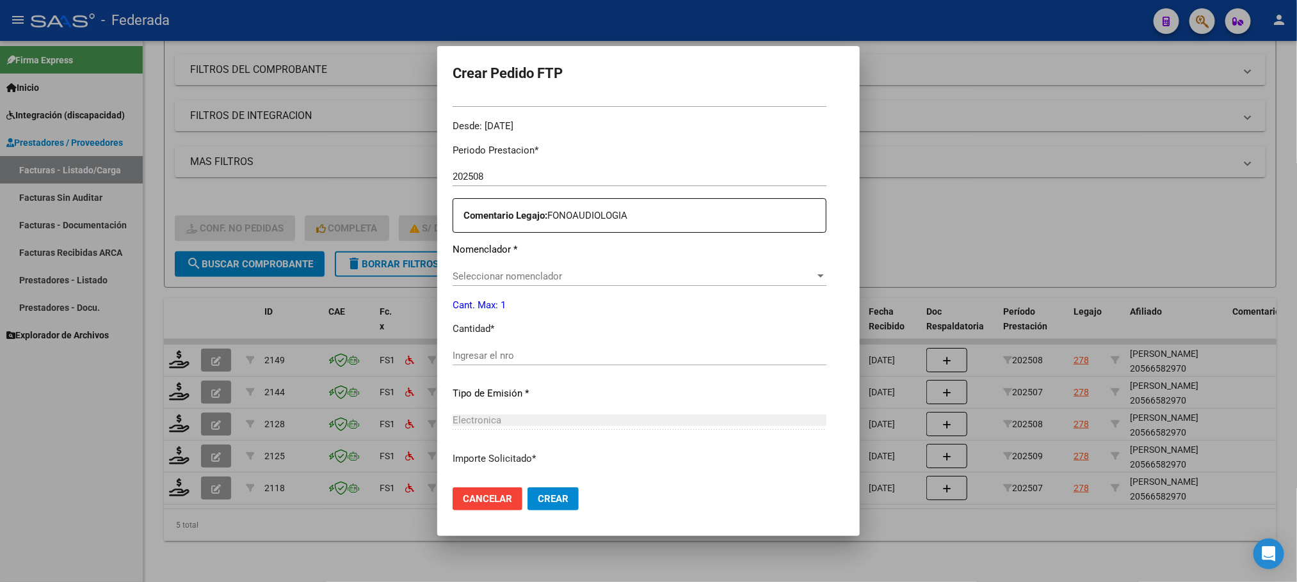
click at [476, 276] on span "Seleccionar nomenclador" at bounding box center [634, 277] width 362 height 12
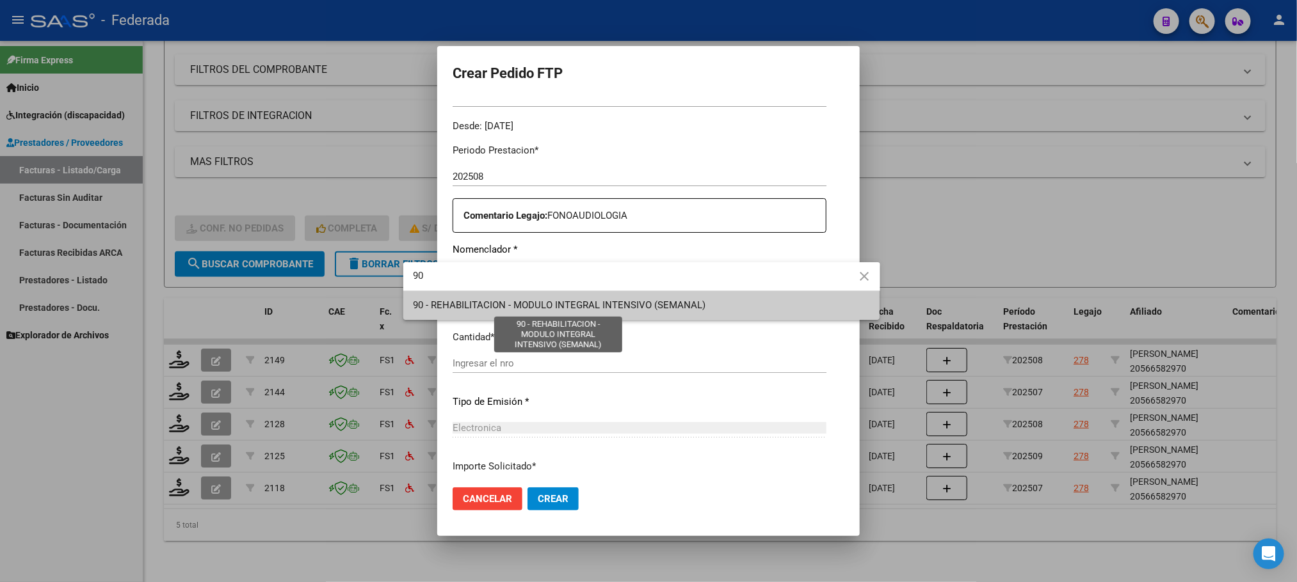
type input "90"
click at [465, 306] on span "90 - REHABILITACION - MODULO INTEGRAL INTENSIVO (SEMANAL)" at bounding box center [559, 306] width 292 height 12
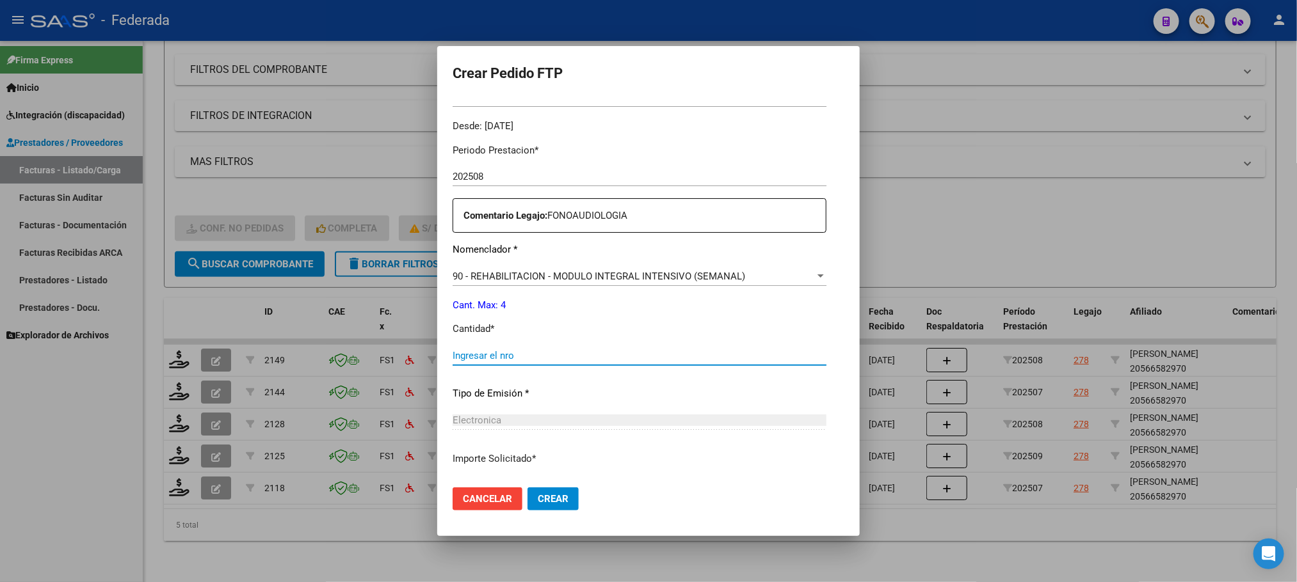
click at [469, 360] on input "Ingresar el nro" at bounding box center [640, 356] width 374 height 12
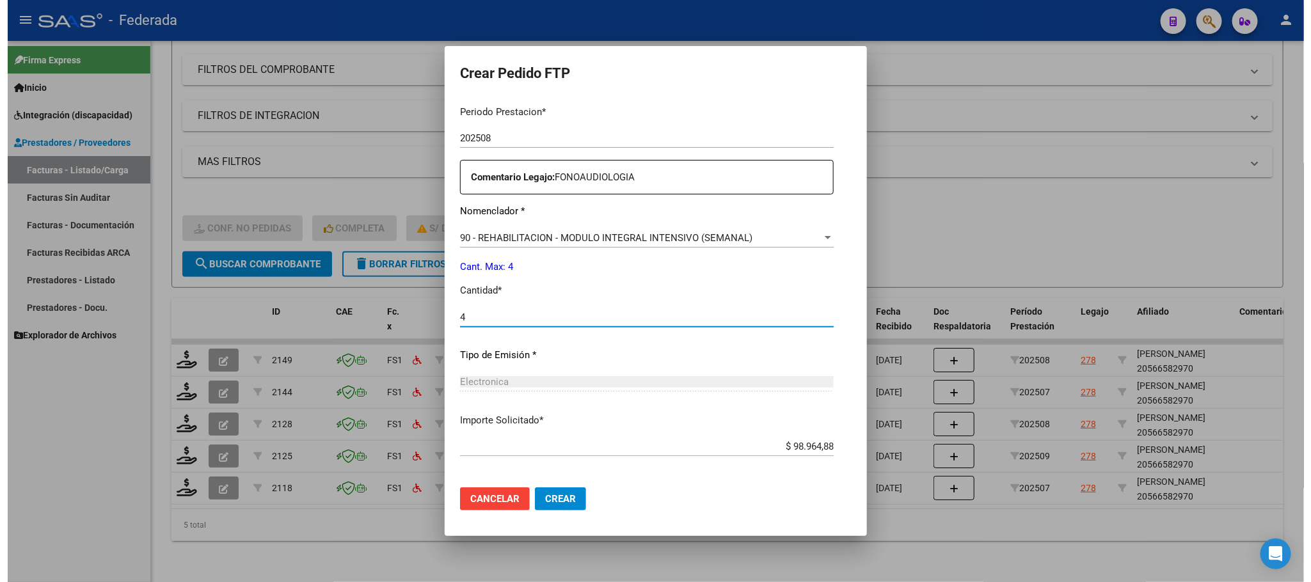
scroll to position [478, 0]
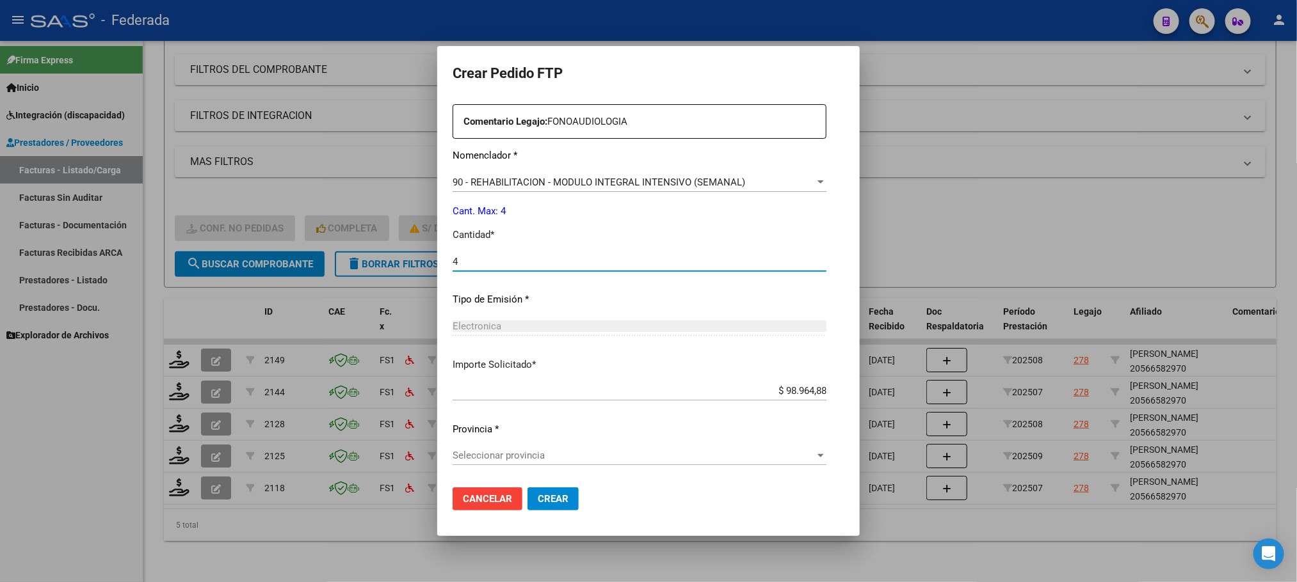
type input "4"
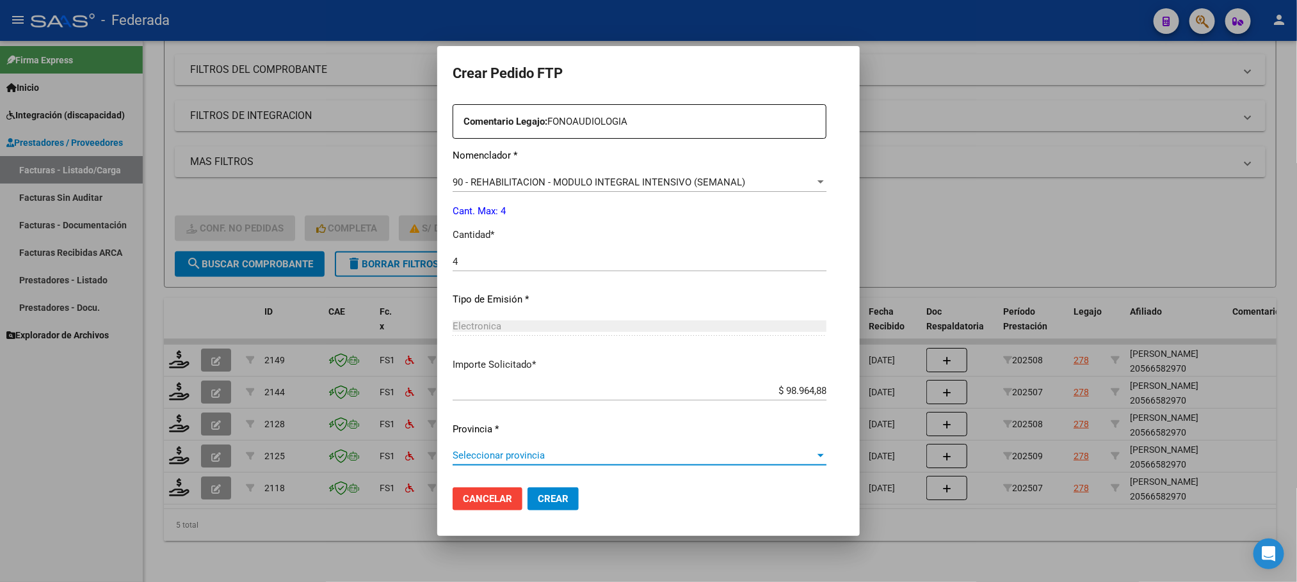
click at [500, 455] on span "Seleccionar provincia" at bounding box center [634, 456] width 362 height 12
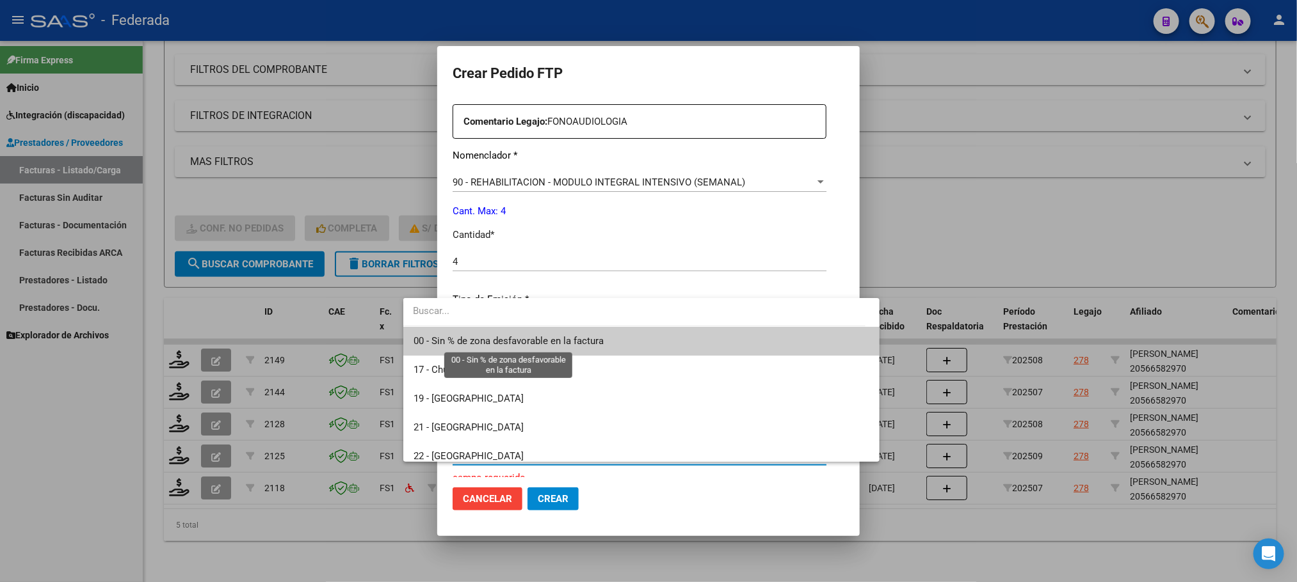
click at [499, 337] on span "00 - Sin % de zona desfavorable en la factura" at bounding box center [508, 341] width 190 height 12
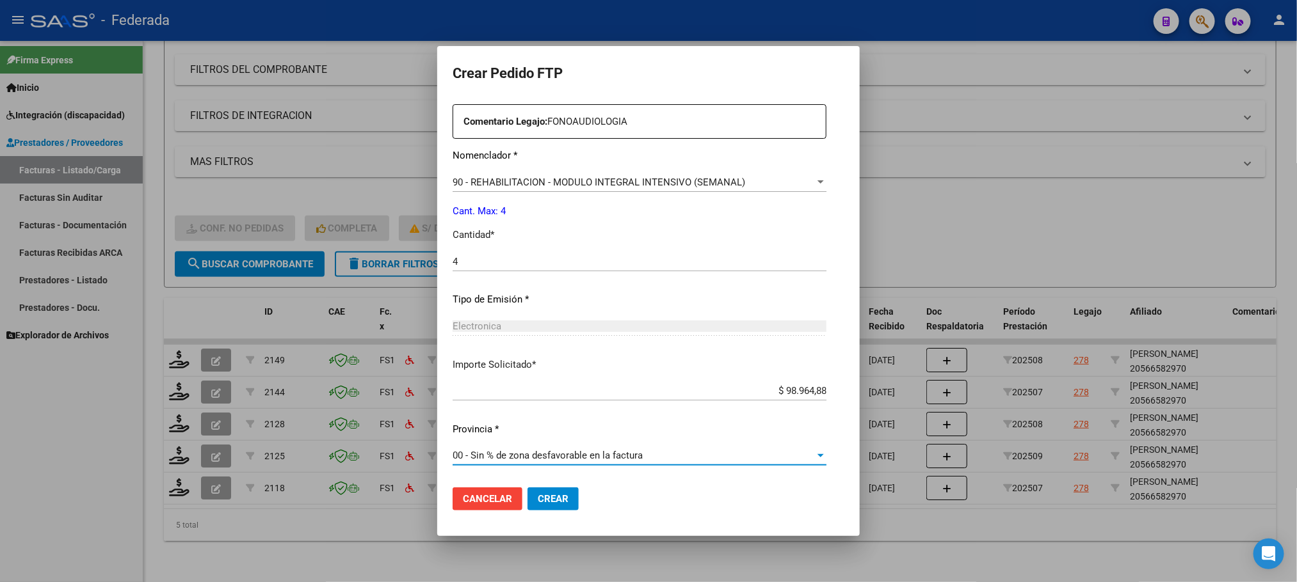
click at [527, 490] on button "Crear" at bounding box center [552, 499] width 51 height 23
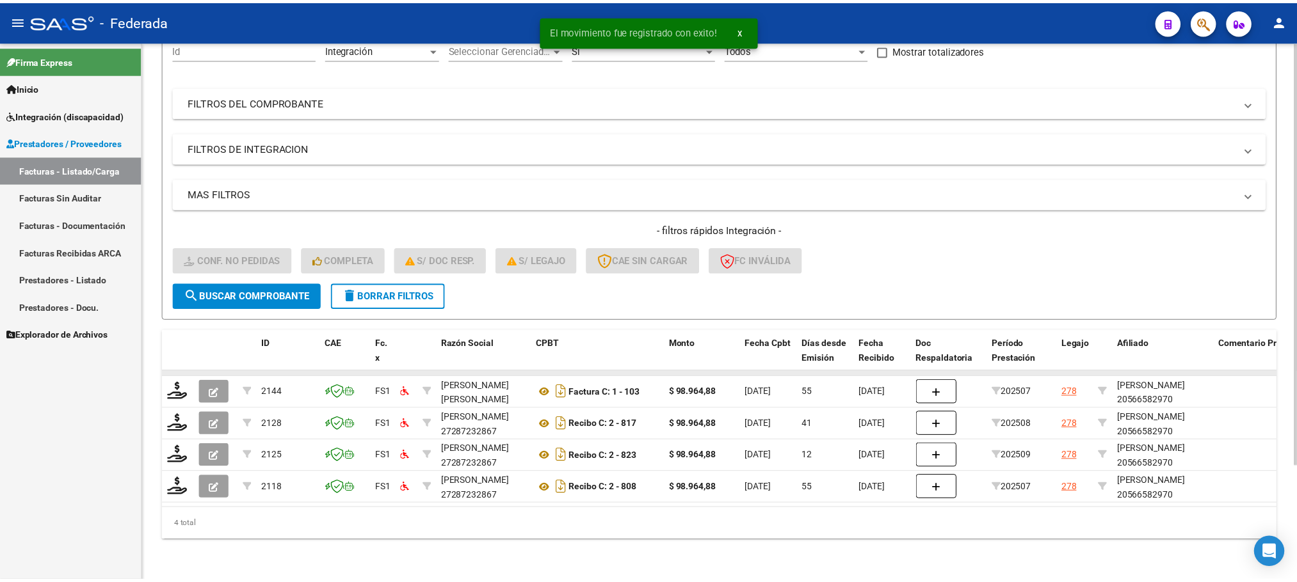
scroll to position [146, 0]
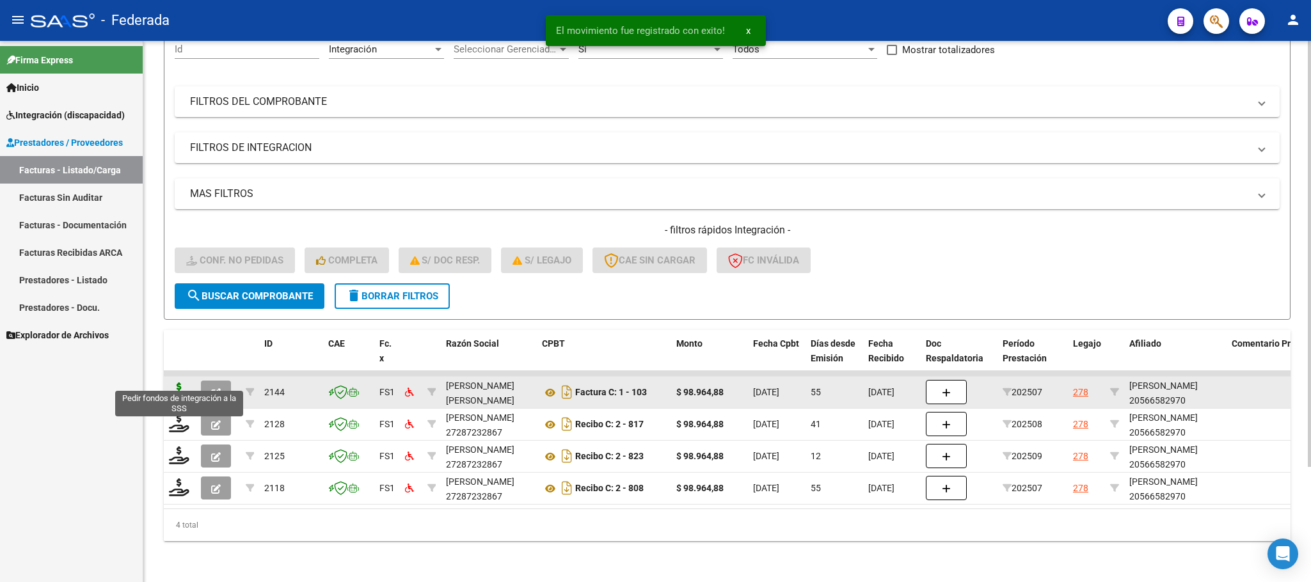
click at [175, 383] on icon at bounding box center [179, 392] width 20 height 18
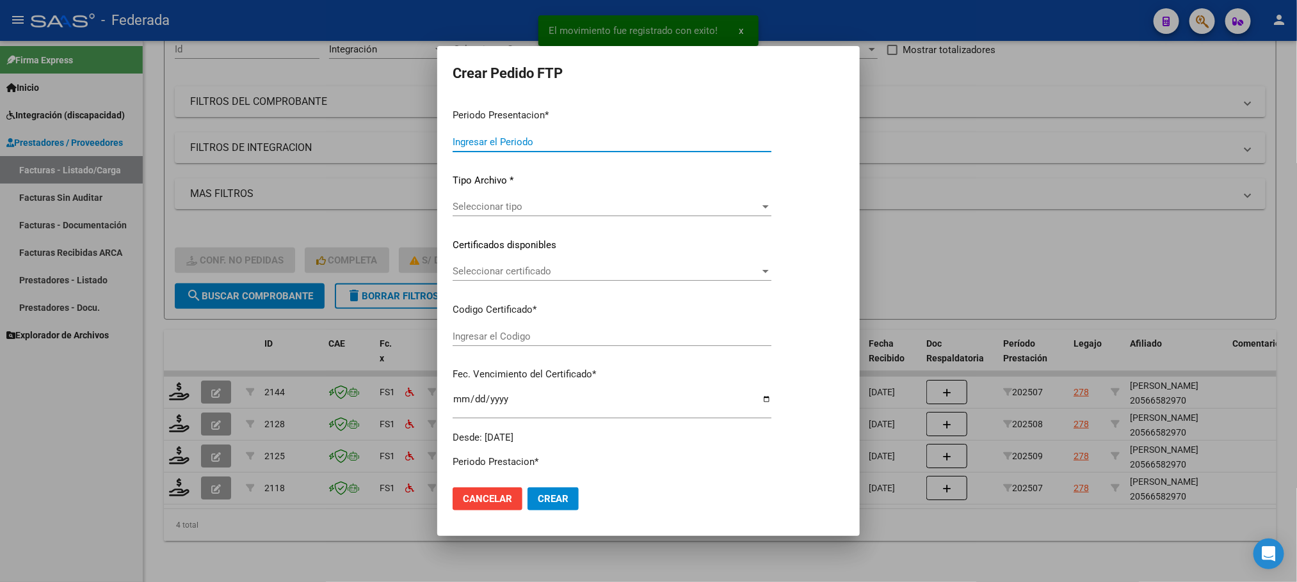
type input "202509"
type input "202507"
type input "$ 98.964,88"
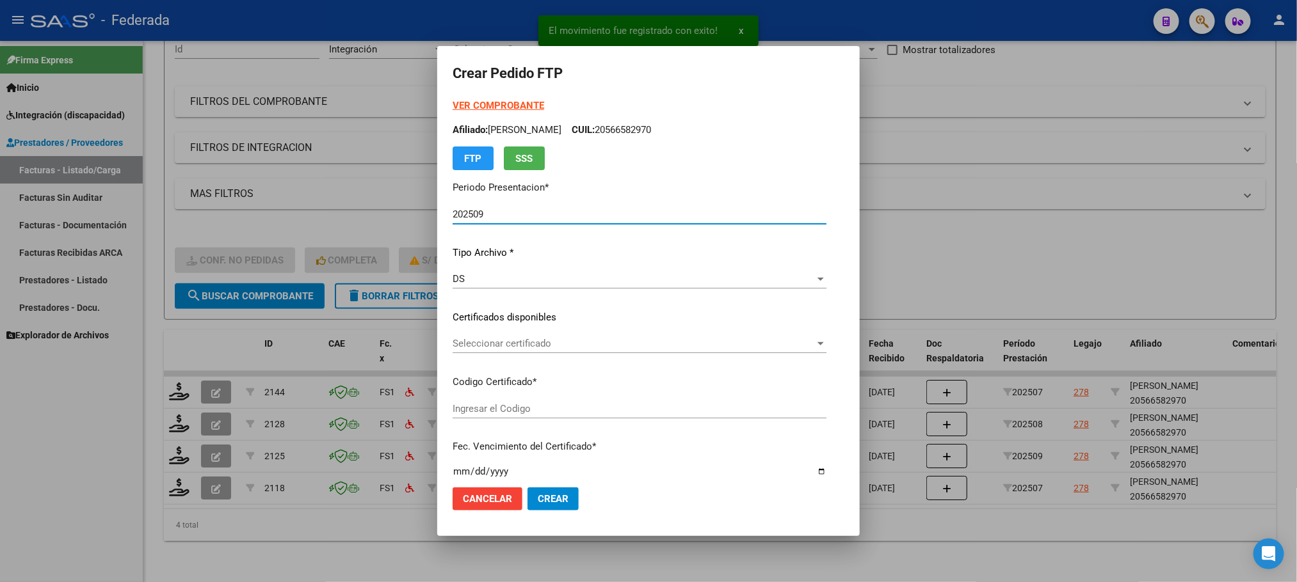
type input "ARG02000566582972023122220261222ENT186"
type input "[DATE]"
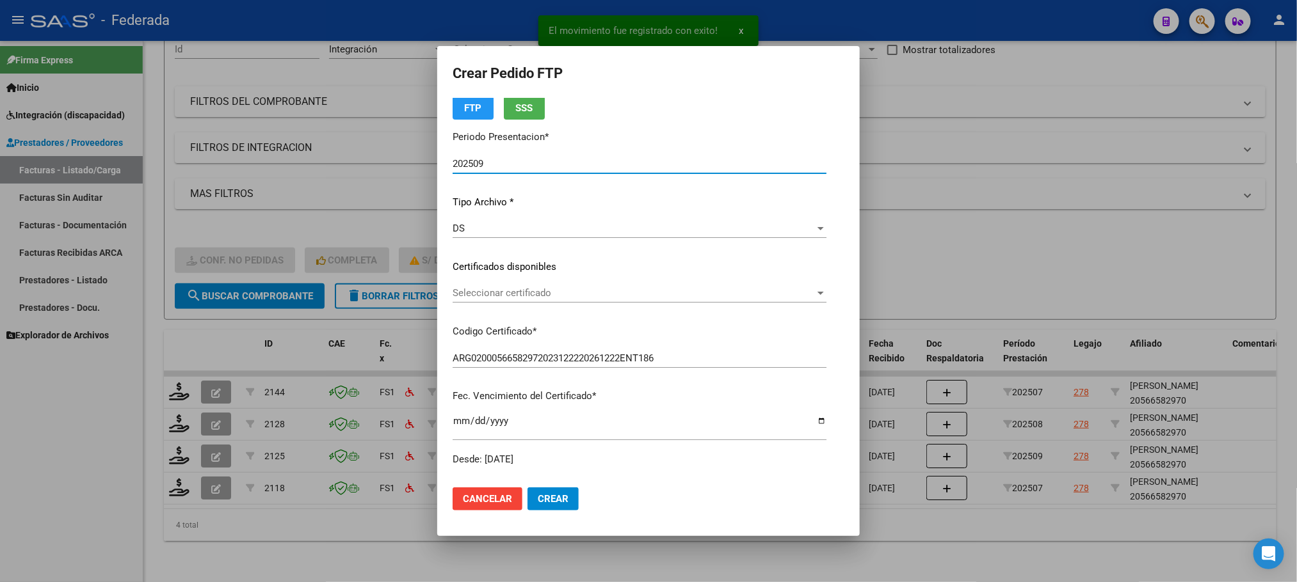
scroll to position [96, 0]
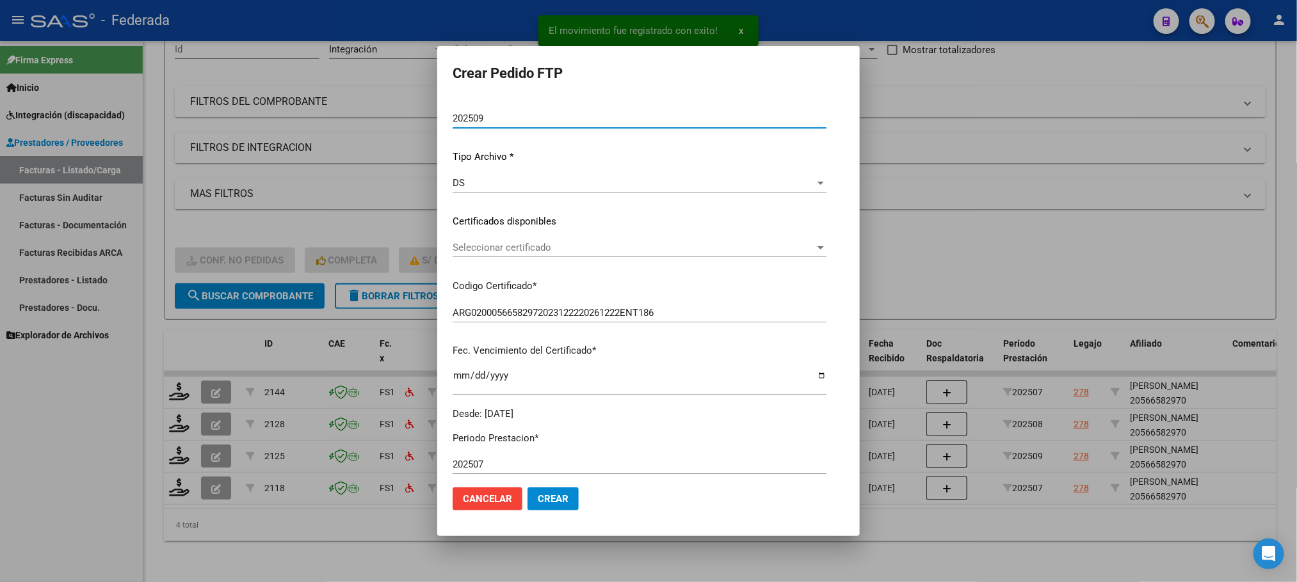
click at [484, 250] on span "Seleccionar certificado" at bounding box center [634, 248] width 362 height 12
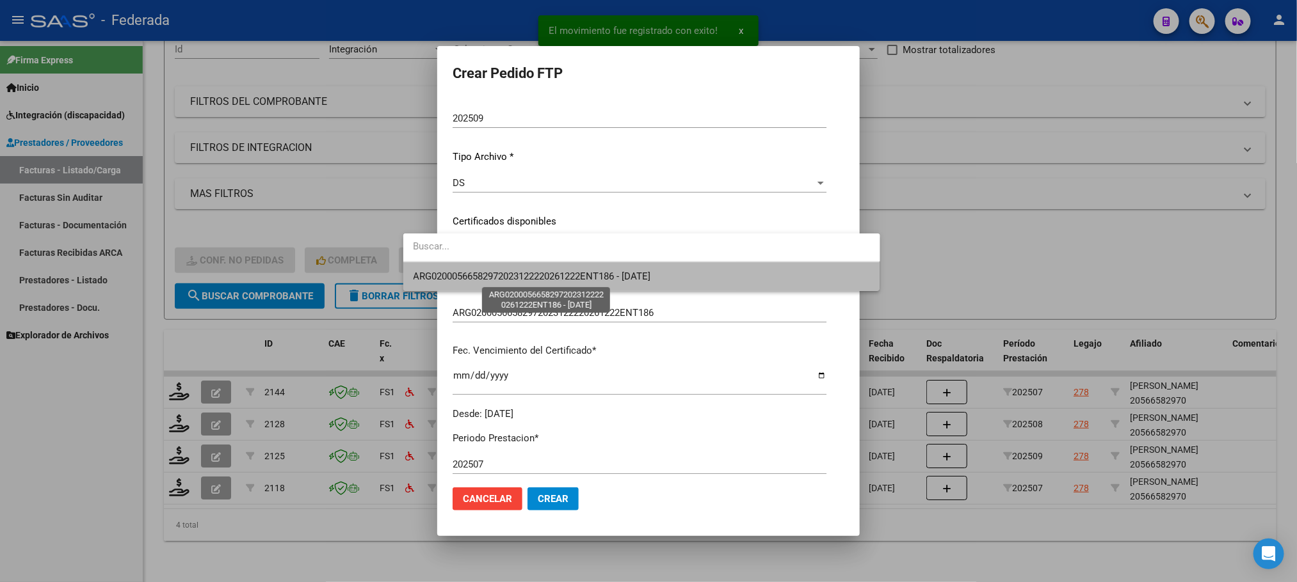
click at [483, 273] on span "ARG02000566582972023122220261222ENT186 - [DATE]" at bounding box center [531, 277] width 237 height 12
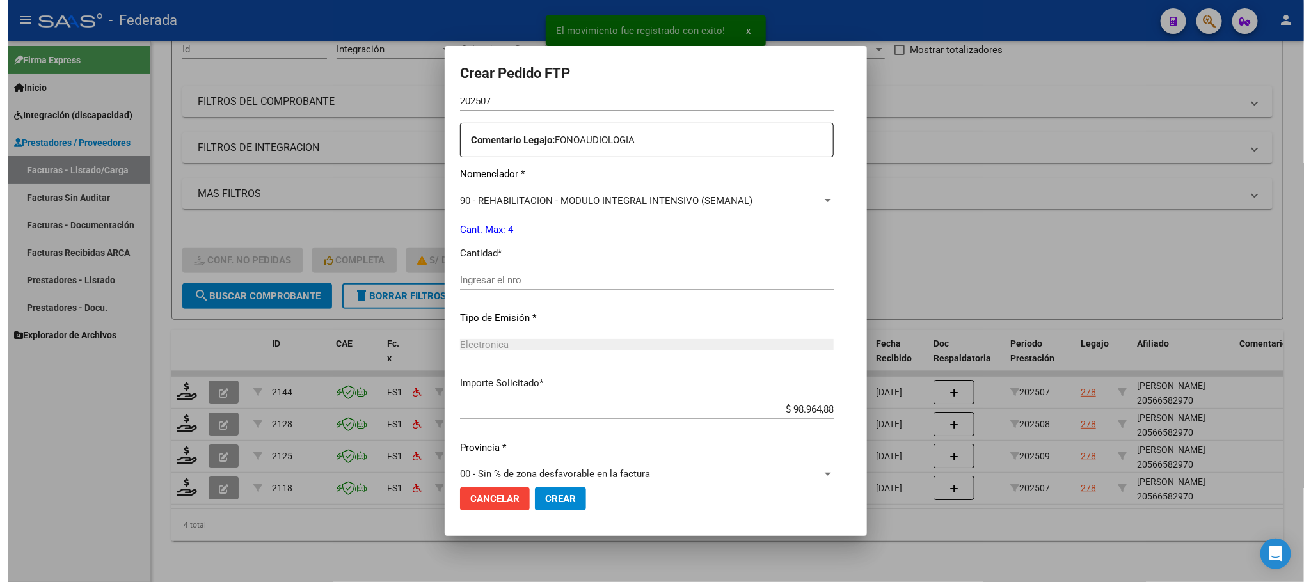
scroll to position [478, 0]
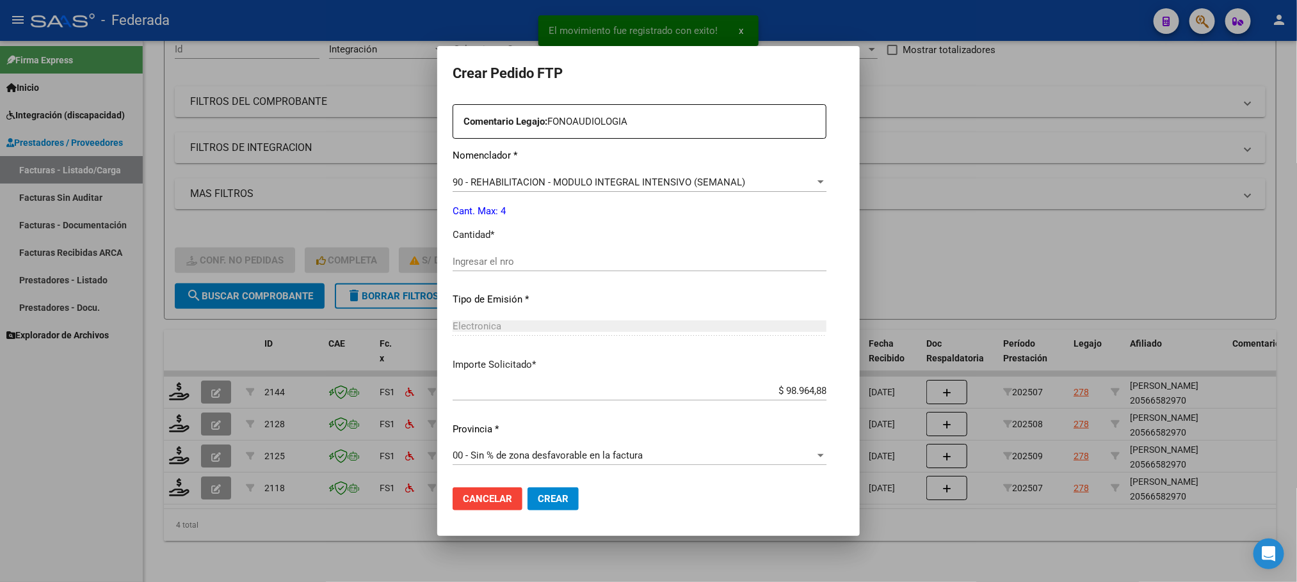
click at [479, 261] on input "Ingresar el nro" at bounding box center [640, 262] width 374 height 12
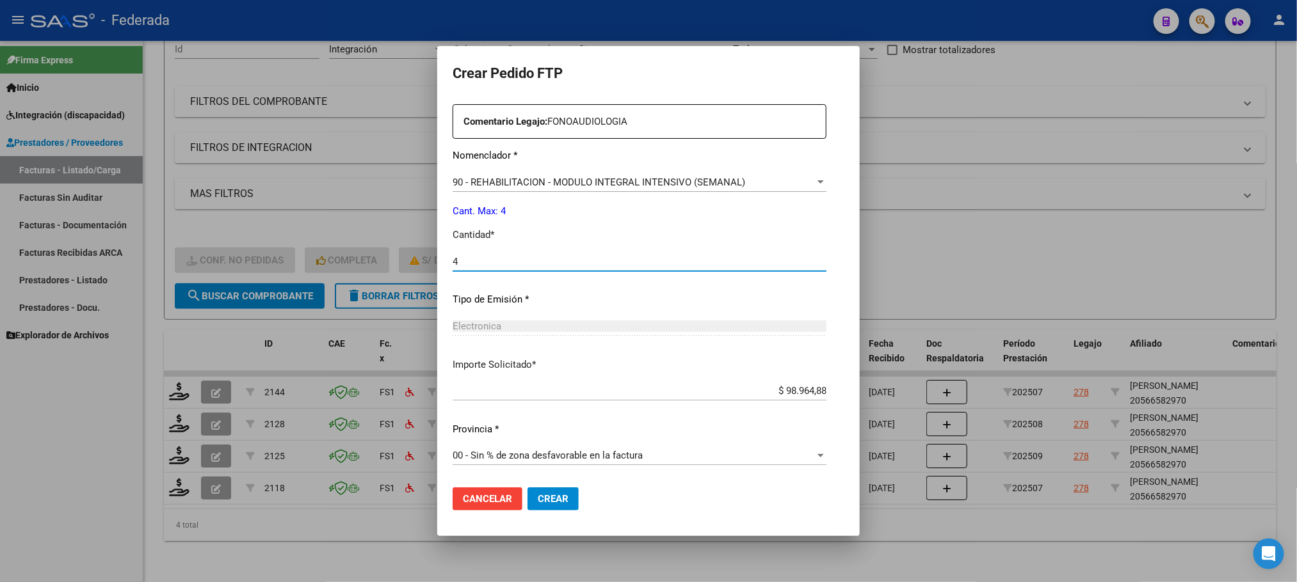
type input "4"
click at [538, 500] on span "Crear" at bounding box center [553, 499] width 31 height 12
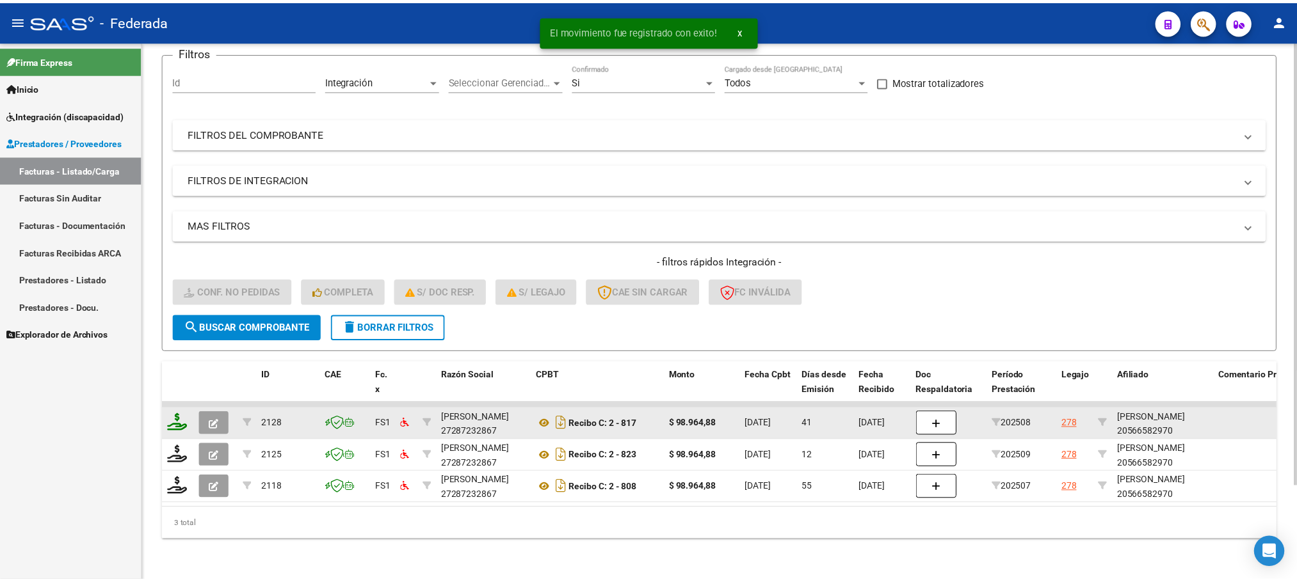
scroll to position [114, 0]
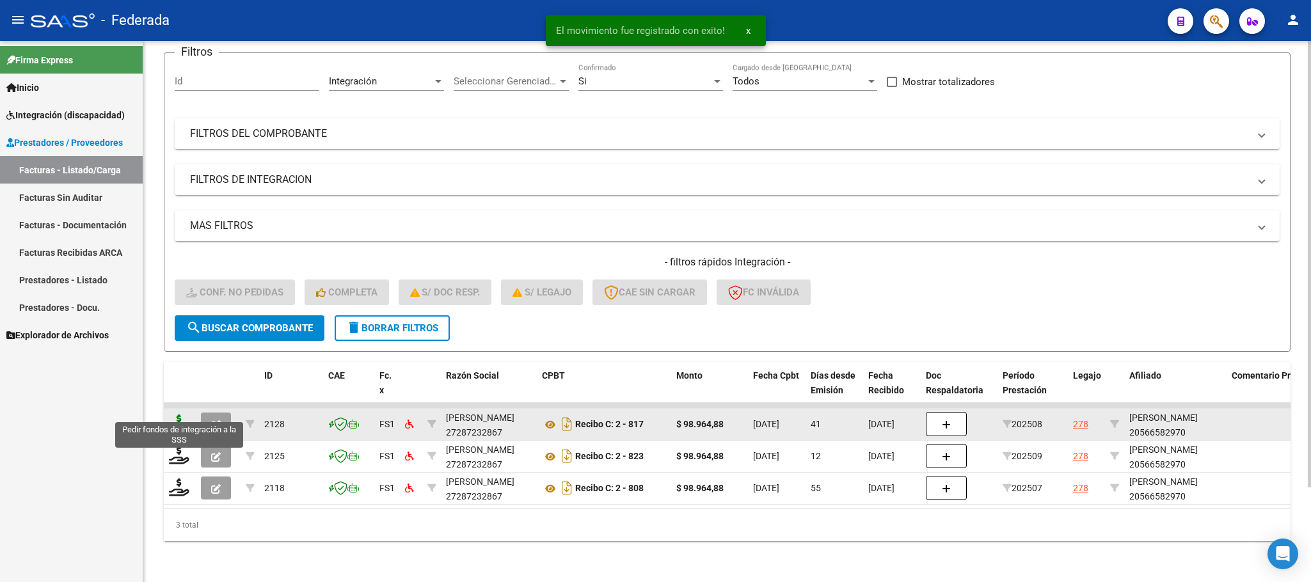
click at [186, 415] on icon at bounding box center [179, 424] width 20 height 18
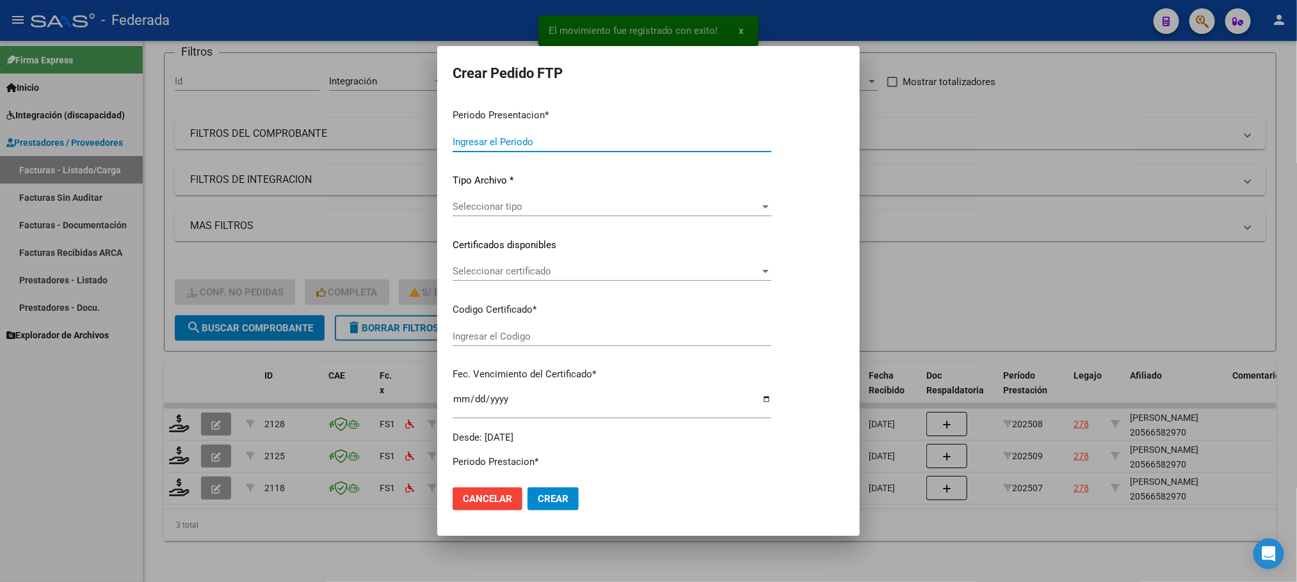
type input "202509"
type input "202508"
type input "$ 98.964,88"
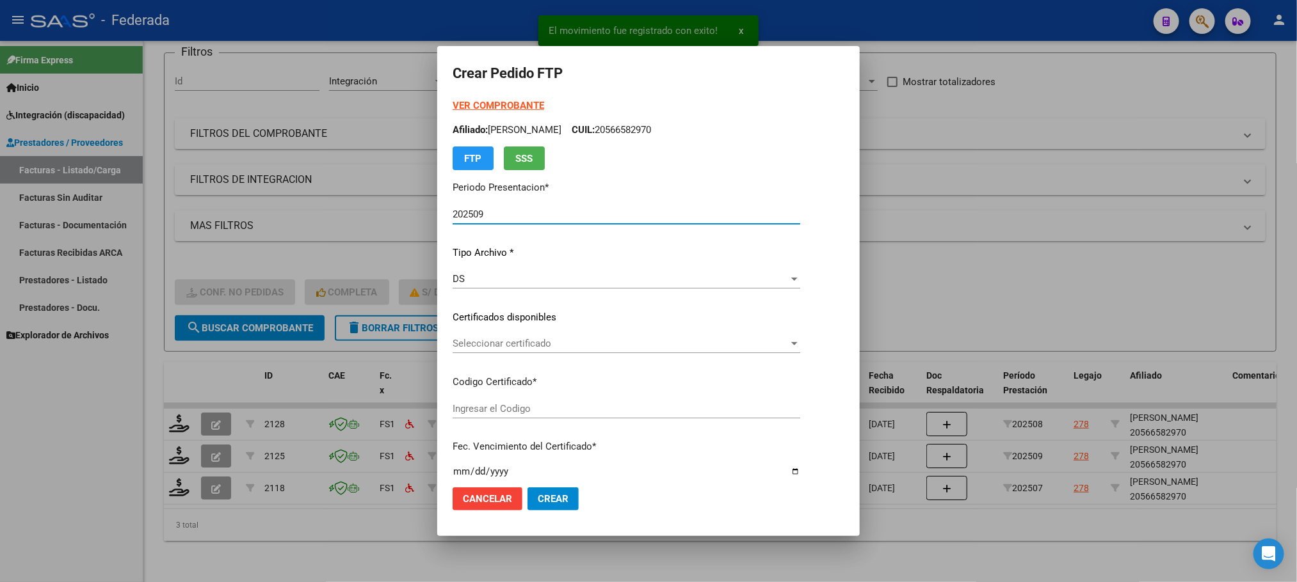
type input "ARG02000566582972023122220261222ENT186"
type input "[DATE]"
click at [472, 344] on span "Seleccionar certificado" at bounding box center [621, 344] width 336 height 12
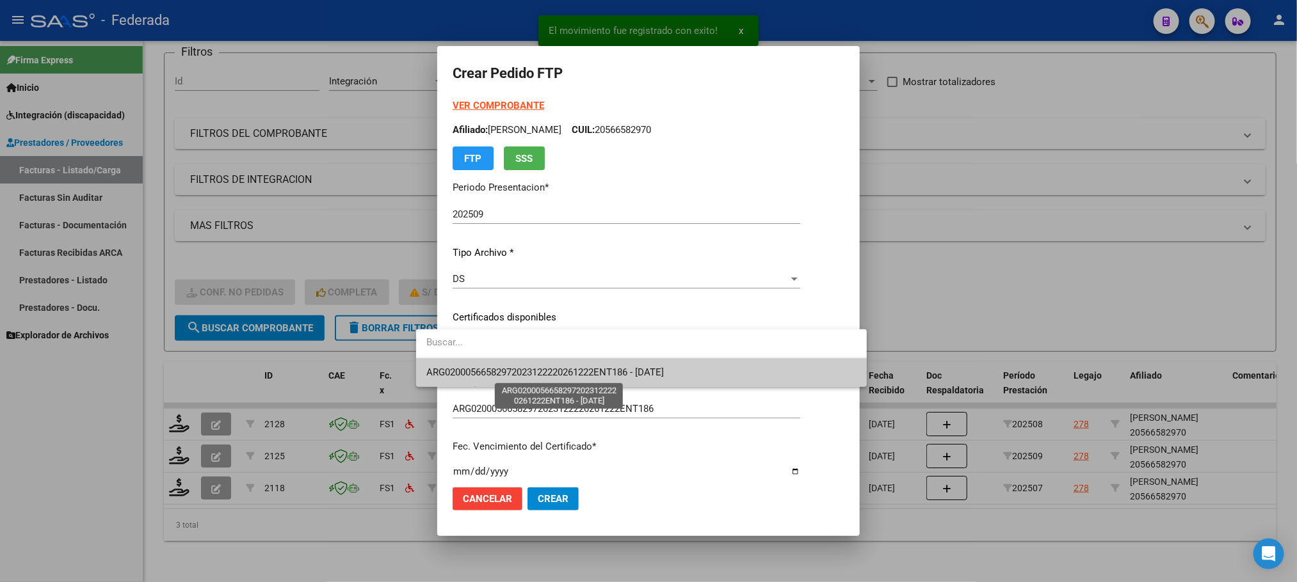
click at [470, 367] on span "ARG02000566582972023122220261222ENT186 - [DATE]" at bounding box center [544, 373] width 237 height 12
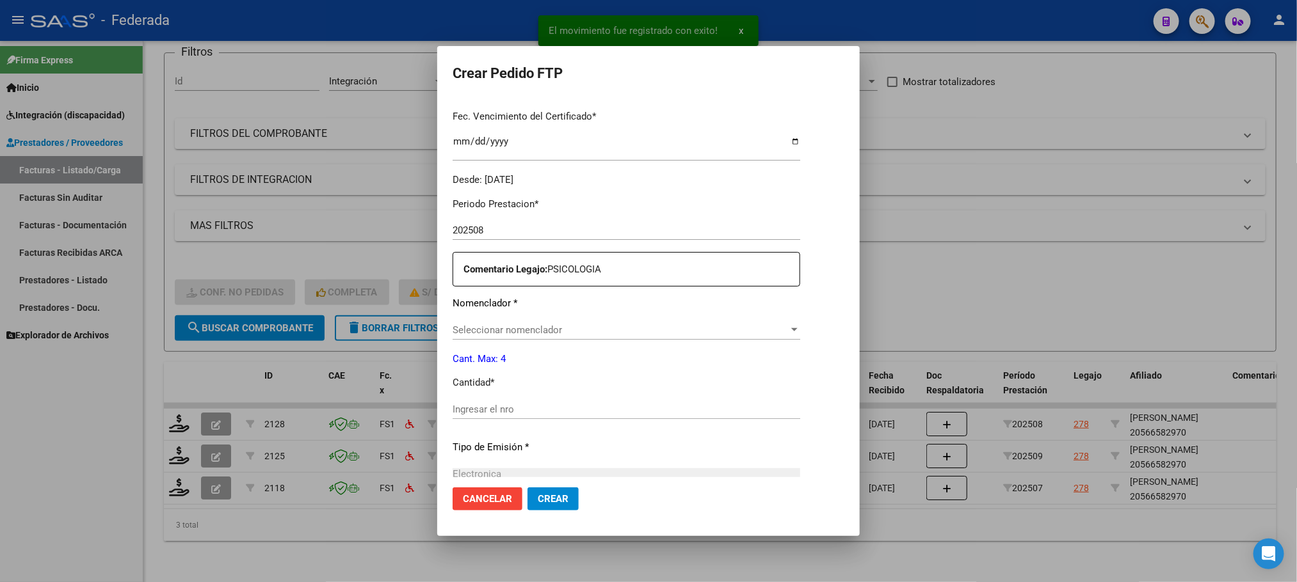
scroll to position [384, 0]
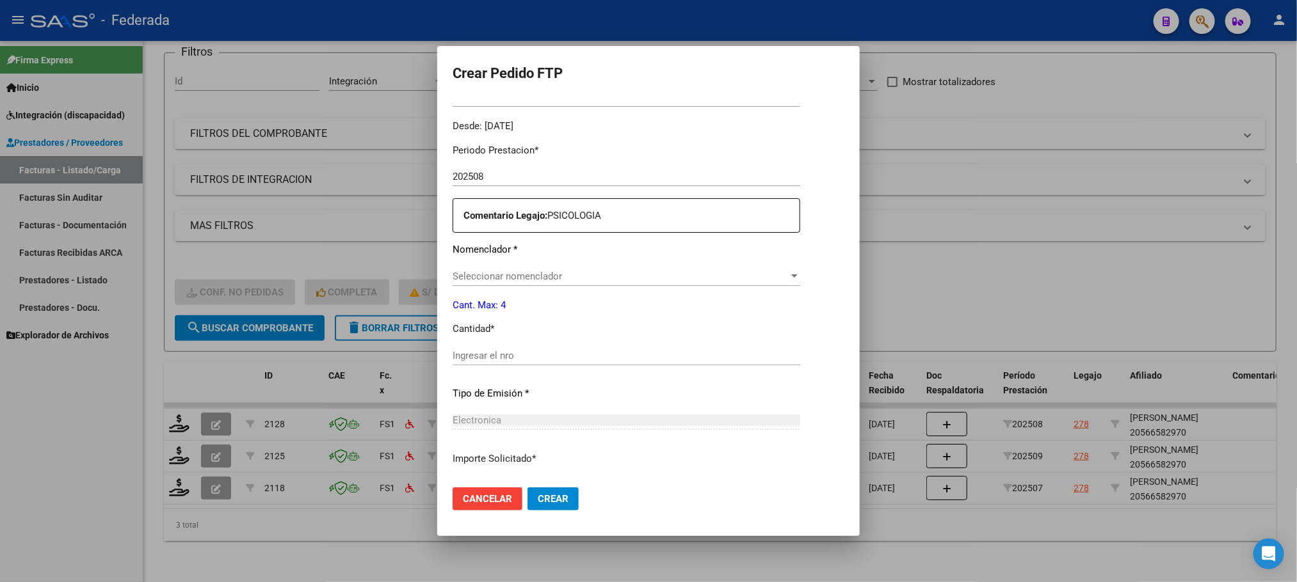
click at [471, 277] on span "Seleccionar nomenclador" at bounding box center [621, 277] width 336 height 12
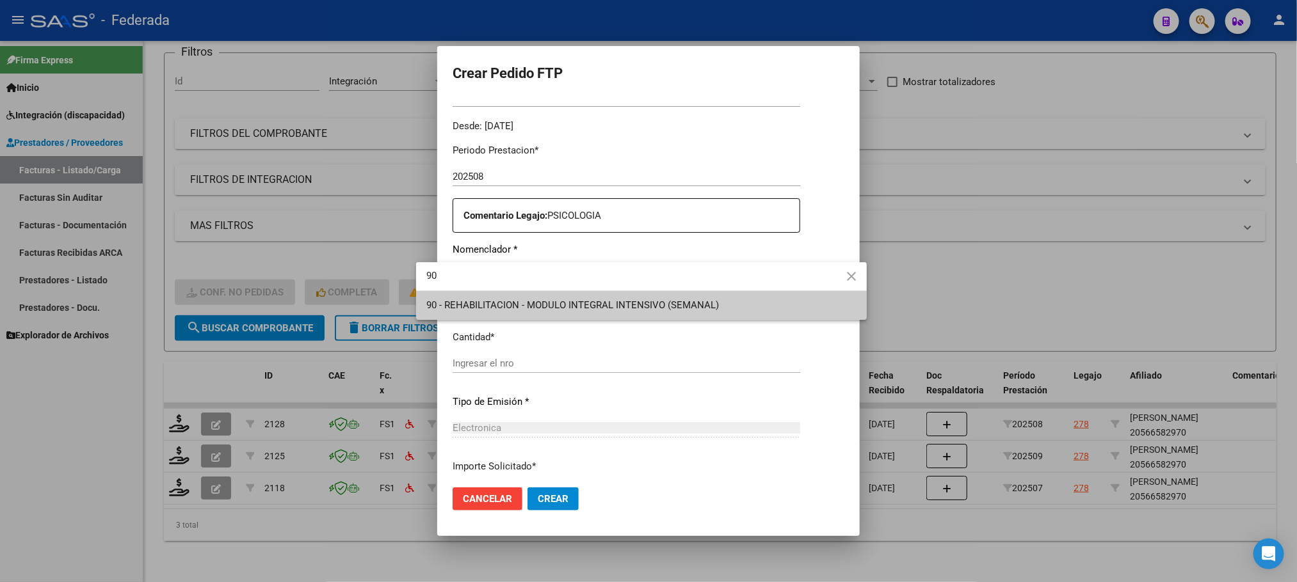
type input "90"
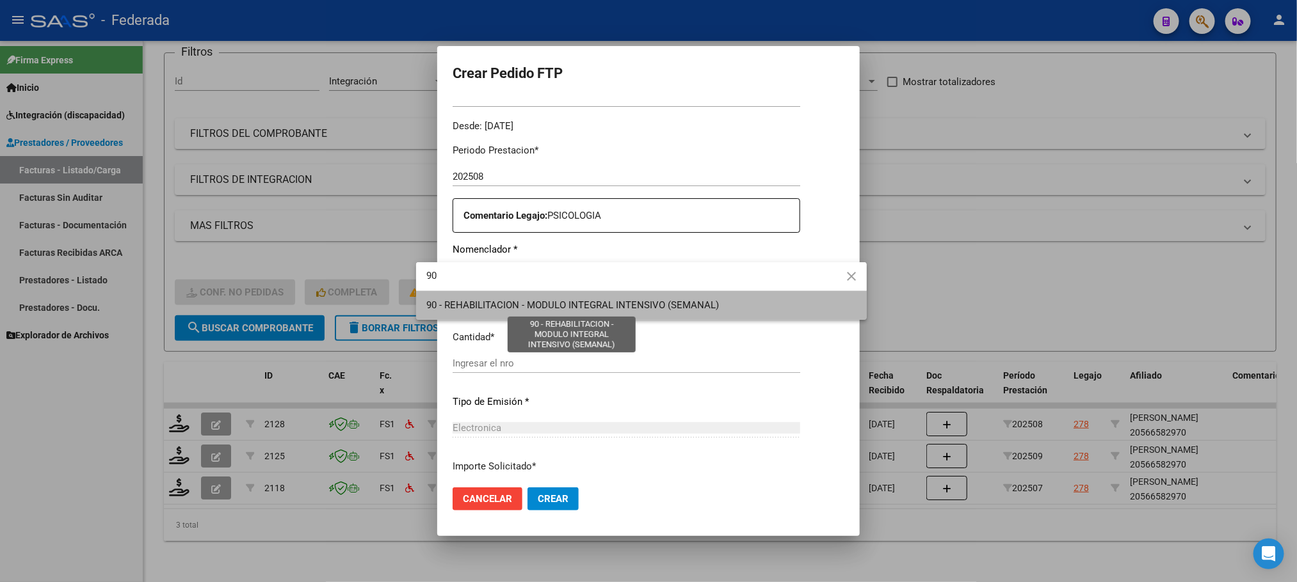
click at [467, 308] on span "90 - REHABILITACION - MODULO INTEGRAL INTENSIVO (SEMANAL)" at bounding box center [572, 306] width 292 height 12
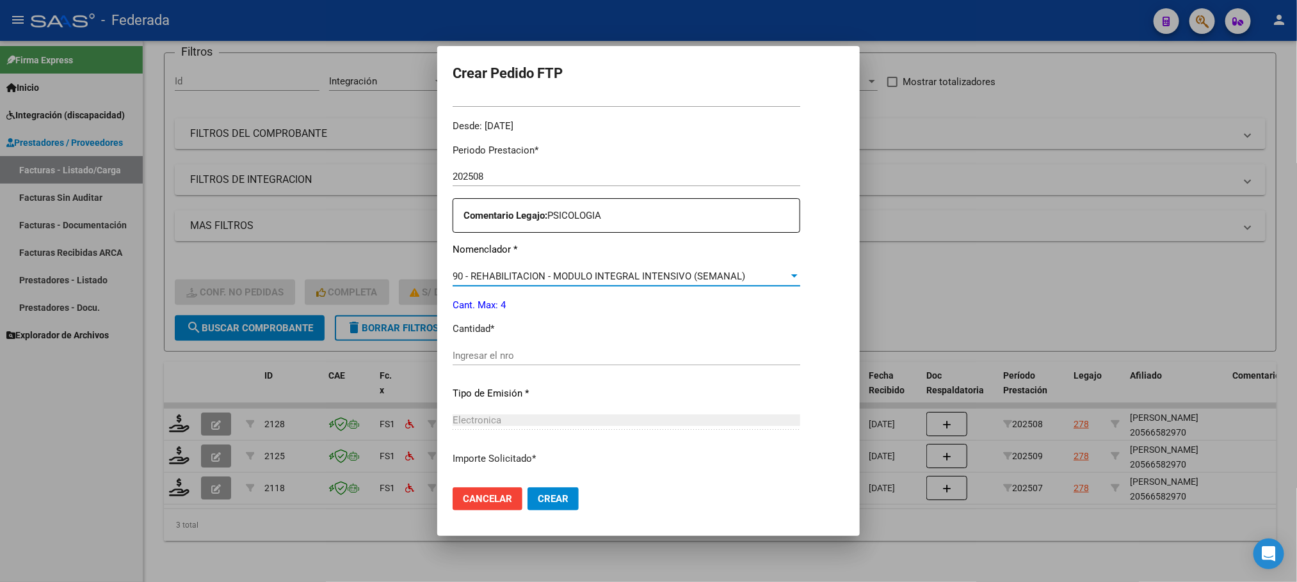
click at [467, 355] on input "Ingresar el nro" at bounding box center [627, 356] width 348 height 12
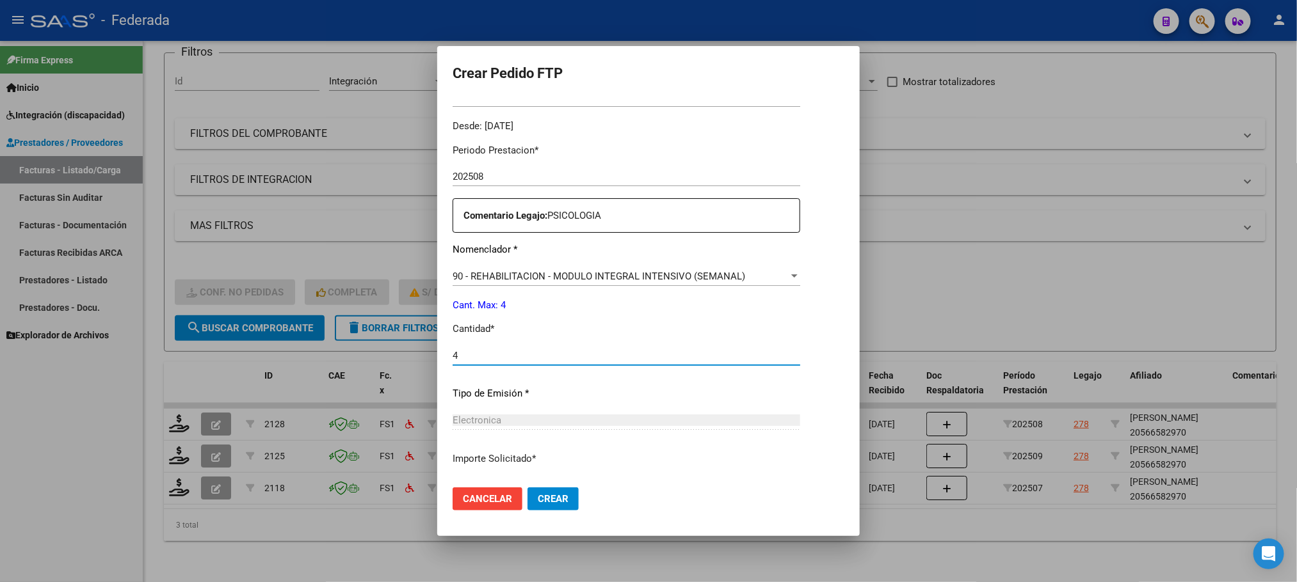
type input "4"
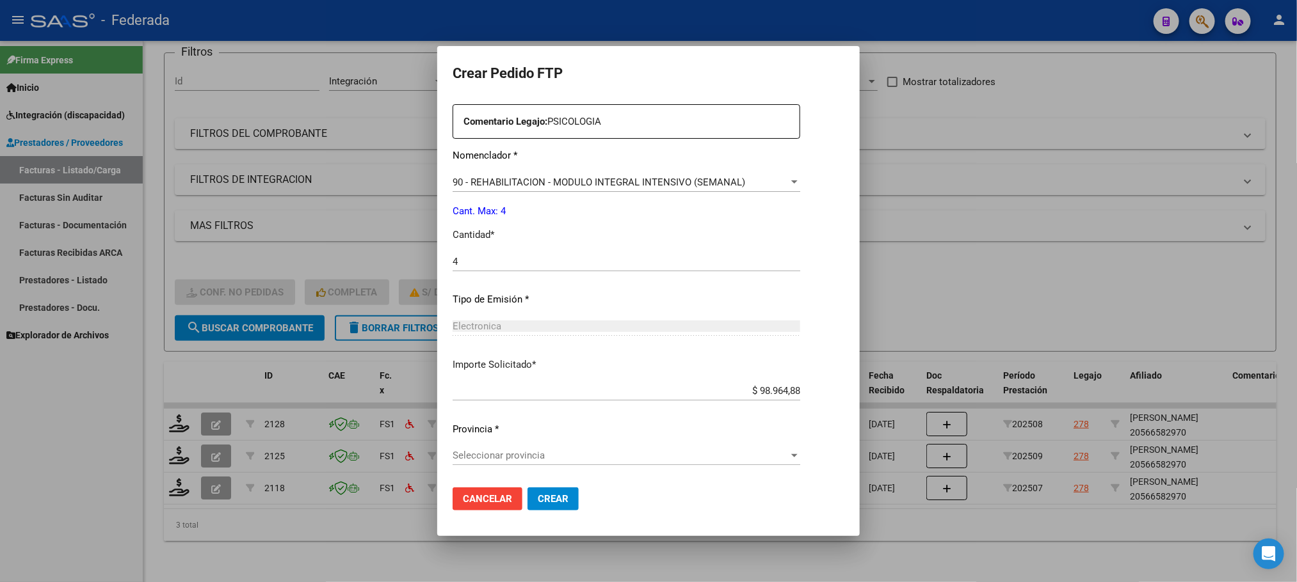
click at [523, 460] on span "Seleccionar provincia" at bounding box center [621, 456] width 336 height 12
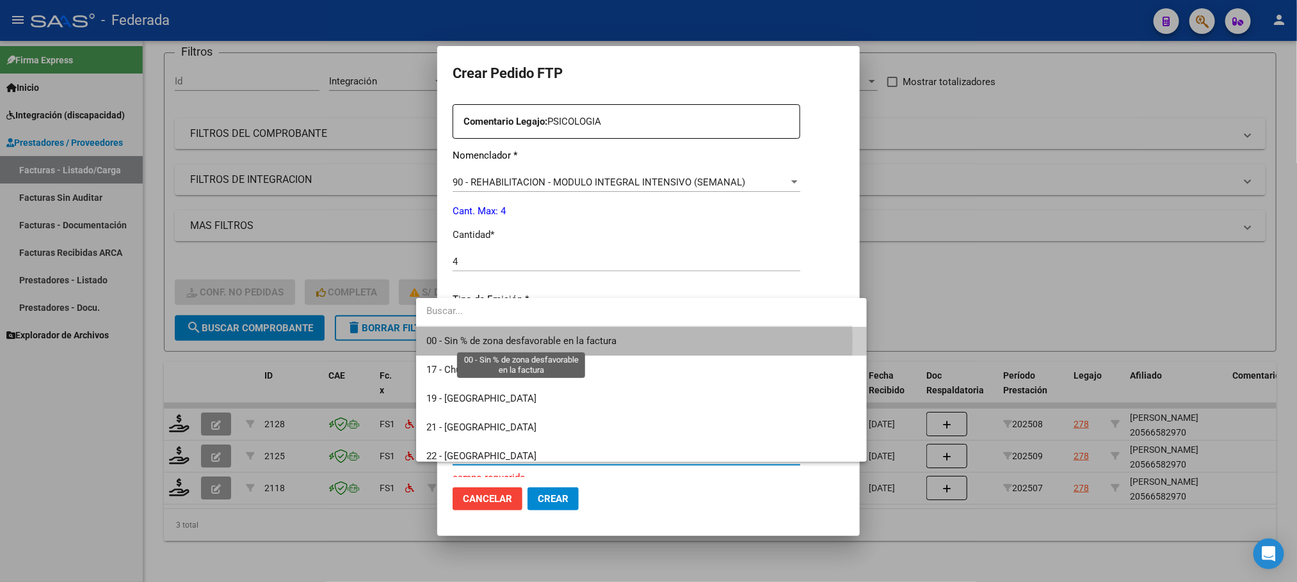
click at [490, 342] on span "00 - Sin % de zona desfavorable en la factura" at bounding box center [521, 341] width 190 height 12
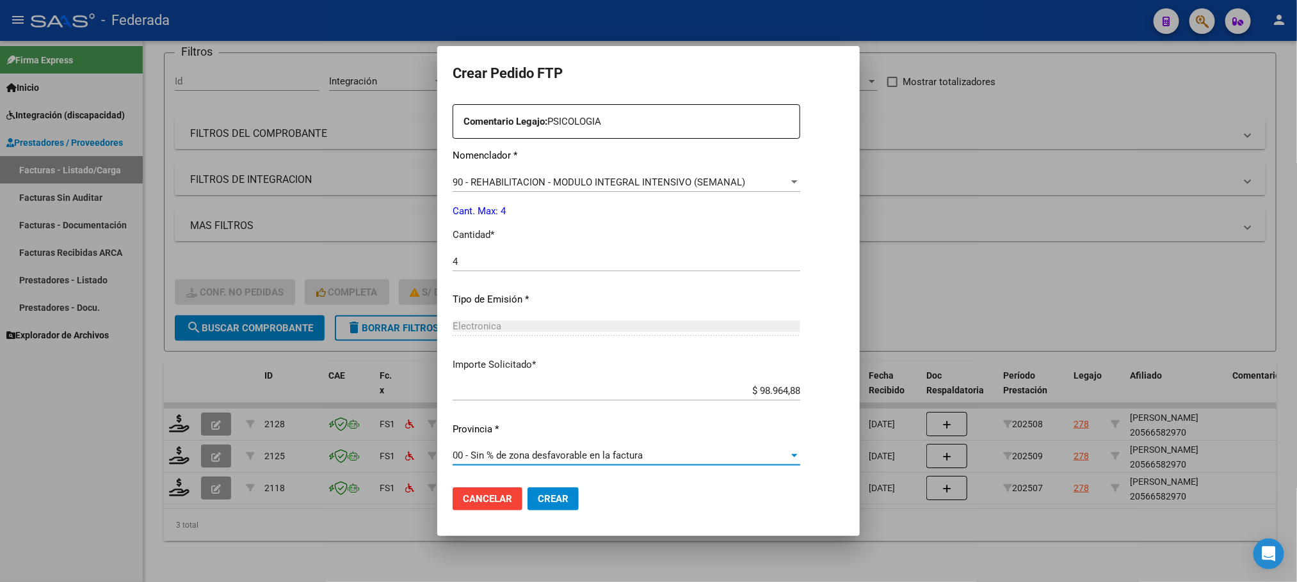
click at [538, 495] on span "Crear" at bounding box center [553, 499] width 31 height 12
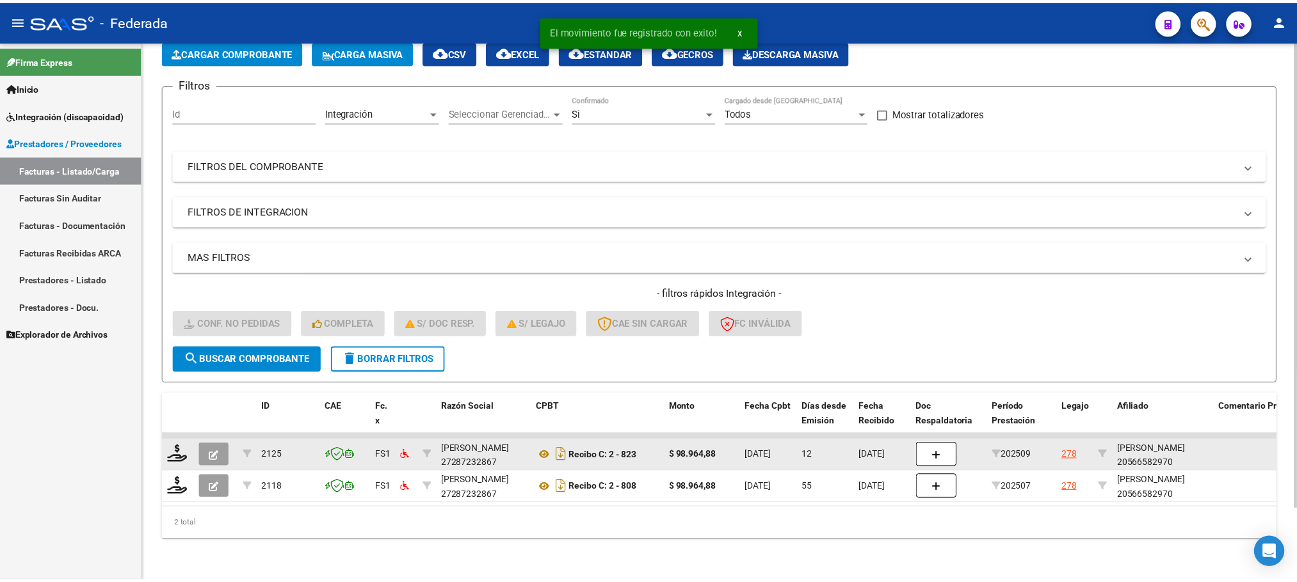
scroll to position [83, 0]
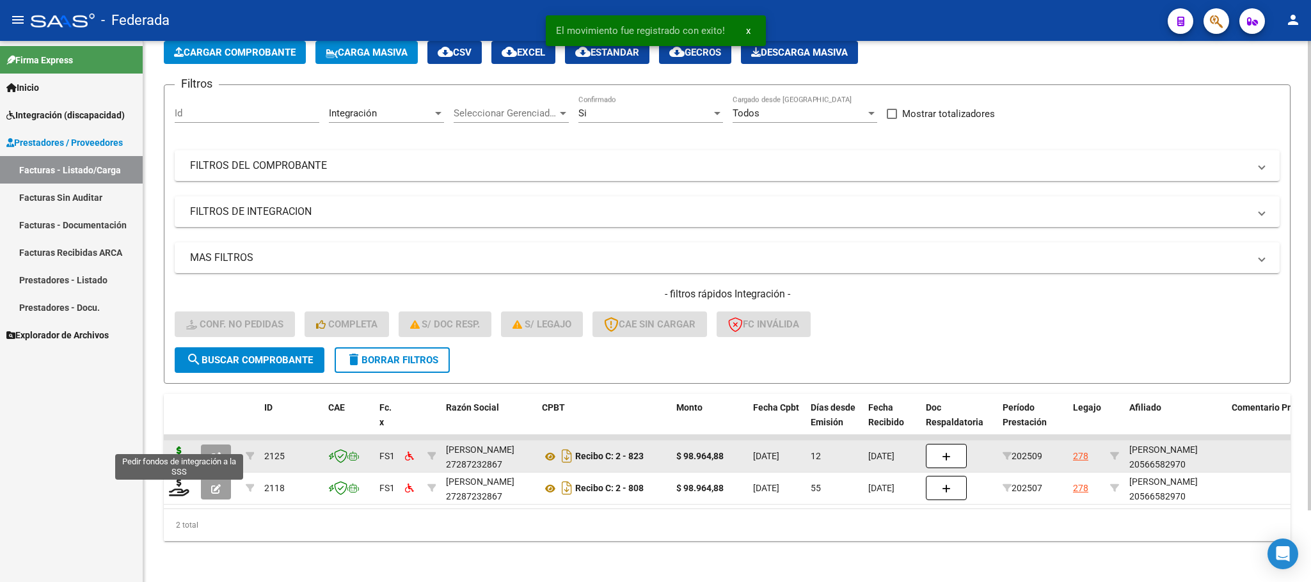
click at [175, 447] on icon at bounding box center [179, 456] width 20 height 18
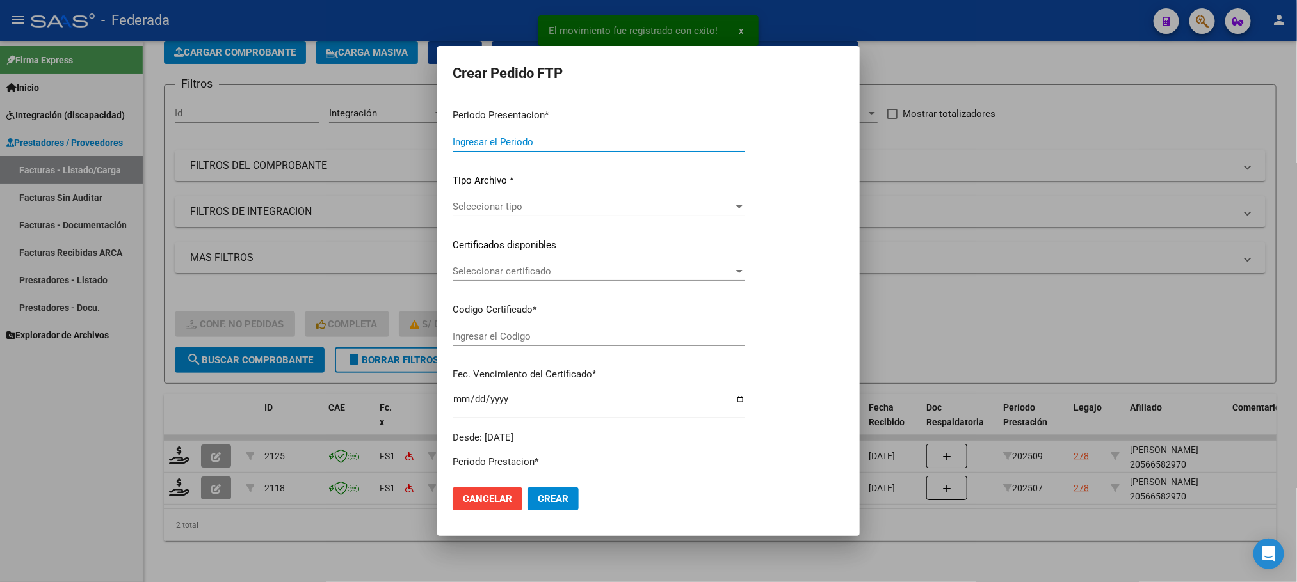
type input "202509"
type input "$ 98.964,88"
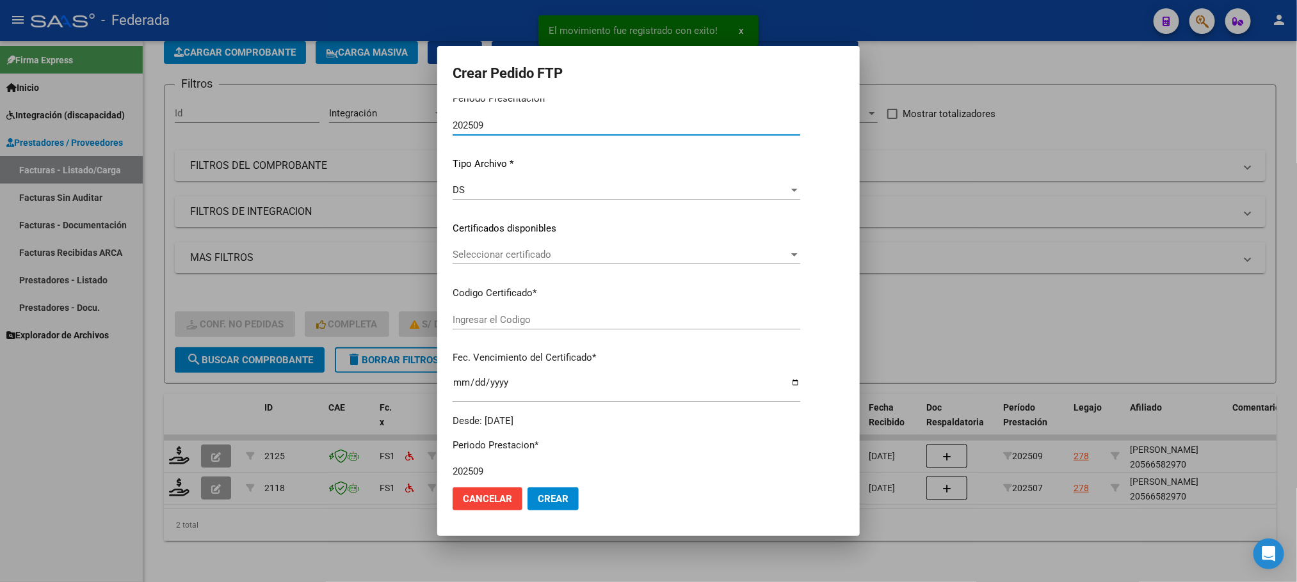
type input "ARG02000566582972023122220261222ENT186"
type input "[DATE]"
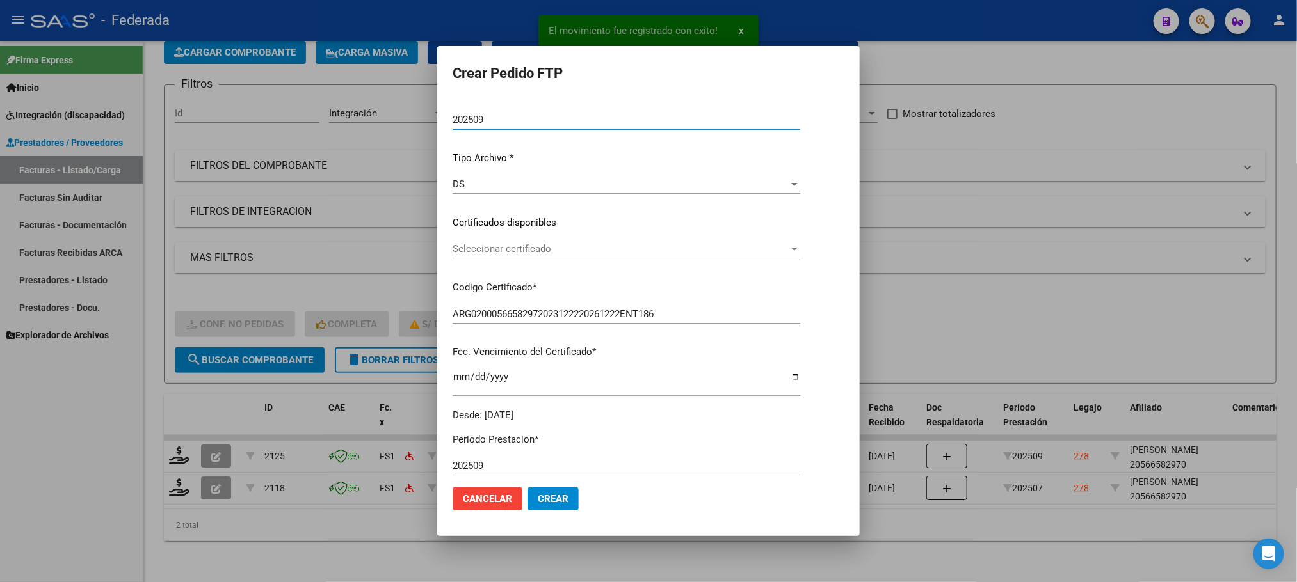
scroll to position [96, 0]
click at [480, 253] on div "Seleccionar certificado Seleccionar certificado" at bounding box center [627, 247] width 348 height 19
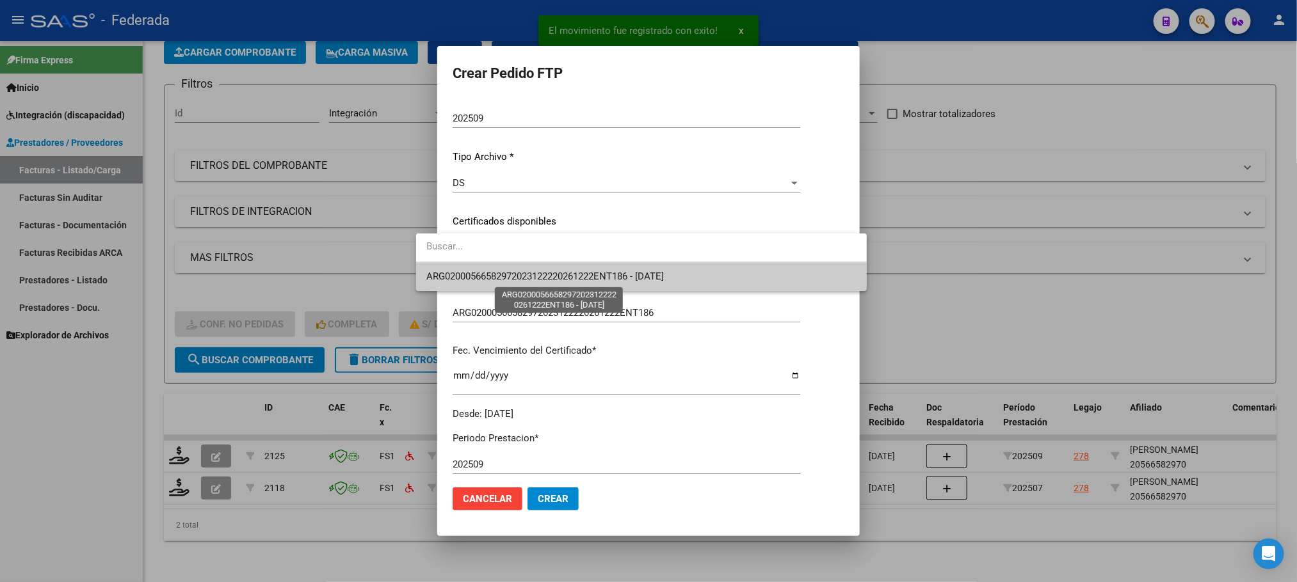
click at [481, 277] on span "ARG02000566582972023122220261222ENT186 - [DATE]" at bounding box center [544, 277] width 237 height 12
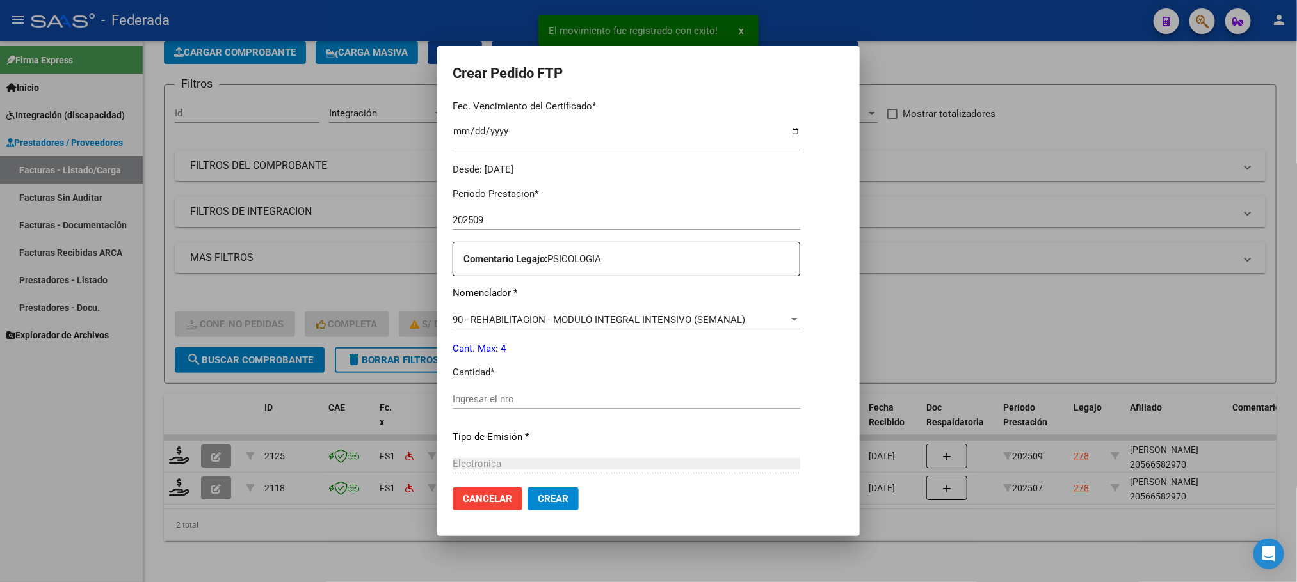
scroll to position [384, 0]
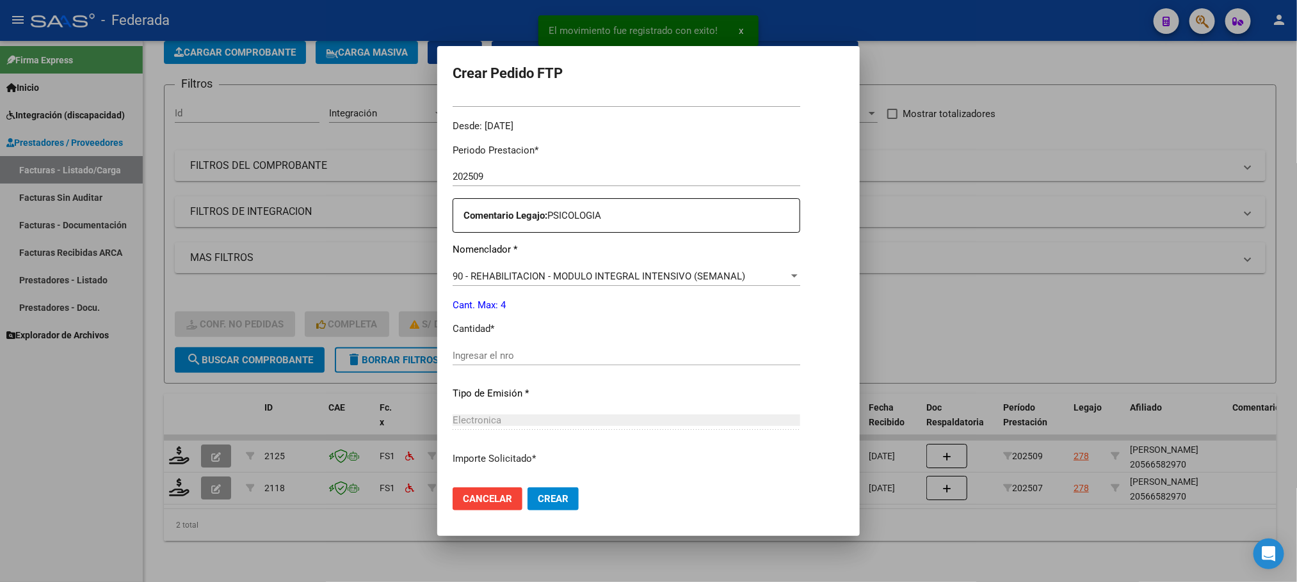
click at [477, 355] on input "Ingresar el nro" at bounding box center [627, 356] width 348 height 12
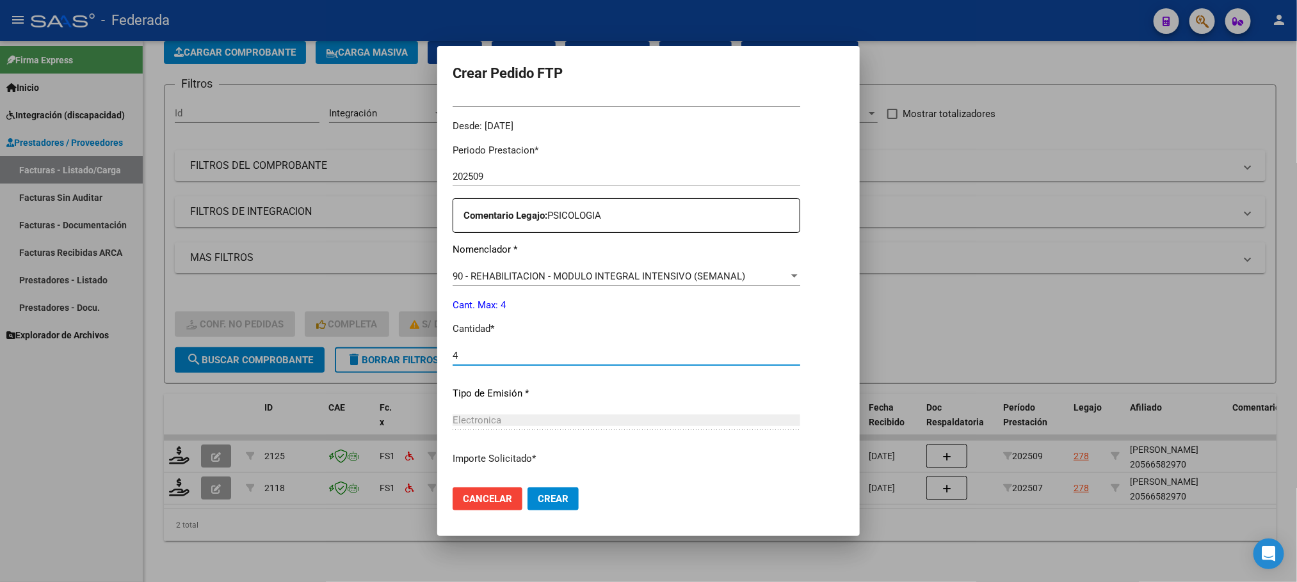
type input "4"
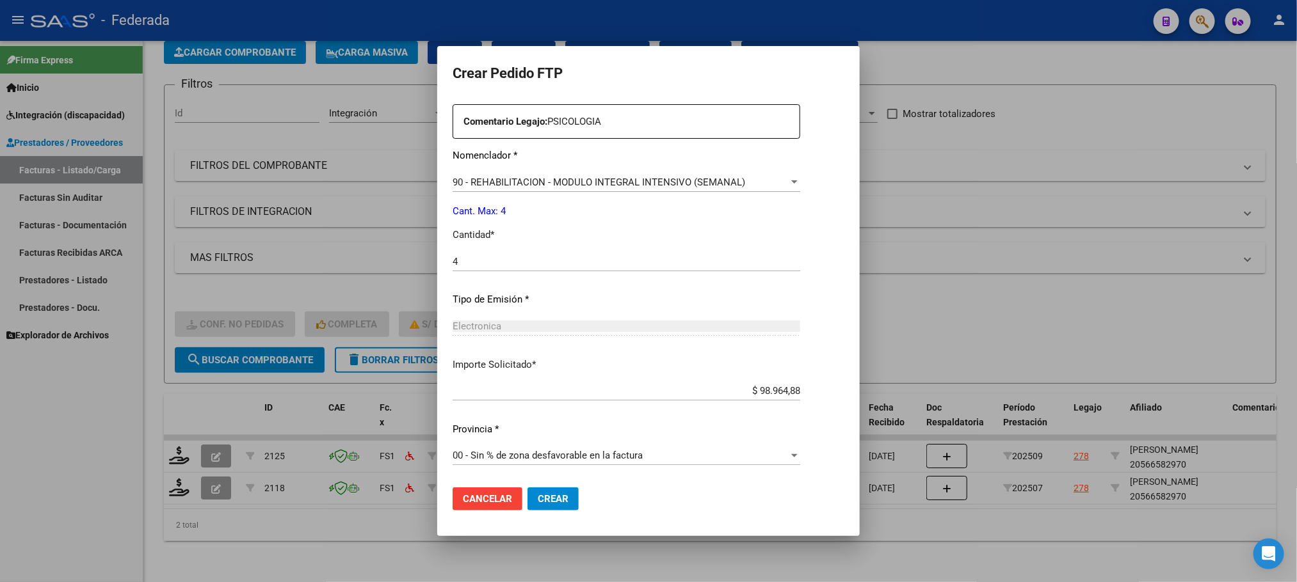
click at [538, 500] on span "Crear" at bounding box center [553, 499] width 31 height 12
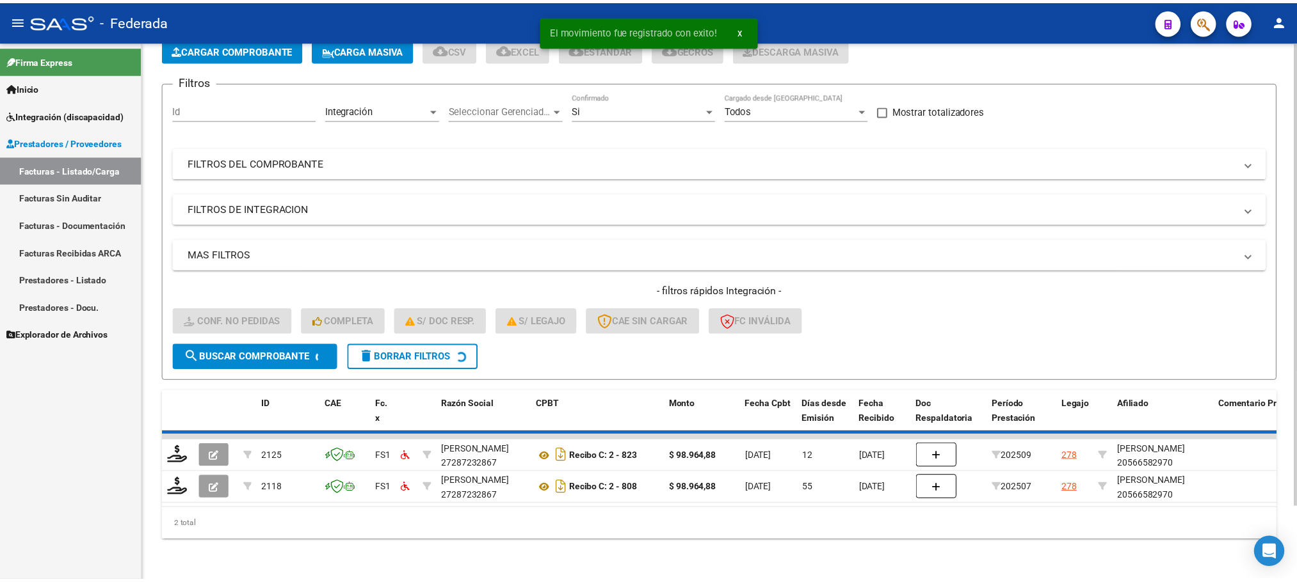
scroll to position [50, 0]
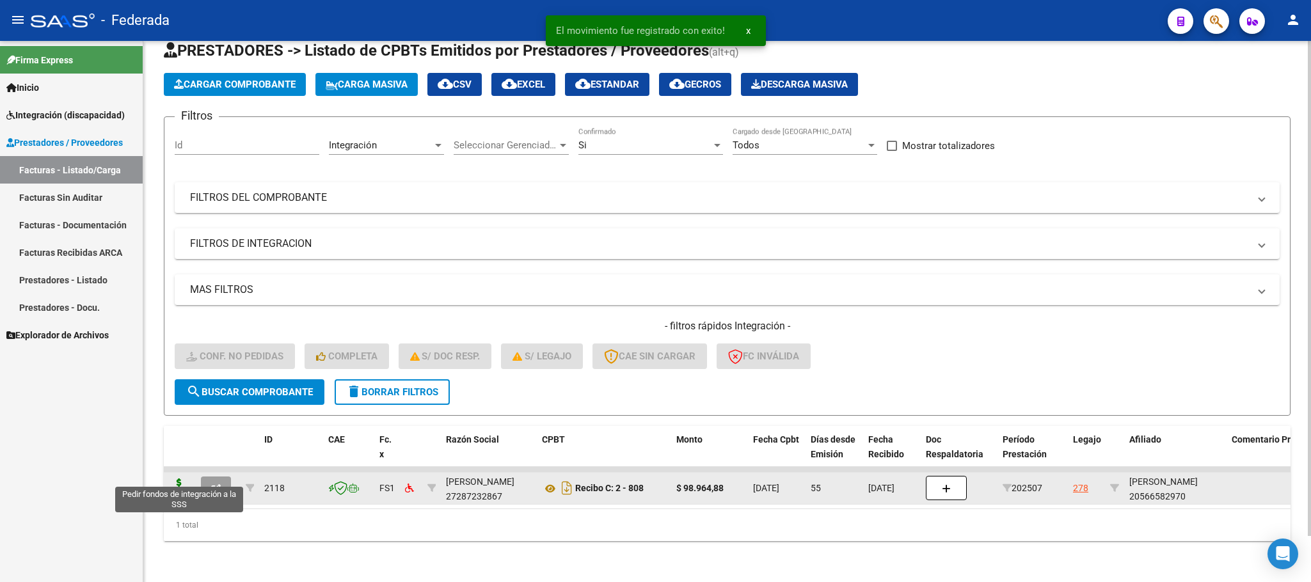
click at [175, 479] on icon at bounding box center [179, 488] width 20 height 18
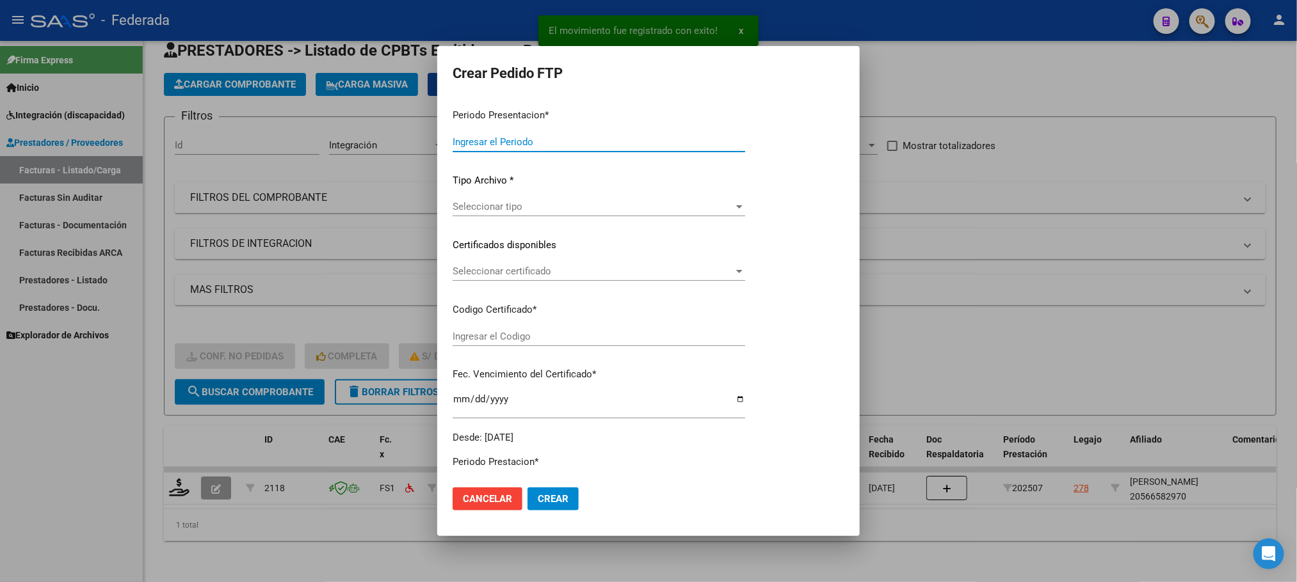
type input "202509"
type input "202507"
type input "$ 98.964,88"
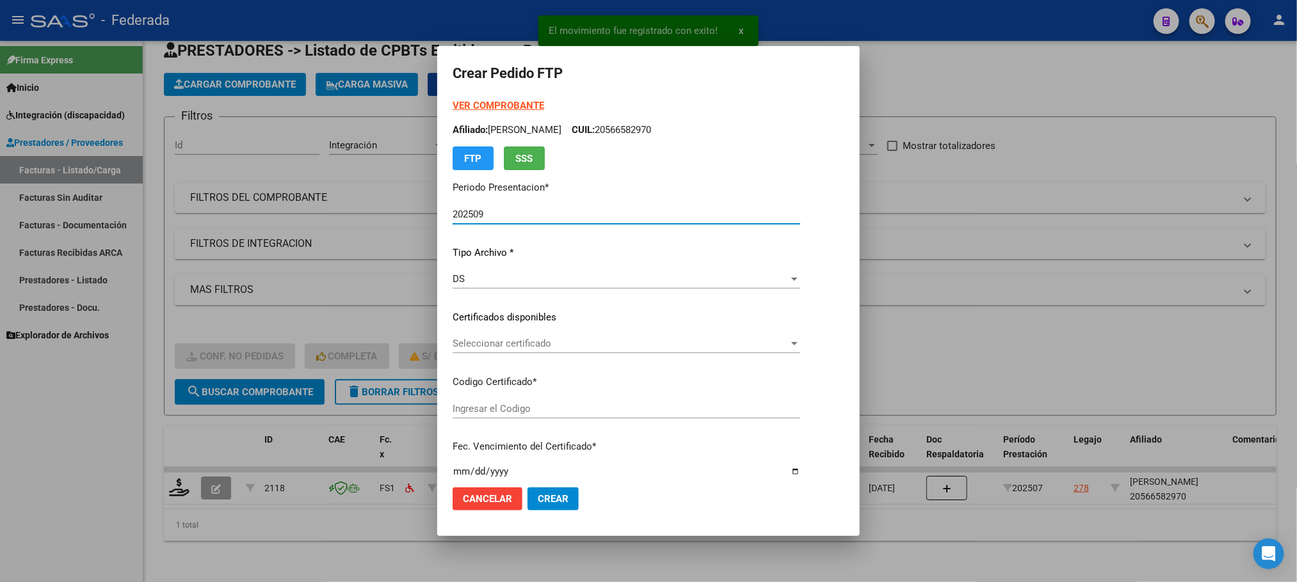
type input "ARG02000566582972023122220261222ENT186"
type input "[DATE]"
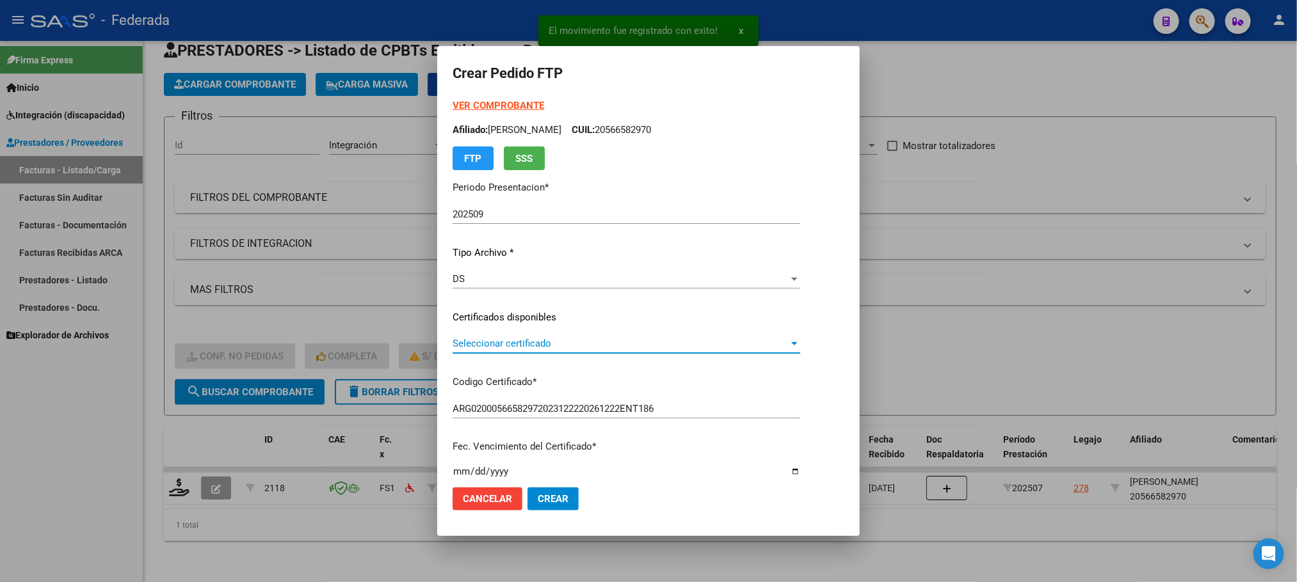
click at [492, 338] on span "Seleccionar certificado" at bounding box center [621, 344] width 336 height 12
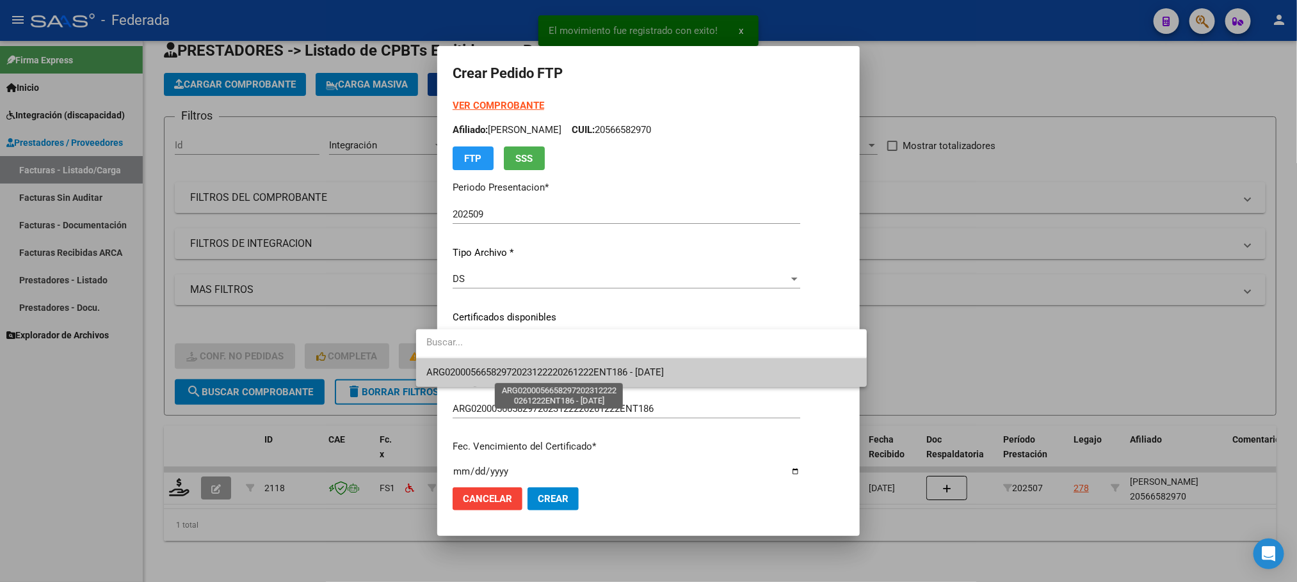
click at [492, 375] on span "ARG02000566582972023122220261222ENT186 - [DATE]" at bounding box center [544, 373] width 237 height 12
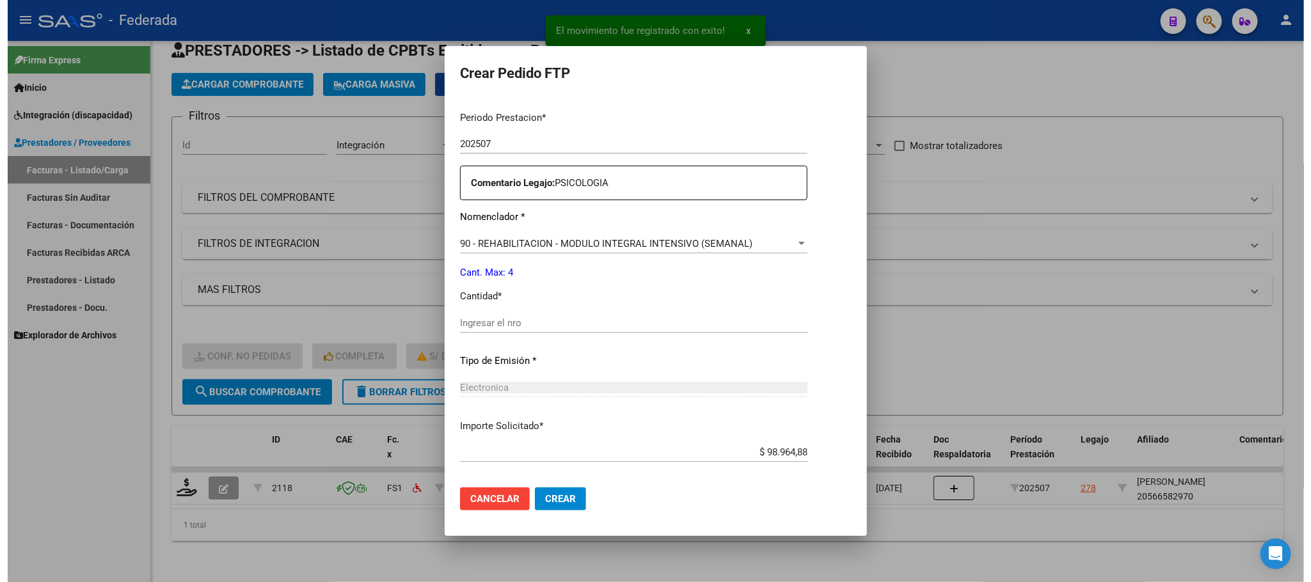
scroll to position [478, 0]
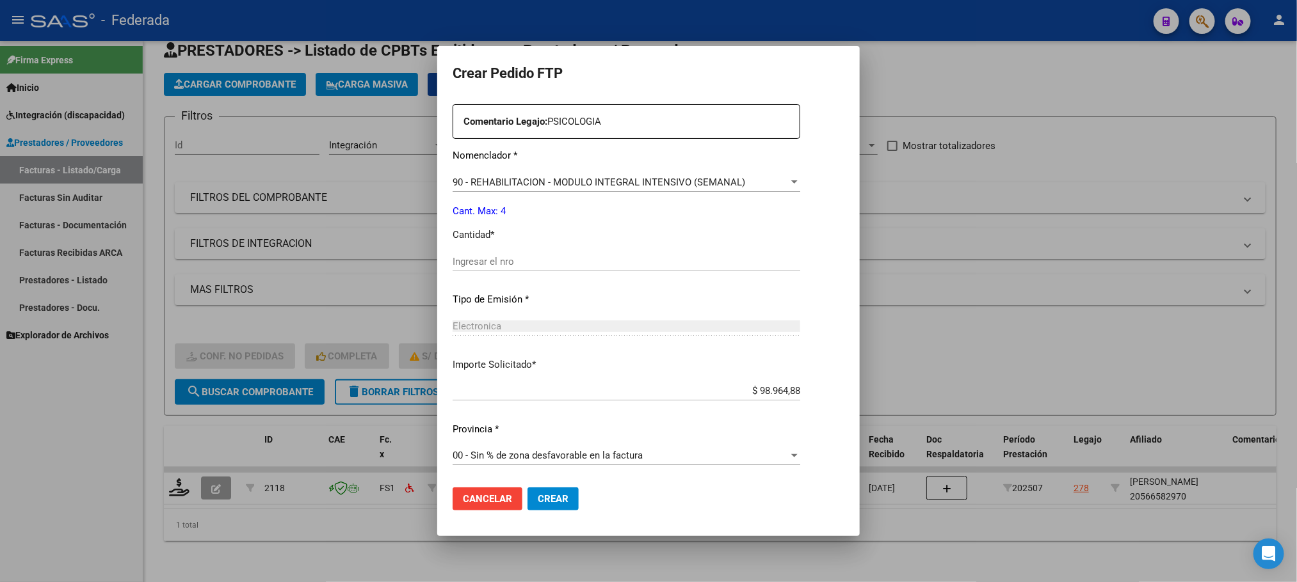
click at [492, 269] on div "Ingresar el nro" at bounding box center [627, 261] width 348 height 19
type input "4"
click at [538, 498] on span "Crear" at bounding box center [553, 499] width 31 height 12
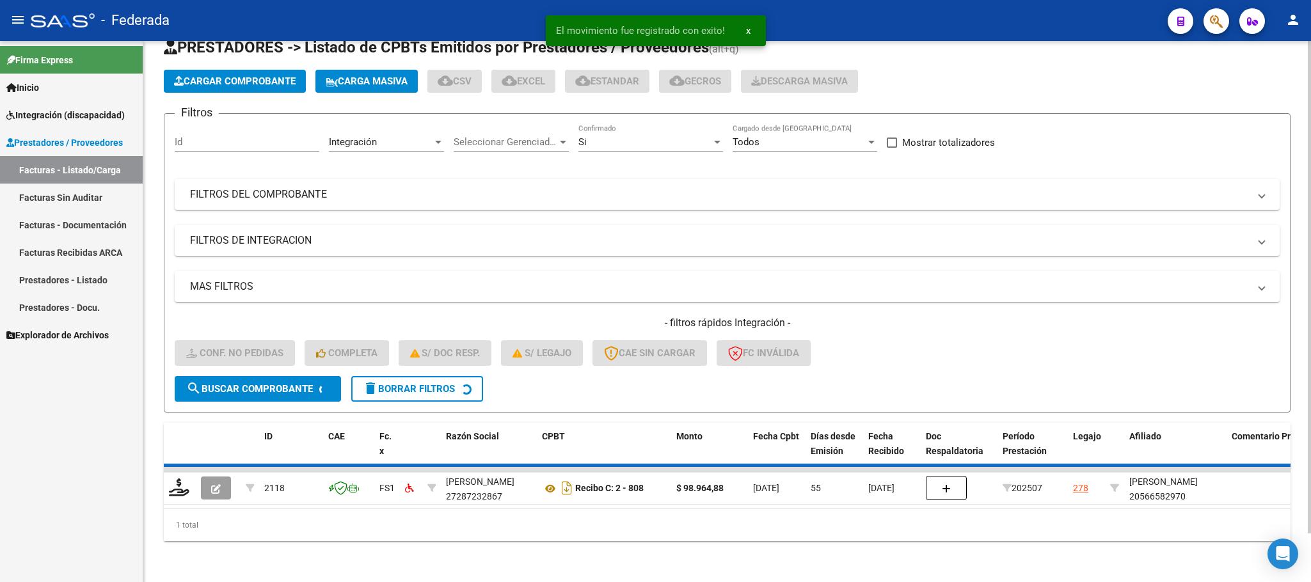
scroll to position [25, 0]
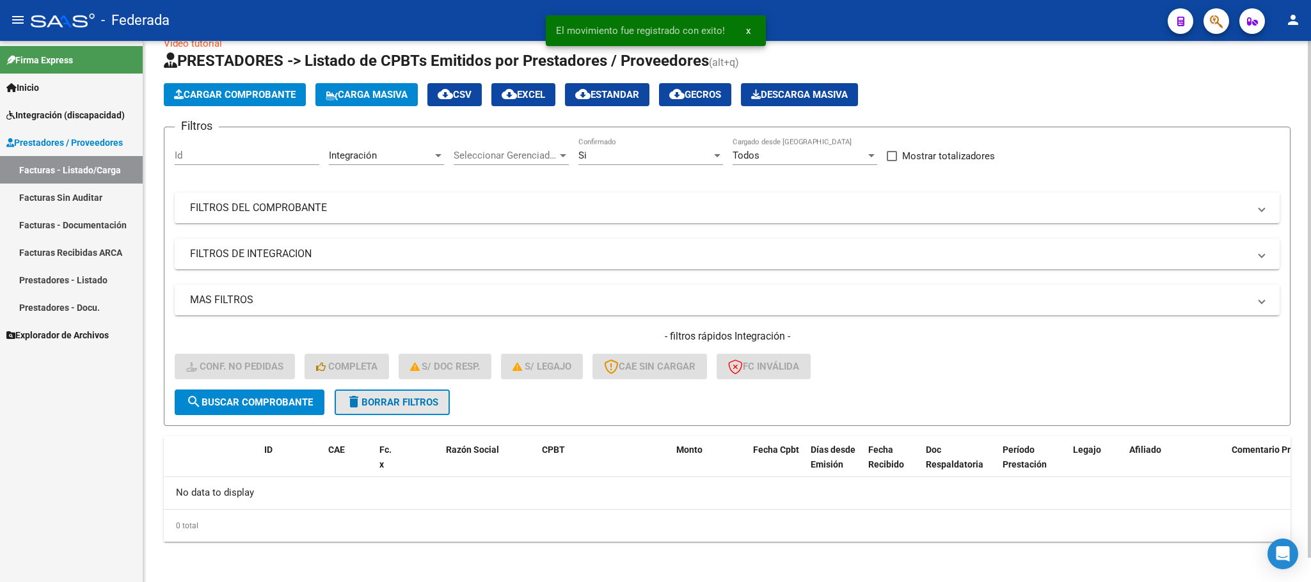
click at [435, 404] on span "delete Borrar Filtros" at bounding box center [392, 403] width 92 height 12
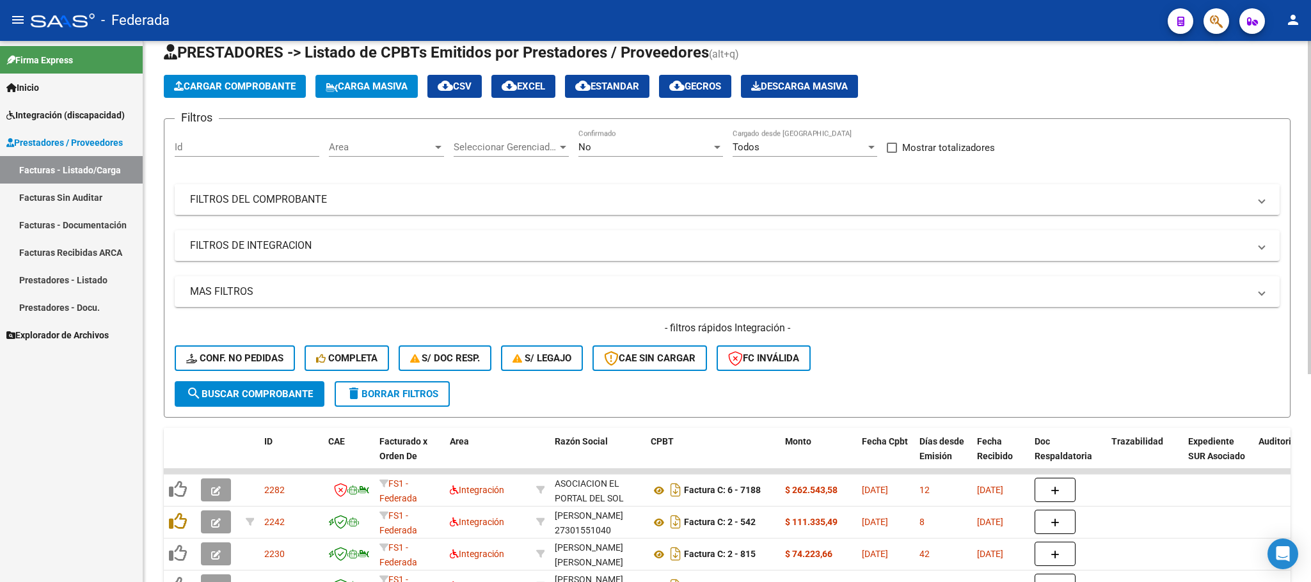
scroll to position [0, 0]
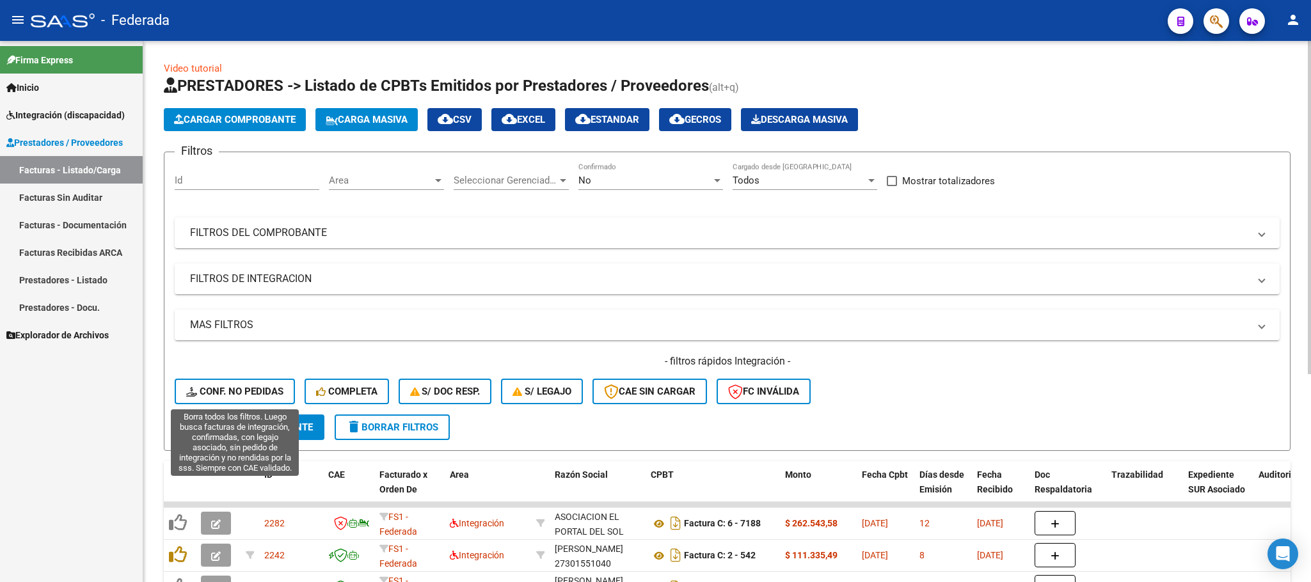
click at [266, 394] on span "Conf. no pedidas" at bounding box center [234, 392] width 97 height 12
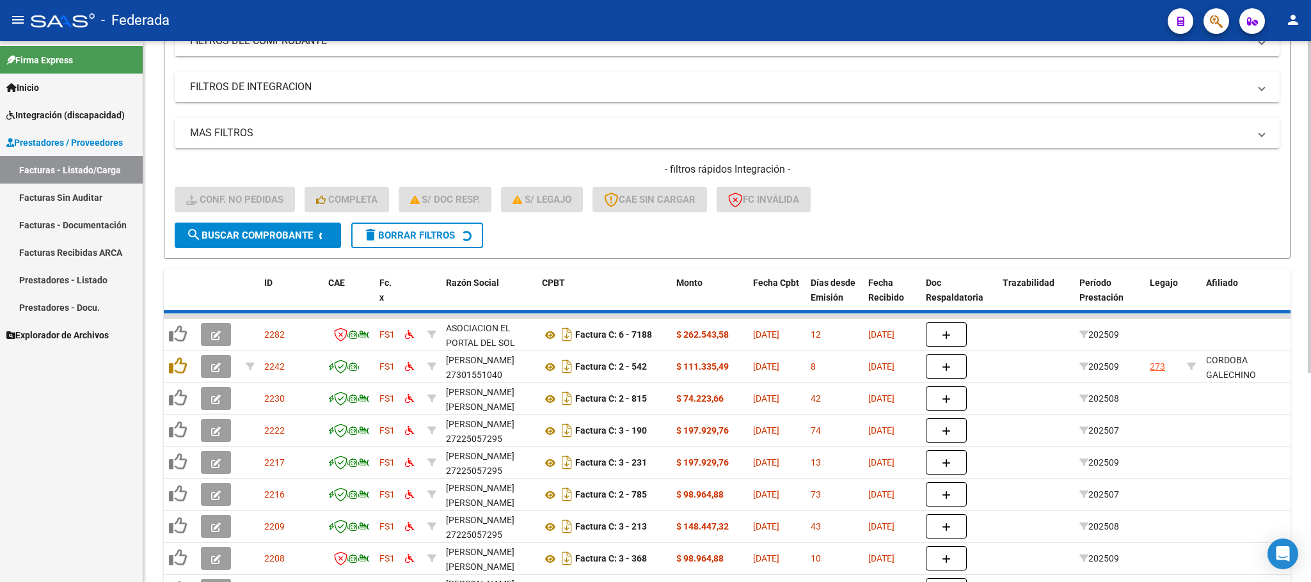
scroll to position [25, 0]
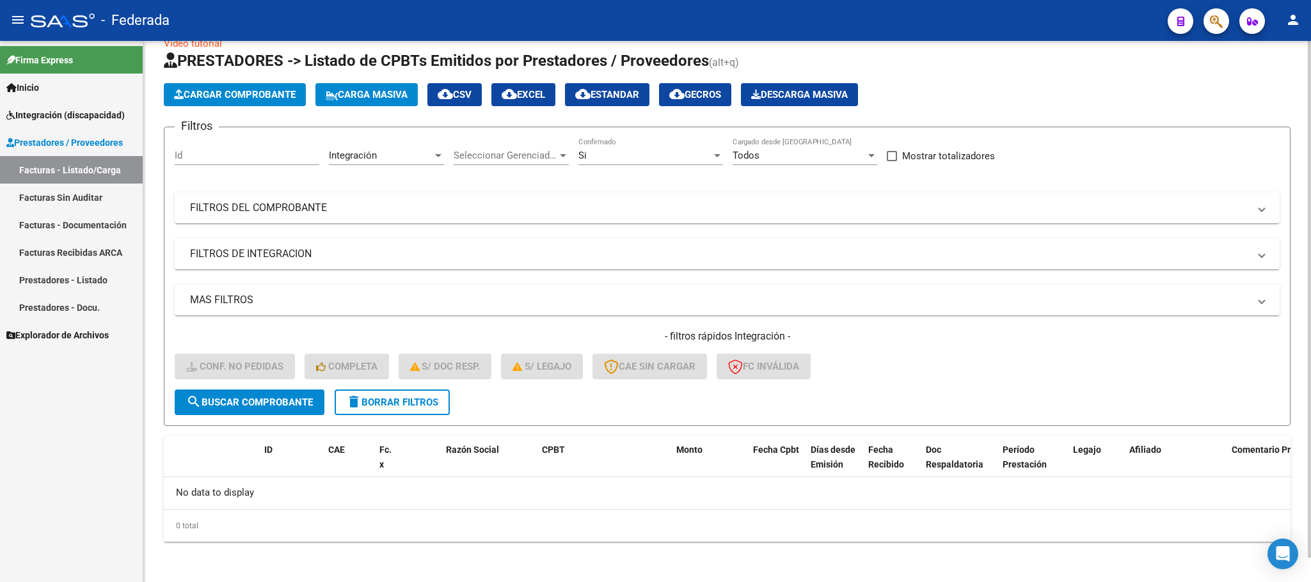
click at [422, 397] on span "delete Borrar Filtros" at bounding box center [392, 403] width 92 height 12
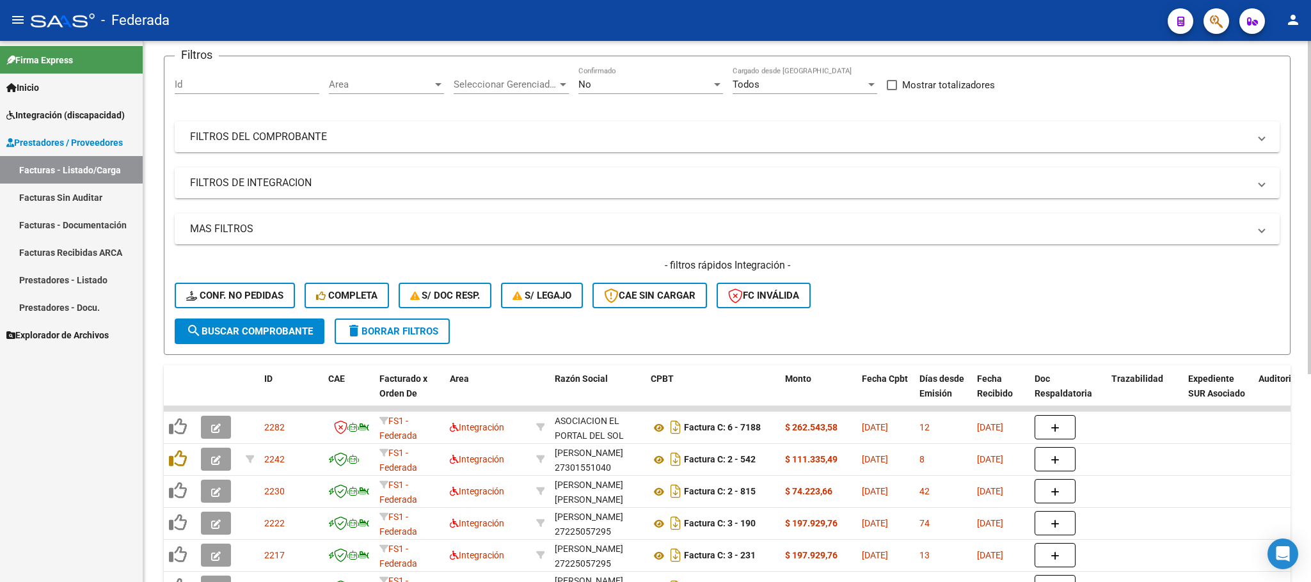
scroll to position [0, 0]
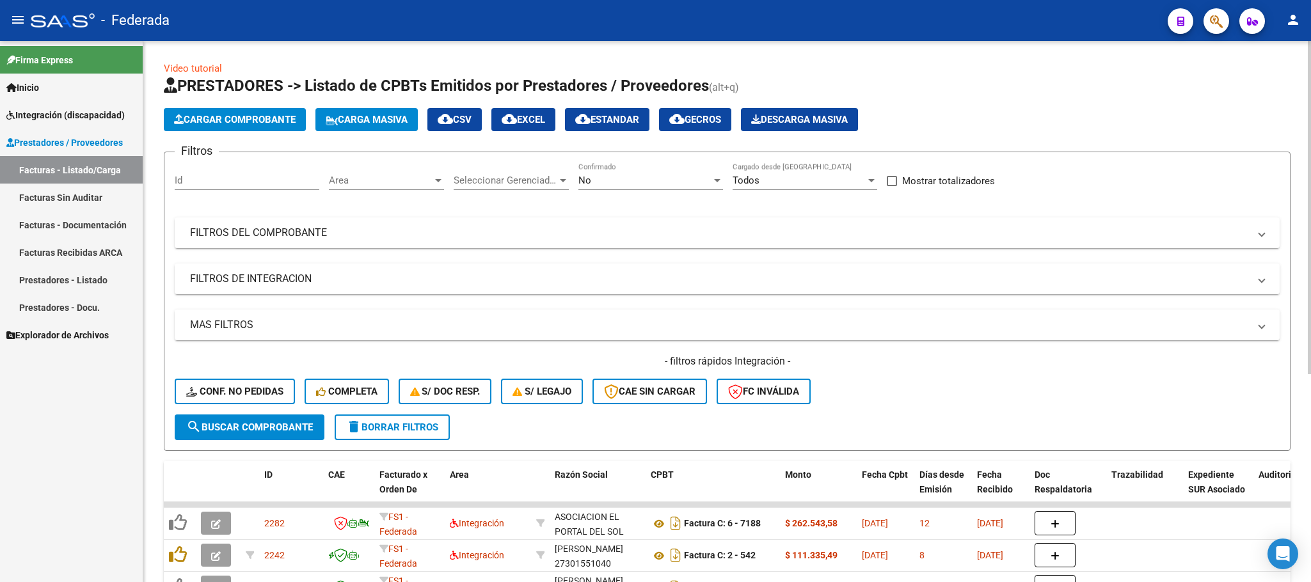
click at [336, 120] on icon at bounding box center [332, 121] width 12 height 10
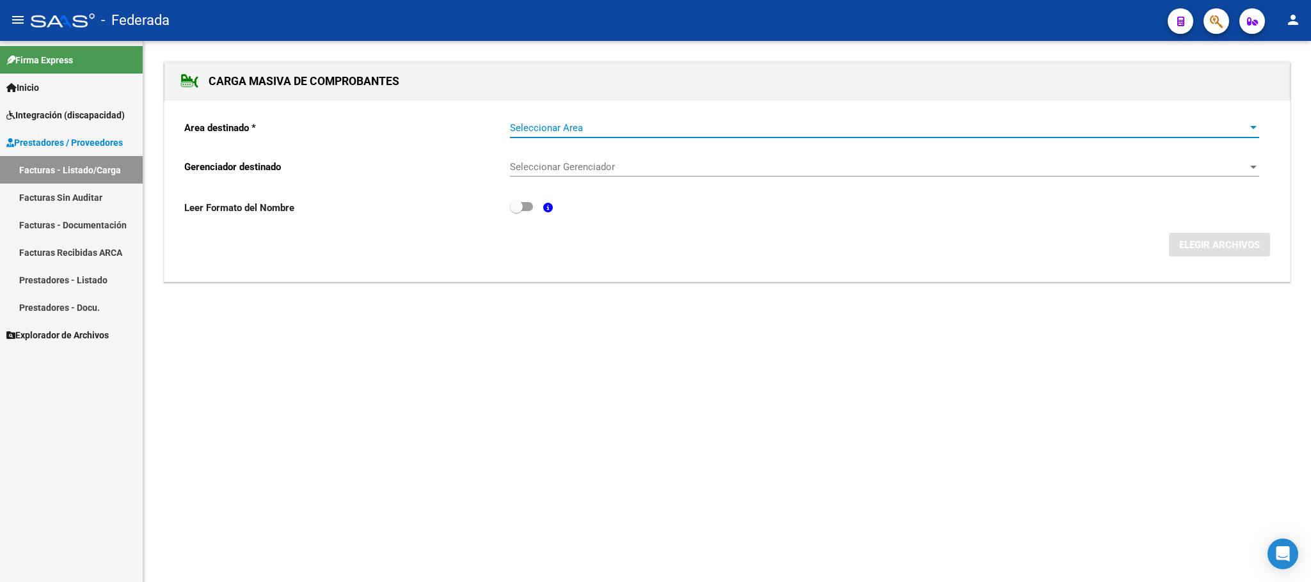
click at [568, 129] on span "Seleccionar Area" at bounding box center [879, 128] width 738 height 12
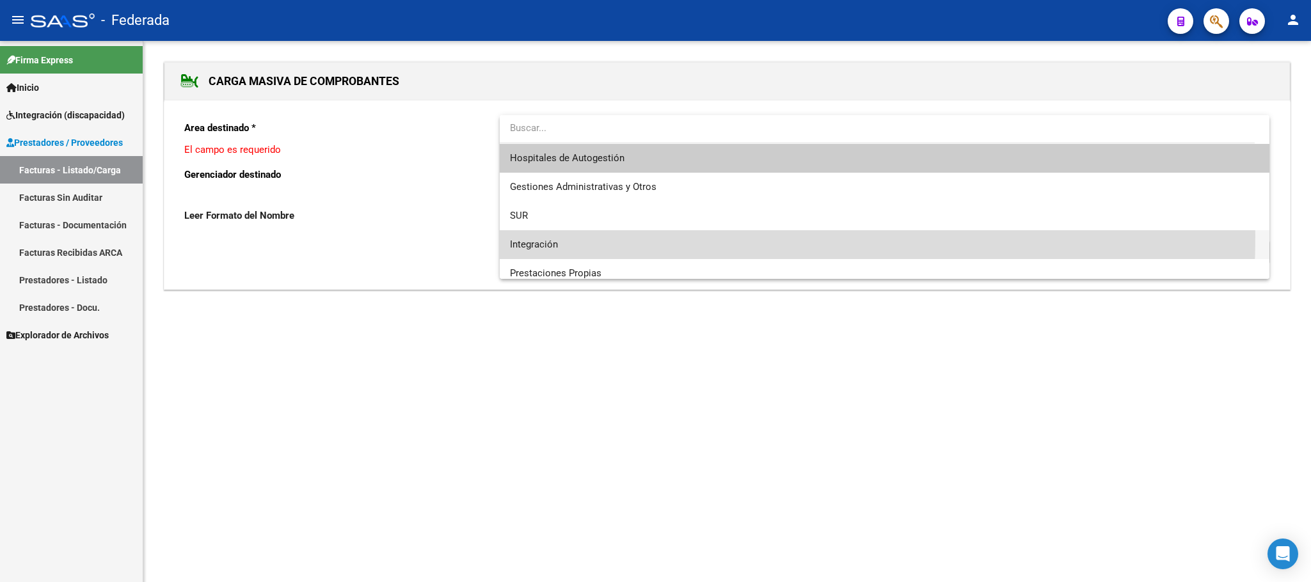
click at [541, 236] on span "Integración" at bounding box center [884, 244] width 749 height 29
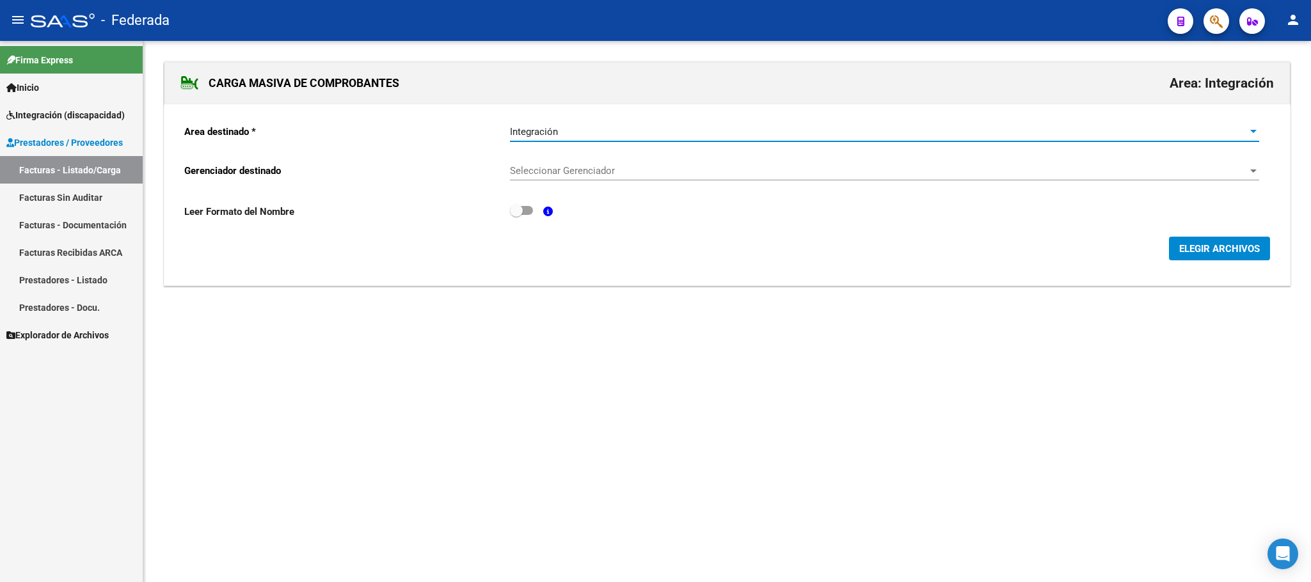
click at [557, 173] on span "Seleccionar Gerenciador" at bounding box center [879, 171] width 738 height 12
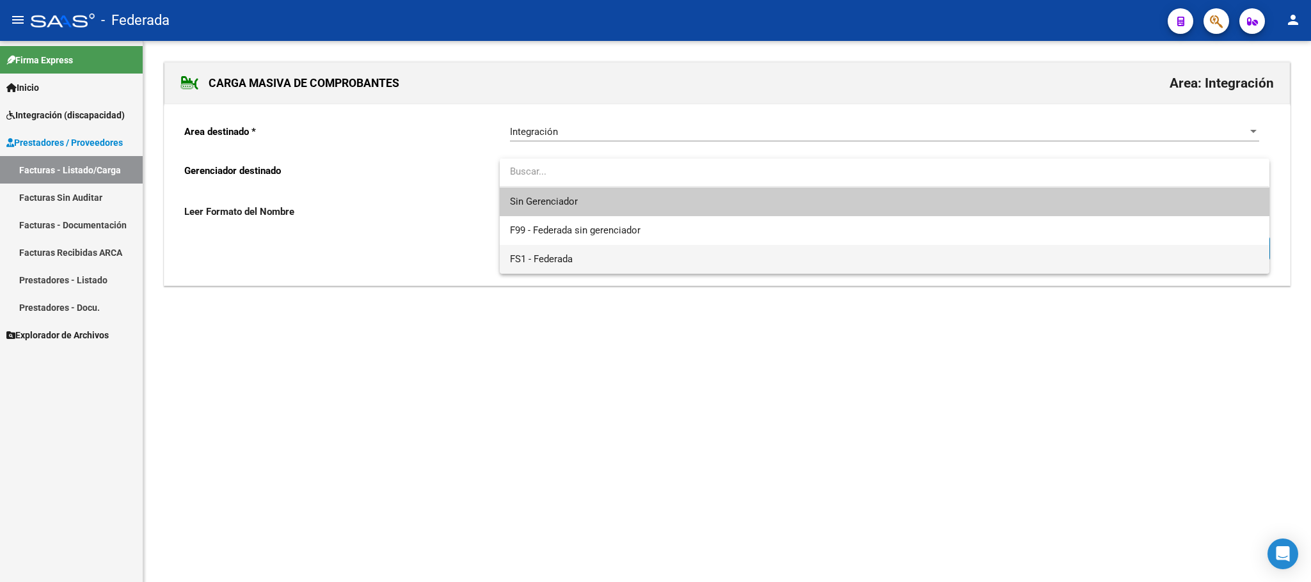
click at [550, 250] on span "FS1 - Federada" at bounding box center [884, 259] width 749 height 29
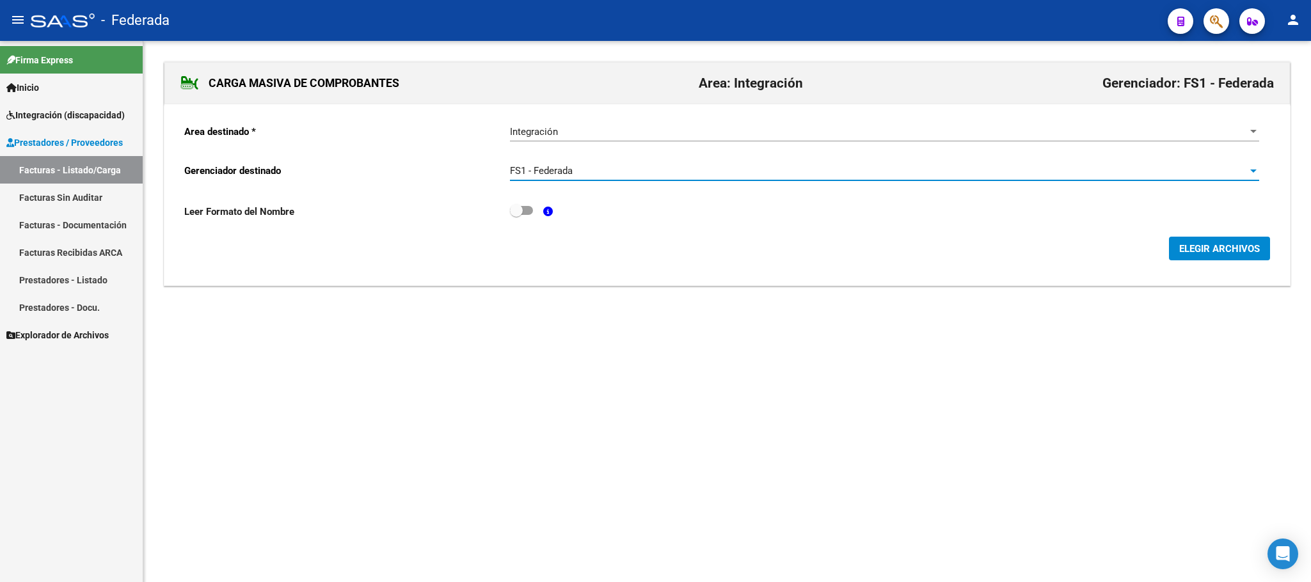
click at [1210, 248] on span "ELEGIR ARCHIVOS" at bounding box center [1220, 249] width 81 height 12
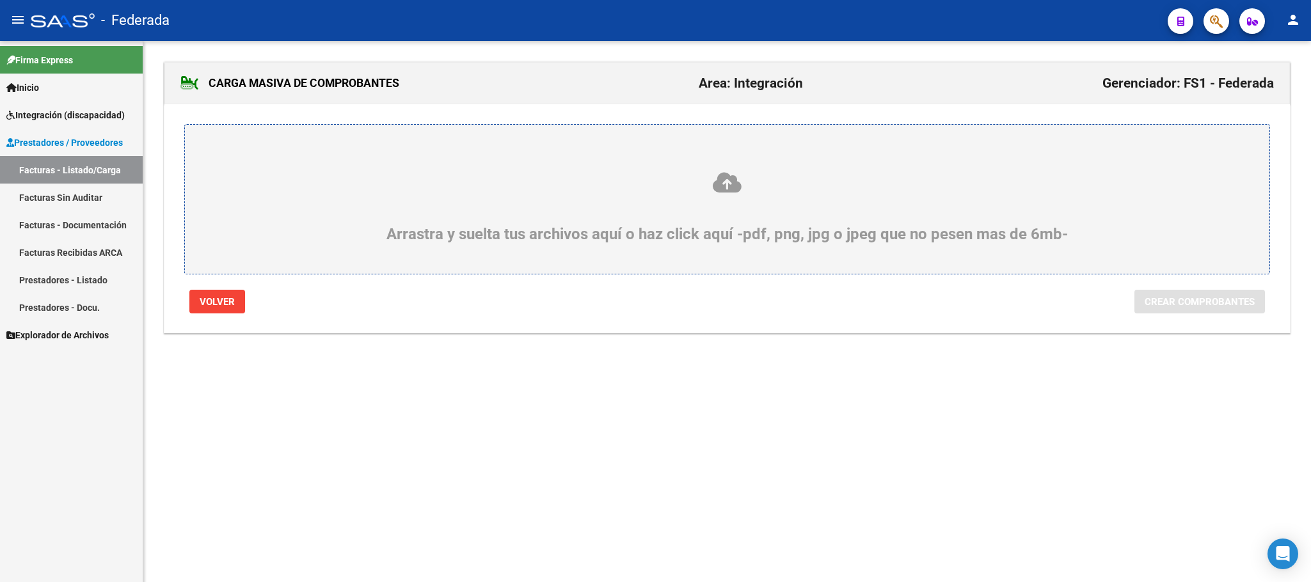
click at [723, 191] on icon at bounding box center [727, 183] width 1023 height 24
click at [0, 0] on input "Arrastra y suelta tus archivos aquí o haz click aquí -pdf, png, jpg o jpeg que …" at bounding box center [0, 0] width 0 height 0
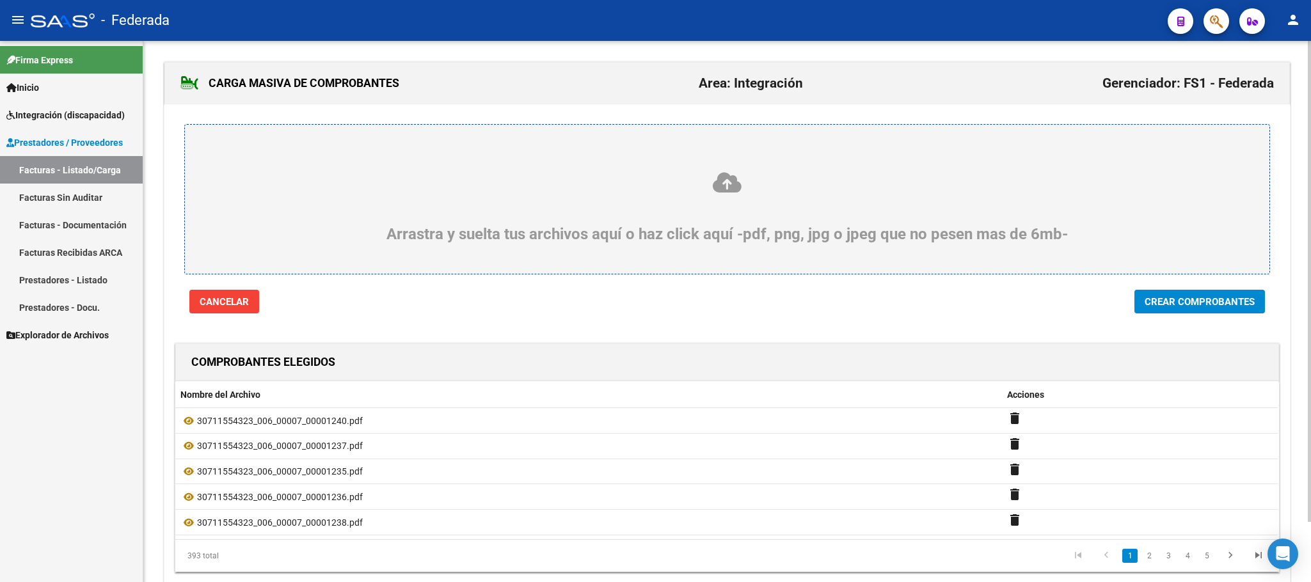
click at [1187, 312] on button "Crear Comprobantes" at bounding box center [1200, 302] width 131 height 24
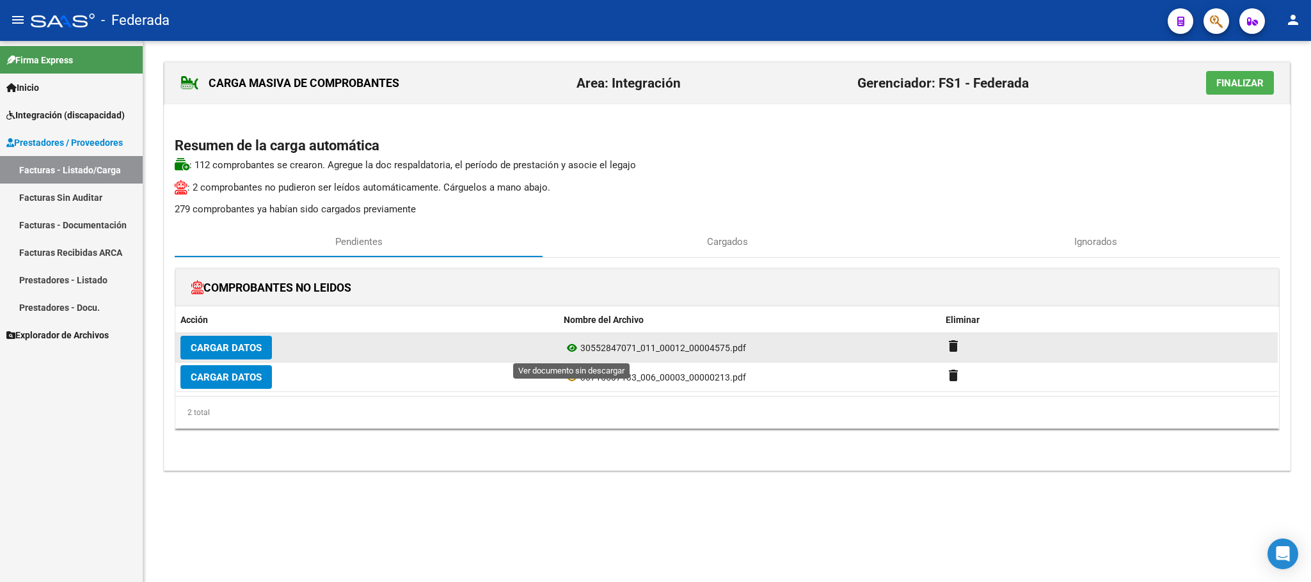
click at [571, 351] on icon at bounding box center [572, 348] width 17 height 15
click at [712, 353] on span "30552847071_011_00012_00004575.pdf" at bounding box center [664, 348] width 166 height 10
click at [714, 353] on span "30552847071_011_00012_00004575.pdf" at bounding box center [664, 348] width 166 height 10
click at [670, 356] on div "30552847071_011_00012_00004575.pdf" at bounding box center [750, 348] width 372 height 15
drag, startPoint x: 581, startPoint y: 346, endPoint x: 638, endPoint y: 352, distance: 57.9
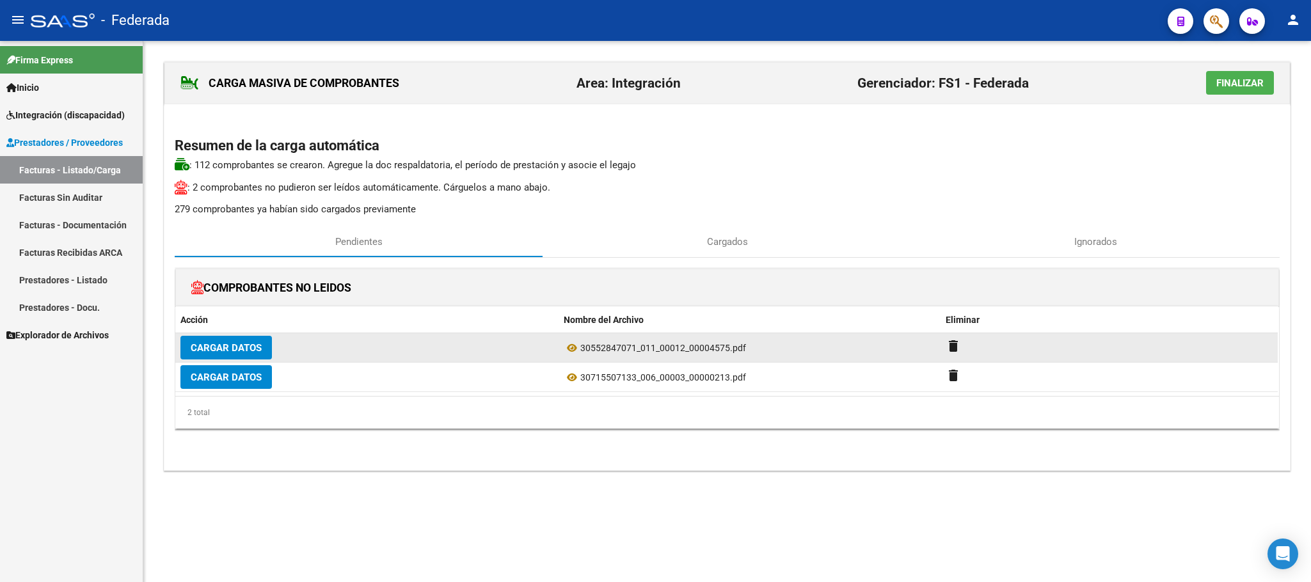
click at [638, 352] on span "30552847071_011_00012_00004575.pdf" at bounding box center [664, 348] width 166 height 10
copy span "30552847071_"
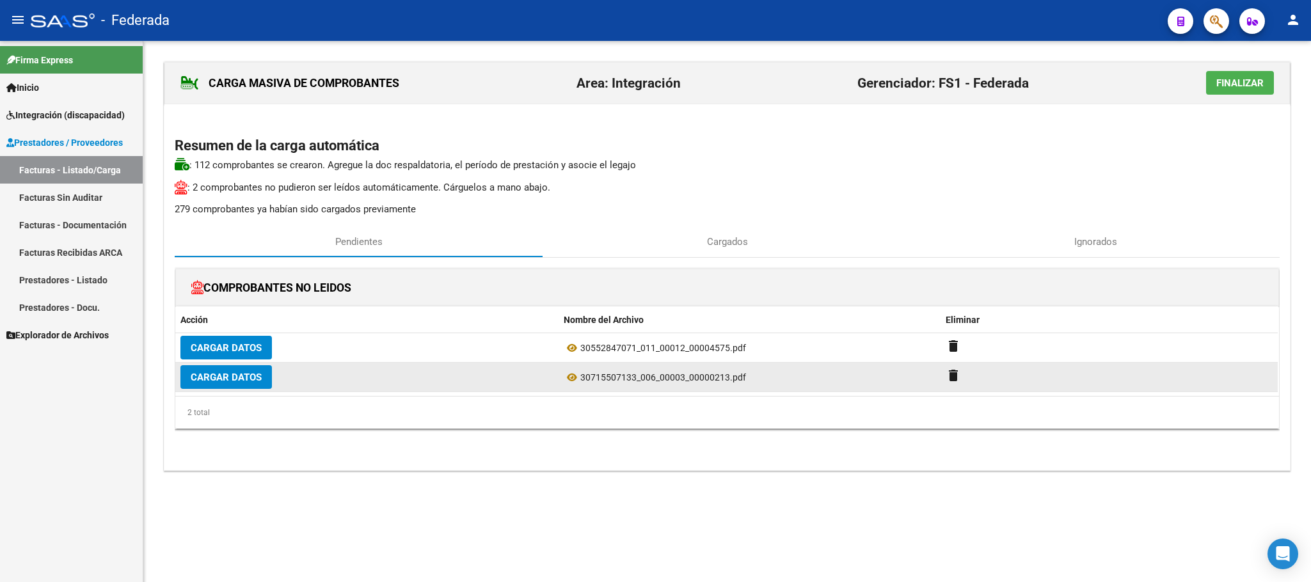
click at [613, 383] on span "30715507133_006_00003_00000213.pdf" at bounding box center [664, 378] width 166 height 10
click at [571, 383] on icon at bounding box center [572, 377] width 17 height 15
drag, startPoint x: 580, startPoint y: 380, endPoint x: 634, endPoint y: 381, distance: 53.8
click at [634, 381] on span "30715507133_006_00003_00000213.pdf" at bounding box center [664, 378] width 166 height 10
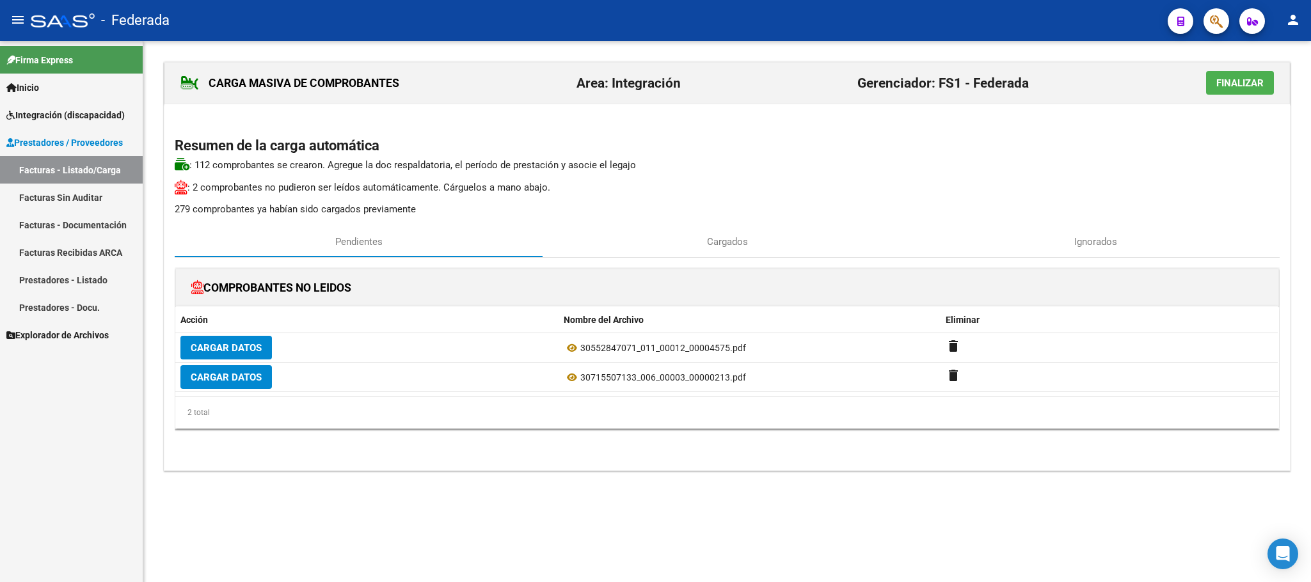
copy div "30715507133"
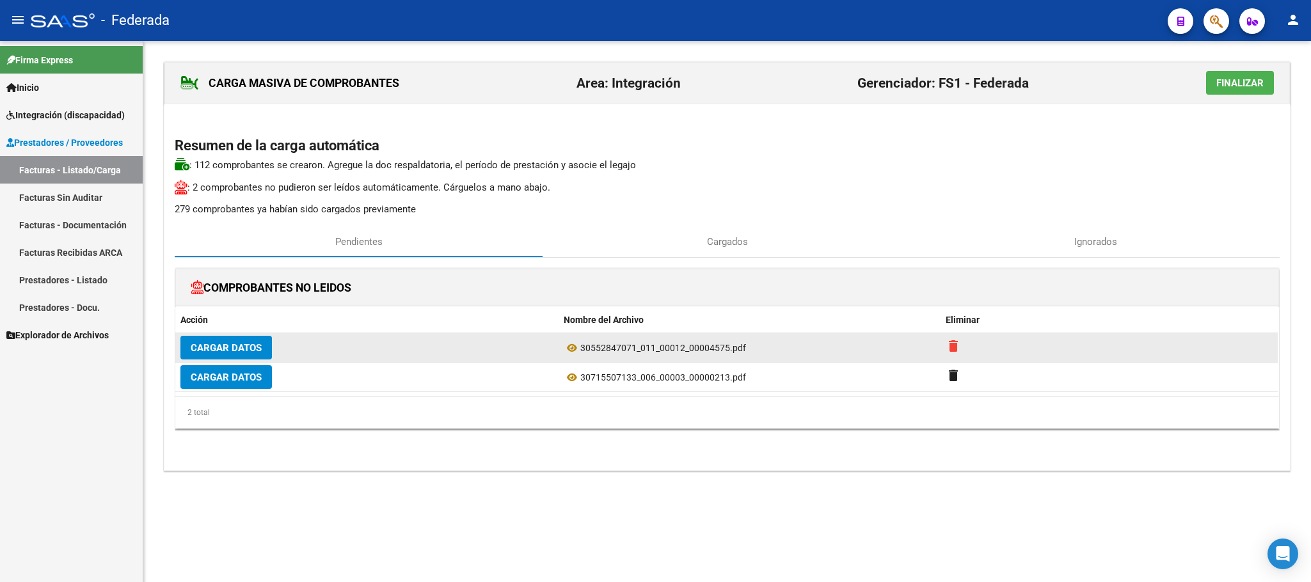
click at [949, 344] on mat-icon "delete" at bounding box center [953, 346] width 15 height 15
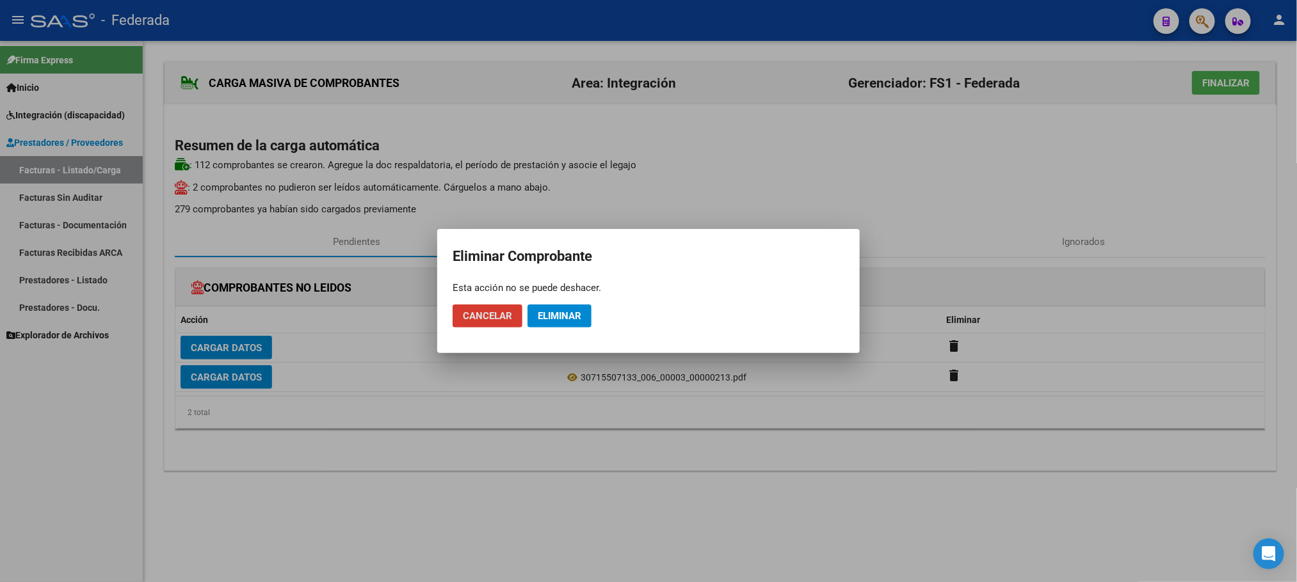
click at [581, 321] on span "Eliminar" at bounding box center [560, 316] width 44 height 12
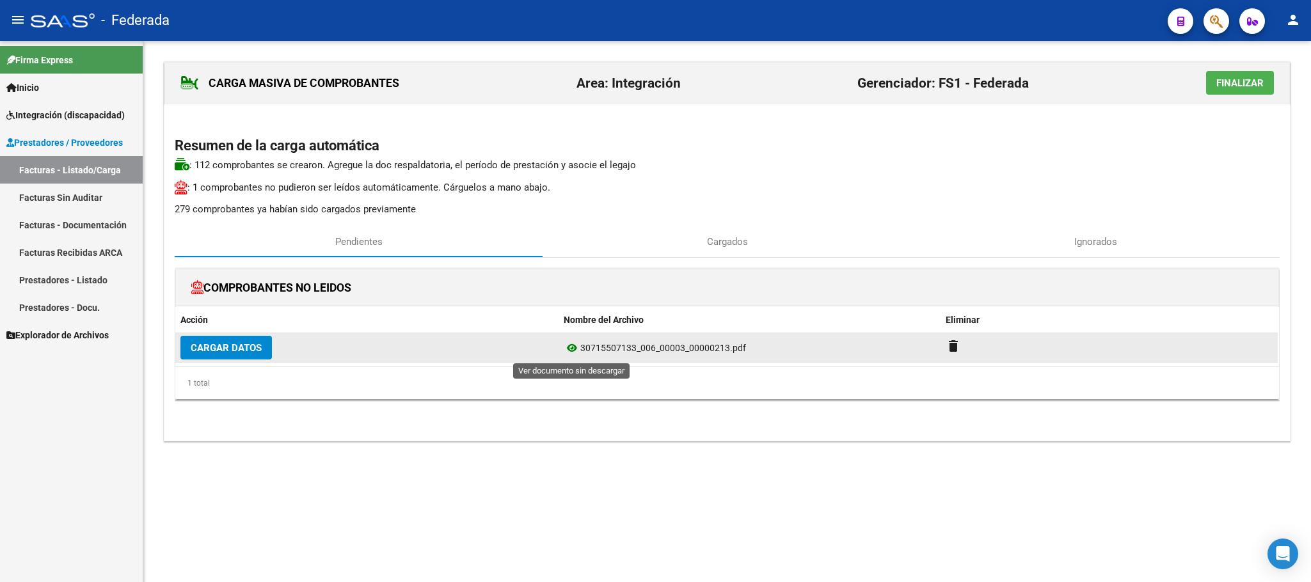
click at [573, 351] on icon at bounding box center [572, 348] width 17 height 15
click at [242, 350] on span "Cargar Datos" at bounding box center [226, 348] width 71 height 12
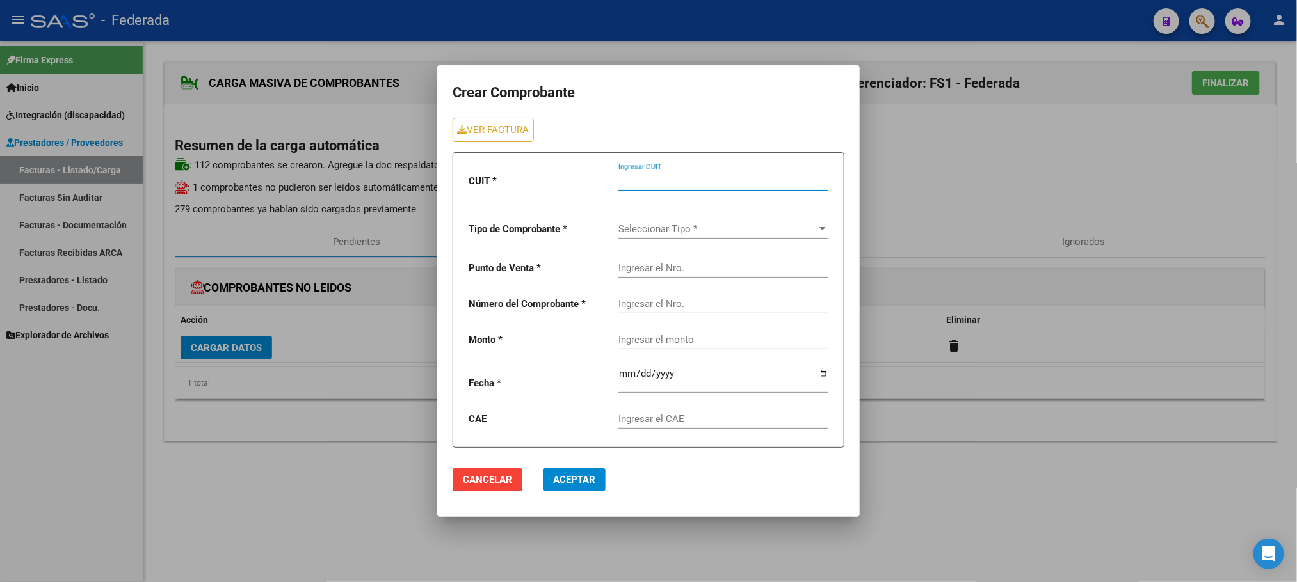
click at [639, 184] on input "Ingresar CUIT" at bounding box center [723, 181] width 210 height 12
paste input "30-71550713-3"
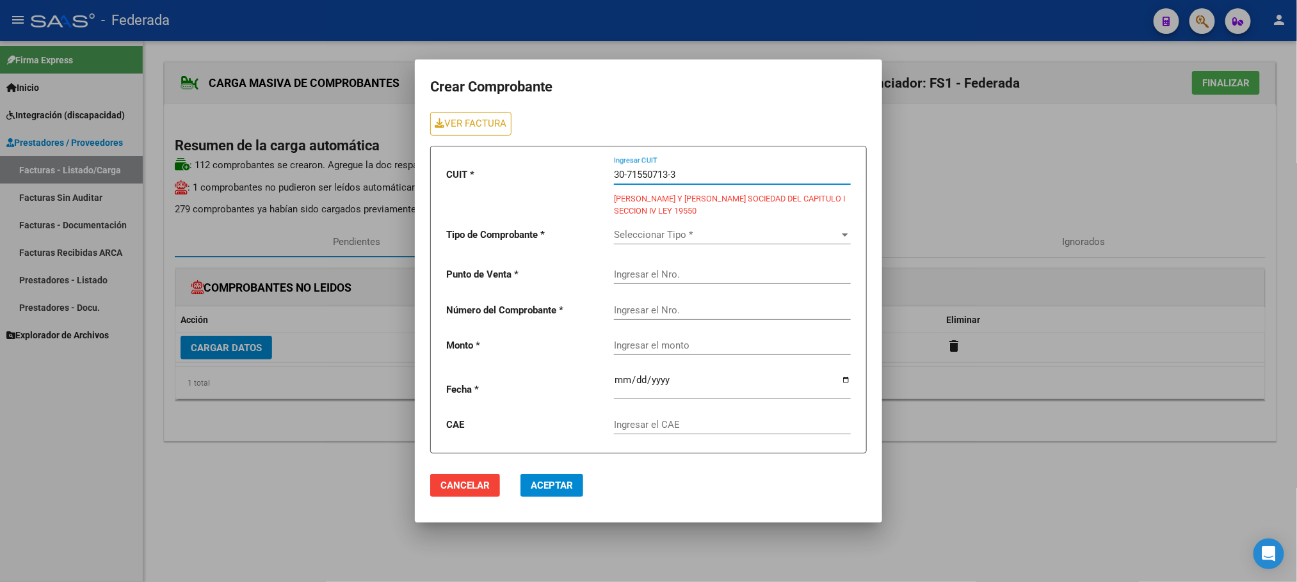
type input "30-71550713-3"
click at [675, 229] on span "Seleccionar Tipo *" at bounding box center [726, 235] width 225 height 12
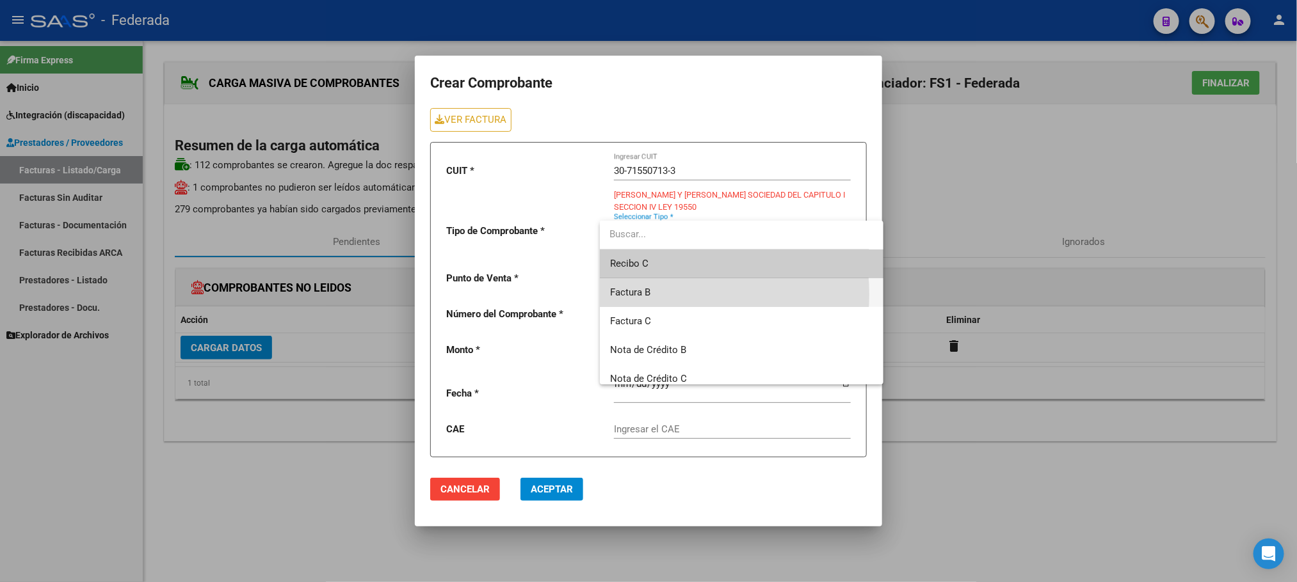
click at [661, 294] on span "Factura B" at bounding box center [741, 292] width 263 height 29
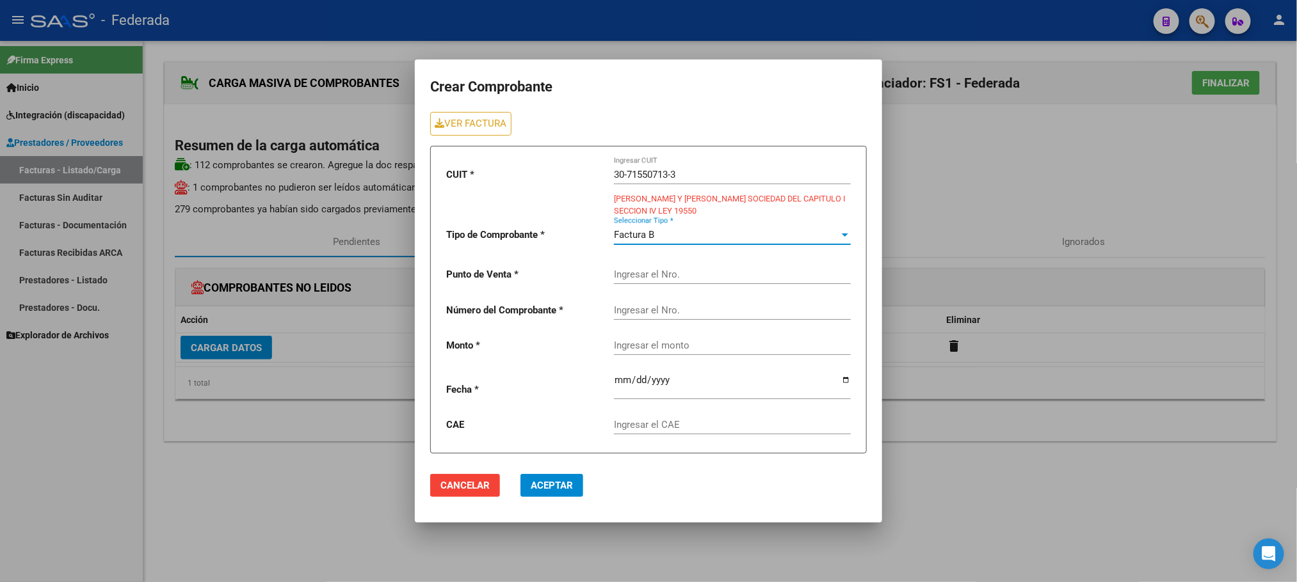
click at [670, 271] on input "Ingresar el Nro." at bounding box center [732, 275] width 237 height 12
paste input "00003"
type input "00003"
click at [672, 313] on input "Ingresar el Nro." at bounding box center [732, 311] width 237 height 12
paste input "00000213"
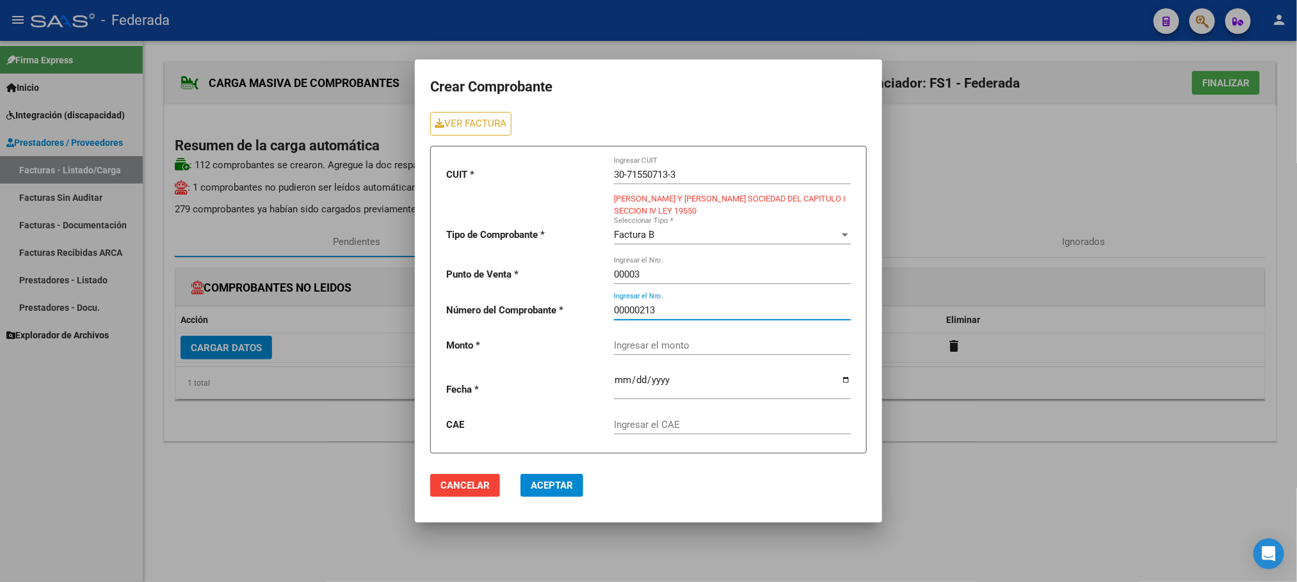
type input "00000213"
click at [689, 490] on mat-dialog-actions "Cancelar Aceptar" at bounding box center [648, 486] width 437 height 44
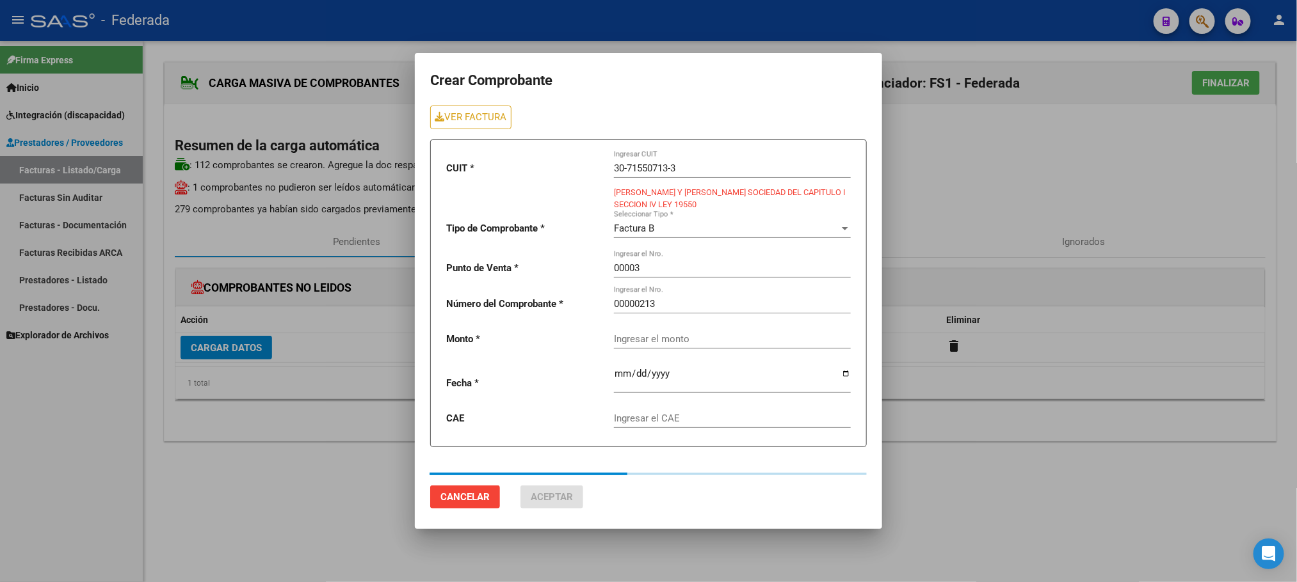
type input "475830.36"
type input "[DATE]"
type input "75393867116722"
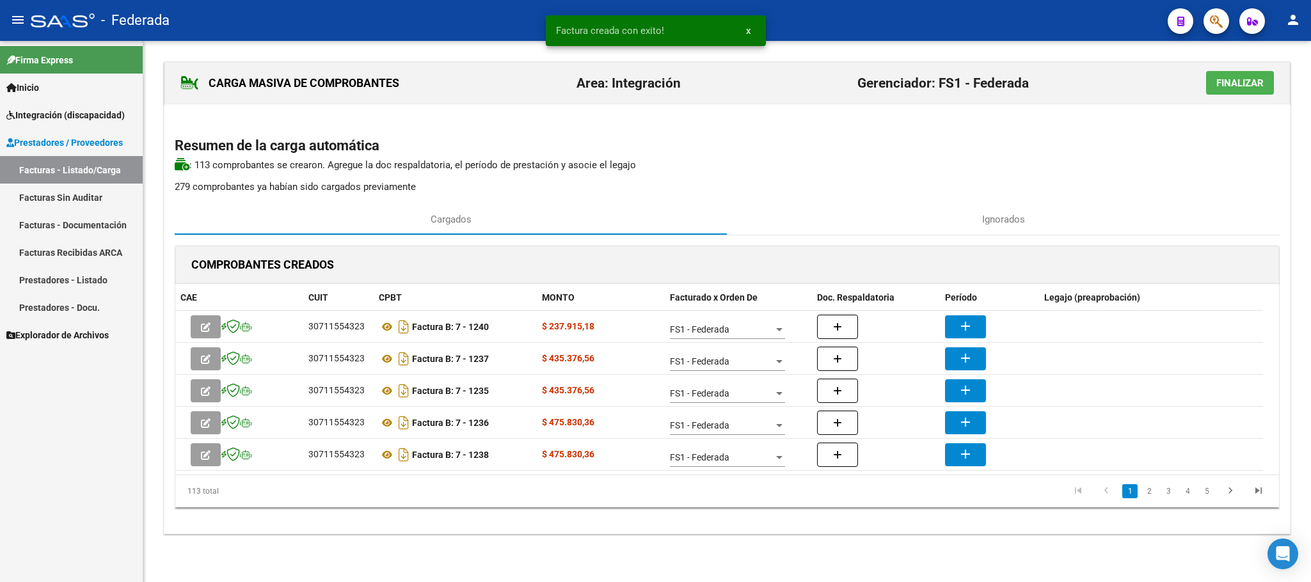
click at [743, 29] on button "x" at bounding box center [748, 30] width 25 height 23
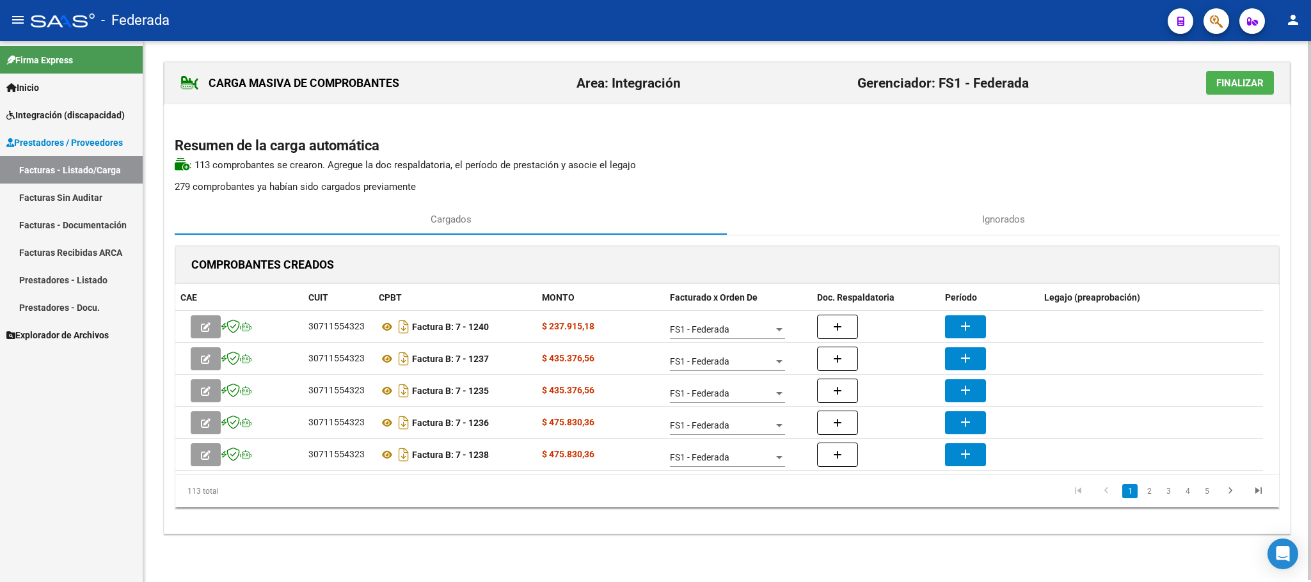
click at [763, 152] on h2 "Resumen de la carga automática" at bounding box center [727, 146] width 1105 height 24
